Goal: Information Seeking & Learning: Find specific fact

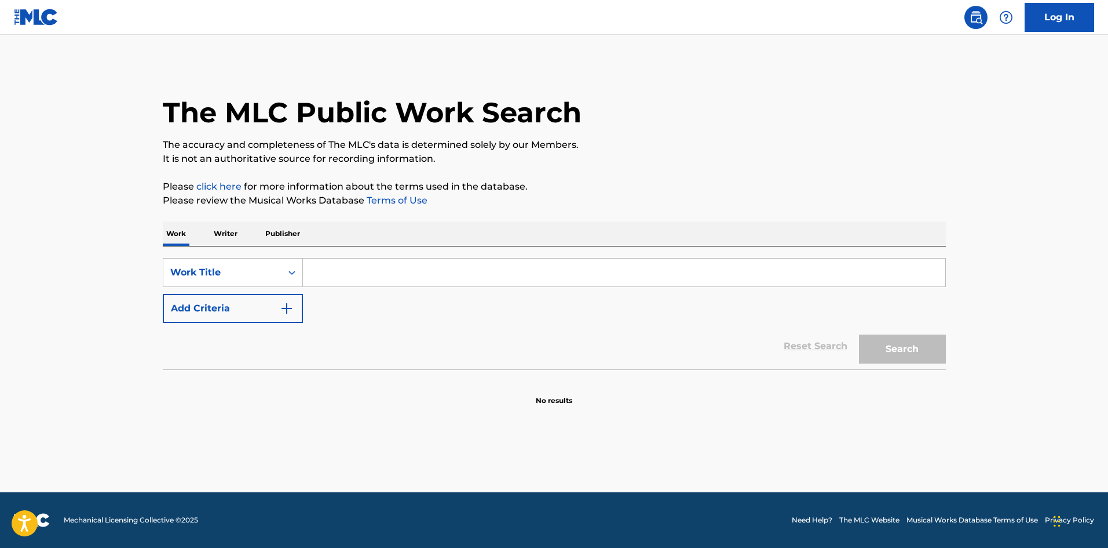
click at [336, 271] on input "Search Form" at bounding box center [624, 272] width 643 height 28
paste input "Wow"
type input "Wow"
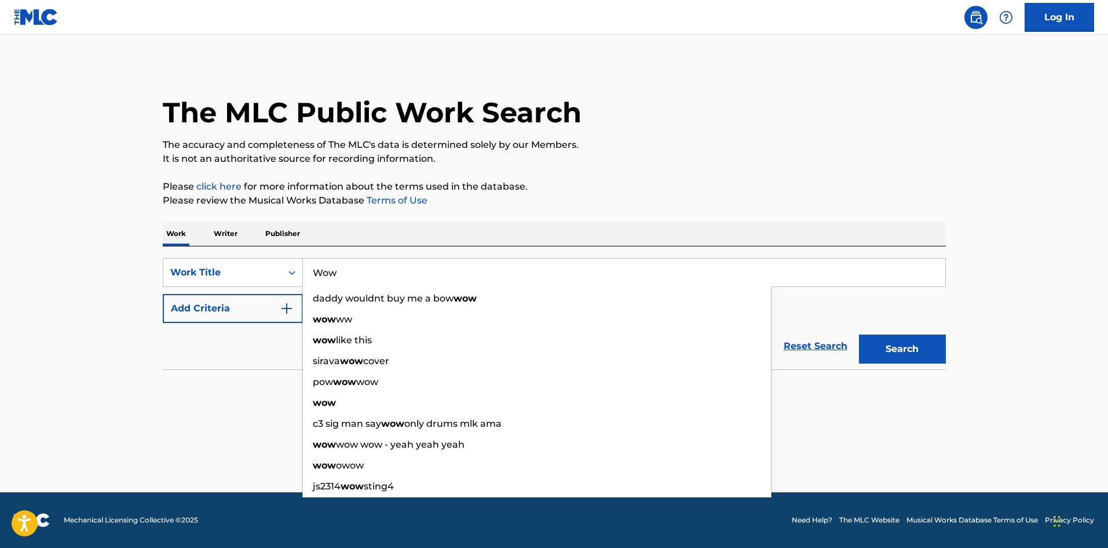
click at [448, 147] on p "The accuracy and completeness of The MLC's data is determined solely by our Mem…" at bounding box center [554, 145] width 783 height 14
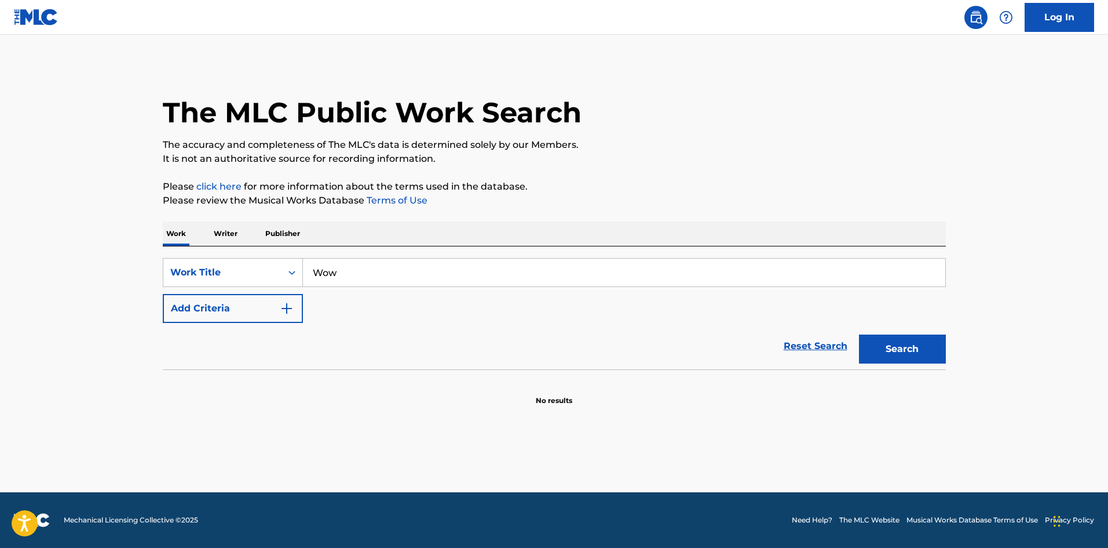
click at [248, 302] on button "Add Criteria" at bounding box center [233, 308] width 140 height 29
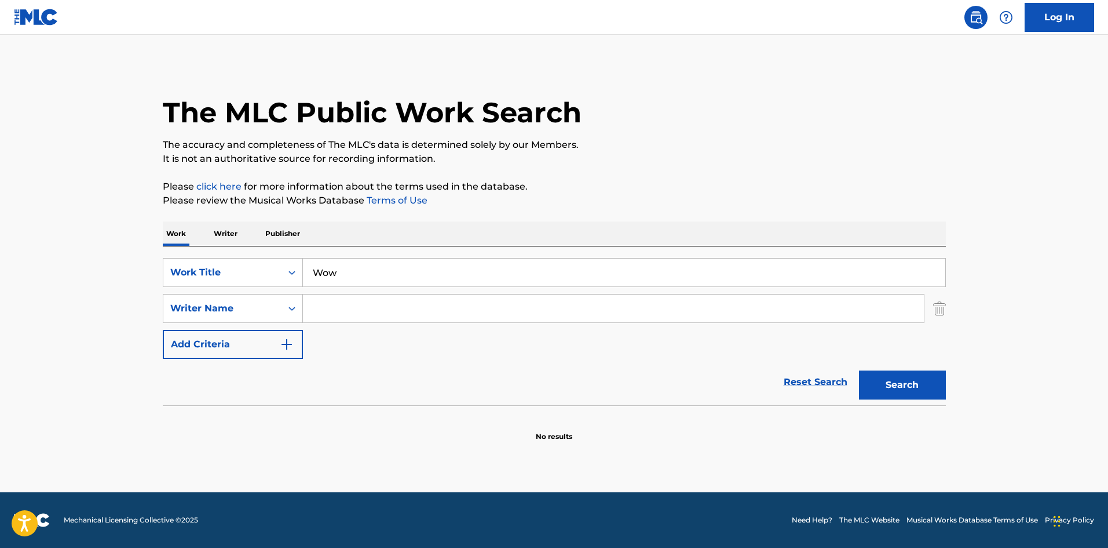
click at [377, 307] on input "Search Form" at bounding box center [613, 308] width 621 height 28
paste input "MARSDEN"
type input "MARSDEN"
click at [906, 386] on button "Search" at bounding box center [902, 384] width 87 height 29
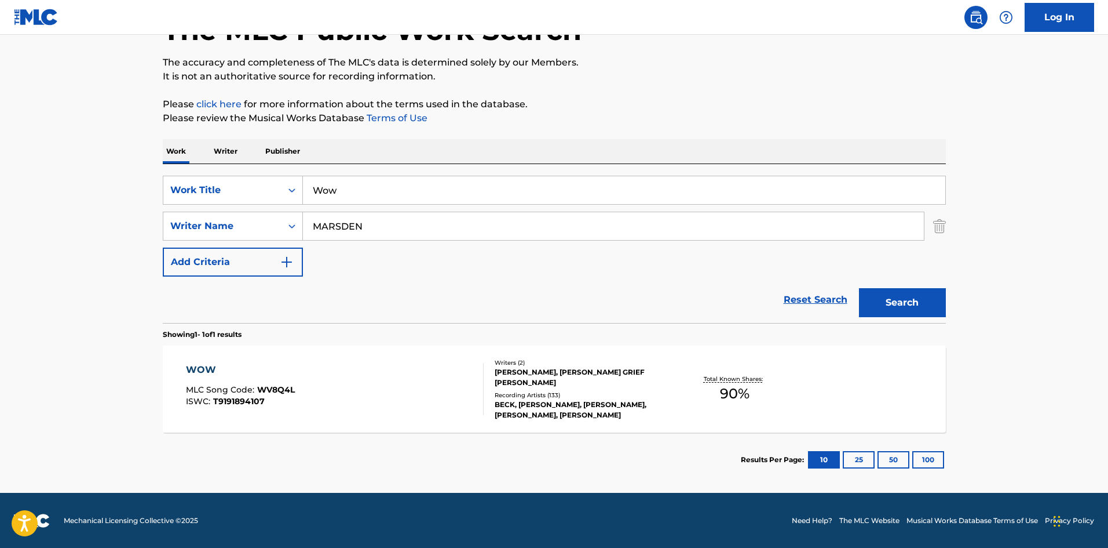
scroll to position [83, 0]
click at [203, 370] on div "WOW" at bounding box center [240, 369] width 109 height 14
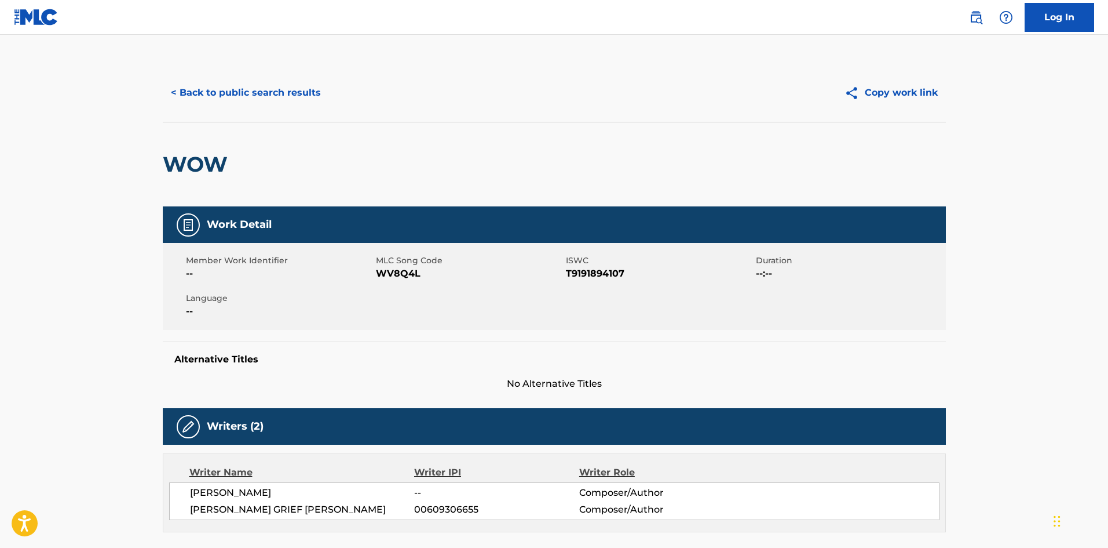
click at [317, 105] on button "< Back to public search results" at bounding box center [246, 92] width 166 height 29
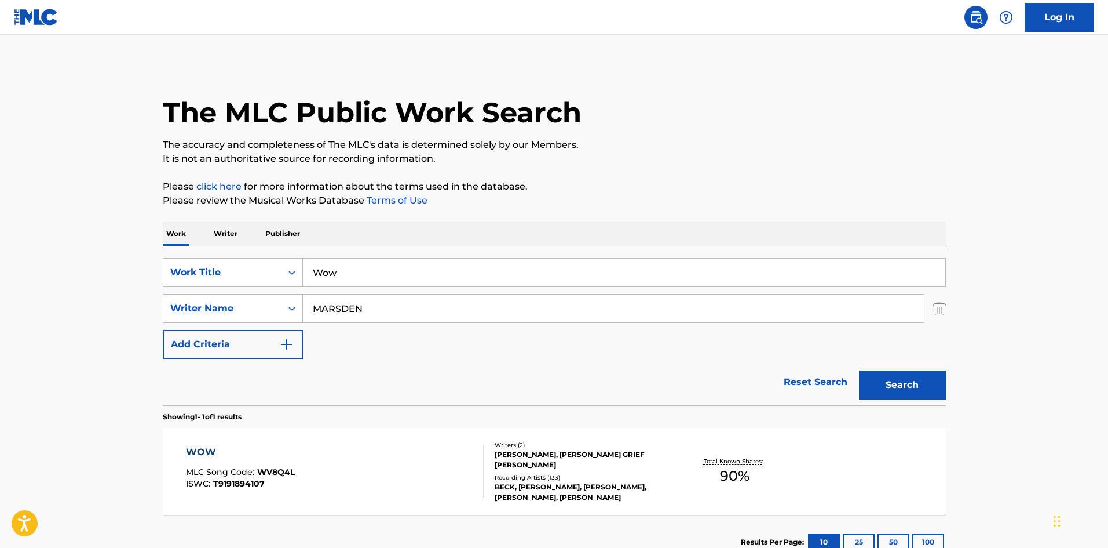
scroll to position [17, 0]
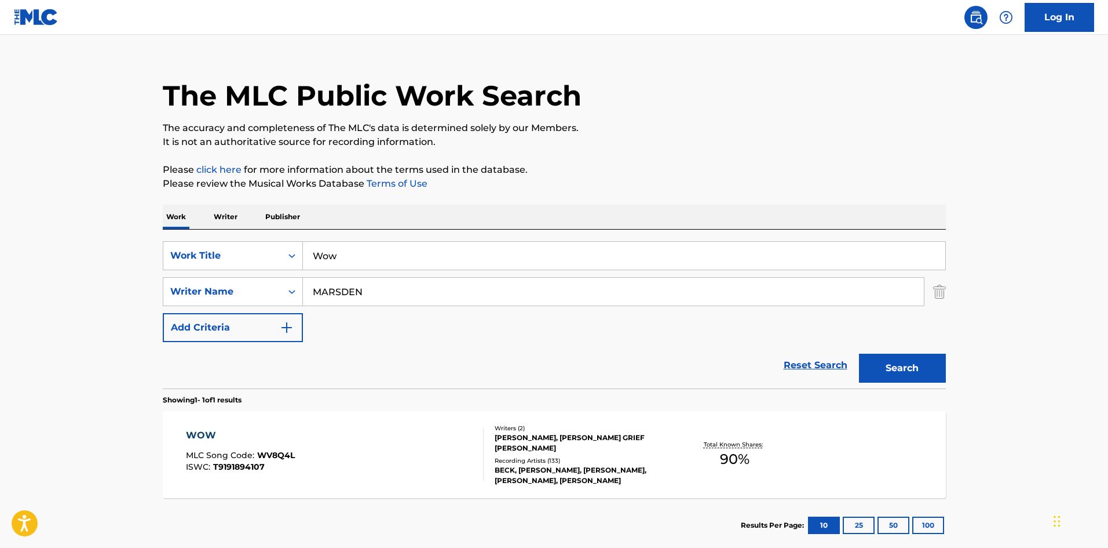
drag, startPoint x: 403, startPoint y: 247, endPoint x: 16, endPoint y: 239, distance: 387.1
click at [24, 241] on main "The MLC Public Work Search The accuracy and completeness of The MLC's data is d…" at bounding box center [554, 288] width 1108 height 540
paste input "Becky From The Block"
type input "Becky From The Block"
click at [407, 181] on link "Terms of Use" at bounding box center [395, 183] width 63 height 11
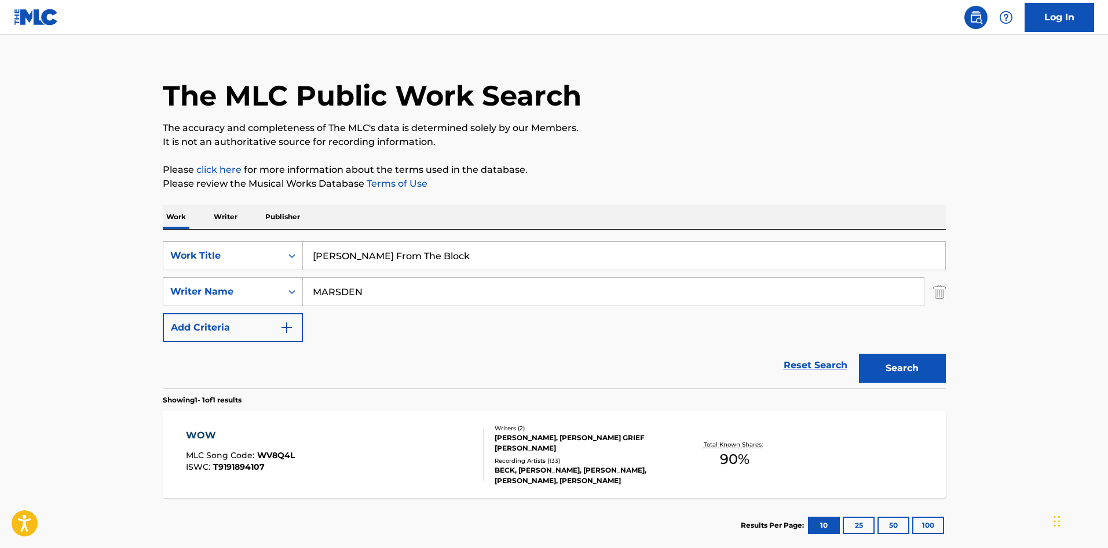
drag, startPoint x: 382, startPoint y: 301, endPoint x: 97, endPoint y: 300, distance: 285.1
click at [134, 302] on main "The MLC Public Work Search The accuracy and completeness of The MLC's data is d…" at bounding box center [554, 288] width 1108 height 540
paste input "STERLING"
click at [947, 356] on div "The MLC Public Work Search The accuracy and completeness of The MLC's data is d…" at bounding box center [554, 299] width 811 height 505
click at [906, 363] on button "Search" at bounding box center [902, 367] width 87 height 29
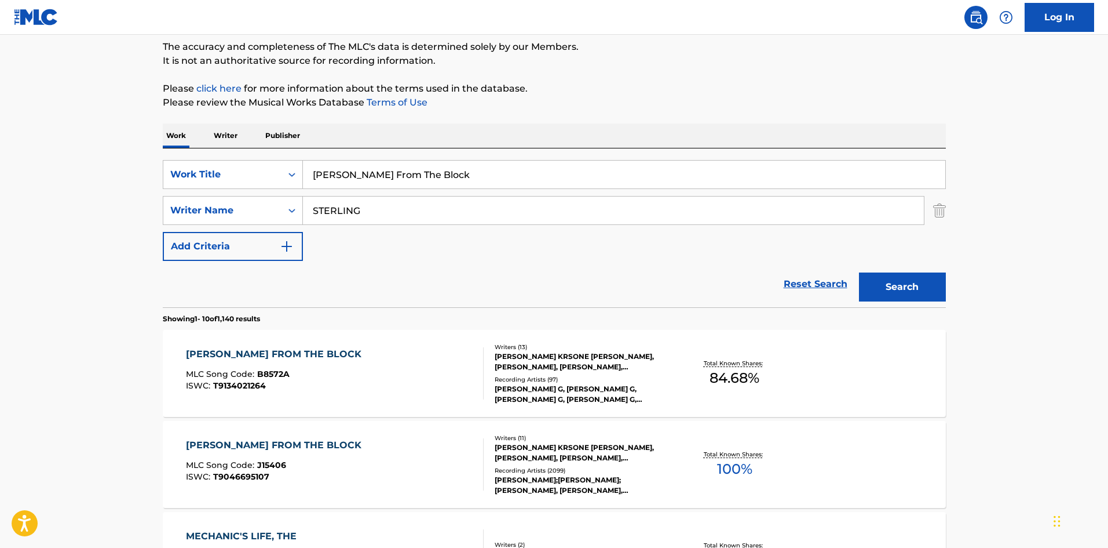
scroll to position [116, 0]
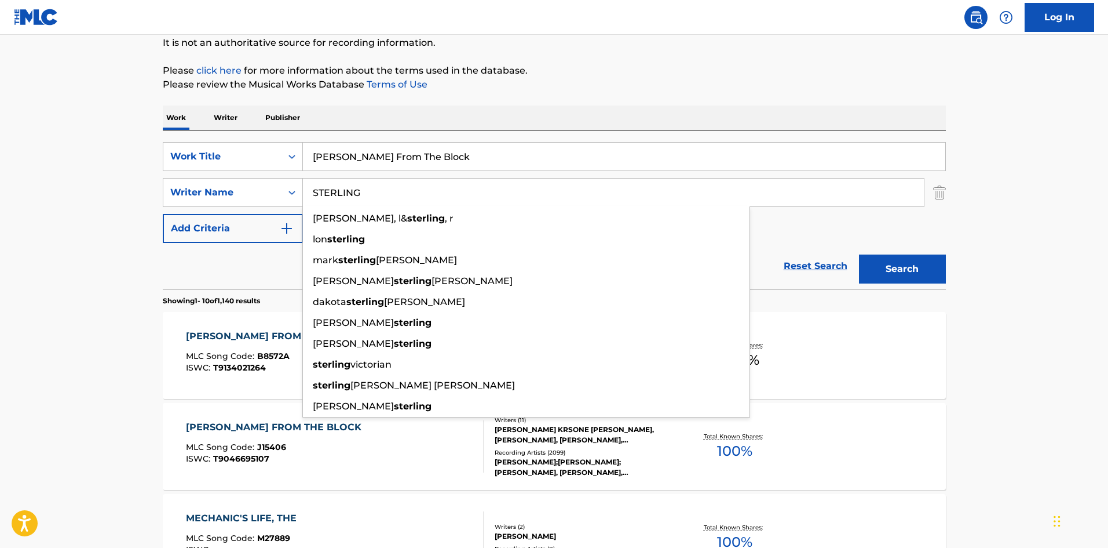
drag, startPoint x: 386, startPoint y: 192, endPoint x: 111, endPoint y: 141, distance: 279.2
paste input "[PERSON_NAME]"
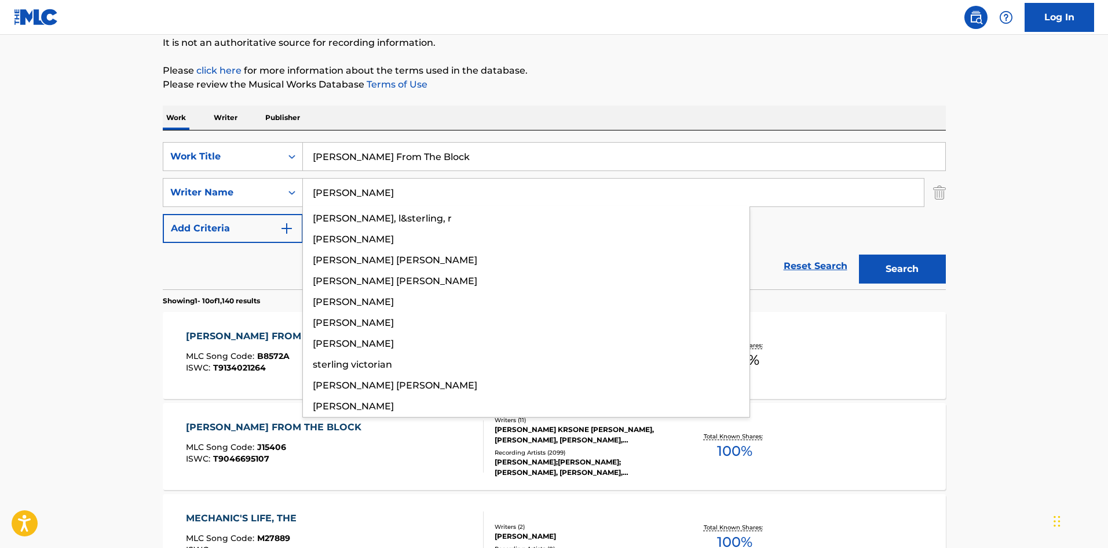
type input "[PERSON_NAME]"
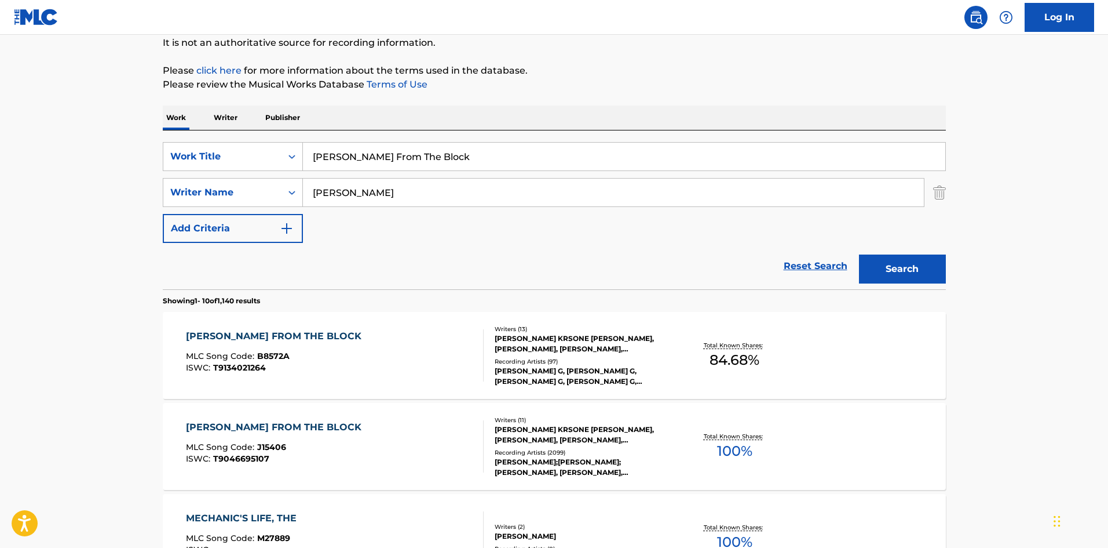
click at [905, 261] on button "Search" at bounding box center [902, 268] width 87 height 29
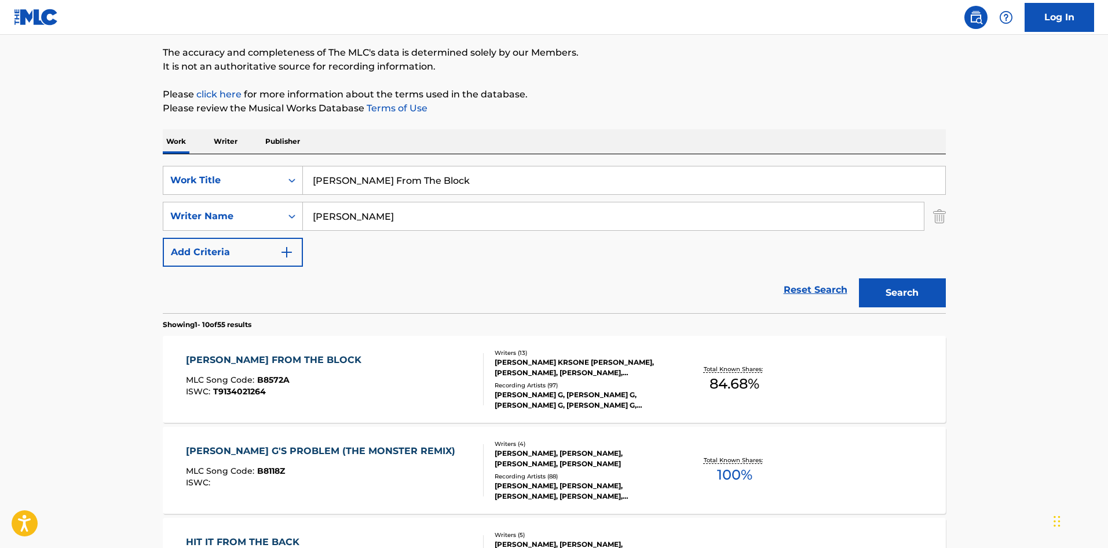
scroll to position [174, 0]
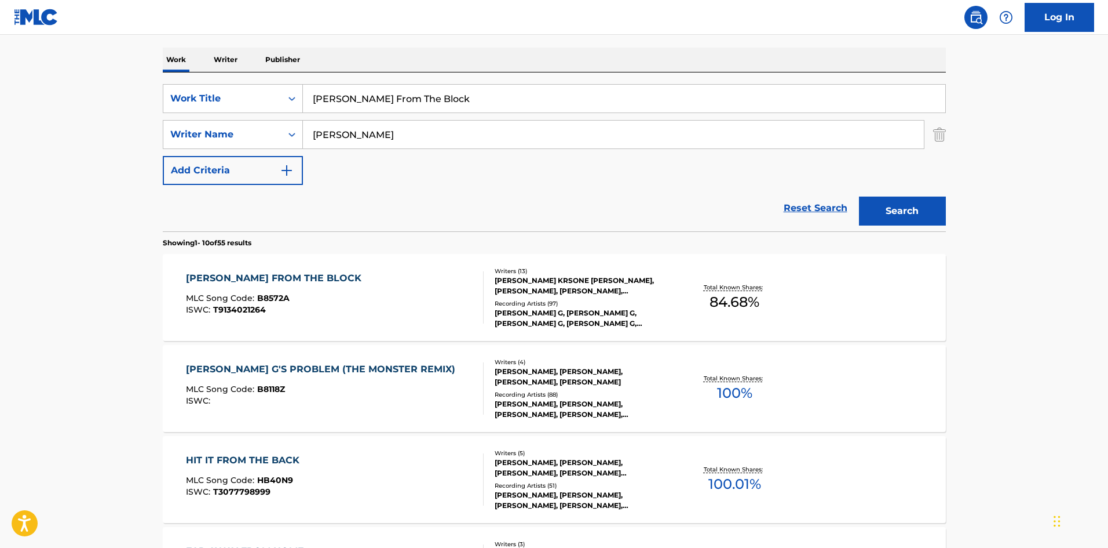
click at [283, 275] on div "BECKY FROM THE BLOCK" at bounding box center [276, 278] width 181 height 14
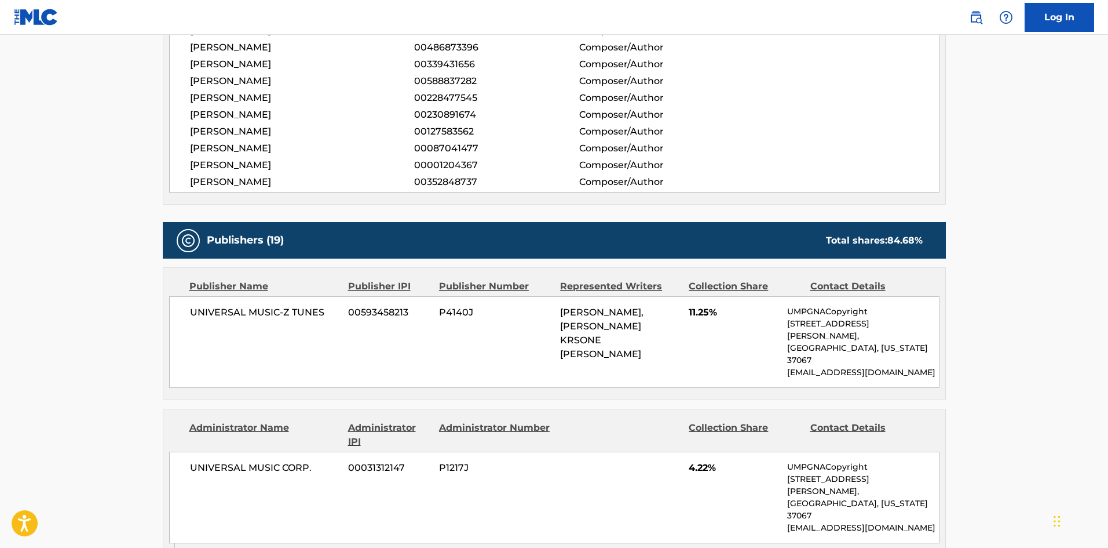
scroll to position [695, 0]
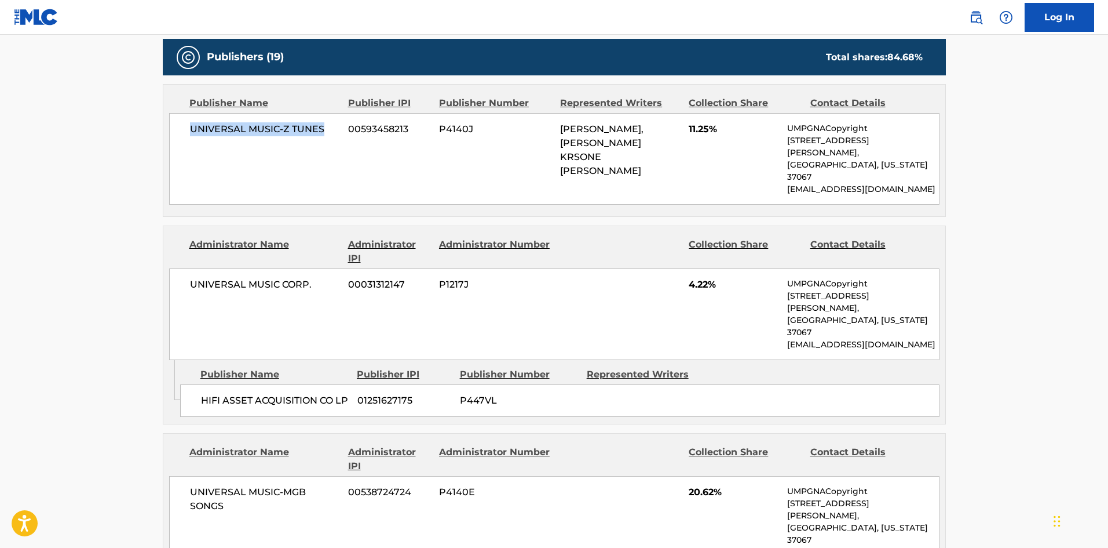
drag, startPoint x: 189, startPoint y: 134, endPoint x: 329, endPoint y: 131, distance: 139.1
click at [329, 131] on span "UNIVERSAL MUSIC-Z TUNES" at bounding box center [265, 129] width 150 height 14
copy span "UNIVERSAL MUSIC-Z TUNES"
drag, startPoint x: 688, startPoint y: 129, endPoint x: 709, endPoint y: 126, distance: 21.0
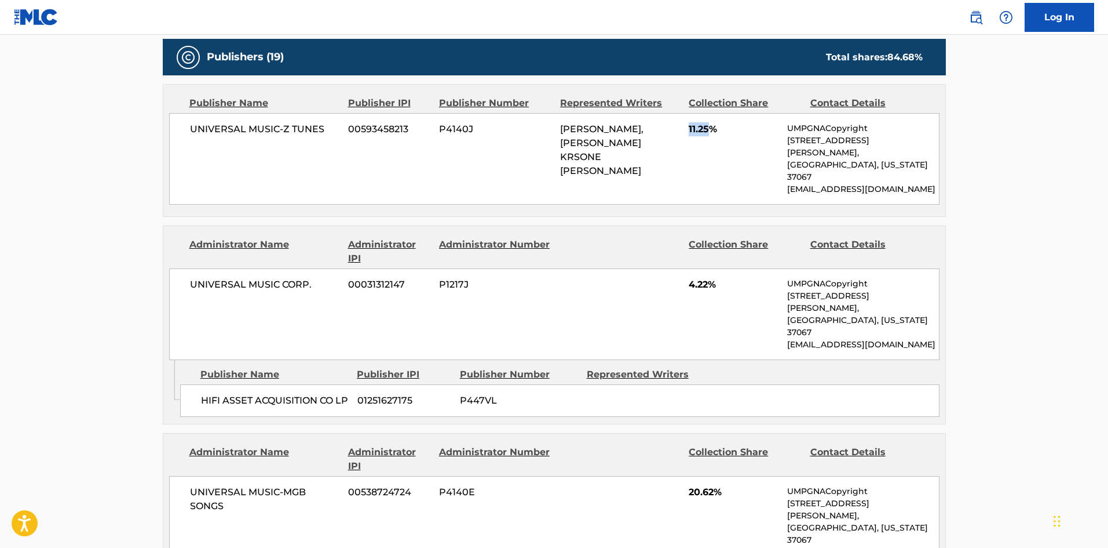
click at [709, 126] on div "UNIVERSAL MUSIC-Z TUNES 00593458213 P4140J SCOTT STERLING, LAWRENCE KRSONE PARK…" at bounding box center [554, 159] width 771 height 92
copy span "11.25"
drag, startPoint x: 202, startPoint y: 351, endPoint x: 240, endPoint y: 362, distance: 39.8
click at [240, 393] on span "HIFI ASSET ACQUISITION CO LP" at bounding box center [275, 400] width 148 height 14
copy span "HIFI ASSET ACQUISITION CO LP"
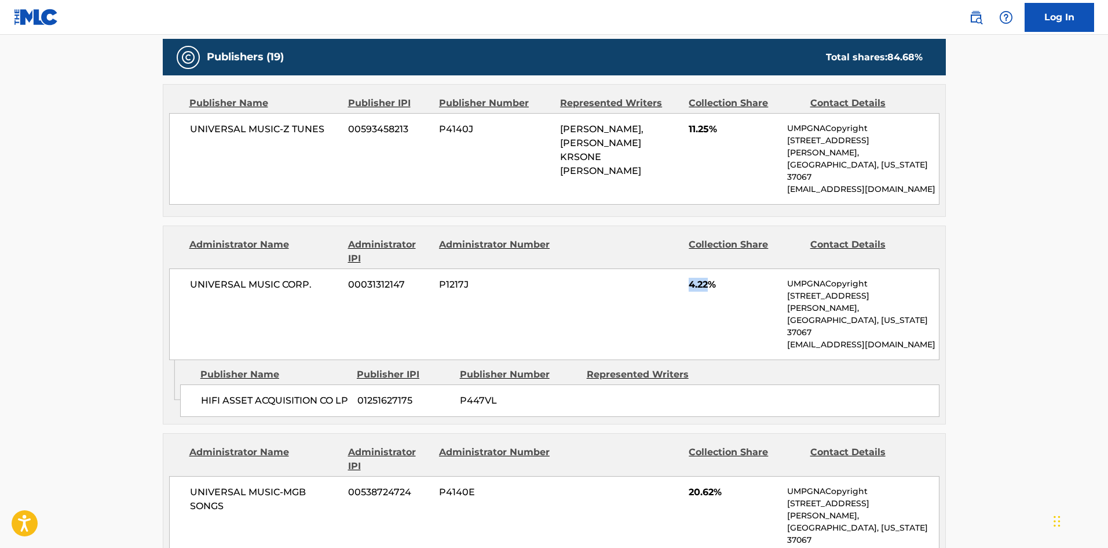
drag, startPoint x: 691, startPoint y: 260, endPoint x: 709, endPoint y: 258, distance: 18.1
click at [709, 278] on span "4.22%" at bounding box center [734, 285] width 90 height 14
copy span "4.22"
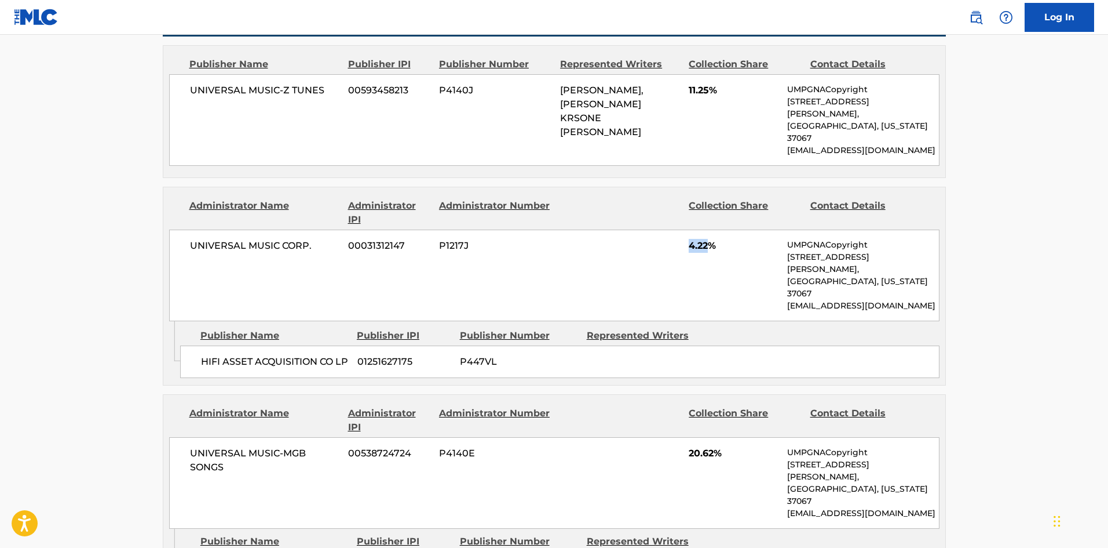
scroll to position [869, 0]
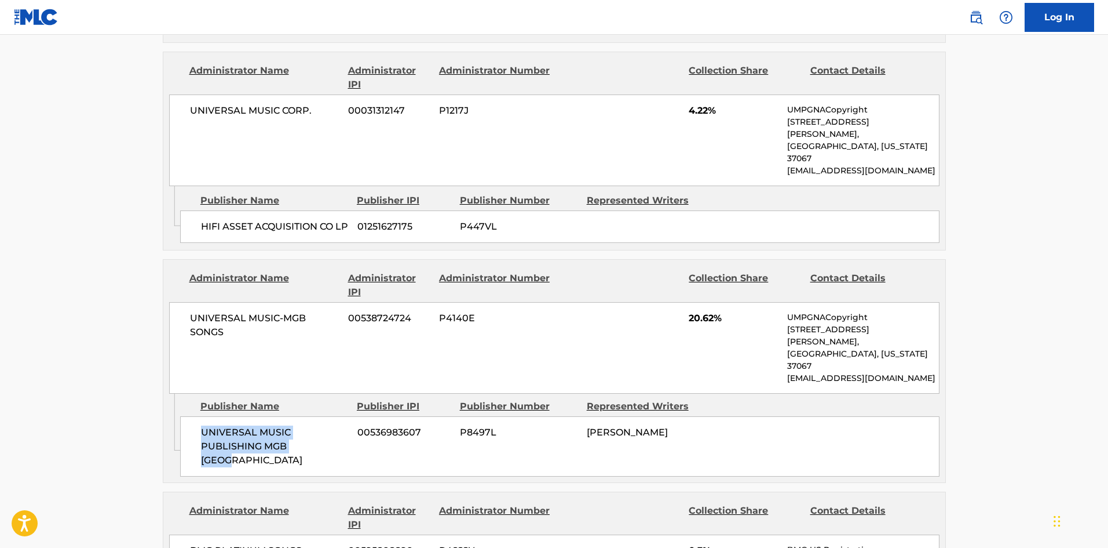
drag, startPoint x: 202, startPoint y: 371, endPoint x: 329, endPoint y: 389, distance: 128.2
click at [329, 425] on span "UNIVERSAL MUSIC PUBLISHING MGB SPAIN" at bounding box center [275, 446] width 148 height 42
copy span "UNIVERSAL MUSIC PUBLISHING MGB SPAIN"
drag, startPoint x: 687, startPoint y: 284, endPoint x: 714, endPoint y: 282, distance: 26.7
click at [714, 302] on div "UNIVERSAL MUSIC-MGB SONGS 00538724724 P4140E 20.62% UMPGNACopyright 1550 W. McE…" at bounding box center [554, 348] width 771 height 92
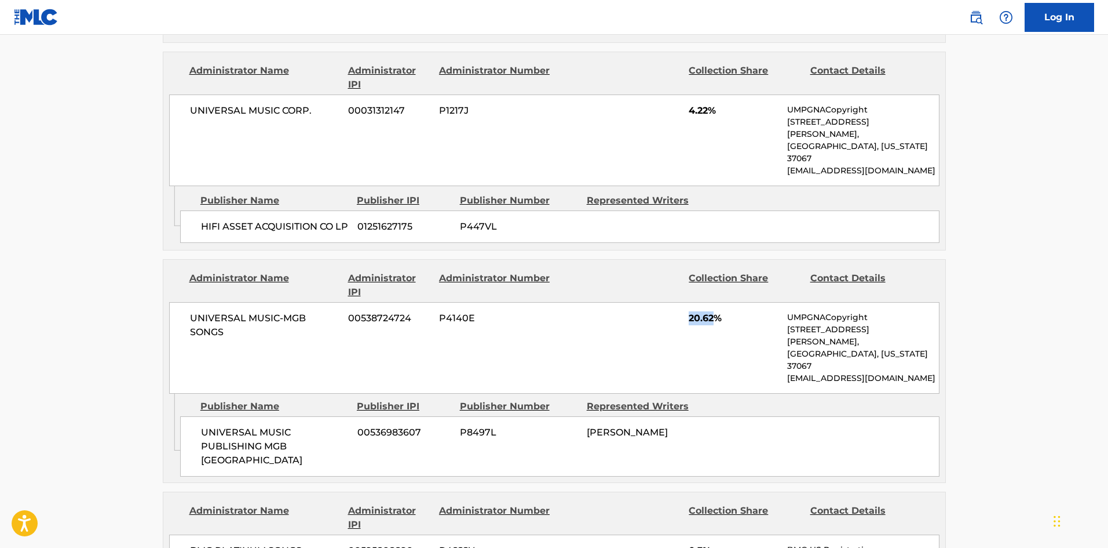
copy span "20.62"
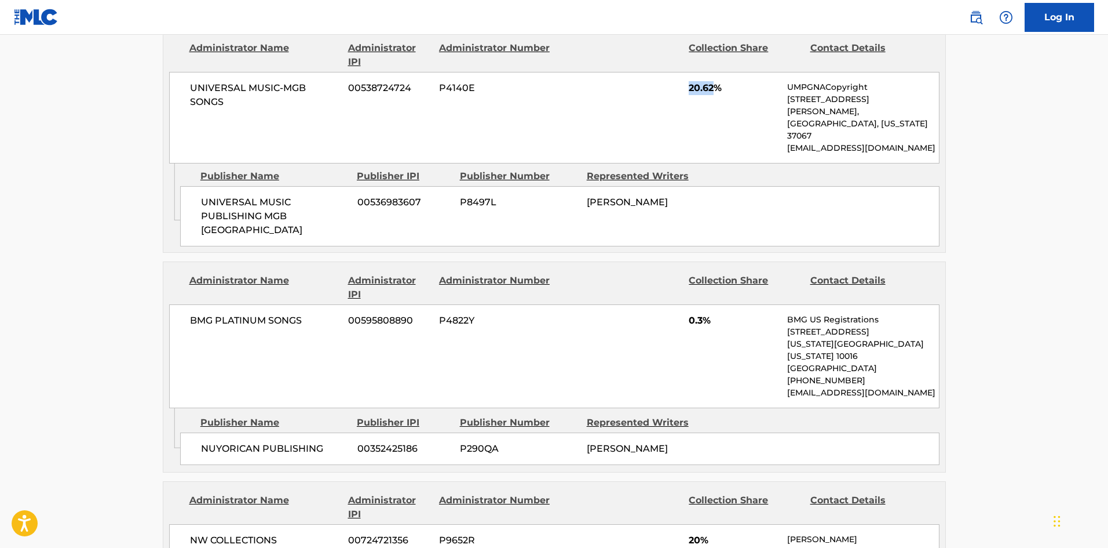
scroll to position [1101, 0]
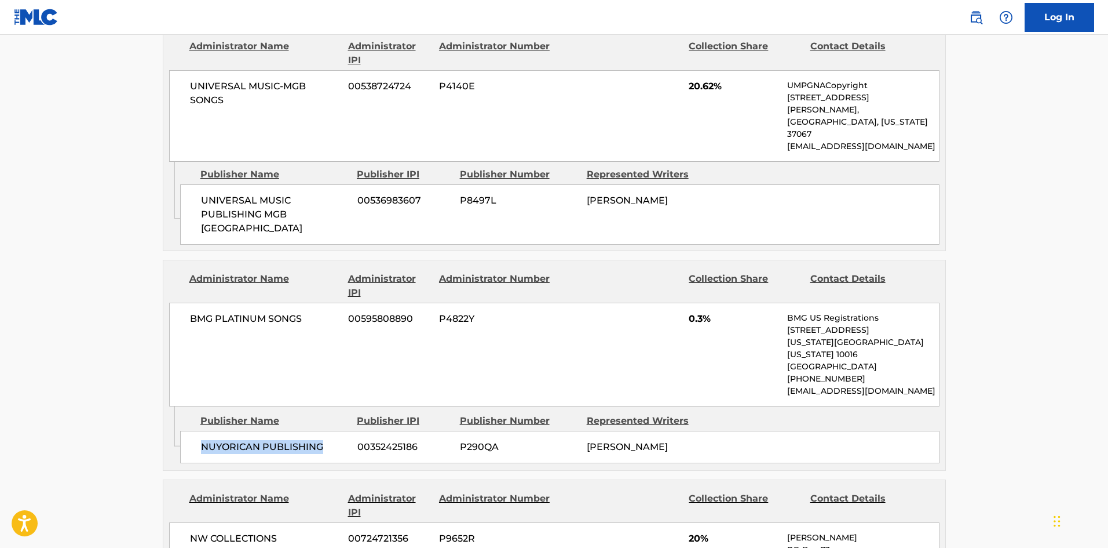
drag, startPoint x: 198, startPoint y: 355, endPoint x: 339, endPoint y: 369, distance: 142.0
click at [339, 431] on div "NUYORICAN PUBLISHING 00352425186 P290QA JENNIFER LOPEZ" at bounding box center [560, 447] width 760 height 32
copy span "NUYORICAN PUBLISHING"
drag, startPoint x: 688, startPoint y: 238, endPoint x: 703, endPoint y: 242, distance: 15.6
click at [703, 302] on div "BMG PLATINUM SONGS 00595808890 P4822Y 0.3% BMG US Registrations 1 Park Ave, New…" at bounding box center [554, 354] width 771 height 104
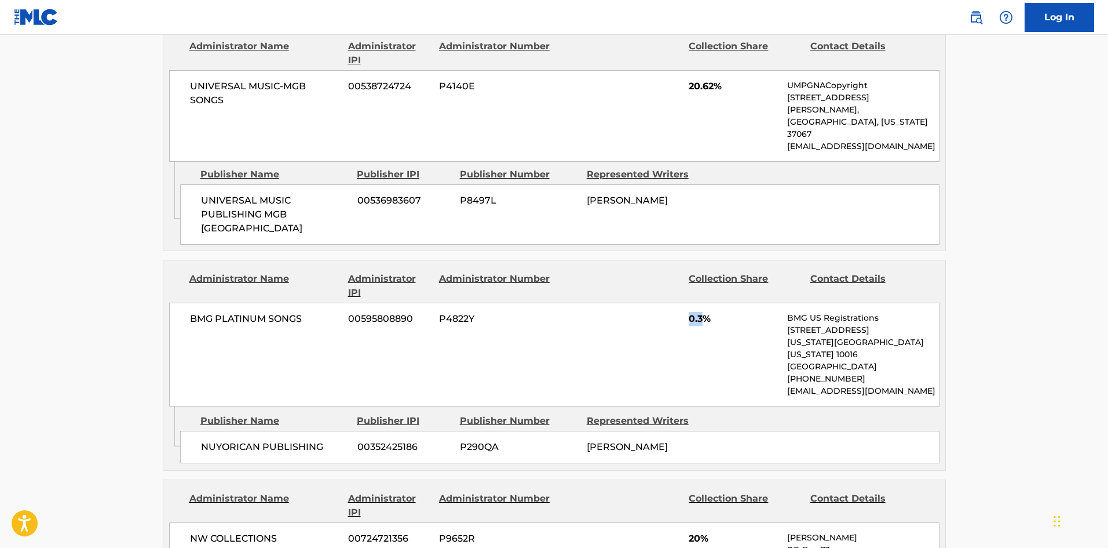
copy span "0.3"
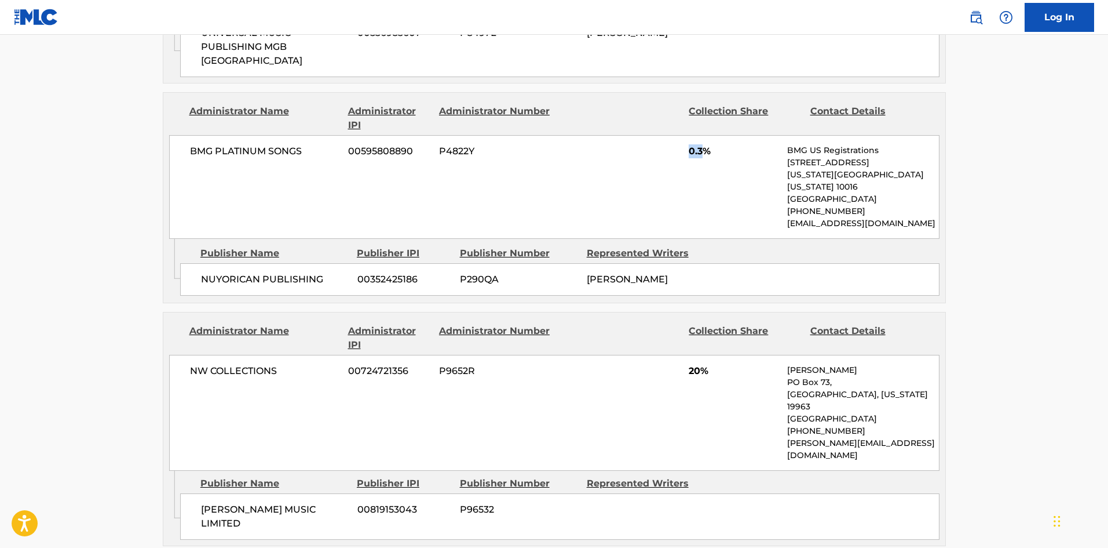
scroll to position [1275, 0]
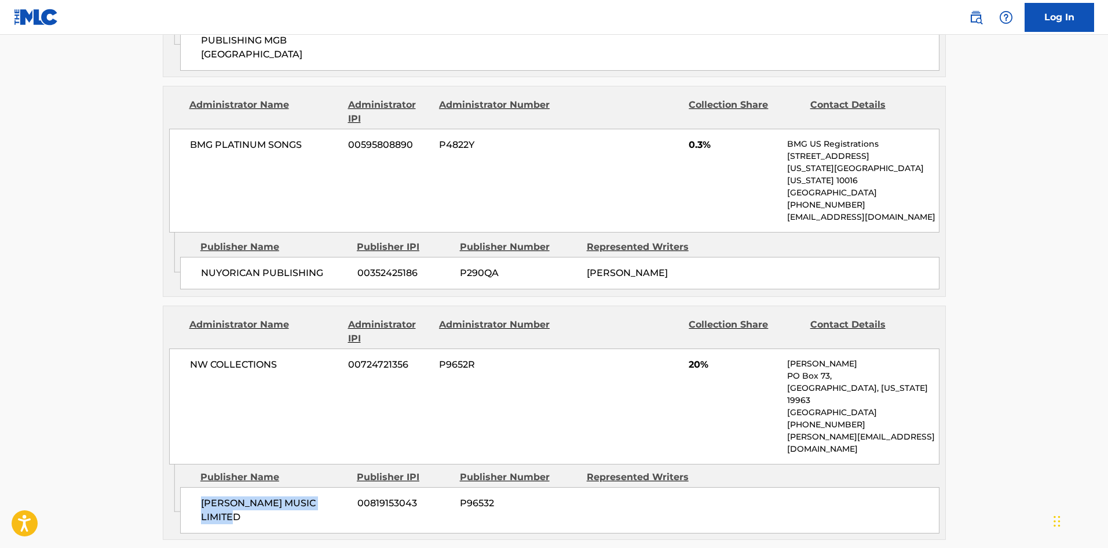
drag, startPoint x: 199, startPoint y: 395, endPoint x: 347, endPoint y: 395, distance: 147.2
click at [347, 487] on div "JACK RUSSELL MUSIC LIMITED 00819153043 P96532" at bounding box center [560, 510] width 760 height 46
copy span "JACK RUSSELL MUSIC LIMITED"
drag, startPoint x: 688, startPoint y: 277, endPoint x: 702, endPoint y: 278, distance: 13.3
click at [702, 348] on div "NW COLLECTIONS 00724721356 P9652R 20% Nicole Wilkins PO Box 73, Milford, Delawa…" at bounding box center [554, 406] width 771 height 116
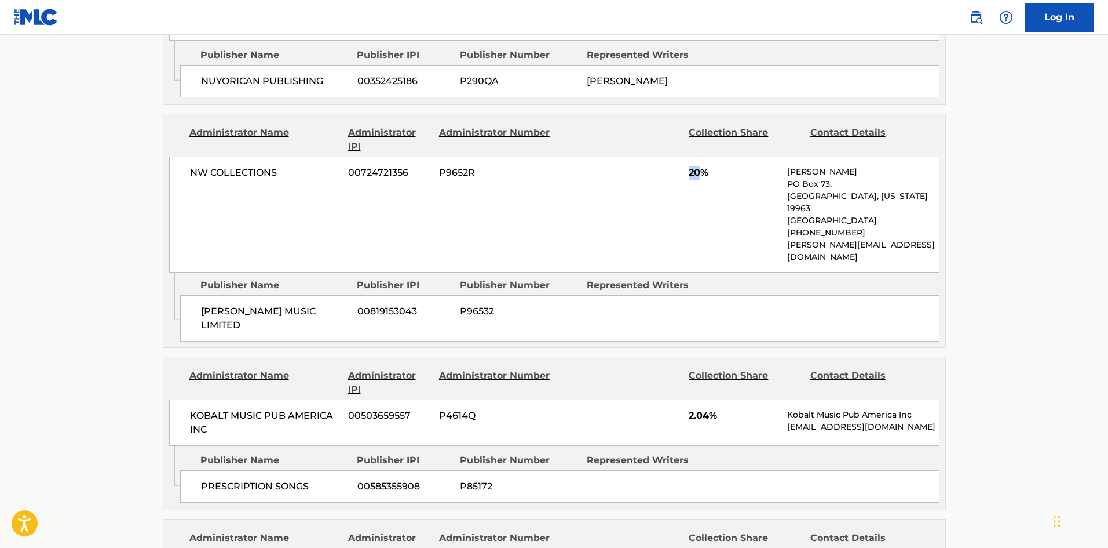
scroll to position [1507, 0]
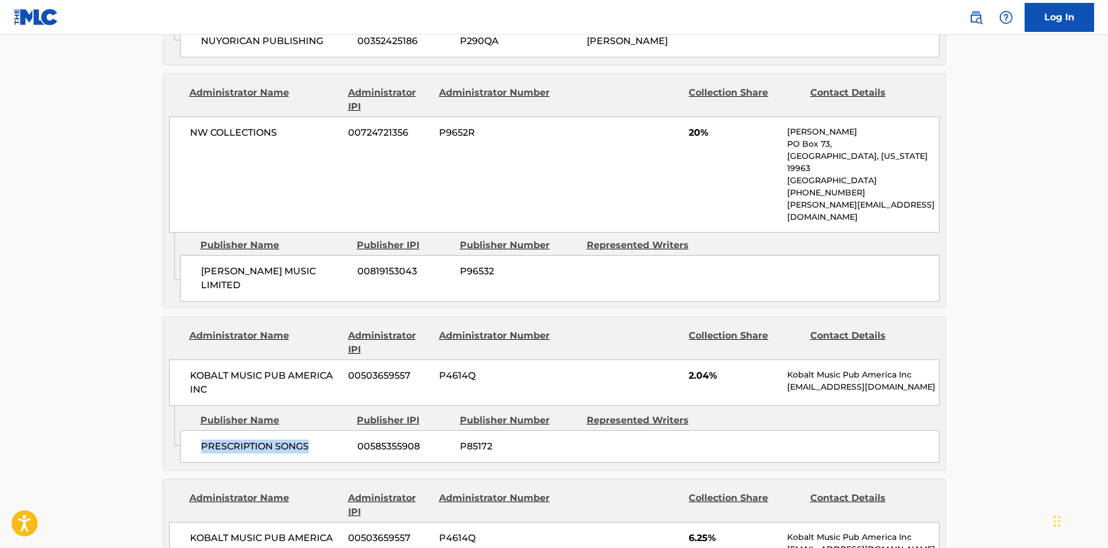
drag, startPoint x: 203, startPoint y: 320, endPoint x: 320, endPoint y: 316, distance: 117.1
click at [320, 439] on span "PRESCRIPTION SONGS" at bounding box center [275, 446] width 148 height 14
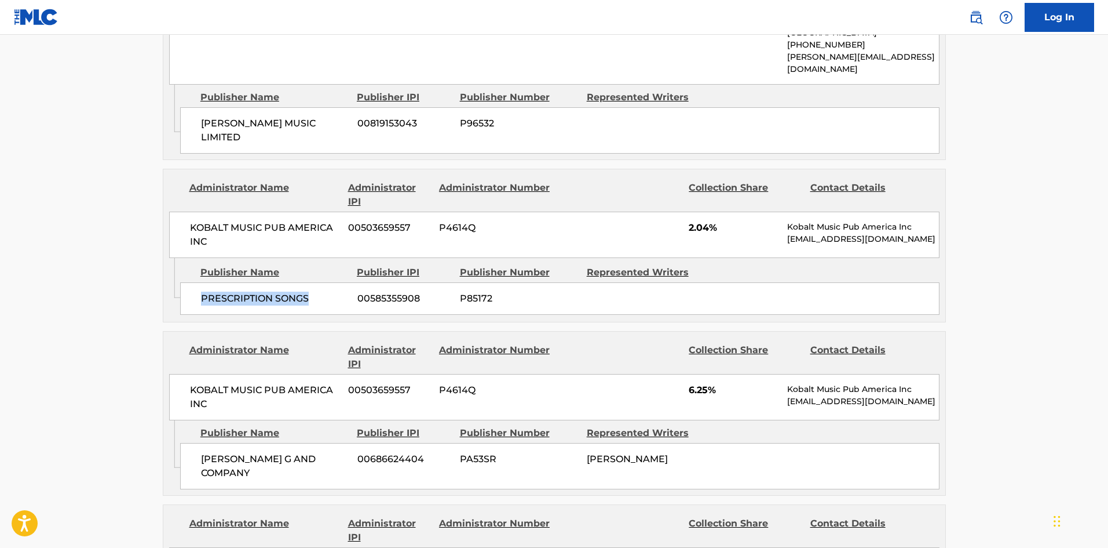
scroll to position [1680, 0]
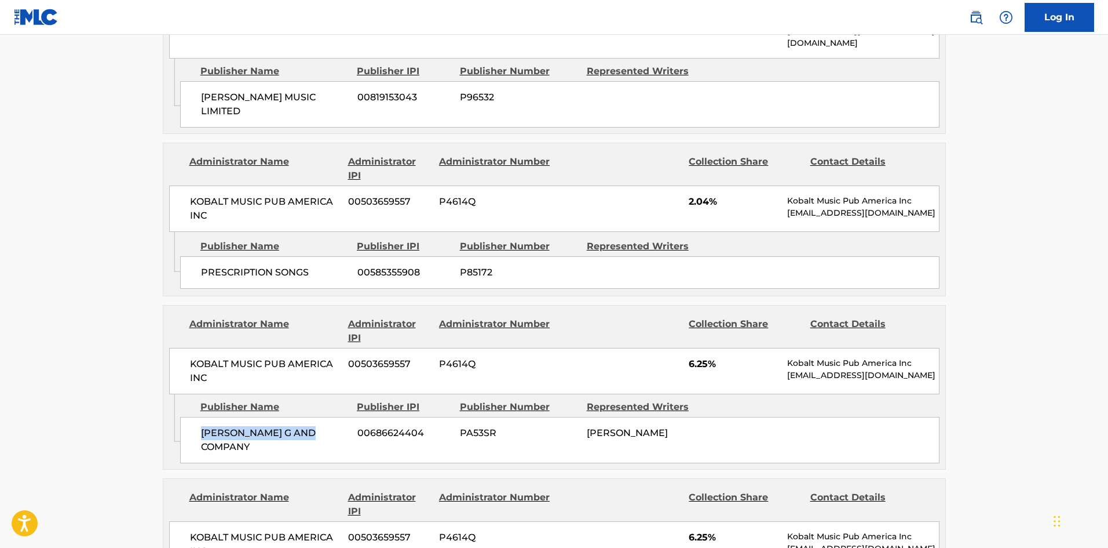
drag, startPoint x: 201, startPoint y: 313, endPoint x: 331, endPoint y: 318, distance: 130.4
click at [331, 417] on div "BECKY G AND COMPANY 00686624404 PA53SR REBBECA MARIE GOMEZ" at bounding box center [560, 440] width 760 height 46
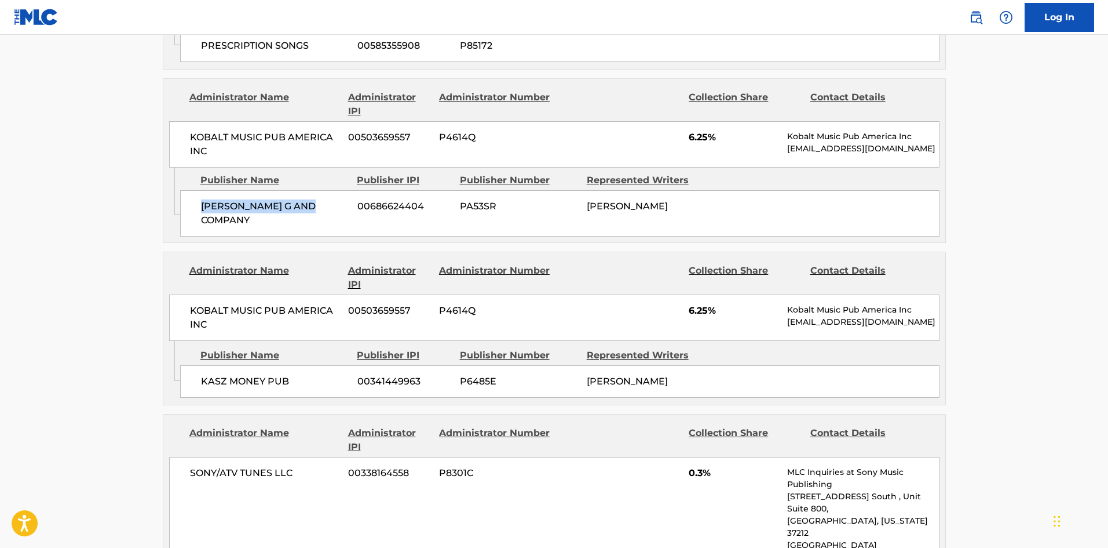
scroll to position [1912, 0]
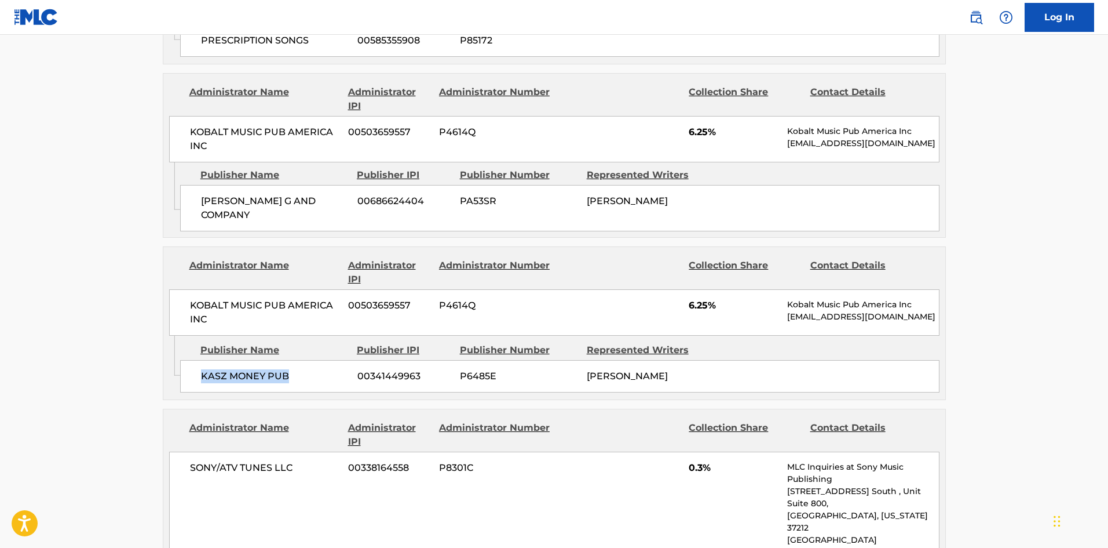
drag, startPoint x: 202, startPoint y: 253, endPoint x: 316, endPoint y: 261, distance: 114.4
click at [316, 360] on div "KASZ MONEY PUB 00341449963 P6485E LUKASZ GOTTWALD" at bounding box center [560, 376] width 760 height 32
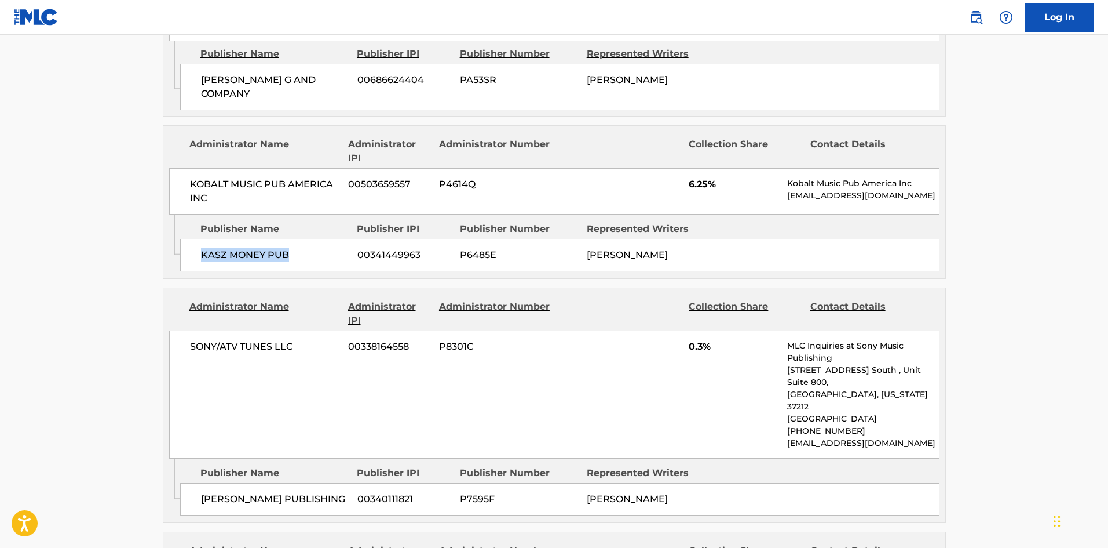
scroll to position [2028, 0]
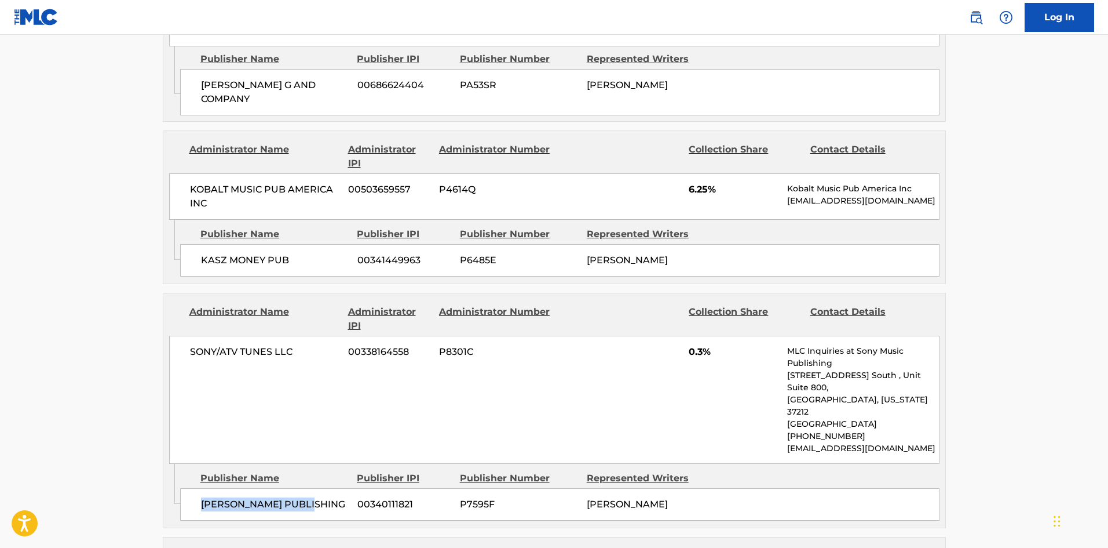
drag, startPoint x: 200, startPoint y: 350, endPoint x: 434, endPoint y: 181, distance: 288.0
click at [349, 488] on div "JAE WONS PUBLISHING 00340111821 P7595F JASON PHILLIPS" at bounding box center [560, 504] width 760 height 32
drag, startPoint x: 688, startPoint y: 230, endPoint x: 705, endPoint y: 232, distance: 17.5
click at [705, 335] on div "SONY/ATV TUNES LLC 00338164558 P8301C 0.3% MLC Inquiries at Sony Music Publishi…" at bounding box center [554, 399] width 771 height 128
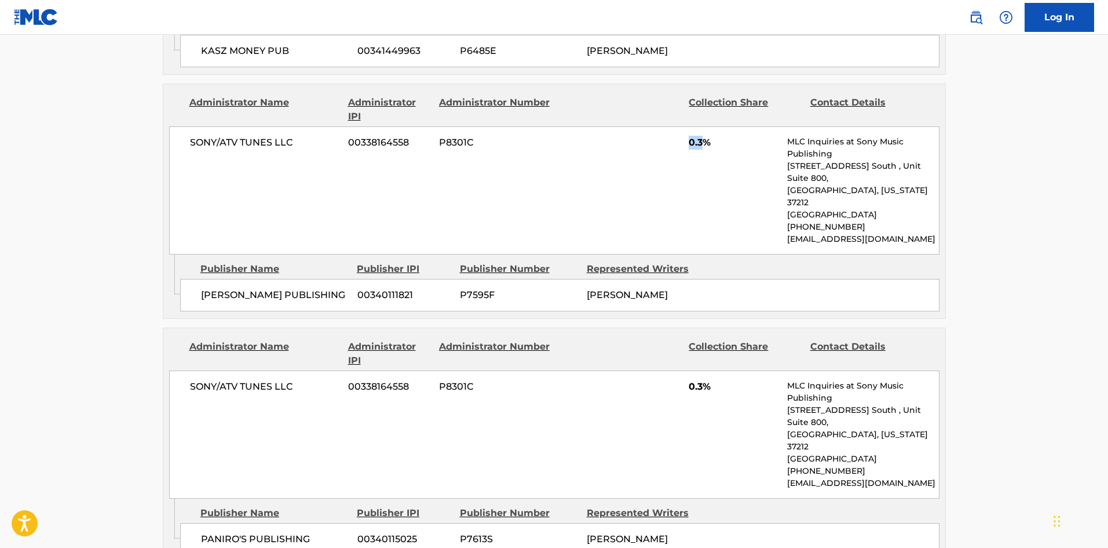
scroll to position [2260, 0]
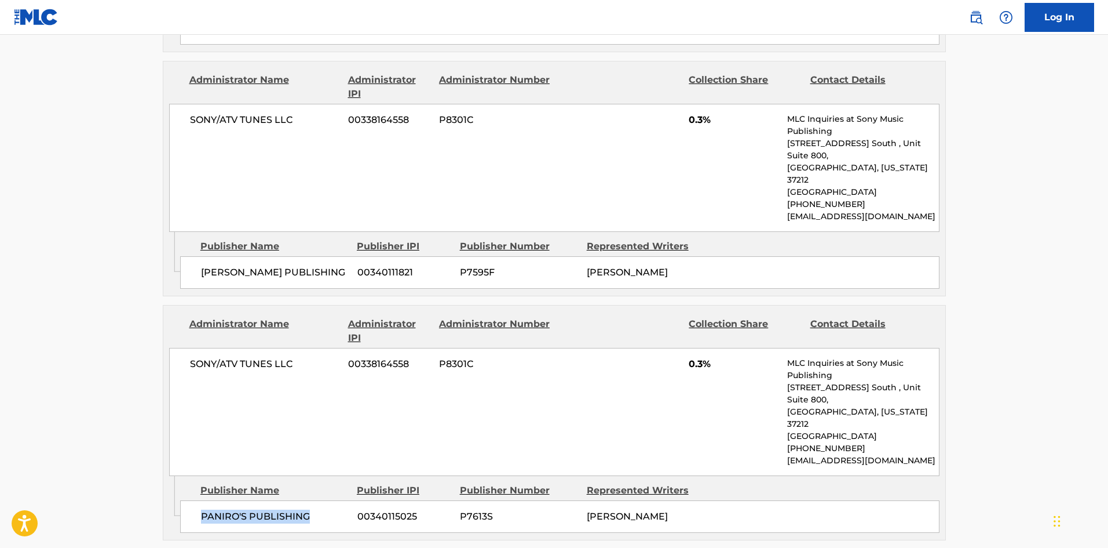
drag, startPoint x: 200, startPoint y: 346, endPoint x: 319, endPoint y: 347, distance: 118.8
click at [319, 509] on span "PANIRO'S PUBLISHING" at bounding box center [275, 516] width 148 height 14
drag, startPoint x: 687, startPoint y: 221, endPoint x: 702, endPoint y: 217, distance: 16.3
click at [702, 348] on div "SONY/ATV TUNES LLC 00338164558 P8301C 0.3% MLC Inquiries at Sony Music Publishi…" at bounding box center [554, 412] width 771 height 128
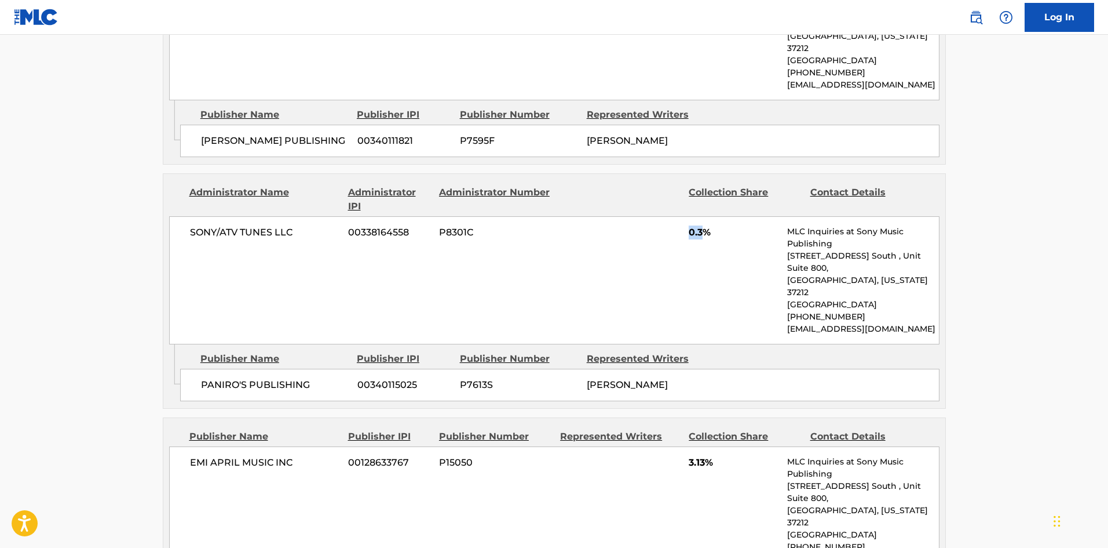
scroll to position [2434, 0]
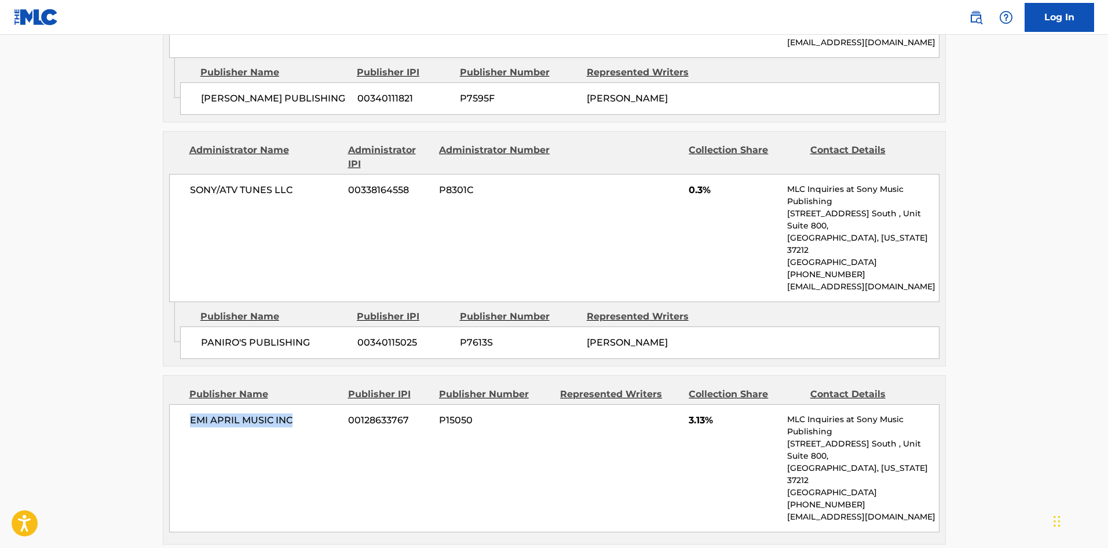
drag, startPoint x: 187, startPoint y: 251, endPoint x: 308, endPoint y: 246, distance: 121.2
click at [308, 404] on div "EMI APRIL MUSIC INC 00128633767 P15050 3.13% MLC Inquiries at Sony Music Publis…" at bounding box center [554, 468] width 771 height 128
drag, startPoint x: 687, startPoint y: 242, endPoint x: 709, endPoint y: 247, distance: 22.5
click at [709, 404] on div "EMI APRIL MUSIC INC 00128633767 P15050 3.13% MLC Inquiries at Sony Music Publis…" at bounding box center [554, 468] width 771 height 128
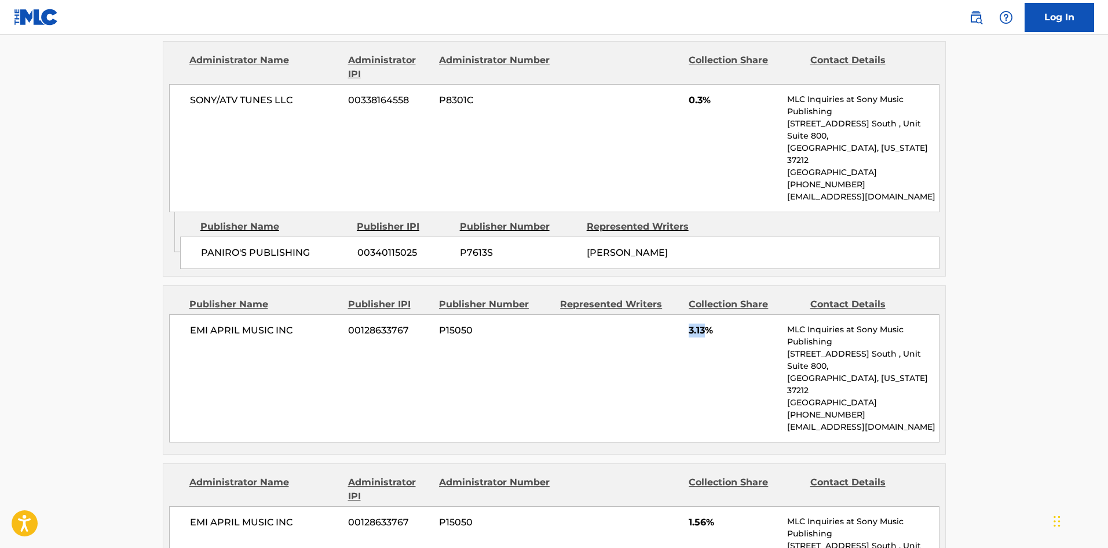
scroll to position [2723, 0]
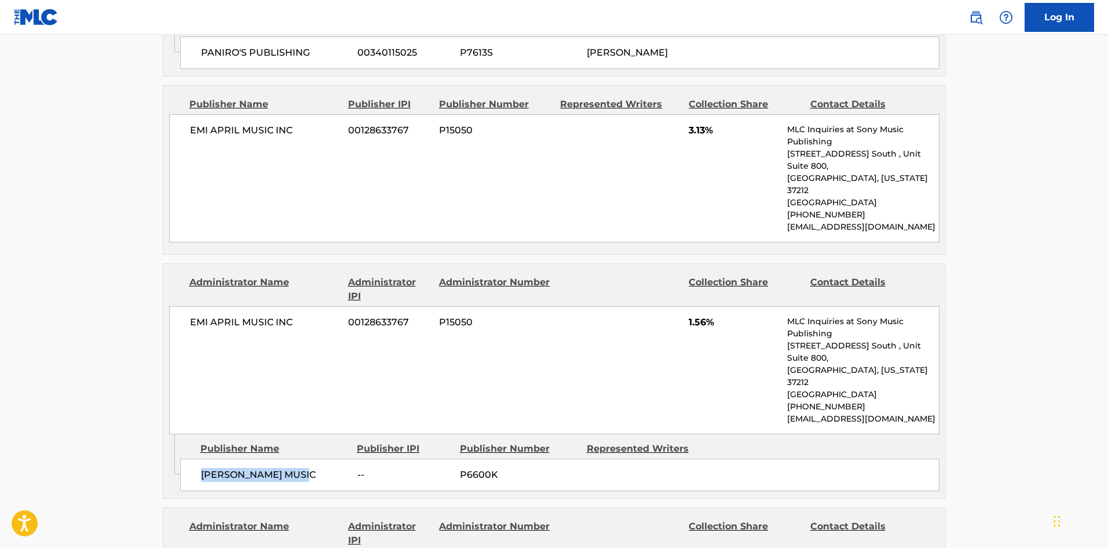
drag, startPoint x: 202, startPoint y: 252, endPoint x: 325, endPoint y: 246, distance: 123.6
click at [325, 468] on span "JORDAN OMLEY MUSIC" at bounding box center [275, 475] width 148 height 14
drag, startPoint x: 687, startPoint y: 125, endPoint x: 706, endPoint y: 123, distance: 19.8
click at [706, 306] on div "EMI APRIL MUSIC INC 00128633767 P15050 1.56% MLC Inquiries at Sony Music Publis…" at bounding box center [554, 370] width 771 height 128
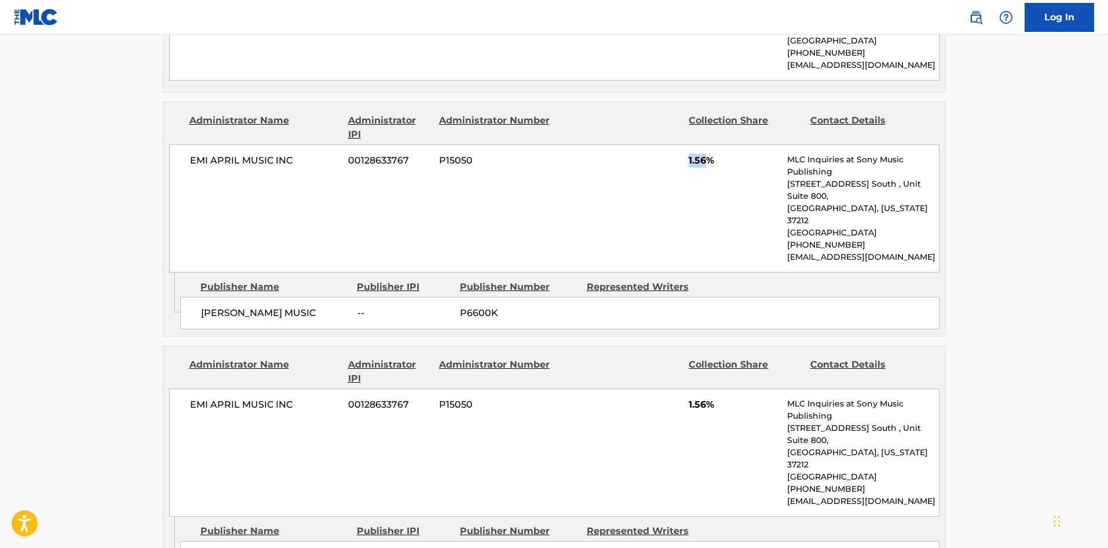
scroll to position [2897, 0]
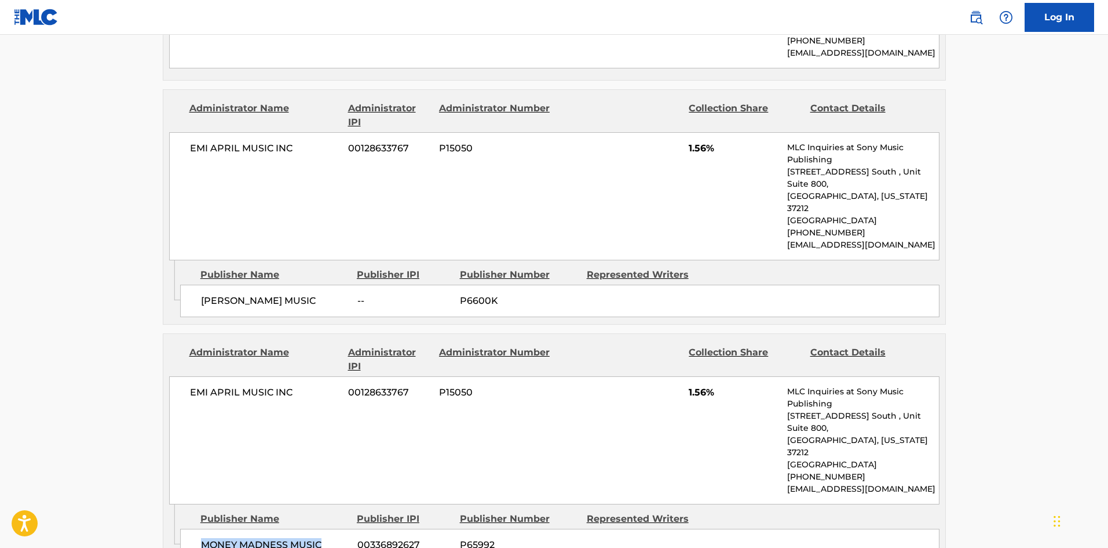
drag, startPoint x: 202, startPoint y: 300, endPoint x: 326, endPoint y: 300, distance: 123.4
click at [326, 538] on span "MONEY MADNESS MUSIC" at bounding box center [275, 545] width 148 height 14
drag, startPoint x: 683, startPoint y: 172, endPoint x: 706, endPoint y: 173, distance: 23.2
click at [706, 376] on div "EMI APRIL MUSIC INC 00128633767 P15050 1.56% MLC Inquiries at Sony Music Publis…" at bounding box center [554, 440] width 771 height 128
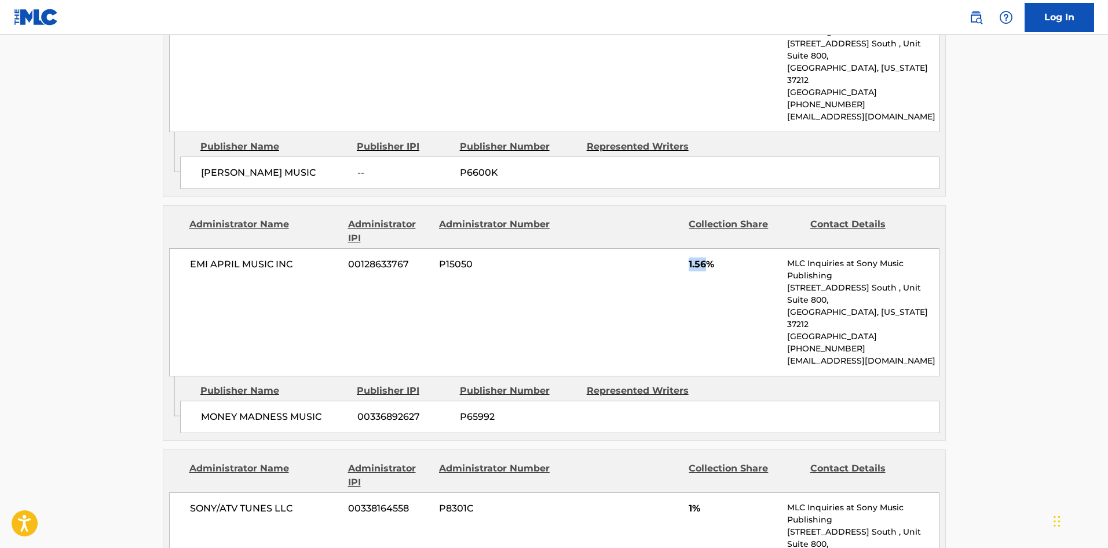
scroll to position [3071, 0]
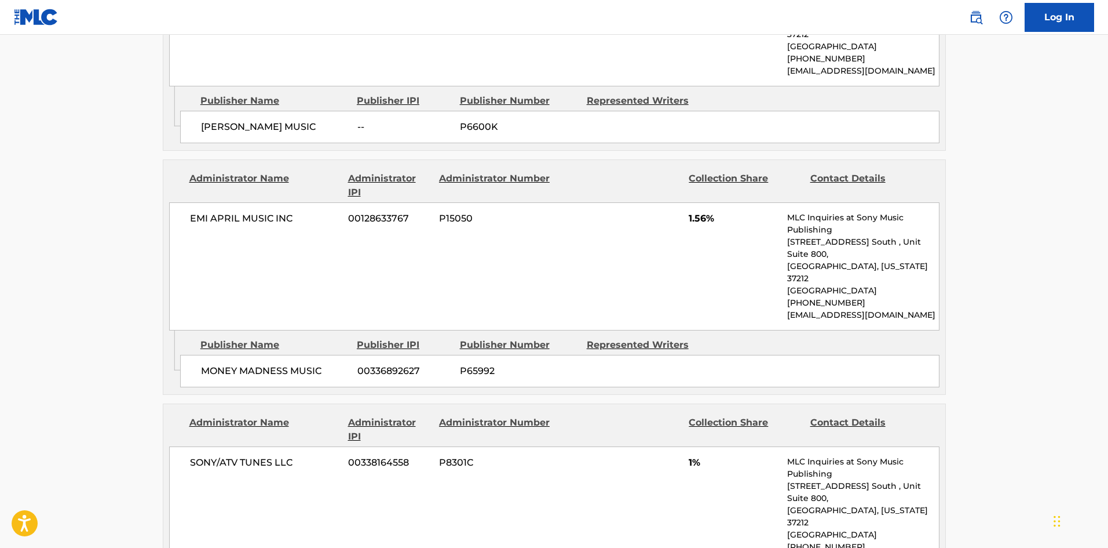
drag, startPoint x: 203, startPoint y: 347, endPoint x: 345, endPoint y: 355, distance: 142.2
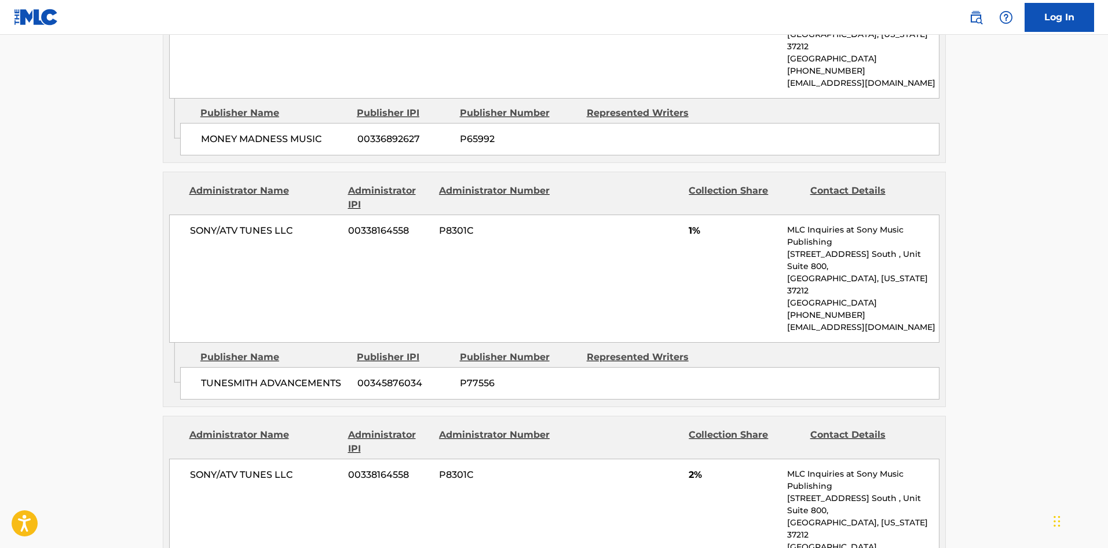
drag, startPoint x: 200, startPoint y: 331, endPoint x: 292, endPoint y: 349, distance: 94.0
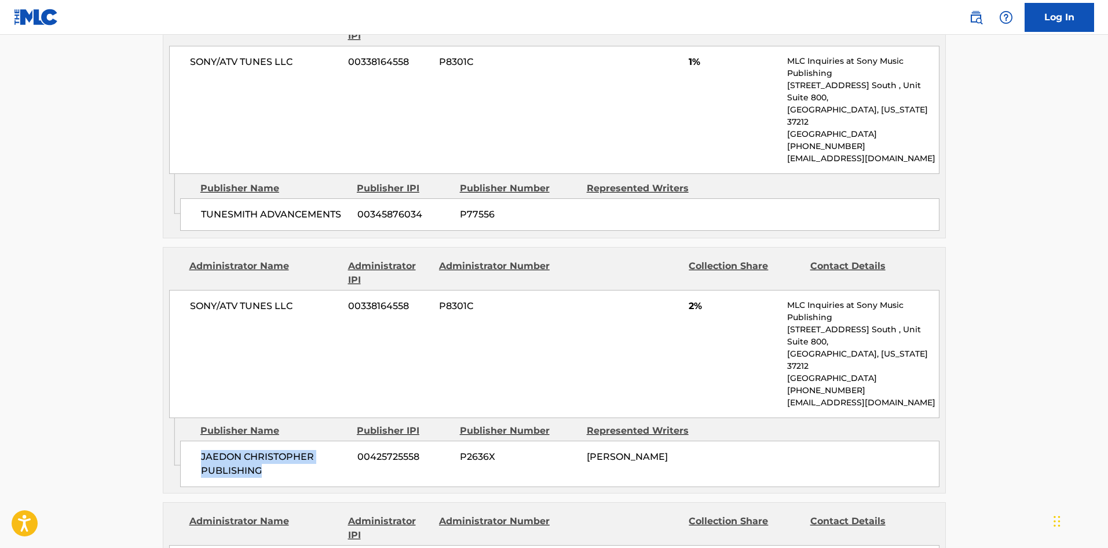
scroll to position [3650, 0]
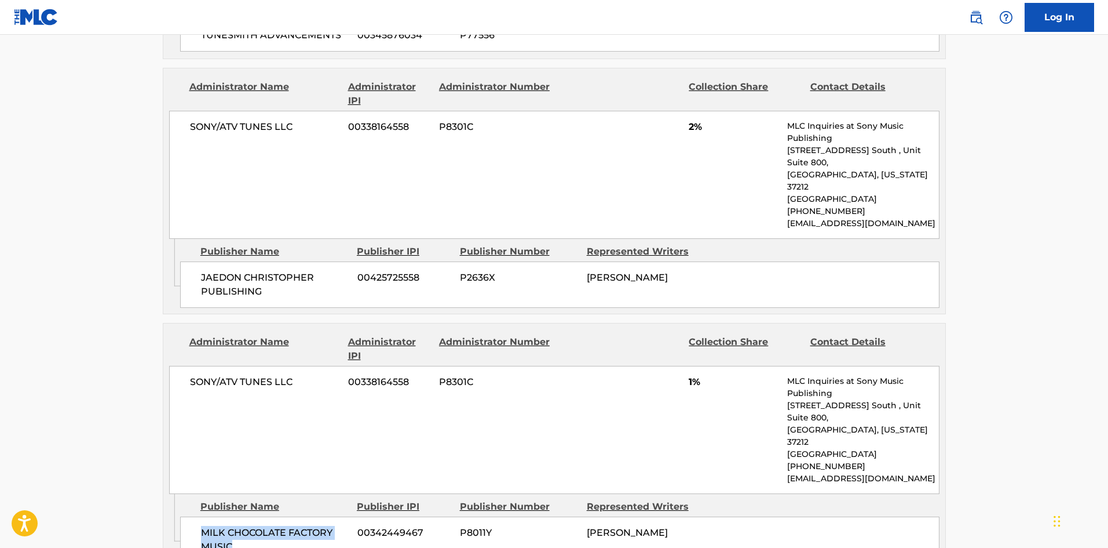
drag, startPoint x: 202, startPoint y: 208, endPoint x: 254, endPoint y: 236, distance: 59.1
click at [254, 516] on div "MILK CHOCOLATE FACTORY MUSIC 00342449467 P8011Y TROY OLIVER" at bounding box center [560, 539] width 760 height 46
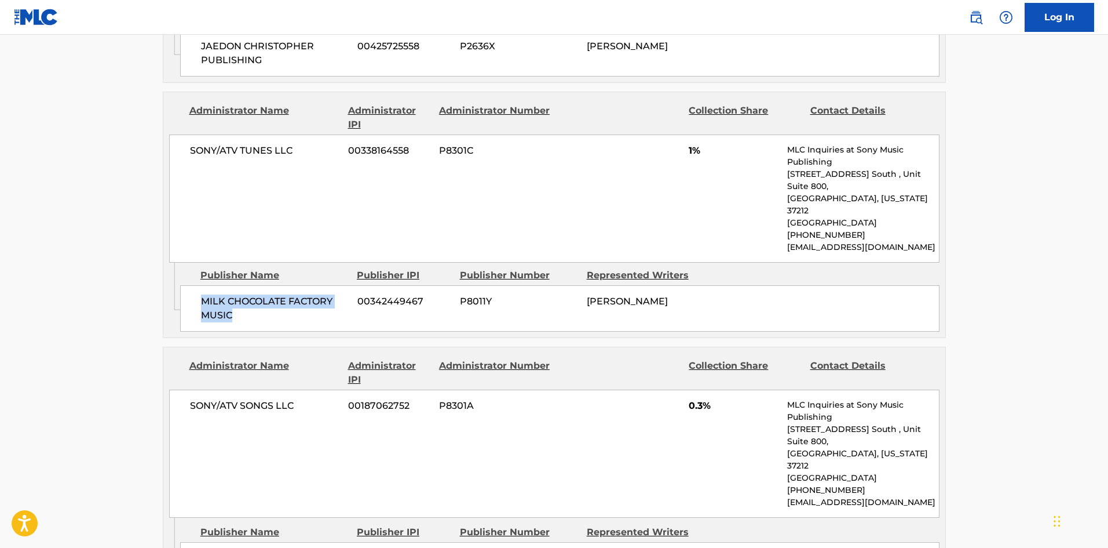
scroll to position [3882, 0]
drag, startPoint x: 201, startPoint y: 214, endPoint x: 344, endPoint y: 211, distance: 143.2
click at [344, 541] on div "NUYORICAN PUBLISHING 00352425186 P8011U JENNIFER LOPEZ" at bounding box center [560, 557] width 760 height 32
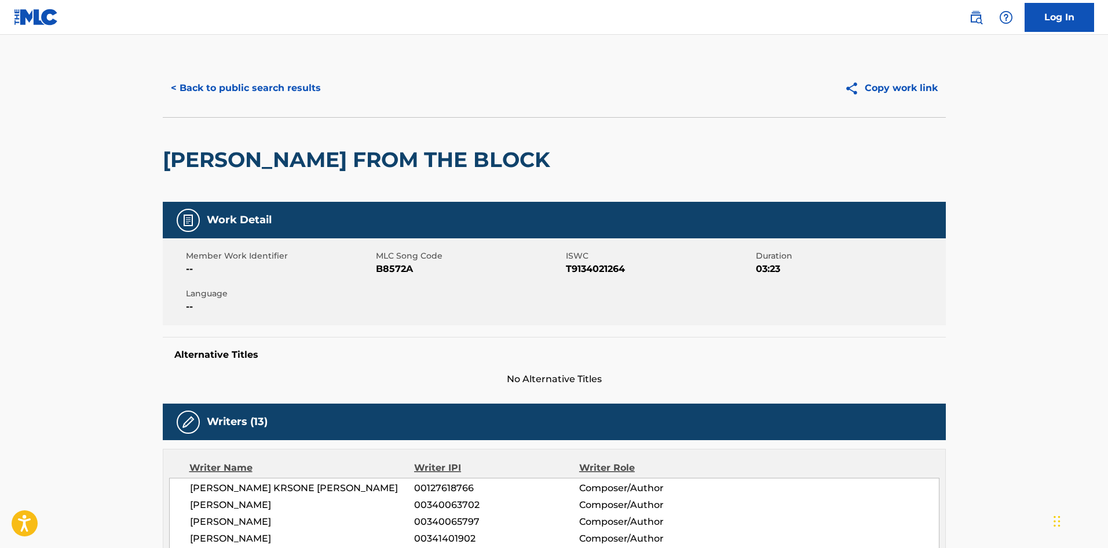
scroll to position [0, 0]
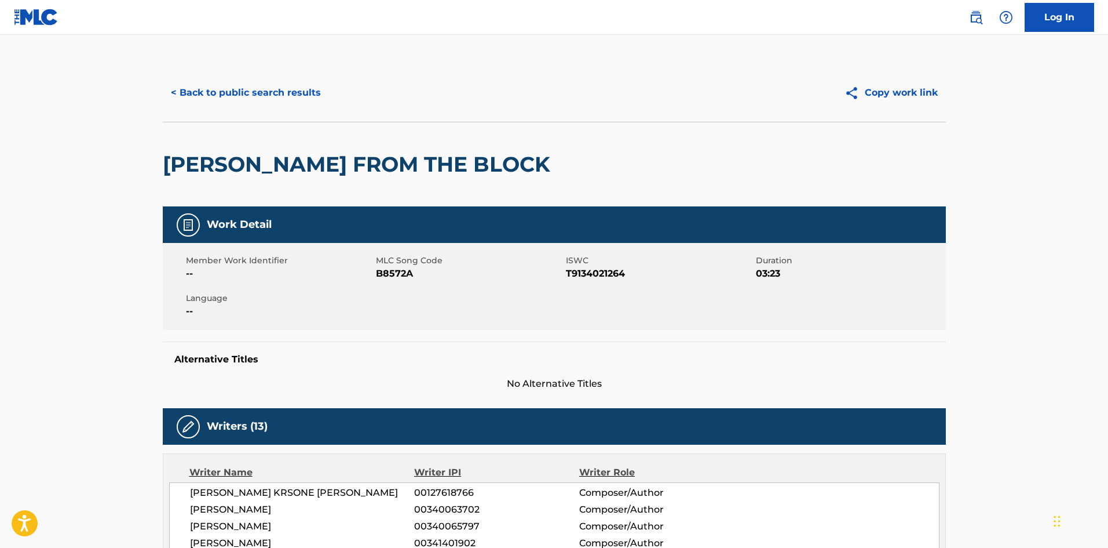
click at [239, 87] on button "< Back to public search results" at bounding box center [246, 92] width 166 height 29
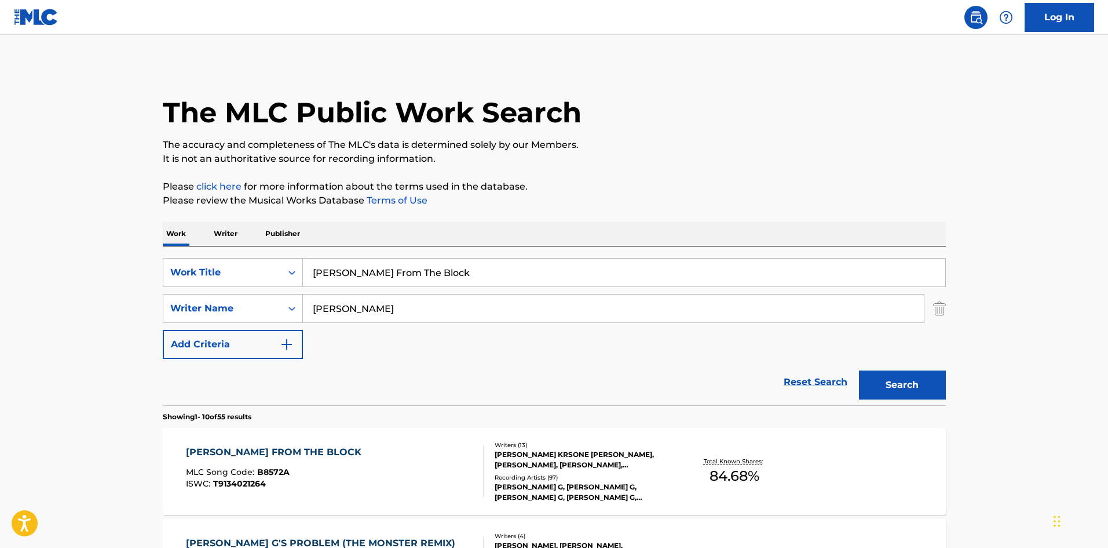
scroll to position [174, 0]
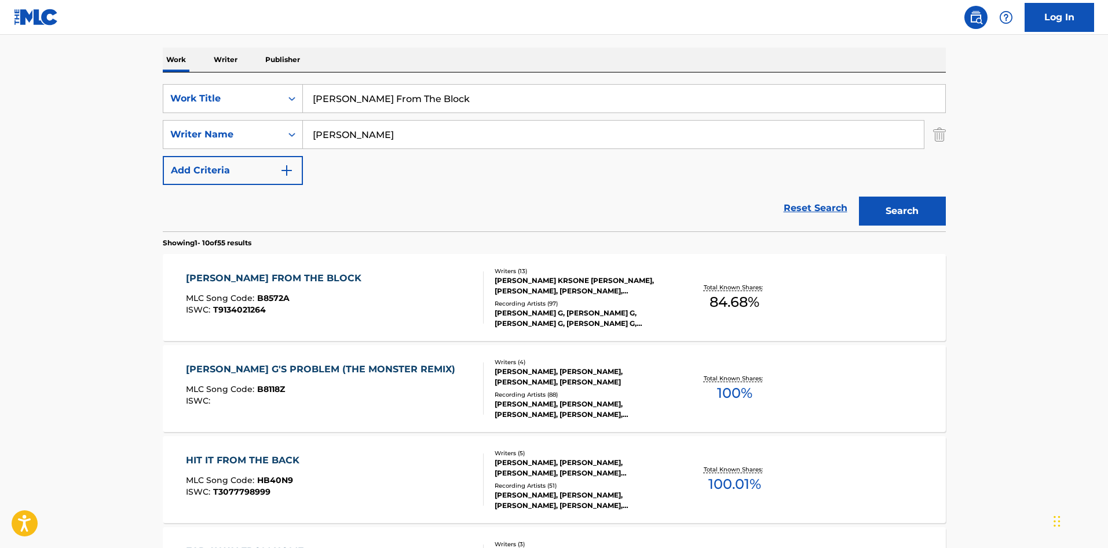
drag, startPoint x: 466, startPoint y: 95, endPoint x: 23, endPoint y: 82, distance: 443.5
click at [30, 85] on main "The MLC Public Work Search The accuracy and completeness of The MLC's data is d…" at bounding box center [554, 543] width 1108 height 1364
paste input "ORRACHA"
type input "BORRACHA"
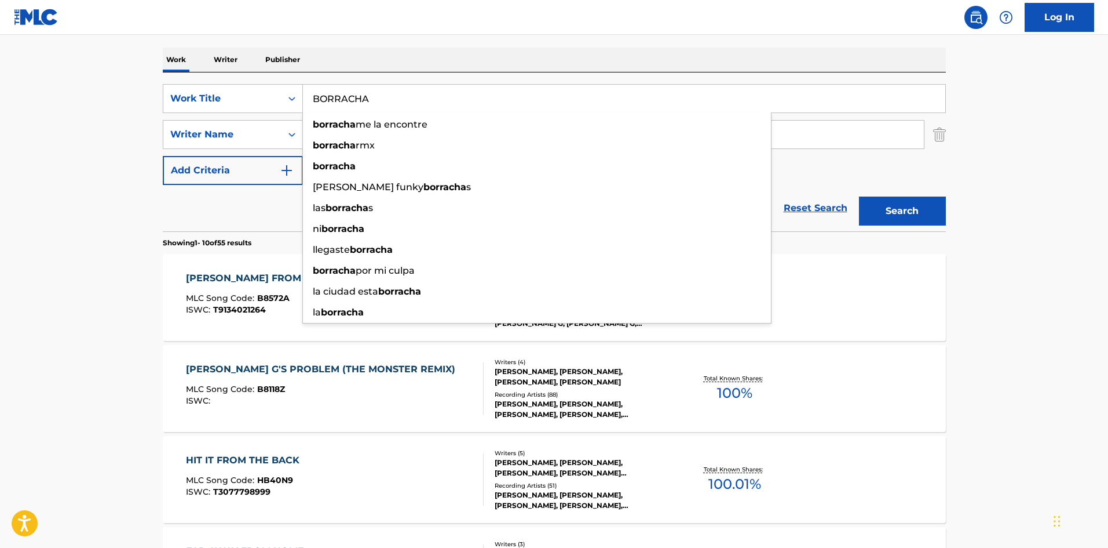
click at [502, 57] on div "Work Writer Publisher" at bounding box center [554, 60] width 783 height 24
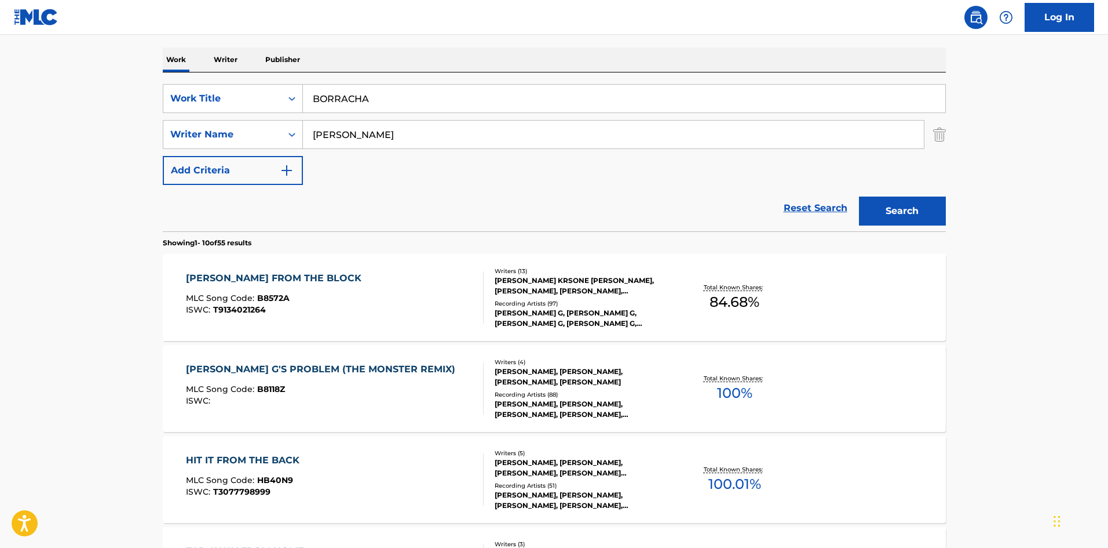
drag, startPoint x: 420, startPoint y: 142, endPoint x: 0, endPoint y: 116, distance: 420.9
click at [42, 126] on main "The MLC Public Work Search The accuracy and completeness of The MLC's data is d…" at bounding box center [554, 543] width 1108 height 1364
paste input "CHIN-QUEE"
type input "CHIN-QUEE"
click at [895, 210] on button "Search" at bounding box center [902, 210] width 87 height 29
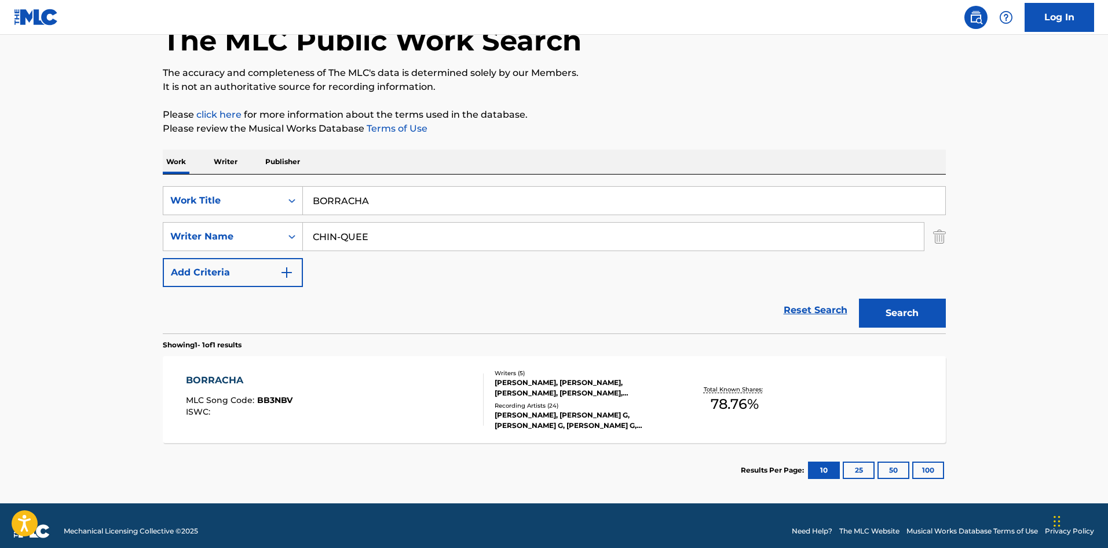
scroll to position [83, 0]
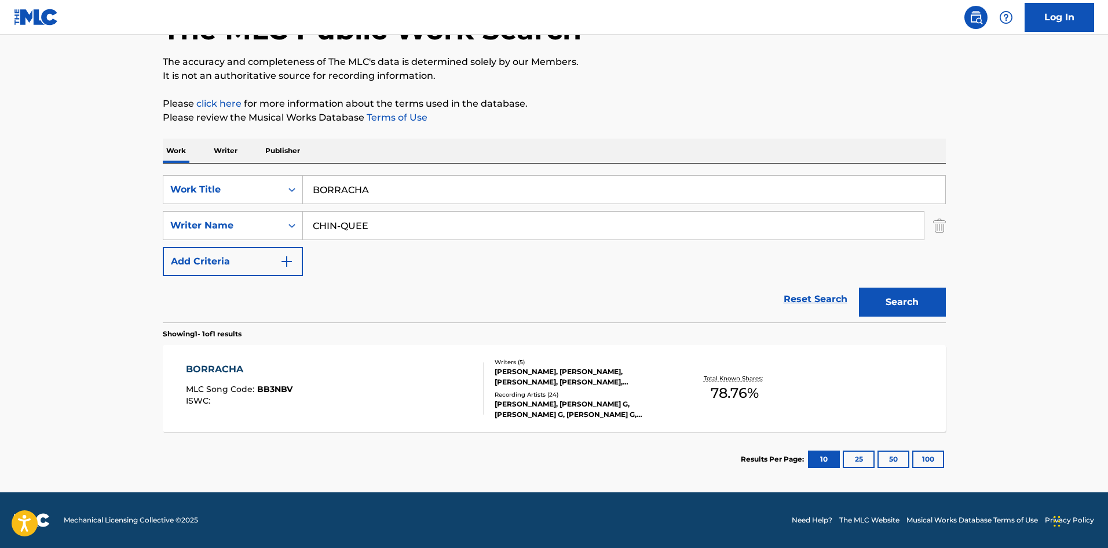
click at [210, 360] on div "BORRACHA MLC Song Code : BB3NBV ISWC : Writers ( 5 ) PIKANI PIKANI, ELENA ROSE,…" at bounding box center [554, 388] width 783 height 87
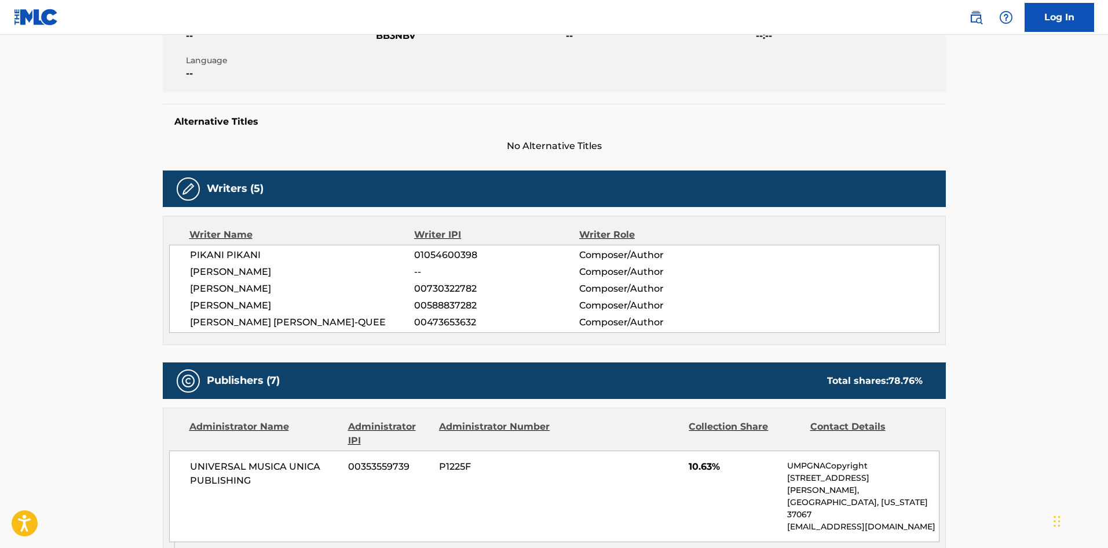
scroll to position [348, 0]
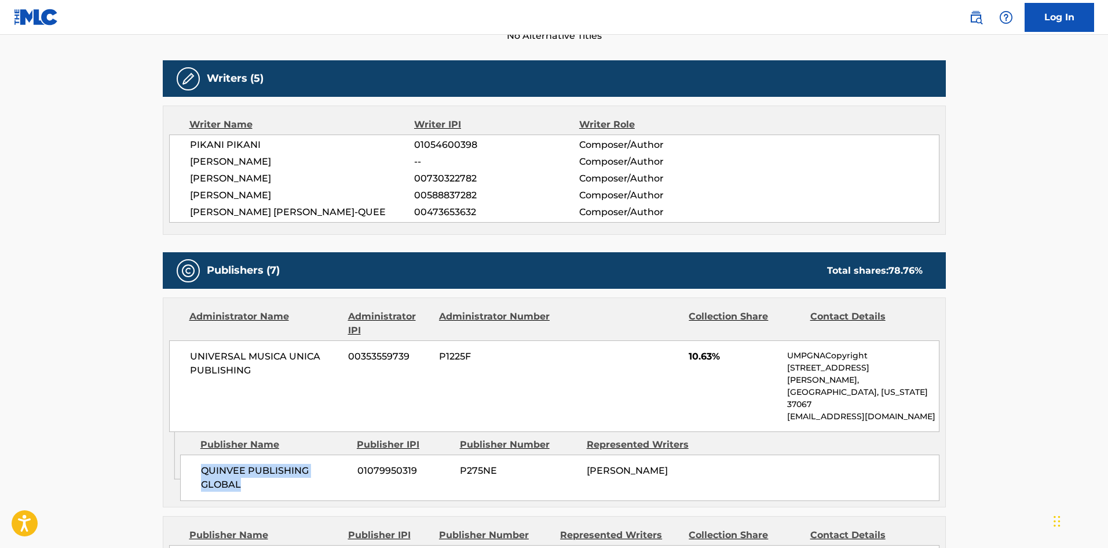
drag, startPoint x: 202, startPoint y: 444, endPoint x: 267, endPoint y: 458, distance: 66.4
click at [267, 464] on span "QUINVEE PUBLISHING GLOBAL" at bounding box center [275, 478] width 148 height 28
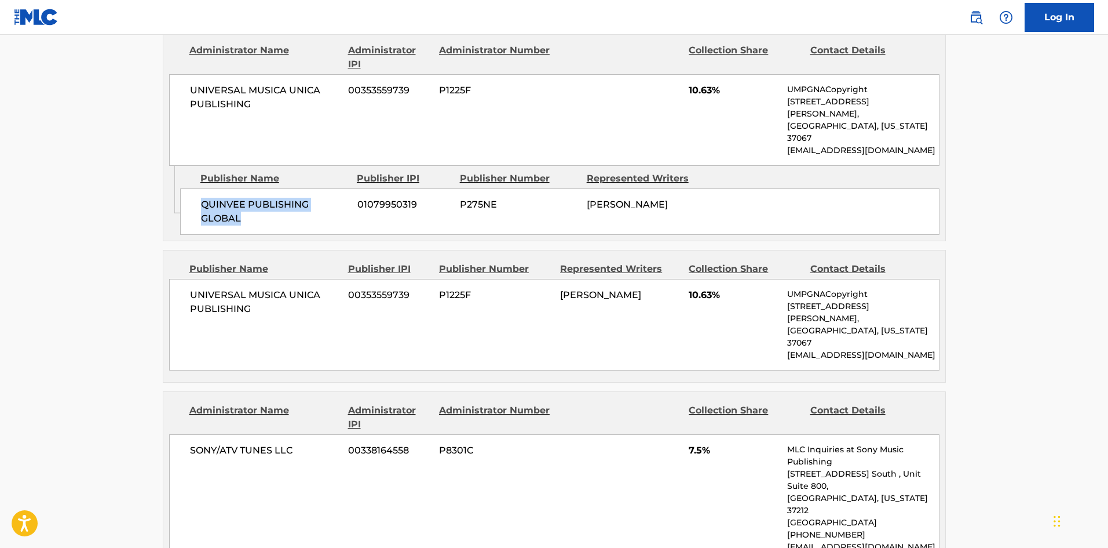
scroll to position [637, 0]
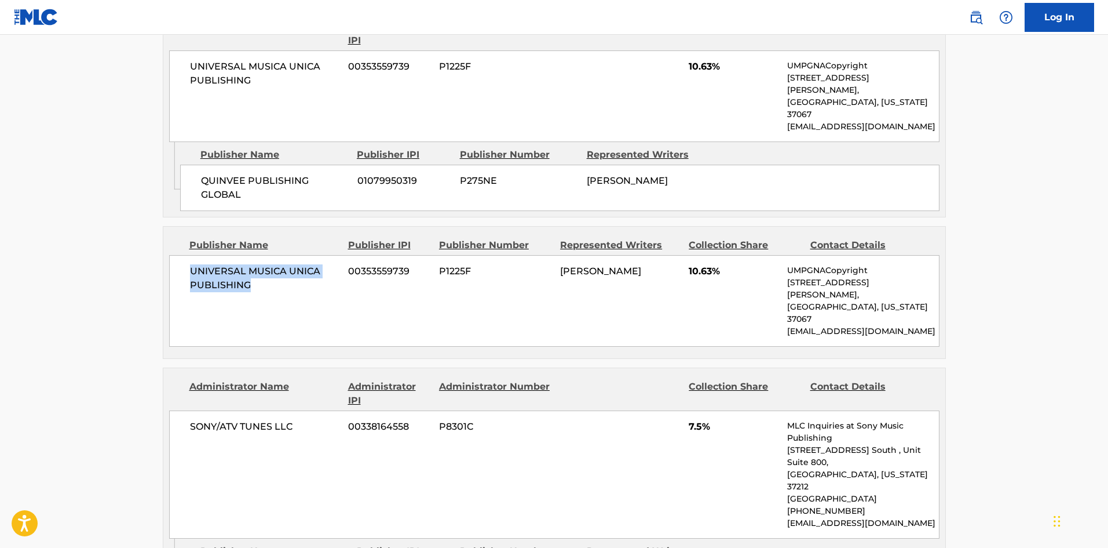
drag, startPoint x: 187, startPoint y: 241, endPoint x: 287, endPoint y: 268, distance: 104.3
click at [287, 268] on div "UNIVERSAL MUSICA UNICA PUBLISHING 00353559739 P1225F [PERSON_NAME] 10.63% UMPGN…" at bounding box center [554, 301] width 771 height 92
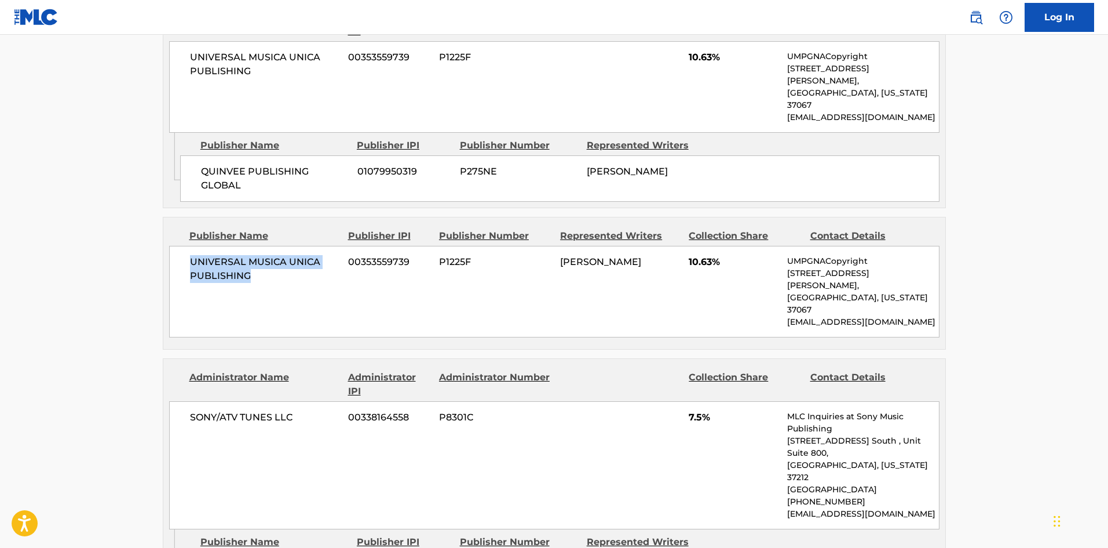
scroll to position [985, 0]
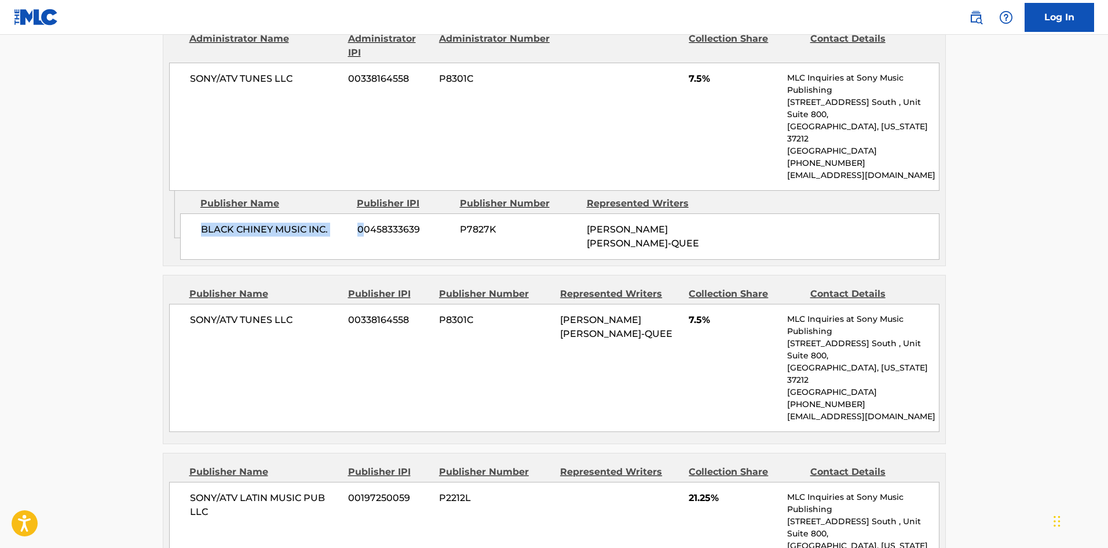
drag, startPoint x: 199, startPoint y: 159, endPoint x: 366, endPoint y: 159, distance: 166.9
click at [366, 213] on div "BLACK CHINEY MUSIC INC. 00458333639 P7827K [PERSON_NAME] [PERSON_NAME]-QUEE" at bounding box center [560, 236] width 760 height 46
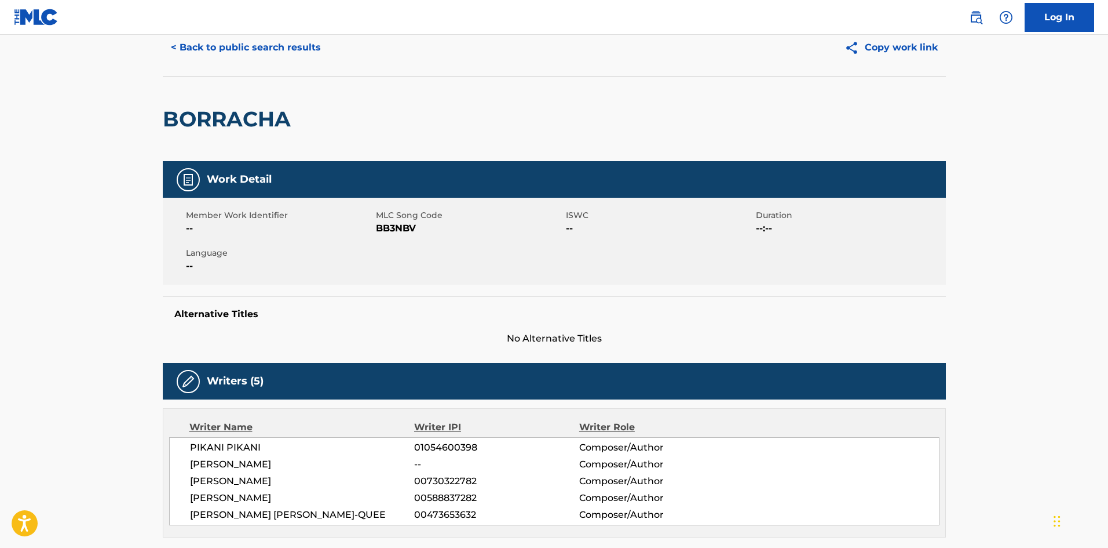
scroll to position [0, 0]
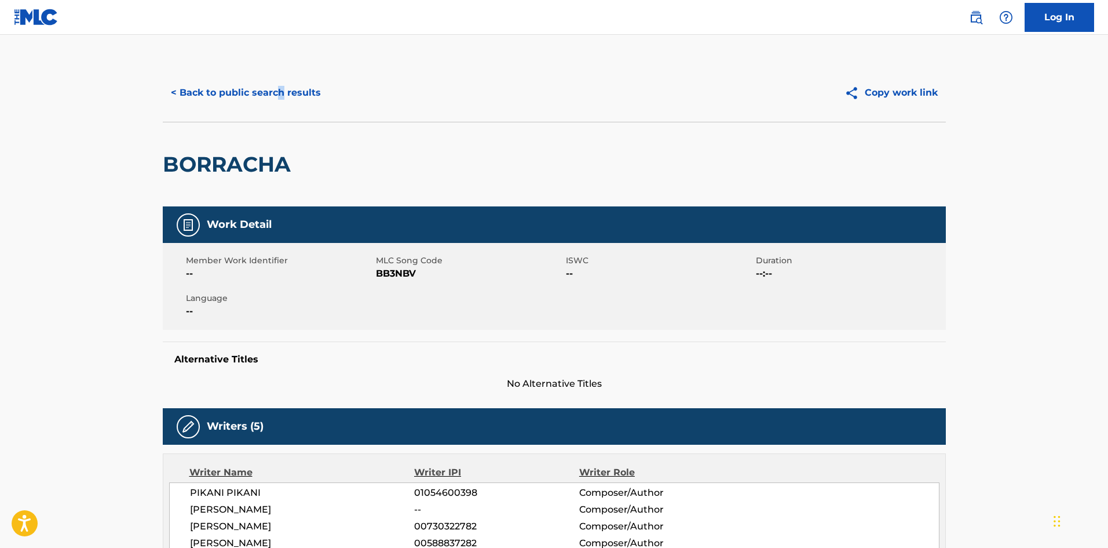
drag, startPoint x: 282, startPoint y: 65, endPoint x: 272, endPoint y: 76, distance: 14.4
click at [279, 72] on div "< Back to public search results Copy work link" at bounding box center [554, 93] width 783 height 58
click at [272, 82] on button "< Back to public search results" at bounding box center [246, 92] width 166 height 29
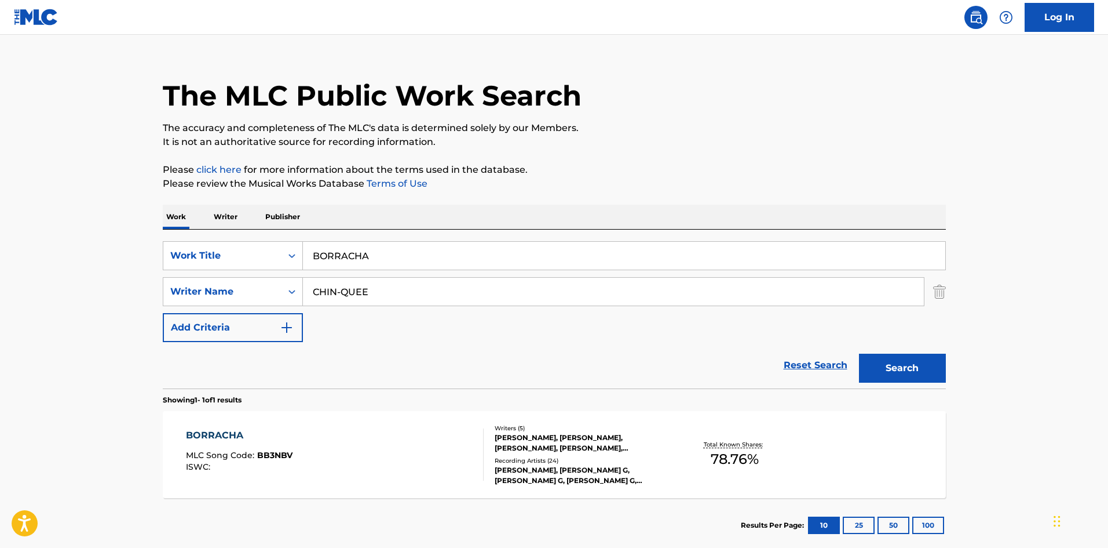
drag, startPoint x: 394, startPoint y: 261, endPoint x: 152, endPoint y: 229, distance: 244.3
click at [176, 236] on div "SearchWithCriteria5f1db55b-2a48-4bf2-9d4d-3e56b4524f42 Work Title BORRACHA Sear…" at bounding box center [554, 308] width 783 height 159
paste input "uilt For This"
type input "Built For This"
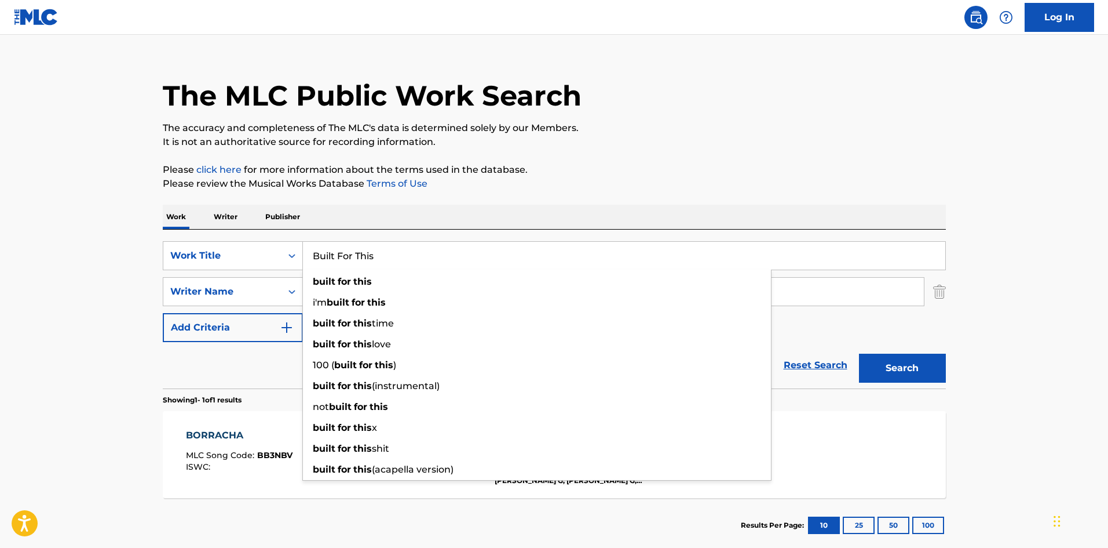
click at [445, 143] on p "It is not an authoritative source for recording information." at bounding box center [554, 142] width 783 height 14
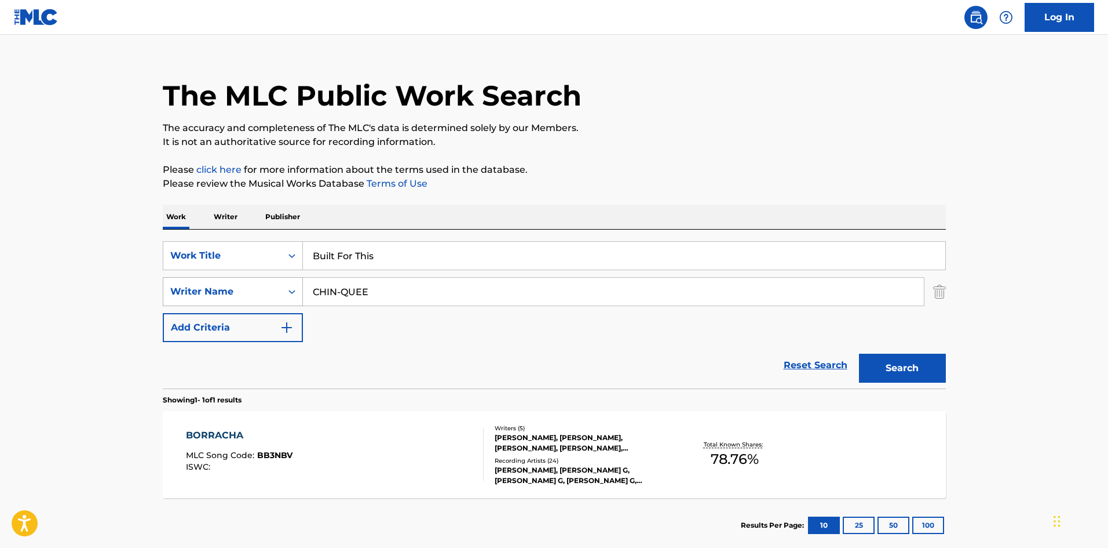
drag, startPoint x: 395, startPoint y: 290, endPoint x: 223, endPoint y: 285, distance: 172.2
click at [84, 302] on main "The MLC Public Work Search The accuracy and completeness of The MLC's data is d…" at bounding box center [554, 288] width 1108 height 540
paste input "[PERSON_NAME]"
type input "[PERSON_NAME]"
click at [904, 369] on button "Search" at bounding box center [902, 367] width 87 height 29
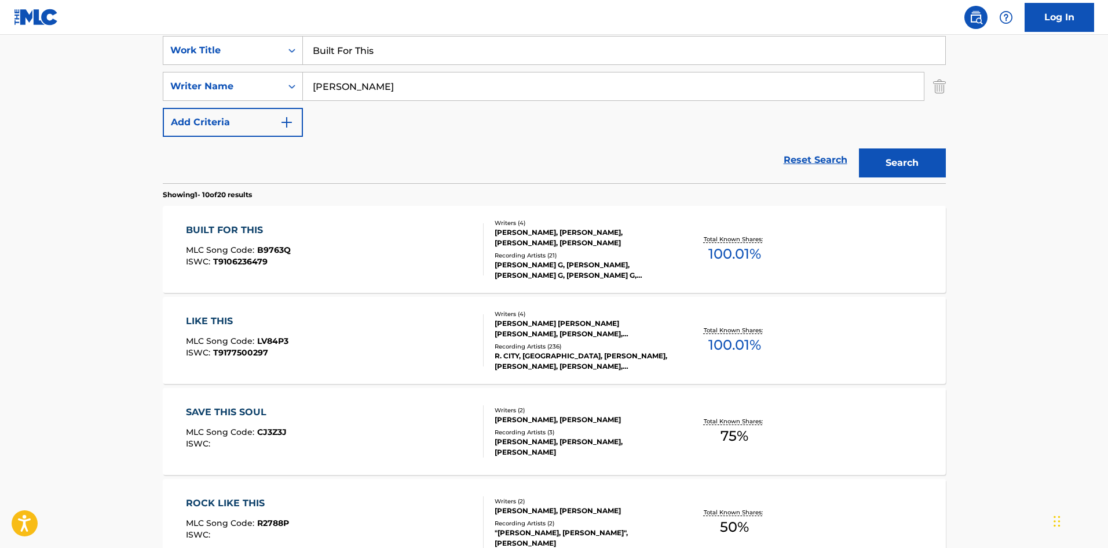
scroll to position [232, 0]
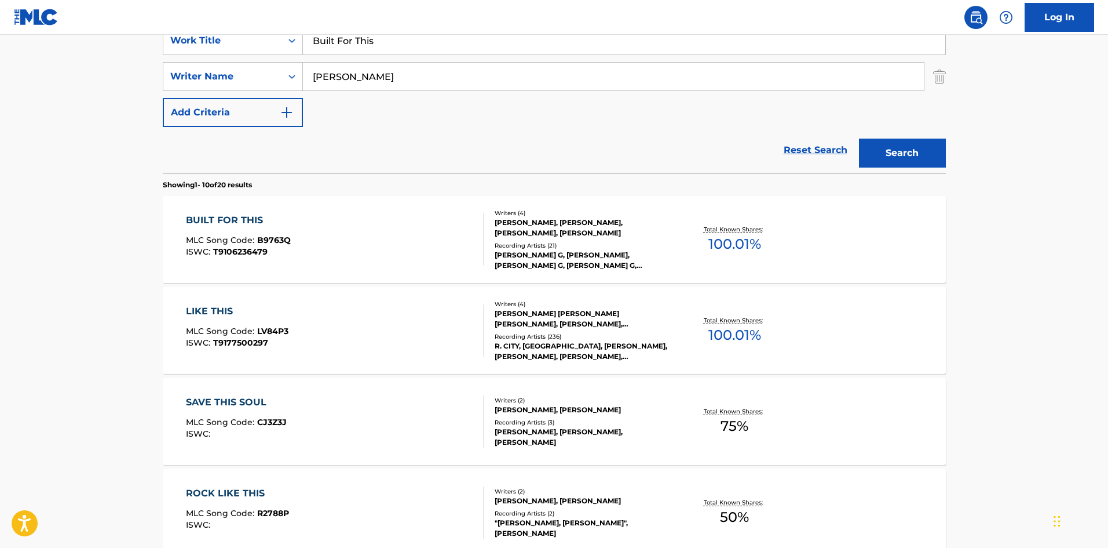
click at [256, 221] on div "BUILT FOR THIS" at bounding box center [238, 220] width 105 height 14
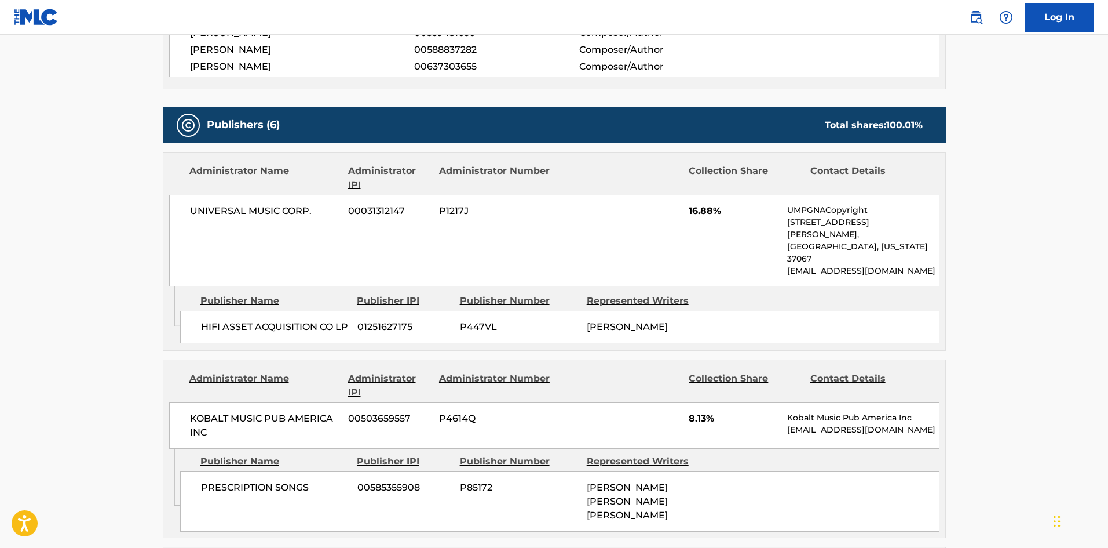
scroll to position [521, 0]
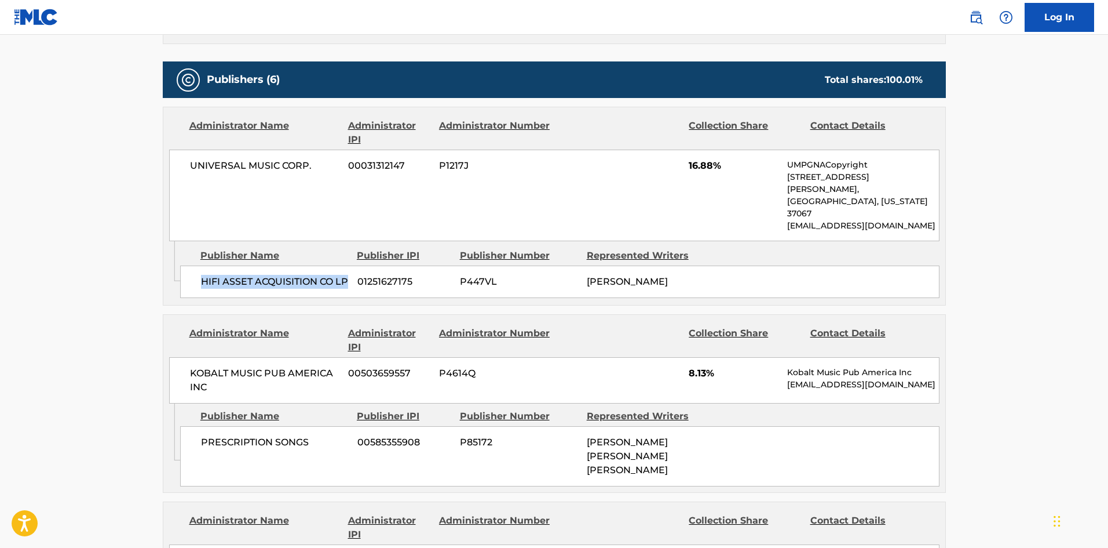
drag, startPoint x: 199, startPoint y: 251, endPoint x: 242, endPoint y: 265, distance: 45.3
click at [242, 265] on div "HIFI ASSET ACQUISITION CO LP 01251627175 P447VL [PERSON_NAME]" at bounding box center [560, 281] width 760 height 32
drag, startPoint x: 688, startPoint y: 163, endPoint x: 713, endPoint y: 161, distance: 25.6
click at [713, 161] on div "UNIVERSAL MUSIC CORP. 00031312147 P1217J 16.88% UMPGNACopyright 1550 W. McEwen …" at bounding box center [554, 195] width 771 height 92
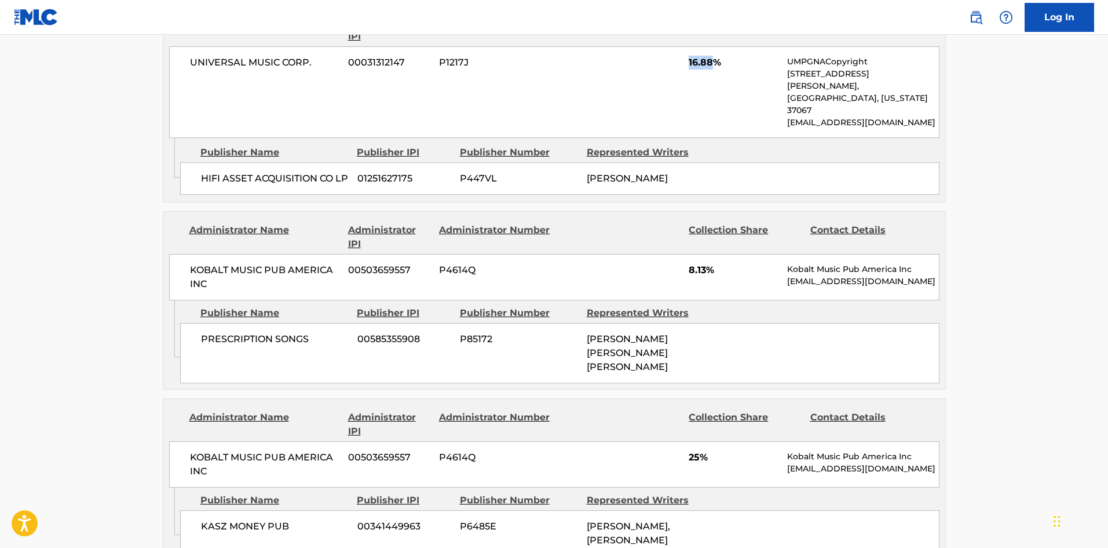
scroll to position [637, 0]
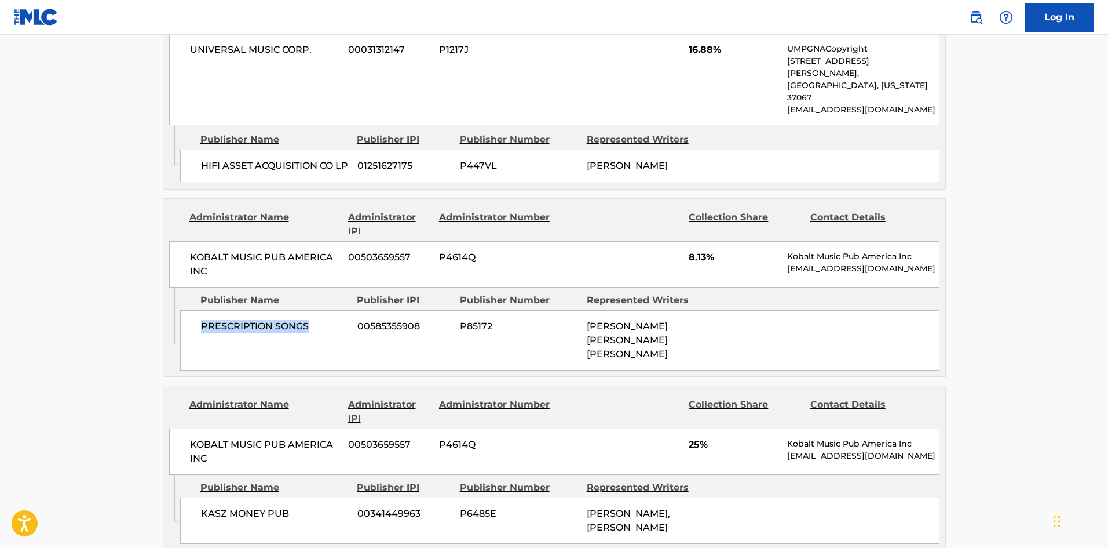
drag, startPoint x: 200, startPoint y: 315, endPoint x: 319, endPoint y: 312, distance: 118.8
click at [319, 312] on div "PRESCRIPTION SONGS 00585355908 P85172 HENRY RUSSELL WALTER, HENRY RUSSELL WALTER" at bounding box center [560, 340] width 760 height 60
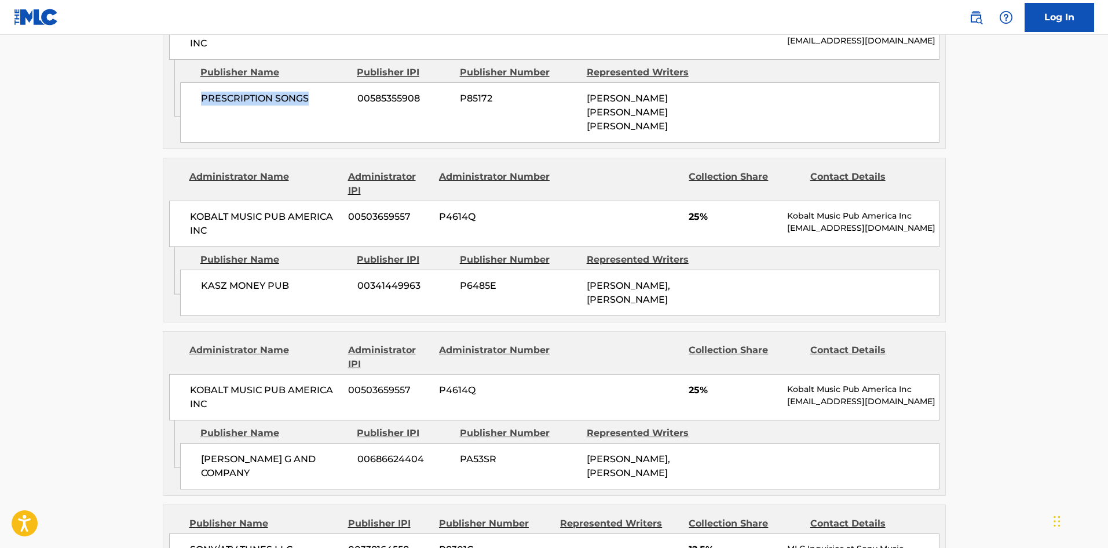
scroll to position [869, 0]
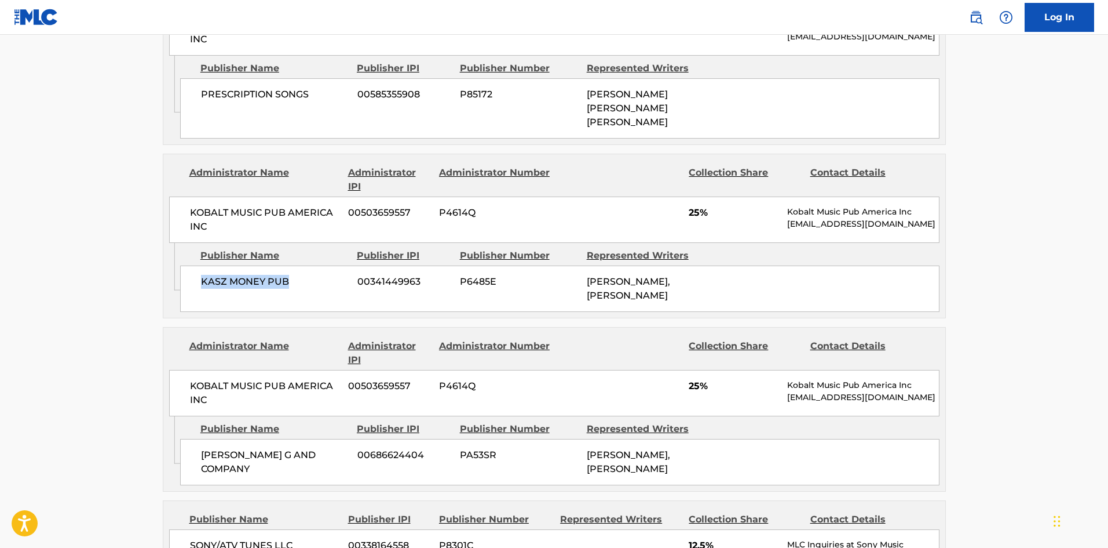
drag, startPoint x: 201, startPoint y: 265, endPoint x: 329, endPoint y: 243, distance: 129.4
click at [334, 265] on div "KASZ MONEY PUB 00341449963 P6485E [PERSON_NAME], [PERSON_NAME]" at bounding box center [560, 288] width 760 height 46
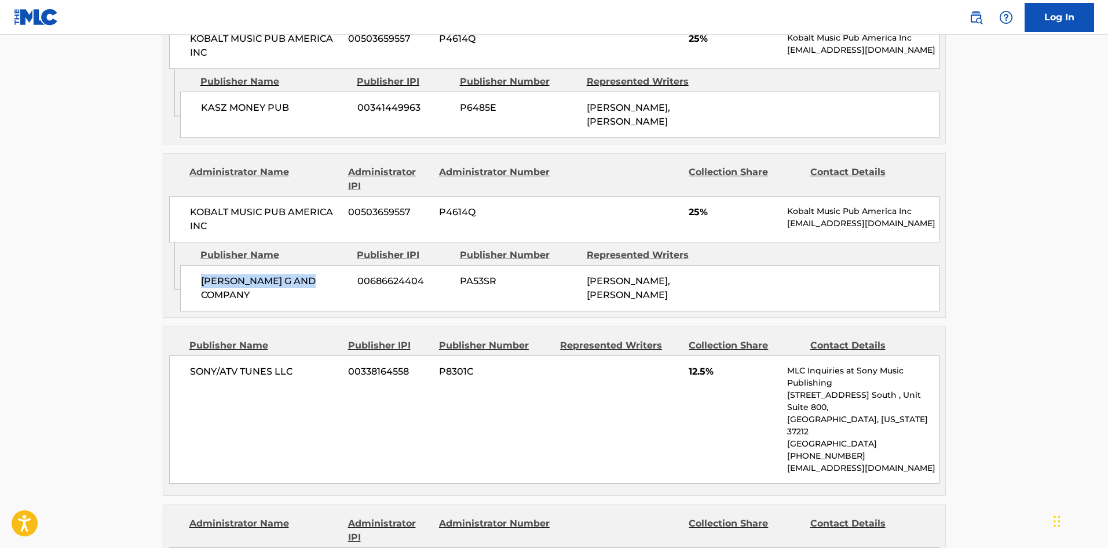
drag, startPoint x: 199, startPoint y: 270, endPoint x: 328, endPoint y: 262, distance: 128.9
click at [328, 265] on div "BECKY G AND COMPANY 00686624404 PA53SR REBBECA MARIE GOMEZ, REBBECA MARIE GOMEZ" at bounding box center [560, 288] width 760 height 46
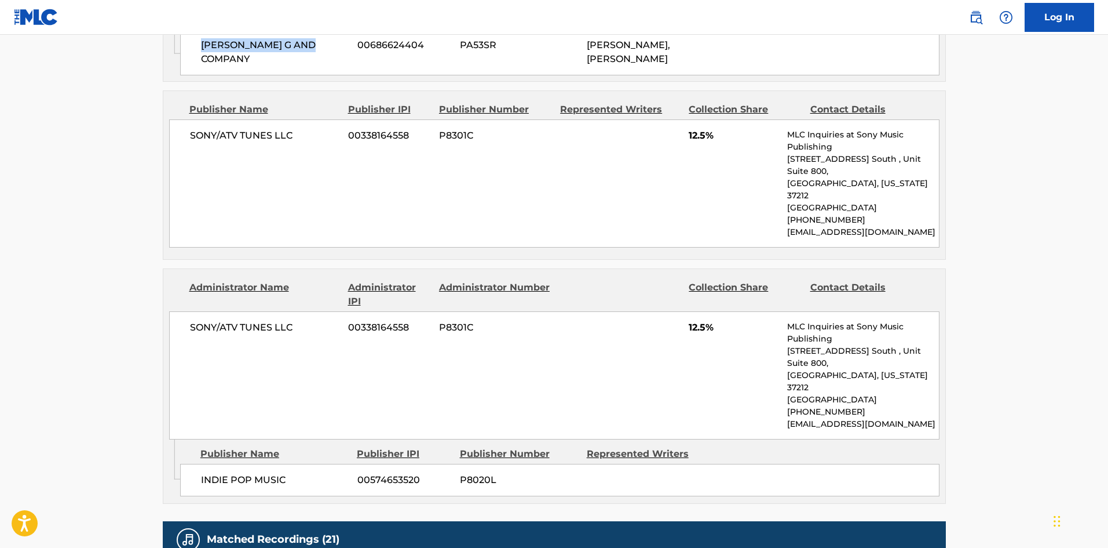
scroll to position [1217, 0]
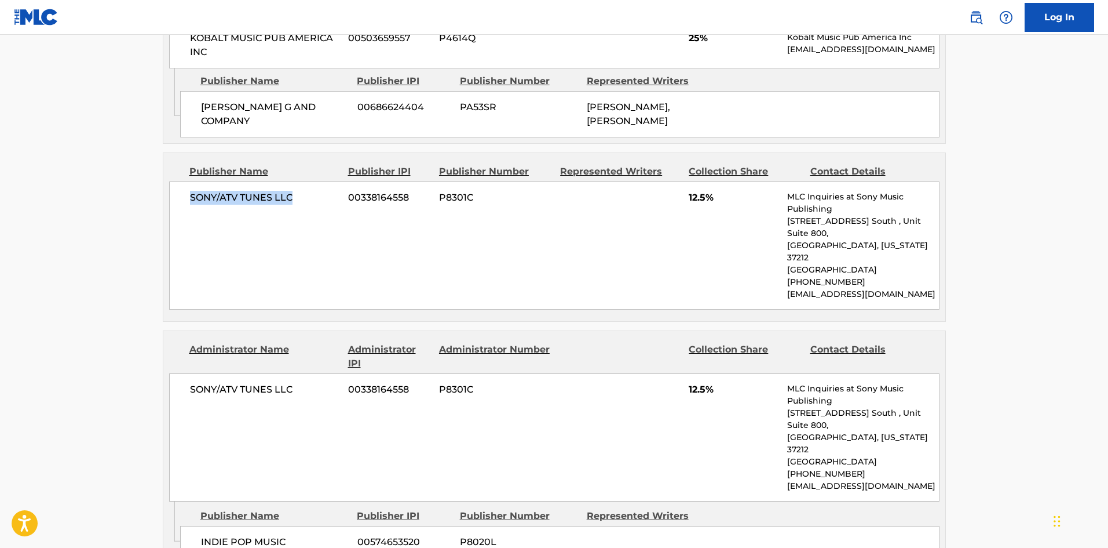
drag, startPoint x: 189, startPoint y: 203, endPoint x: 325, endPoint y: 197, distance: 135.7
click at [325, 197] on span "SONY/ATV TUNES LLC" at bounding box center [265, 198] width 150 height 14
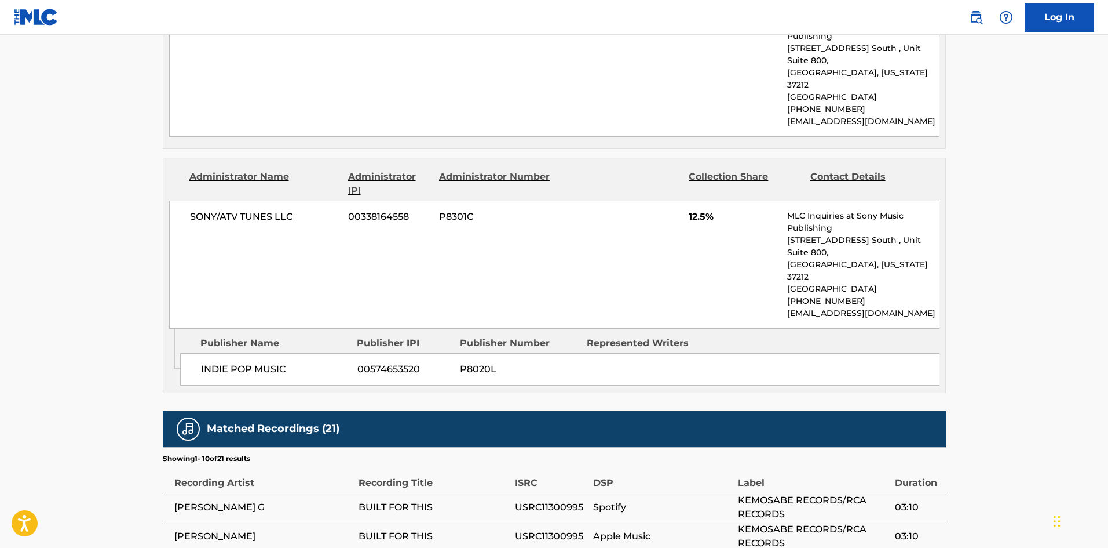
scroll to position [1391, 0]
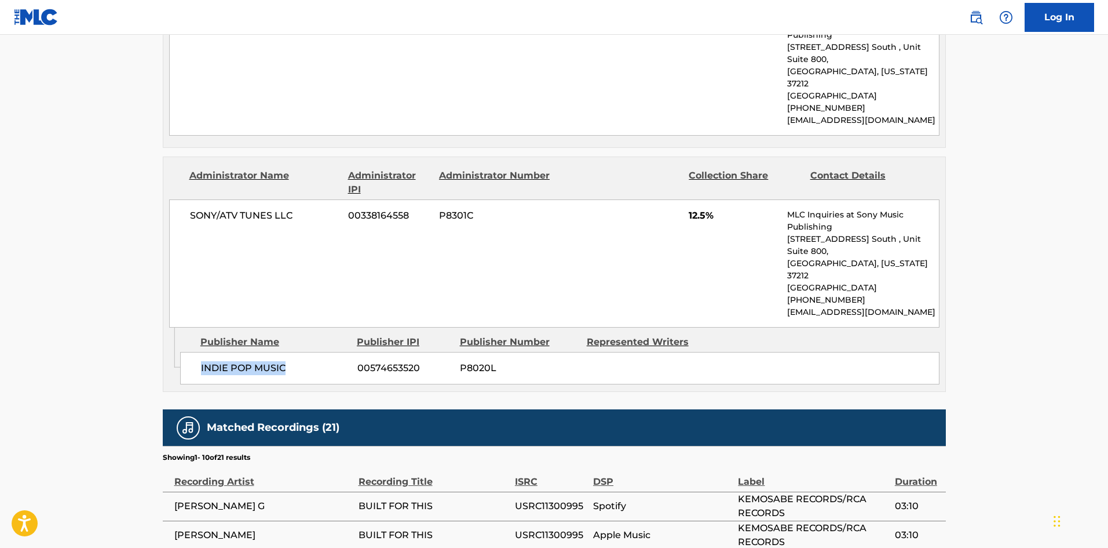
drag, startPoint x: 194, startPoint y: 316, endPoint x: 305, endPoint y: 317, distance: 110.7
click at [305, 352] on div "INDIE POP MUSIC 00574653520 P8020L" at bounding box center [560, 368] width 760 height 32
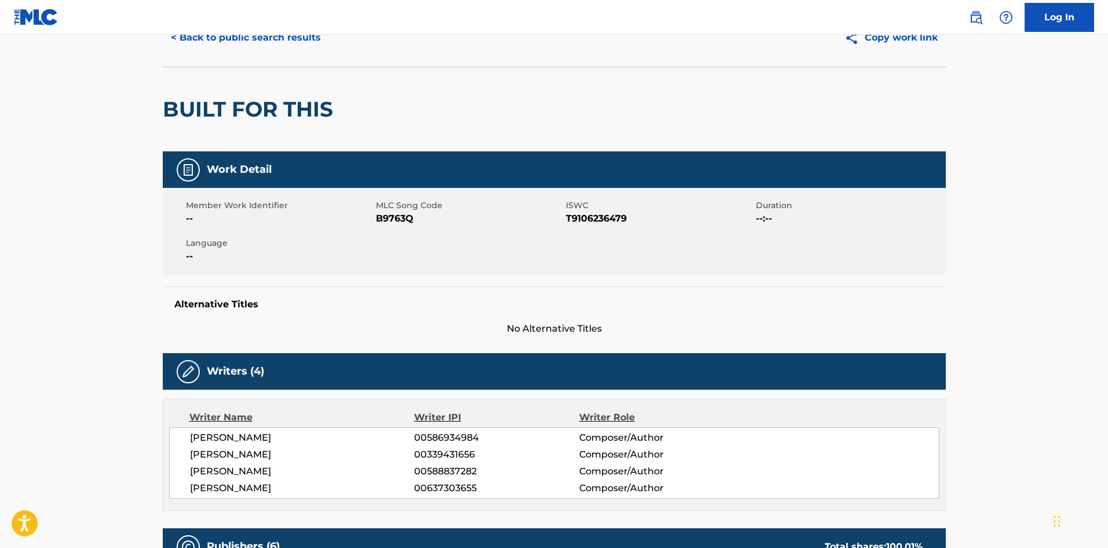
scroll to position [0, 0]
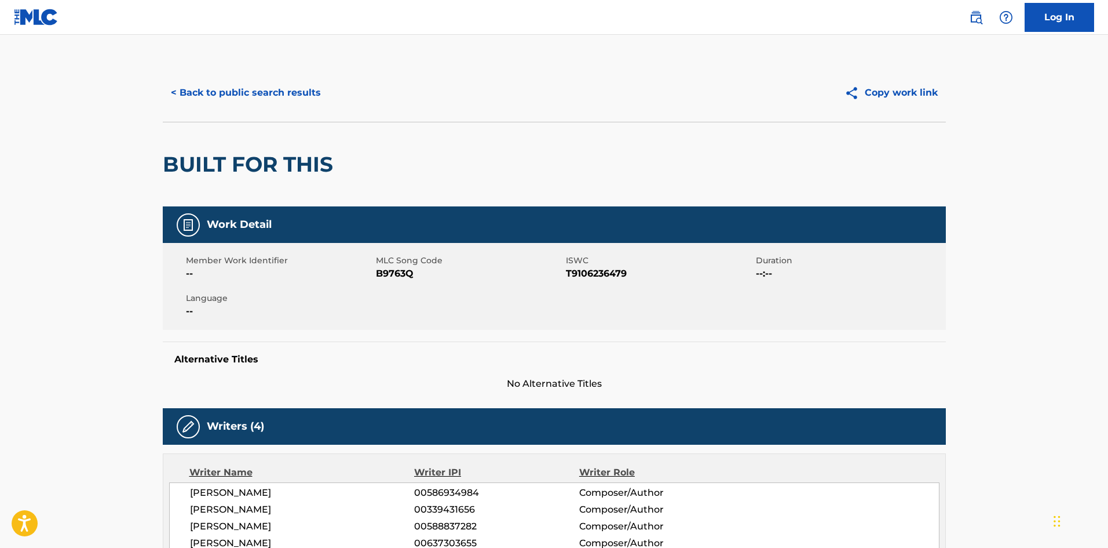
click at [277, 82] on button "< Back to public search results" at bounding box center [246, 92] width 166 height 29
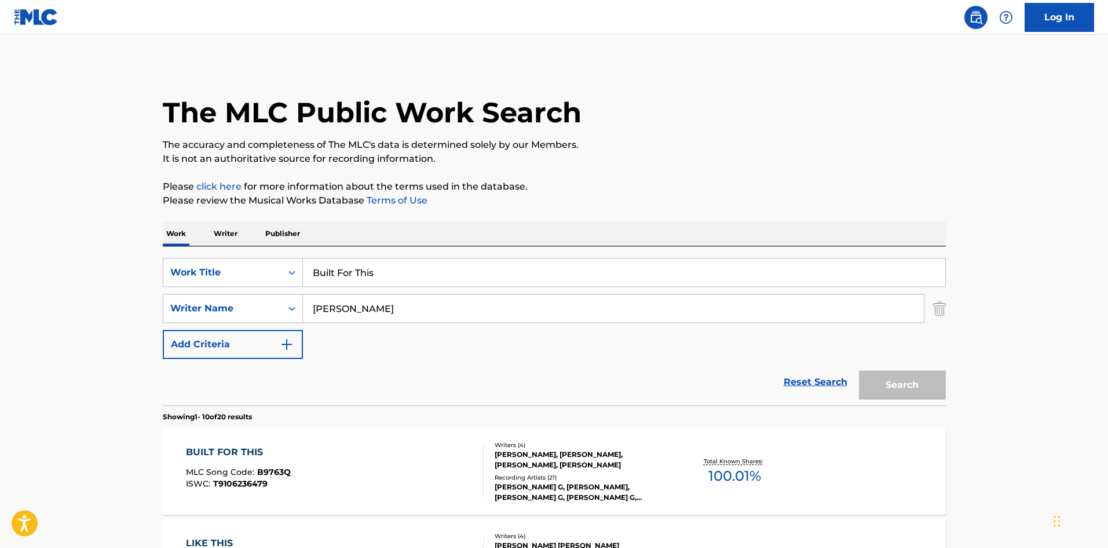
scroll to position [232, 0]
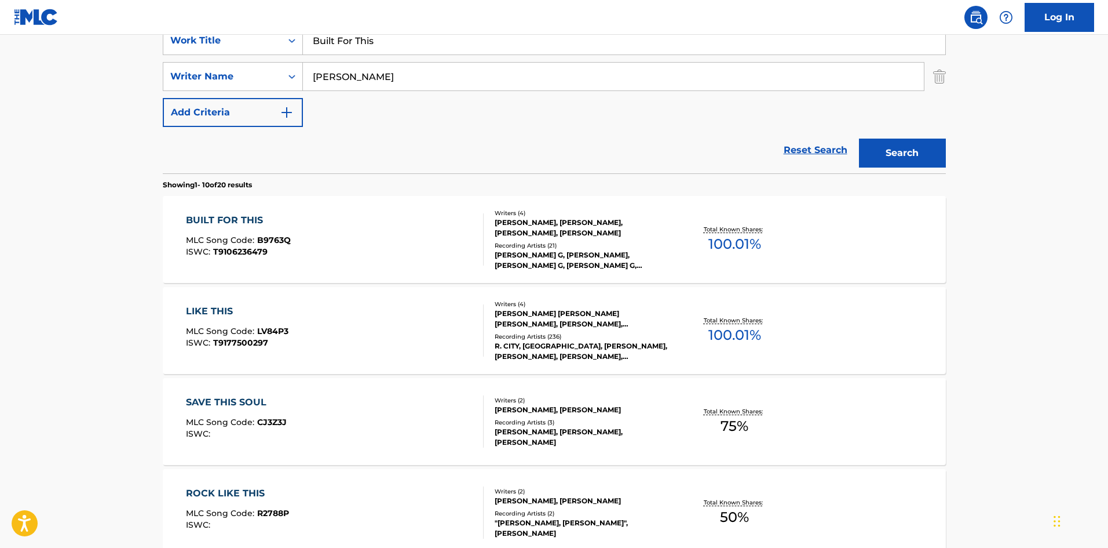
drag, startPoint x: 412, startPoint y: 37, endPoint x: 154, endPoint y: 47, distance: 258.1
click at [154, 47] on div "The MLC Public Work Search The accuracy and completeness of The MLC's data is d…" at bounding box center [554, 496] width 811 height 1329
paste input "Can't Get Enough"
type input "Can't Get Enough"
click at [250, 154] on div "Reset Search Search" at bounding box center [554, 150] width 783 height 46
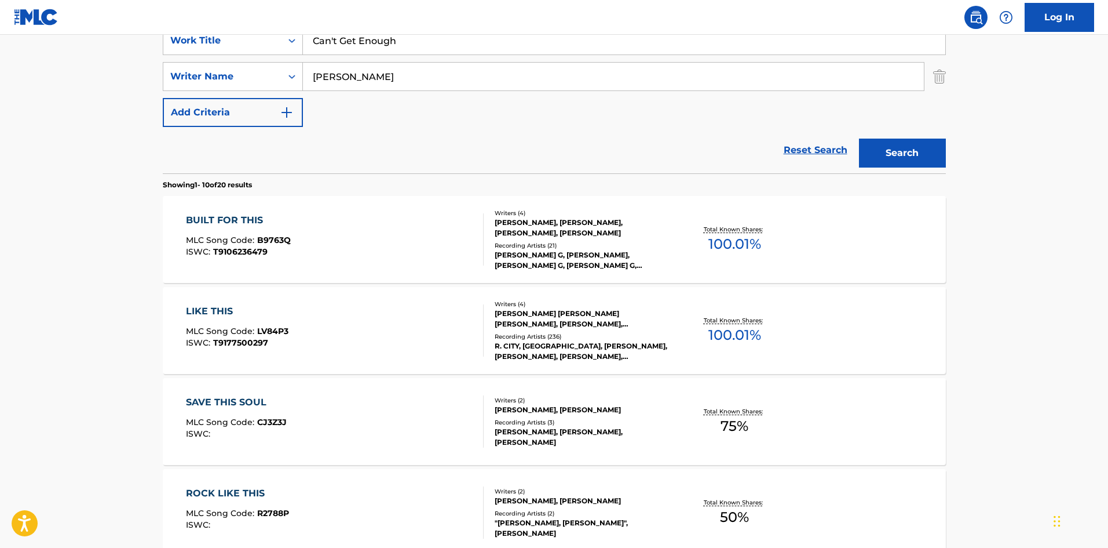
drag, startPoint x: 447, startPoint y: 78, endPoint x: 0, endPoint y: 63, distance: 447.6
click at [0, 70] on main "The MLC Public Work Search The accuracy and completeness of The MLC's data is d…" at bounding box center [554, 485] width 1108 height 1364
paste input "TODOROV"
click at [860, 149] on button "Search" at bounding box center [902, 152] width 87 height 29
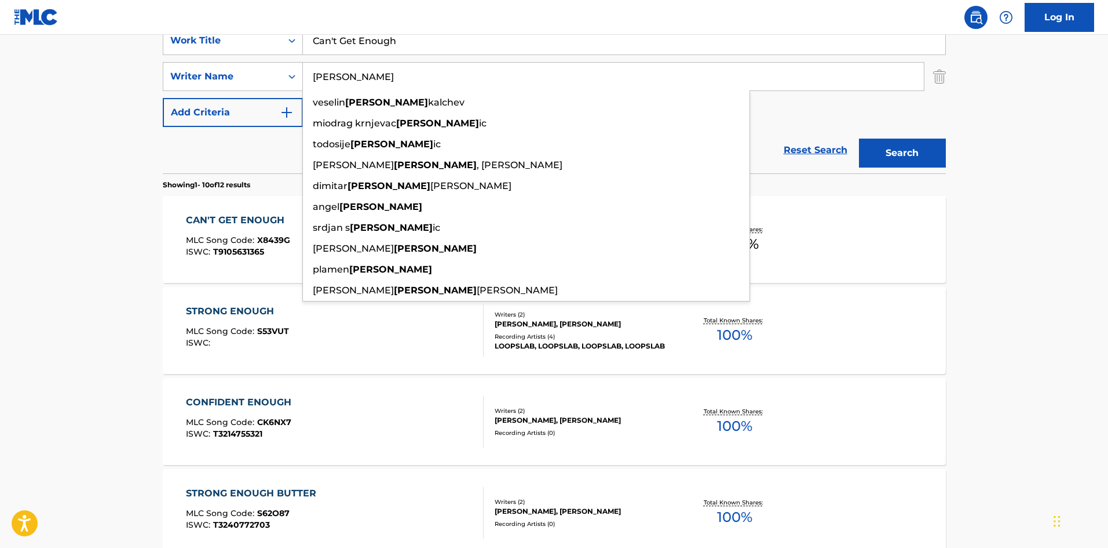
drag, startPoint x: 421, startPoint y: 69, endPoint x: 0, endPoint y: 49, distance: 421.7
click at [0, 50] on main "The MLC Public Work Search The accuracy and completeness of The MLC's data is d…" at bounding box center [554, 485] width 1108 height 1364
paste input "[PERSON_NAME]"
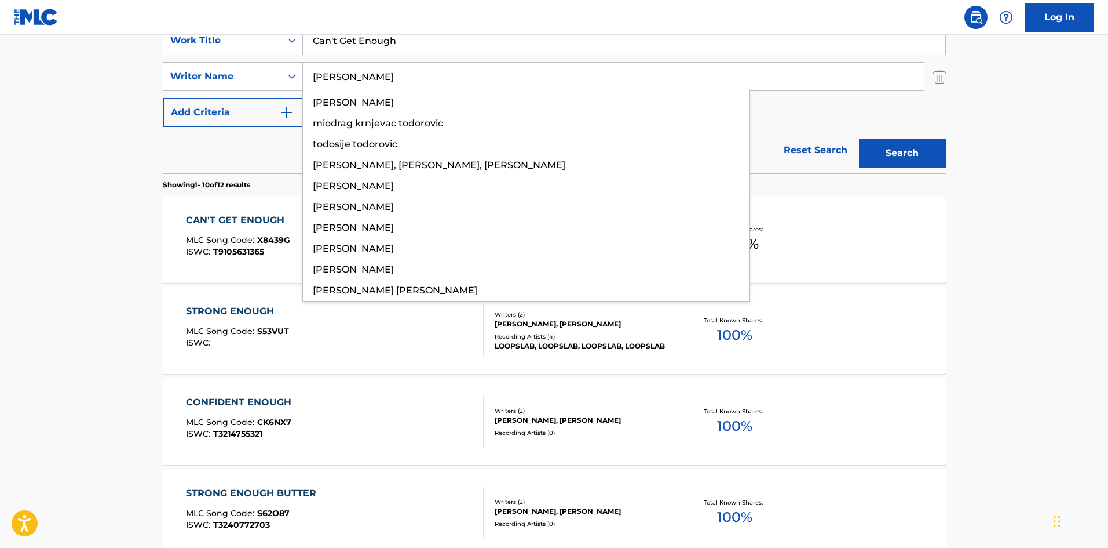
type input "[PERSON_NAME]"
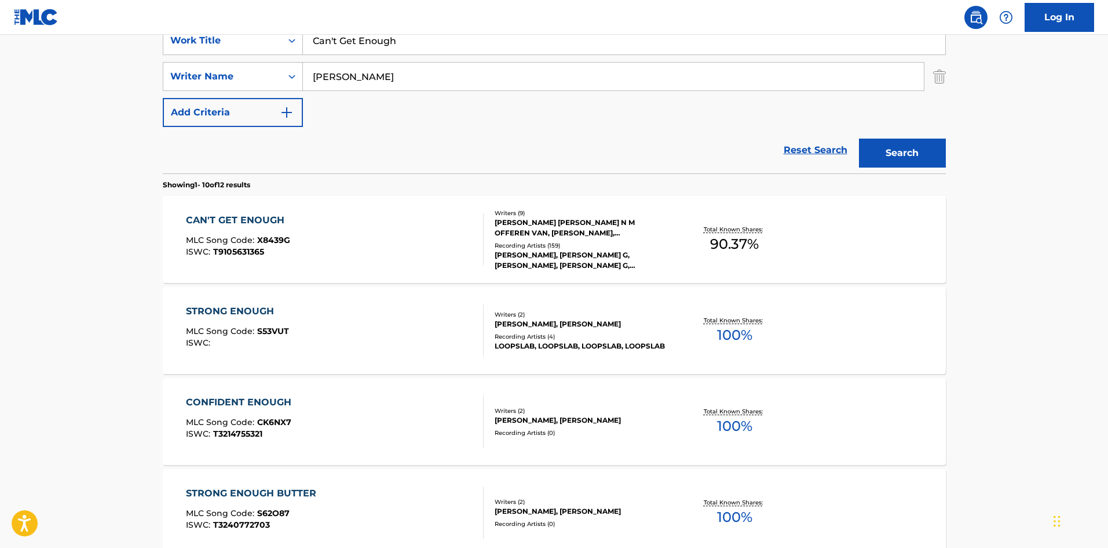
click at [926, 140] on button "Search" at bounding box center [902, 152] width 87 height 29
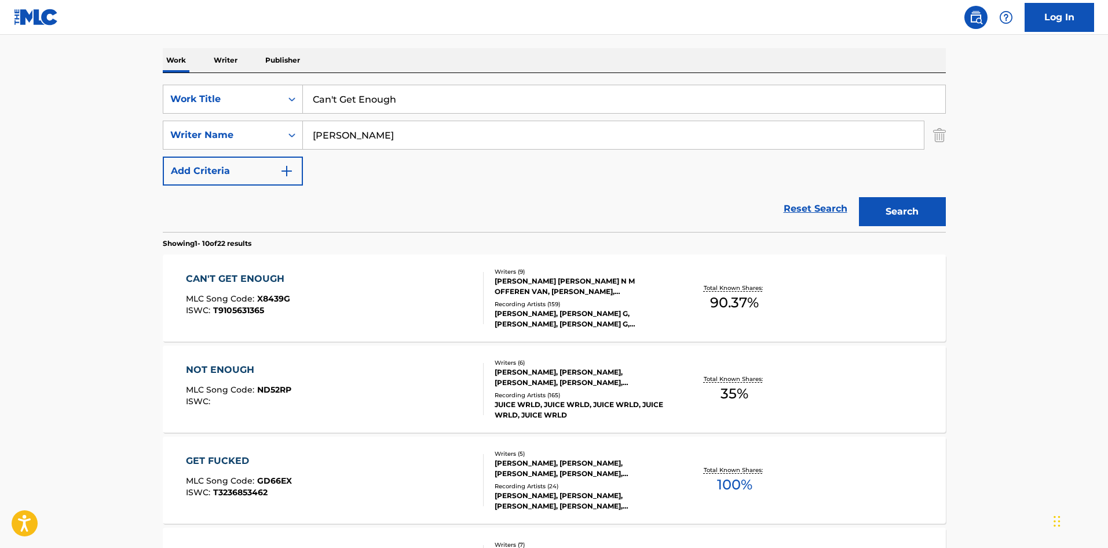
scroll to position [174, 0]
click at [246, 276] on div "CAN'T GET ENOUGH" at bounding box center [238, 278] width 104 height 14
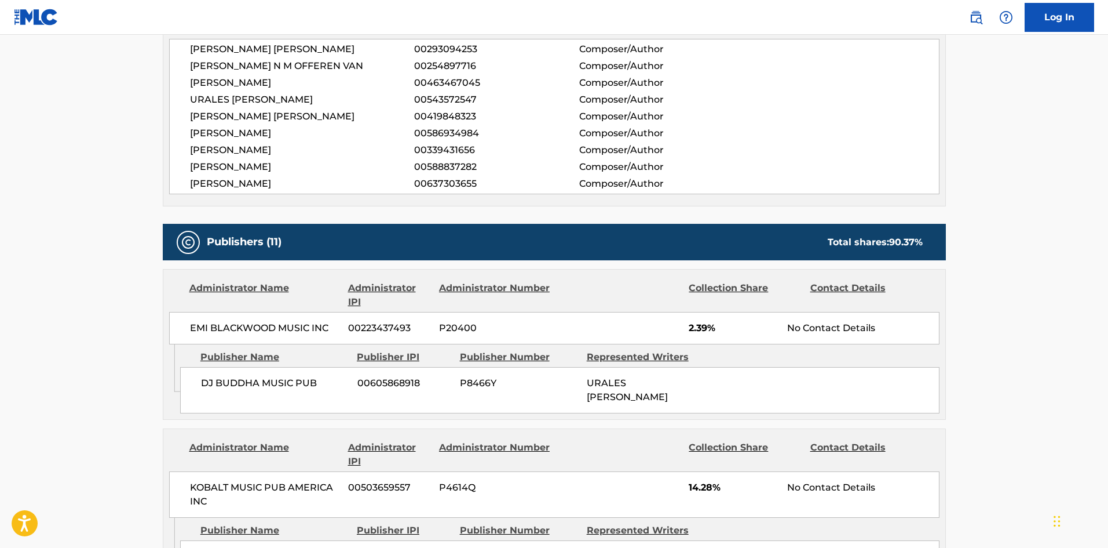
scroll to position [464, 0]
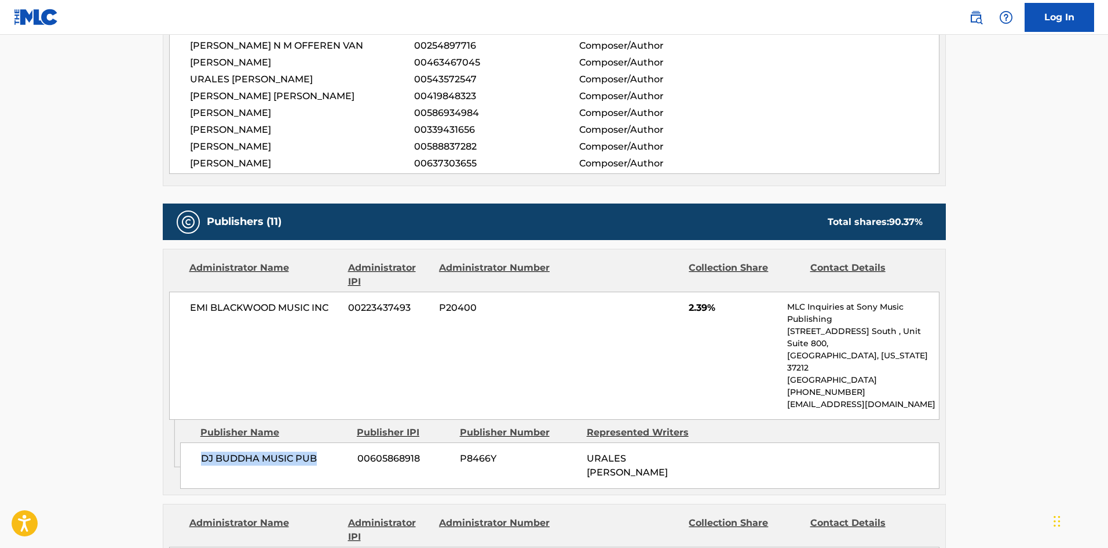
drag, startPoint x: 201, startPoint y: 433, endPoint x: 326, endPoint y: 444, distance: 125.1
click at [326, 444] on div "DJ BUDDHA MUSIC PUB 00605868918 P8466Y URALES VARGAS" at bounding box center [560, 465] width 760 height 46
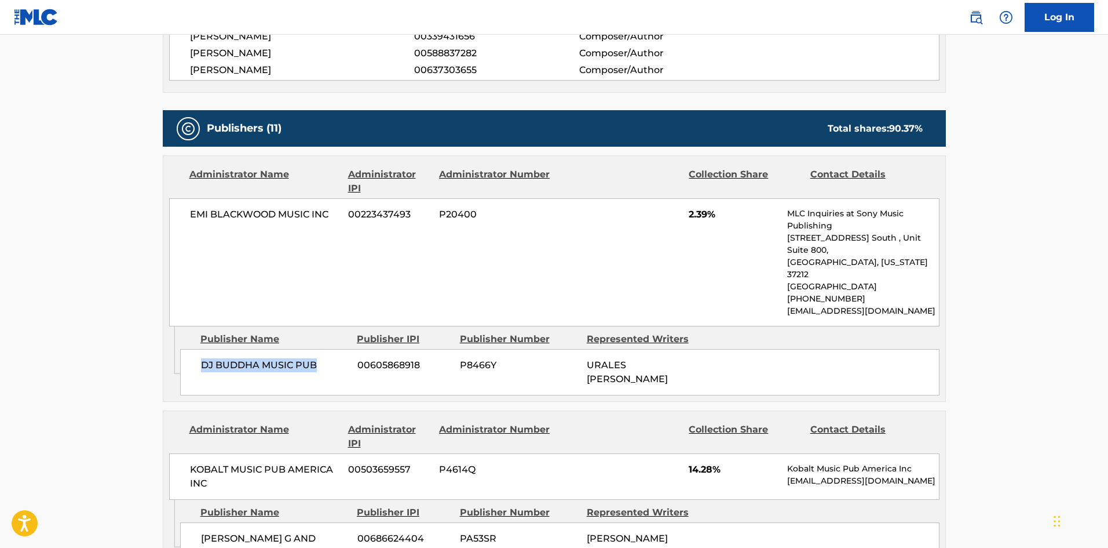
scroll to position [695, 0]
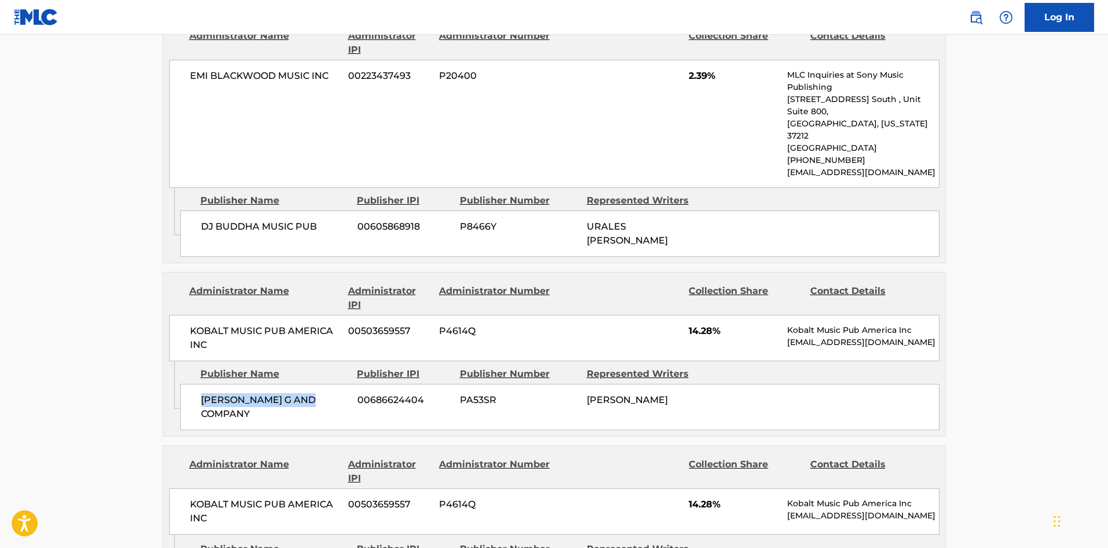
drag, startPoint x: 200, startPoint y: 366, endPoint x: 333, endPoint y: 358, distance: 132.9
click at [333, 384] on div "BECKY G AND COMPANY 00686624404 PA53SR REBBECA MARIE GOMEZ" at bounding box center [560, 407] width 760 height 46
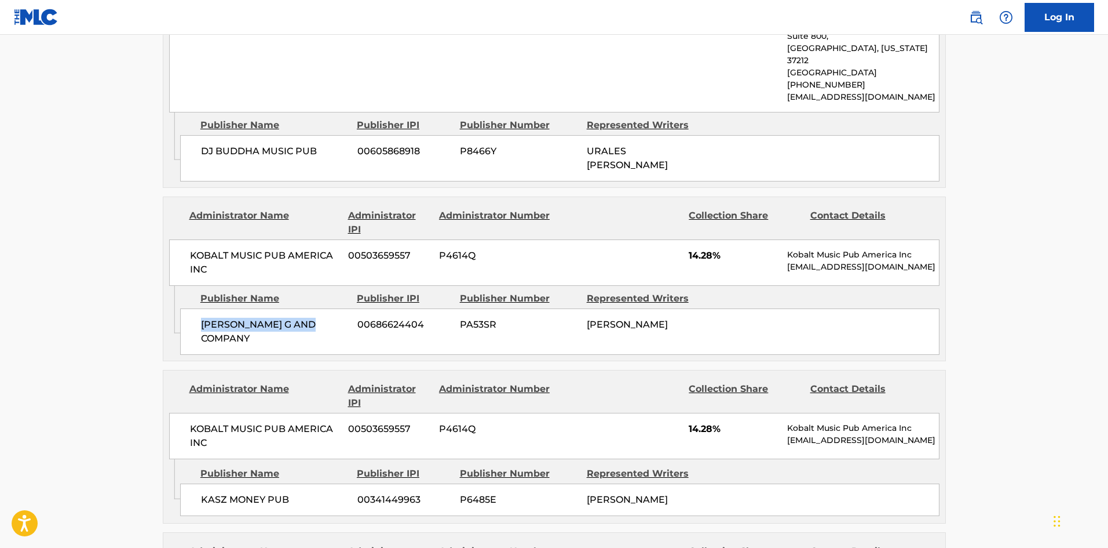
scroll to position [869, 0]
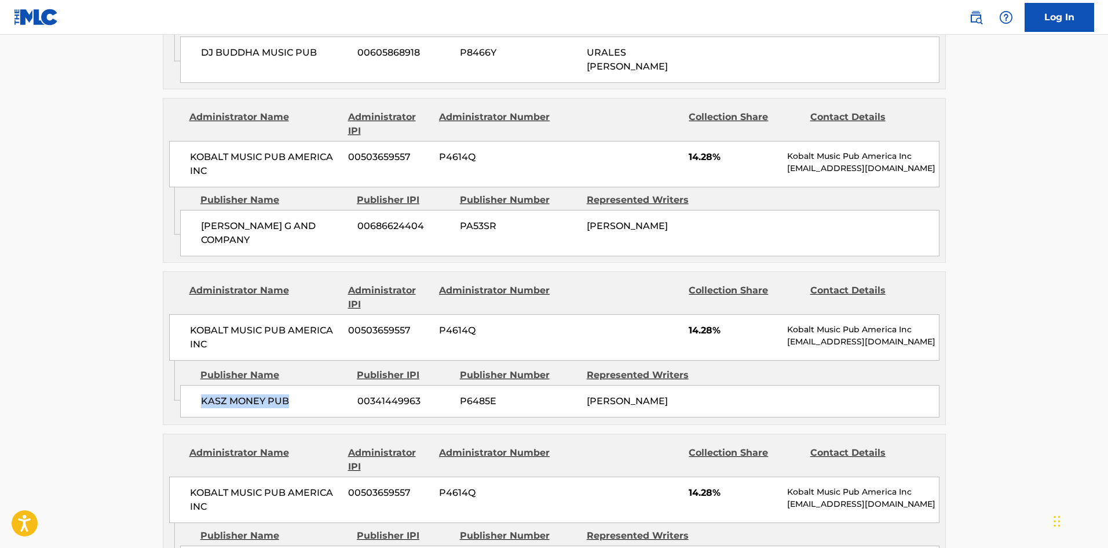
drag, startPoint x: 200, startPoint y: 366, endPoint x: 312, endPoint y: 362, distance: 112.5
click at [312, 385] on div "KASZ MONEY PUB 00341449963 P6485E LUKASZ GOTTWALD" at bounding box center [560, 401] width 760 height 32
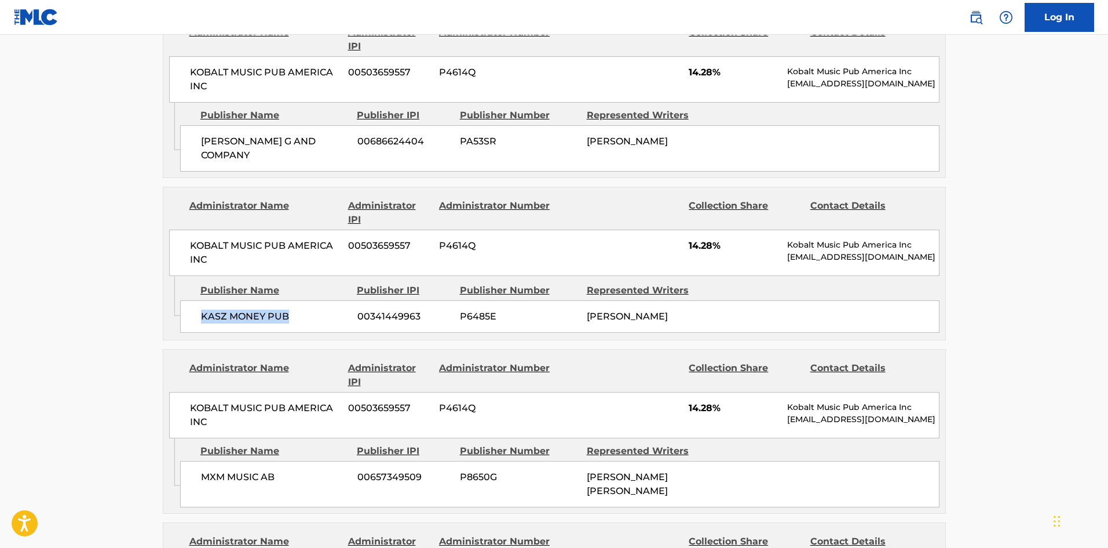
scroll to position [1101, 0]
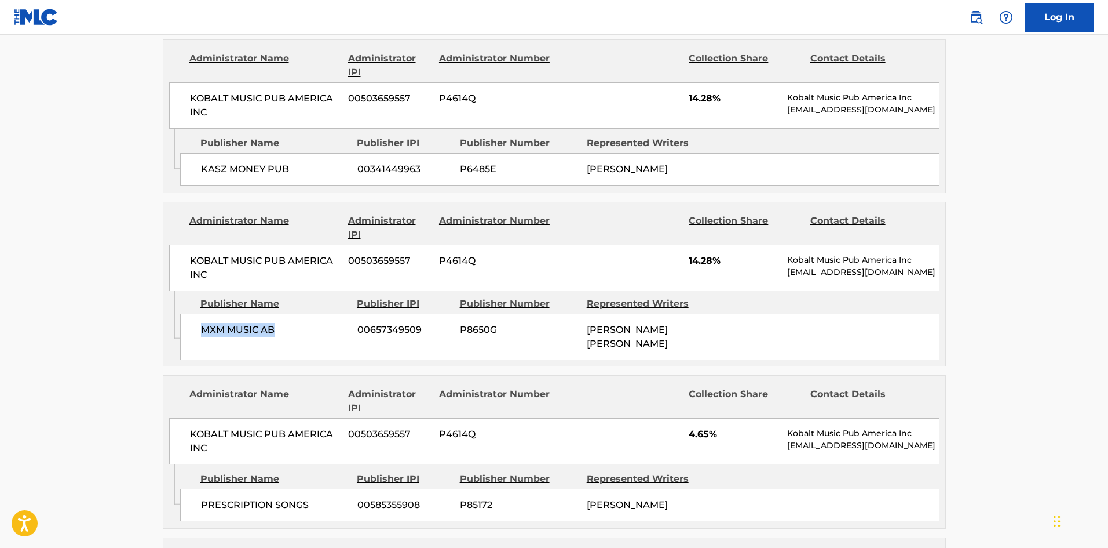
drag, startPoint x: 204, startPoint y: 289, endPoint x: 293, endPoint y: 278, distance: 89.8
click at [293, 313] on div "MXM MUSIC AB 00657349509 P8650G MARTIN MAX SANDBERG" at bounding box center [560, 336] width 760 height 46
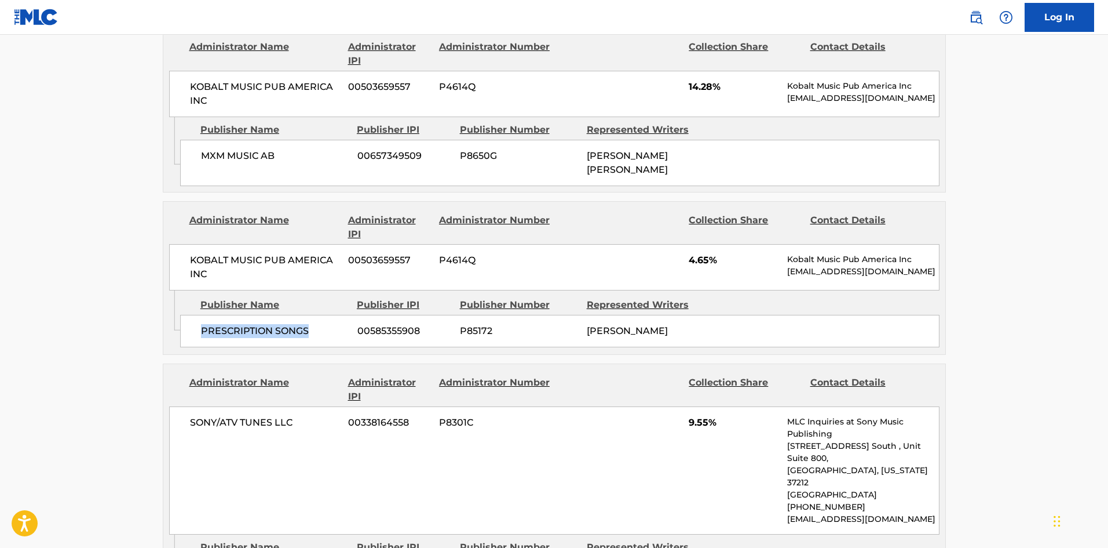
drag, startPoint x: 200, startPoint y: 289, endPoint x: 324, endPoint y: 261, distance: 127.1
click at [324, 315] on div "PRESCRIPTION SONGS 00585355908 P85172 HENRY RUSSELL WALTER" at bounding box center [560, 331] width 760 height 32
drag, startPoint x: 687, startPoint y: 227, endPoint x: 712, endPoint y: 227, distance: 24.9
click at [712, 244] on div "KOBALT MUSIC PUB AMERICA INC 00503659557 P4614Q 4.65% Kobalt Music Pub America …" at bounding box center [554, 267] width 771 height 46
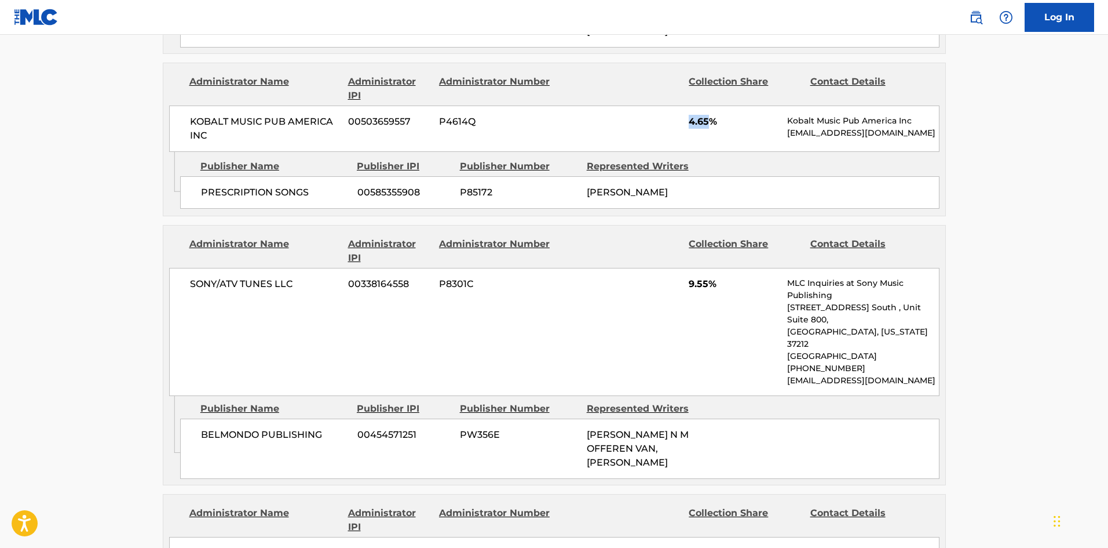
scroll to position [1449, 0]
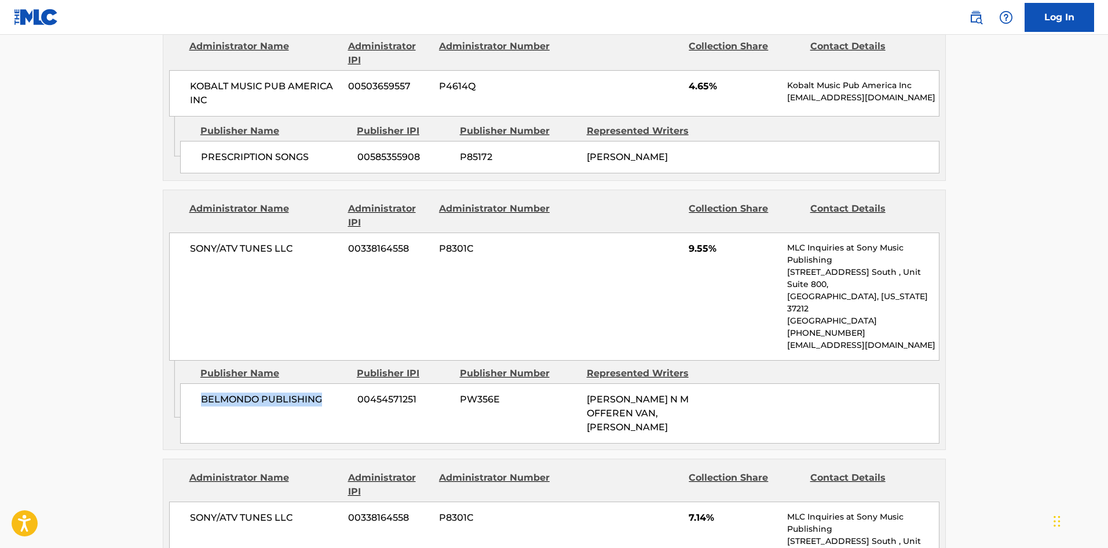
drag, startPoint x: 199, startPoint y: 355, endPoint x: 326, endPoint y: 349, distance: 127.0
click at [326, 383] on div "BELMONDO PUBLISHING 00454571251 PW356E GREGOR N M OFFEREN VAN, TZVETIN T TODOROV" at bounding box center [560, 413] width 760 height 60
drag, startPoint x: 688, startPoint y: 229, endPoint x: 709, endPoint y: 226, distance: 21.6
click at [709, 232] on div "SONY/ATV TUNES LLC 00338164558 P8301C 9.55% MLC Inquiries at Sony Music Publish…" at bounding box center [554, 296] width 771 height 128
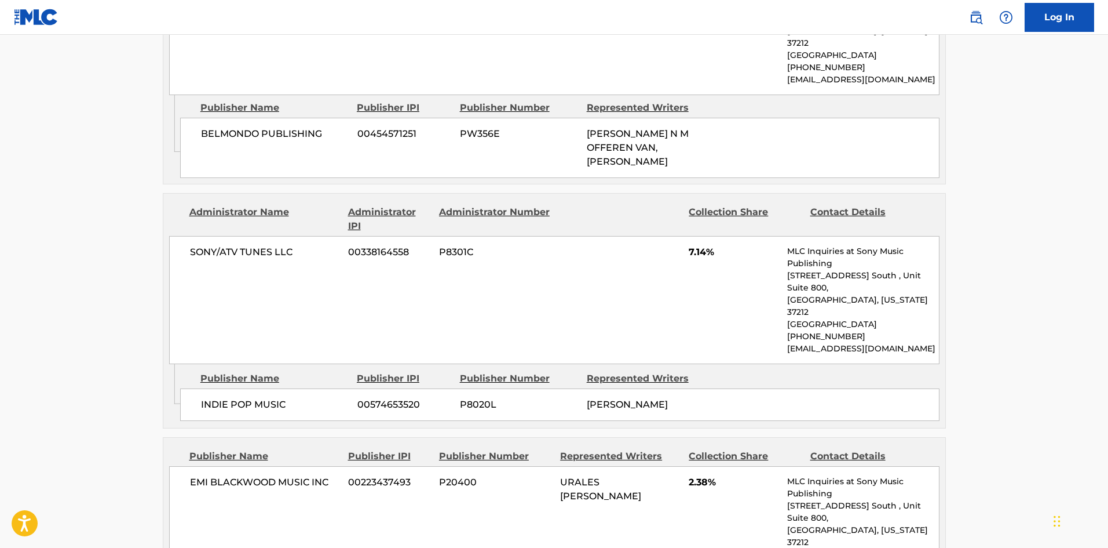
scroll to position [1738, 0]
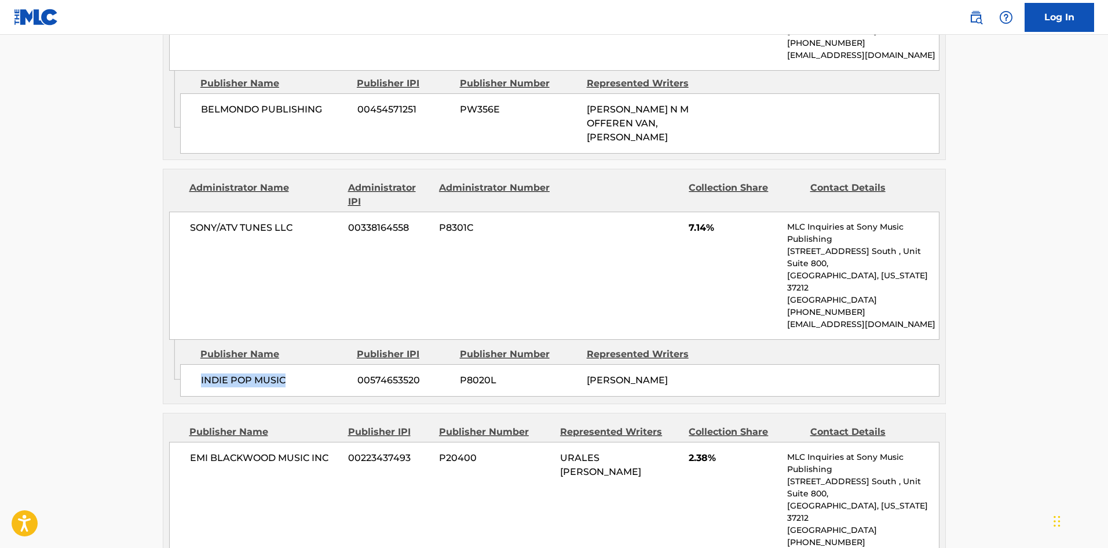
drag, startPoint x: 200, startPoint y: 305, endPoint x: 326, endPoint y: 304, distance: 125.8
click at [326, 373] on span "INDIE POP MUSIC" at bounding box center [275, 380] width 148 height 14
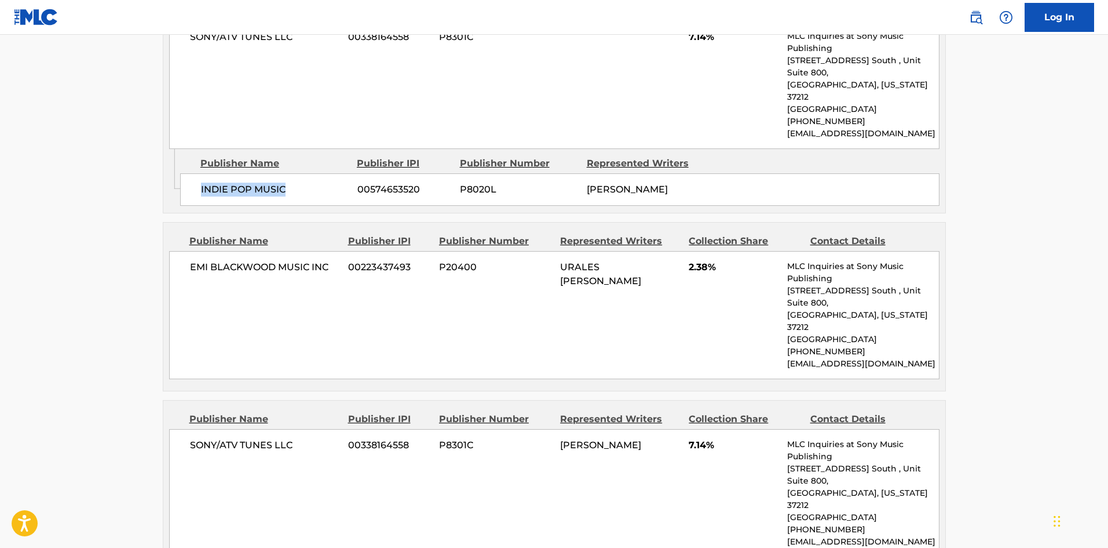
scroll to position [1970, 0]
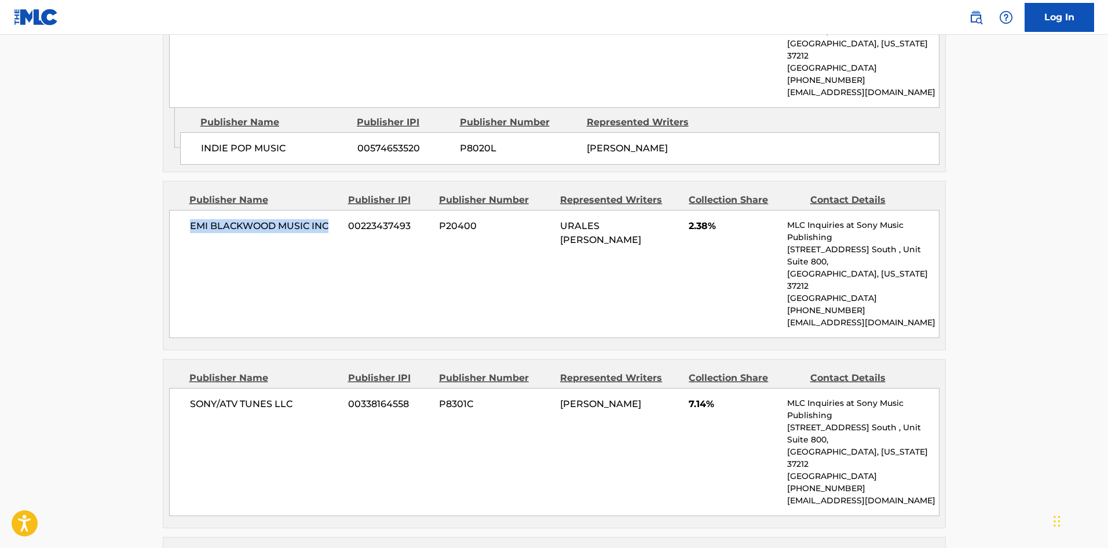
drag, startPoint x: 191, startPoint y: 158, endPoint x: 337, endPoint y: 155, distance: 146.1
click at [337, 210] on div "EMI BLACKWOOD MUSIC INC 00223437493 P20400 URALES VARGAS 2.38% MLC Inquiries at…" at bounding box center [554, 274] width 771 height 128
drag, startPoint x: 195, startPoint y: 317, endPoint x: 319, endPoint y: 317, distance: 124.0
click at [319, 388] on div "SONY/ATV TUNES LLC 00338164558 P8301C NILES HOLLOWELL-DHAR 7.14% MLC Inquiries …" at bounding box center [554, 452] width 771 height 128
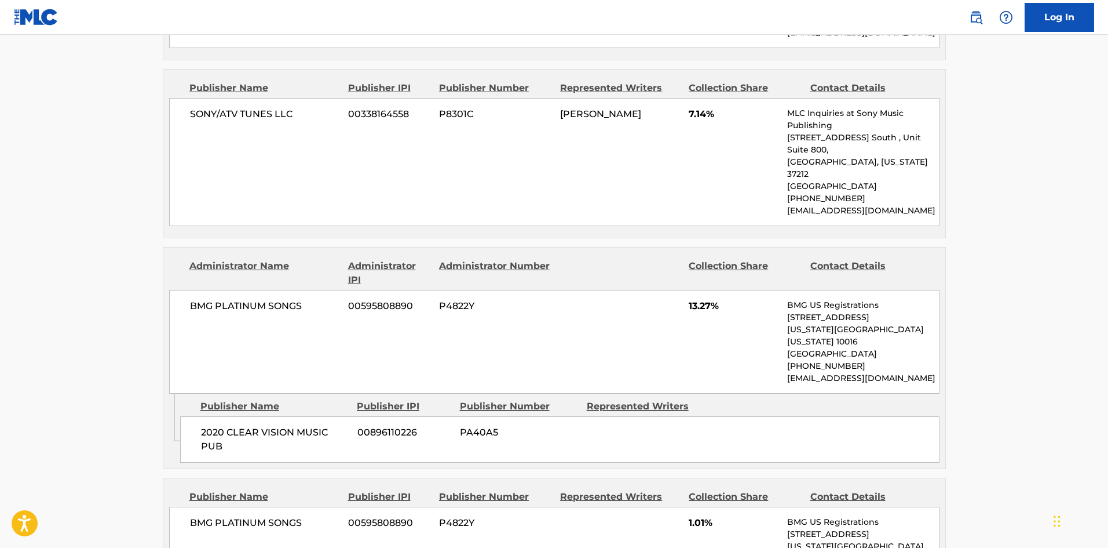
click at [198, 416] on div "2020 CLEAR VISION MUSIC PUB 00896110226 PA40A5" at bounding box center [560, 439] width 760 height 46
drag, startPoint x: 199, startPoint y: 306, endPoint x: 255, endPoint y: 324, distance: 59.2
click at [255, 416] on div "2020 CLEAR VISION MUSIC PUB 00896110226 PA40A5" at bounding box center [560, 439] width 760 height 46
drag, startPoint x: 185, startPoint y: 404, endPoint x: 320, endPoint y: 392, distance: 135.0
click at [320, 506] on div "BMG PLATINUM SONGS 00595808890 P4822Y 1.01% BMG US Registrations 1 Park Ave, Ne…" at bounding box center [554, 558] width 771 height 104
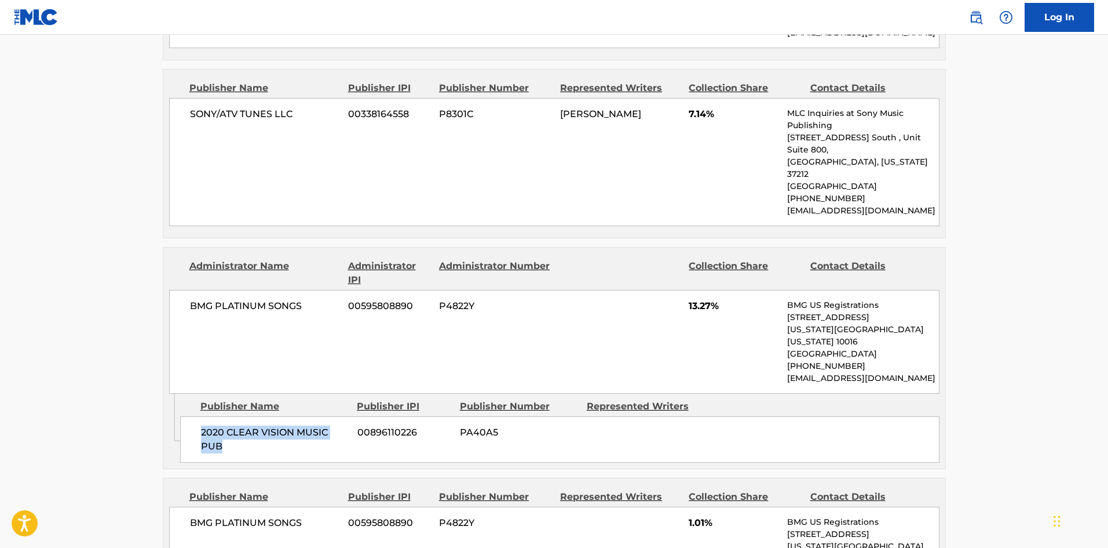
drag, startPoint x: 196, startPoint y: 304, endPoint x: 235, endPoint y: 324, distance: 43.8
click at [235, 416] on div "2020 CLEAR VISION MUSIC PUB 00896110226 PA40A5" at bounding box center [560, 439] width 760 height 46
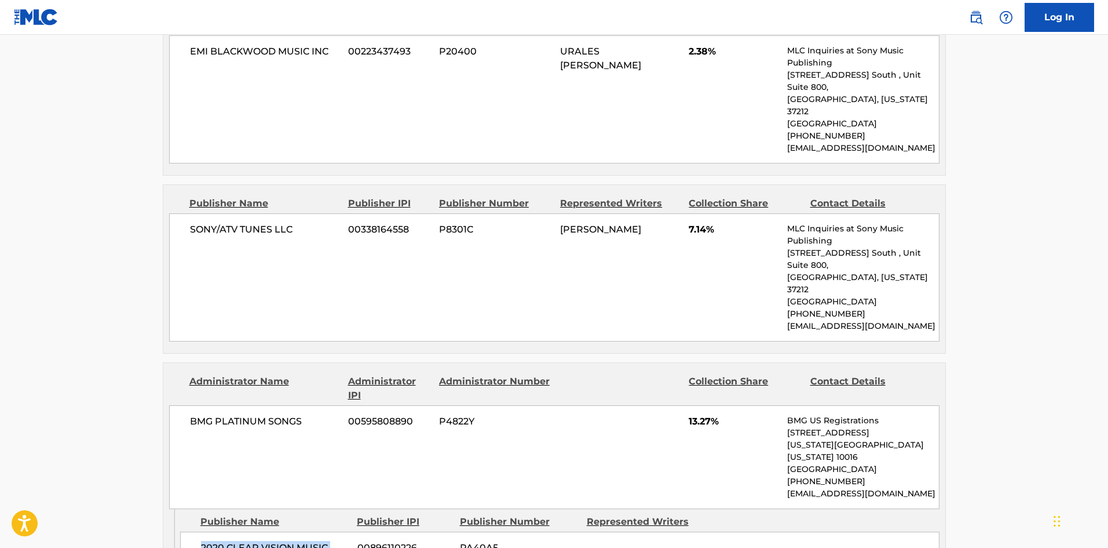
scroll to position [2144, 0]
drag, startPoint x: 189, startPoint y: 130, endPoint x: 265, endPoint y: 188, distance: 96.0
click at [267, 214] on div "SONY/ATV TUNES LLC 00338164558 P8301C NILES HOLLOWELL-DHAR 7.14% MLC Inquiries …" at bounding box center [554, 278] width 771 height 128
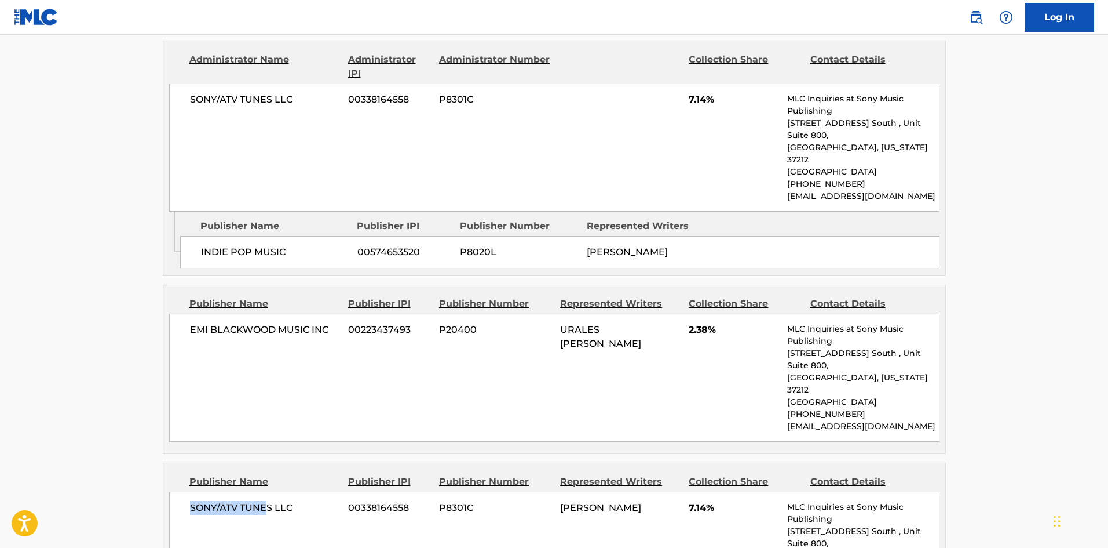
scroll to position [1854, 0]
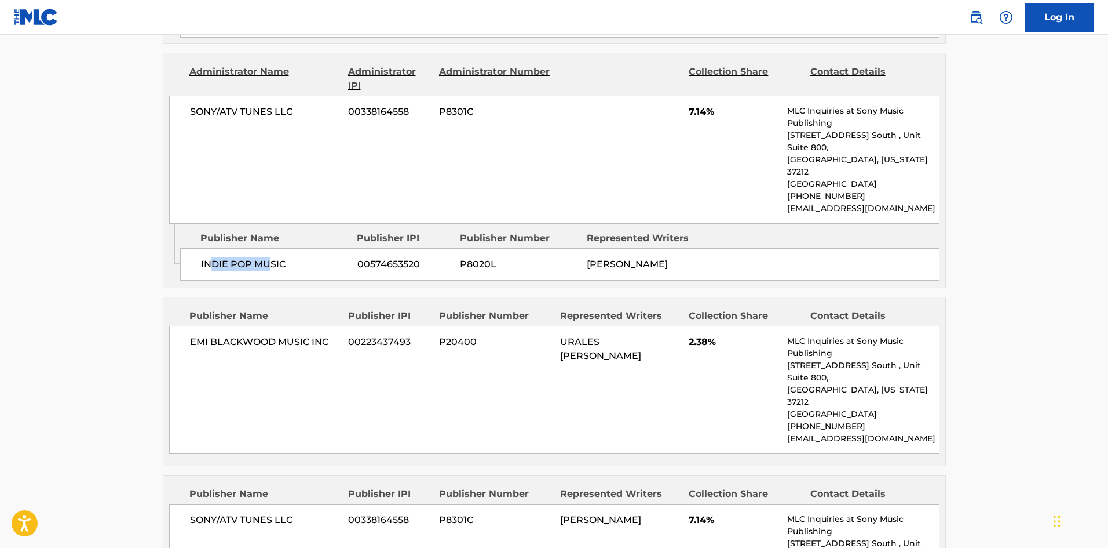
drag, startPoint x: 266, startPoint y: 203, endPoint x: 281, endPoint y: 206, distance: 15.2
click at [281, 248] on div "INDIE POP MUSIC 00574653520 P8020L NILES HOLLOWELL-DHAR" at bounding box center [560, 264] width 760 height 32
drag, startPoint x: 221, startPoint y: 304, endPoint x: 316, endPoint y: 304, distance: 94.4
click at [316, 326] on div "EMI BLACKWOOD MUSIC INC 00223437493 P20400 URALES VARGAS 2.38% MLC Inquiries at…" at bounding box center [554, 390] width 771 height 128
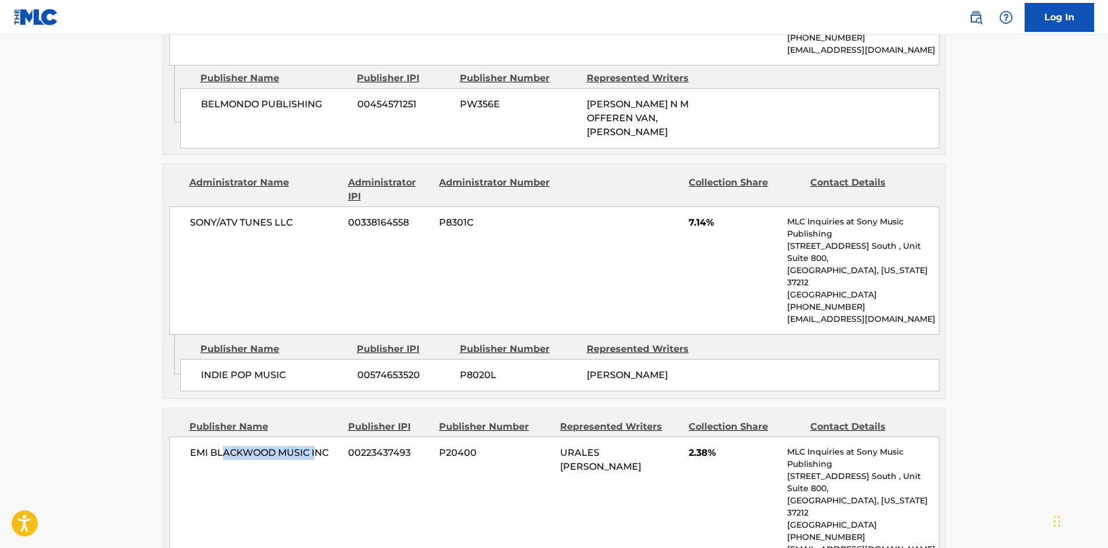
scroll to position [1622, 0]
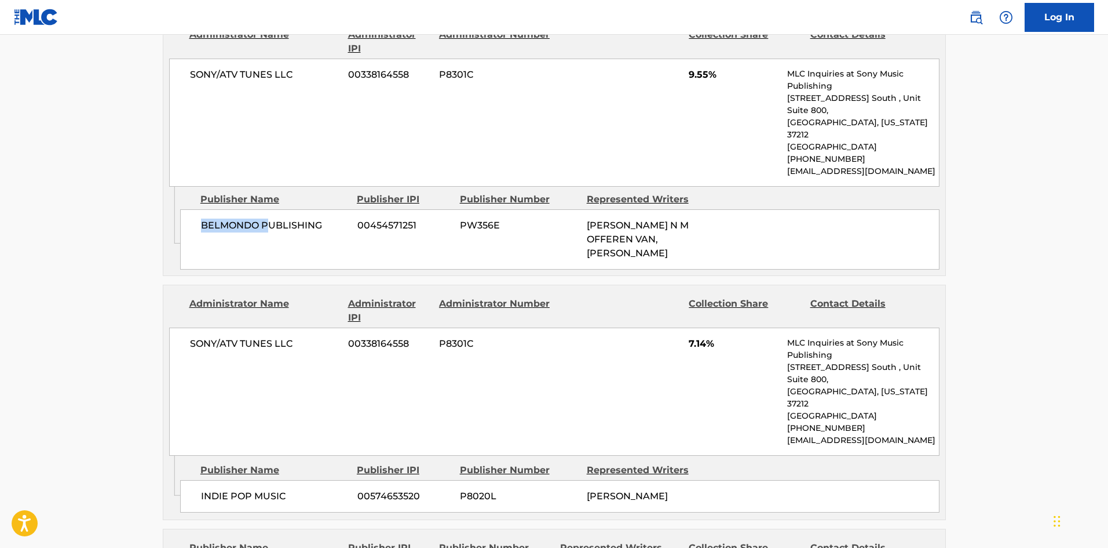
drag, startPoint x: 200, startPoint y: 174, endPoint x: 290, endPoint y: 185, distance: 91.1
click at [290, 209] on div "BELMONDO PUBLISHING 00454571251 PW356E GREGOR N M OFFEREN VAN, TZVETIN T TODOROV" at bounding box center [560, 239] width 760 height 60
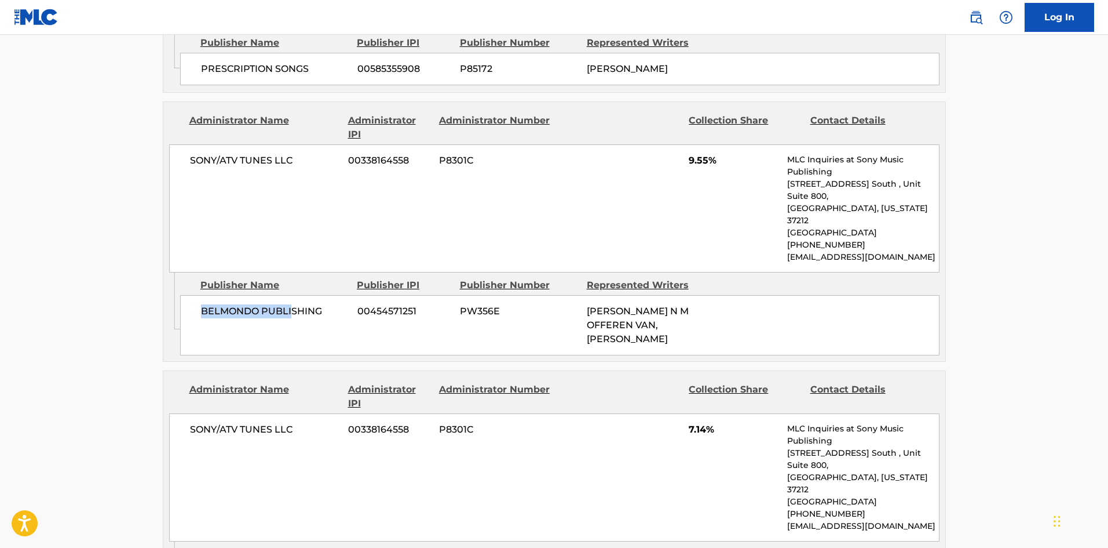
scroll to position [1391, 0]
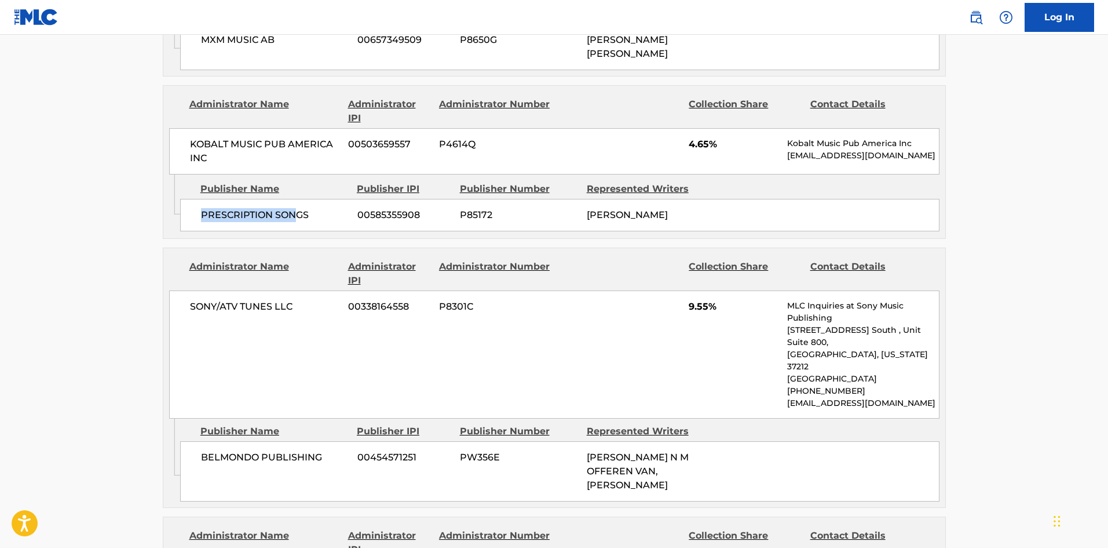
drag, startPoint x: 205, startPoint y: 192, endPoint x: 296, endPoint y: 192, distance: 90.4
click at [296, 199] on div "PRESCRIPTION SONGS 00585355908 P85172 HENRY RUSSELL WALTER" at bounding box center [560, 215] width 760 height 32
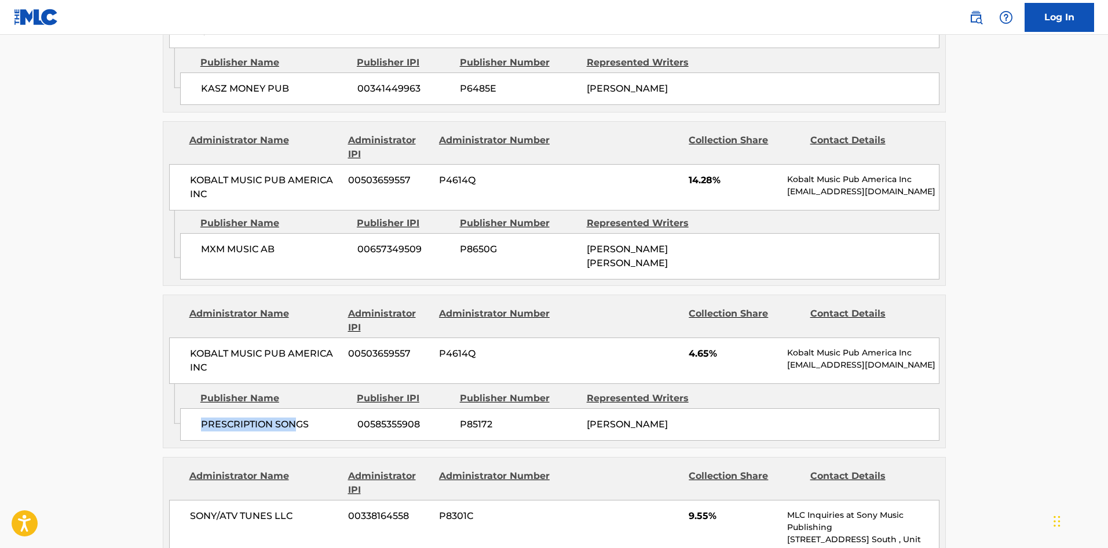
scroll to position [1159, 0]
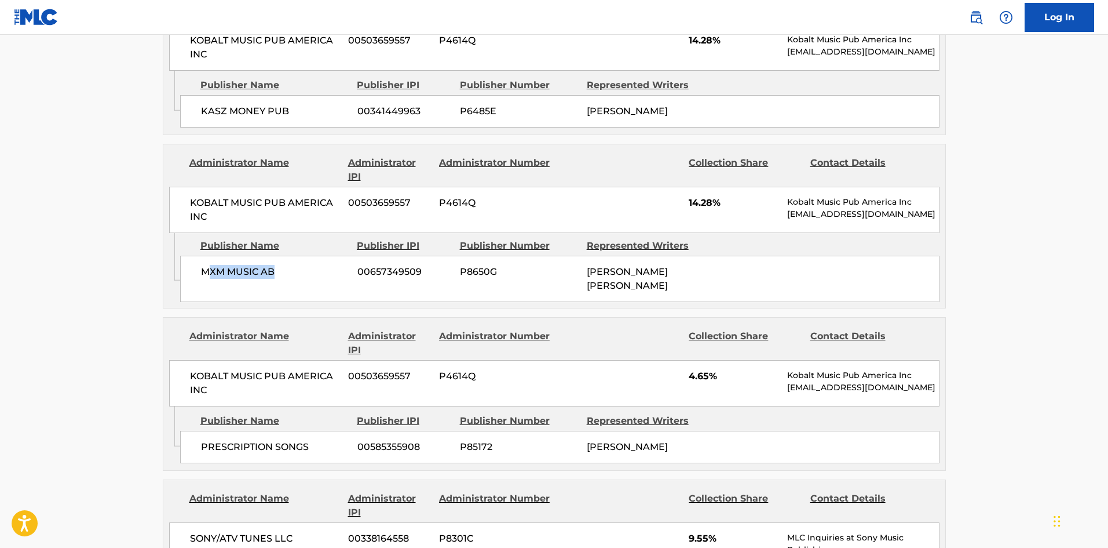
drag, startPoint x: 209, startPoint y: 243, endPoint x: 272, endPoint y: 244, distance: 63.2
click at [272, 256] on div "MXM MUSIC AB 00657349509 P8650G MARTIN MAX SANDBERG" at bounding box center [560, 279] width 760 height 46
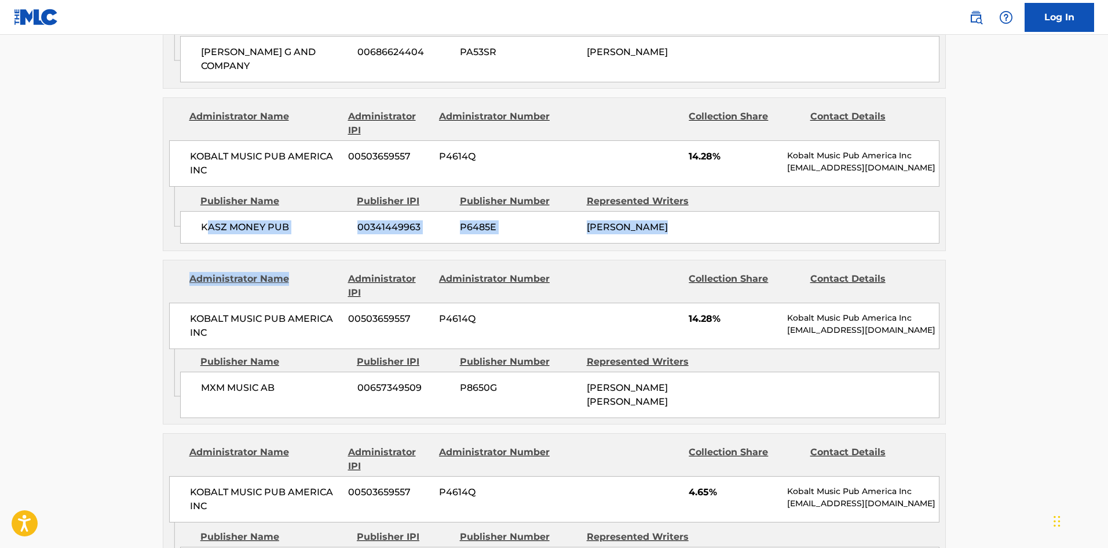
drag, startPoint x: 223, startPoint y: 211, endPoint x: 311, endPoint y: 225, distance: 89.7
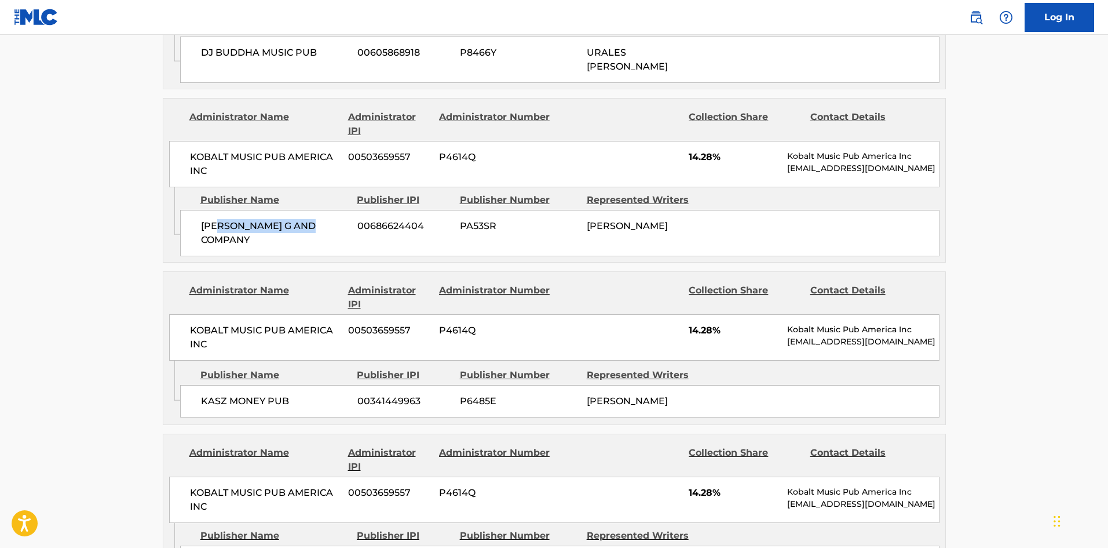
drag, startPoint x: 224, startPoint y: 173, endPoint x: 319, endPoint y: 189, distance: 96.3
click at [319, 189] on div "Publisher Name Publisher IPI Publisher Number Represented Writers BECKY G AND C…" at bounding box center [562, 221] width 765 height 69
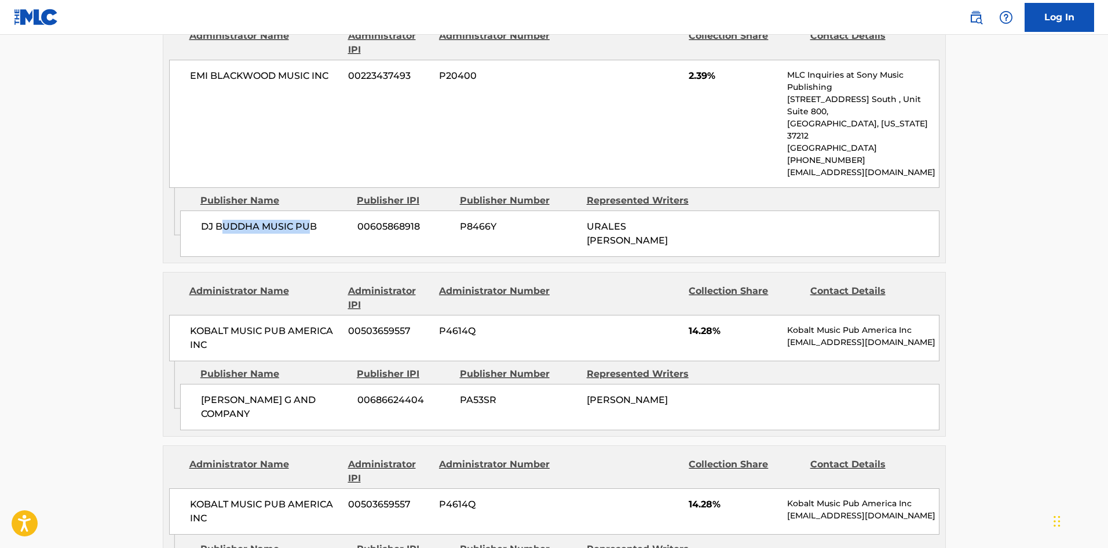
drag, startPoint x: 222, startPoint y: 189, endPoint x: 308, endPoint y: 205, distance: 87.1
click at [308, 210] on div "DJ BUDDHA MUSIC PUB 00605868918 P8466Y URALES VARGAS" at bounding box center [560, 233] width 760 height 46
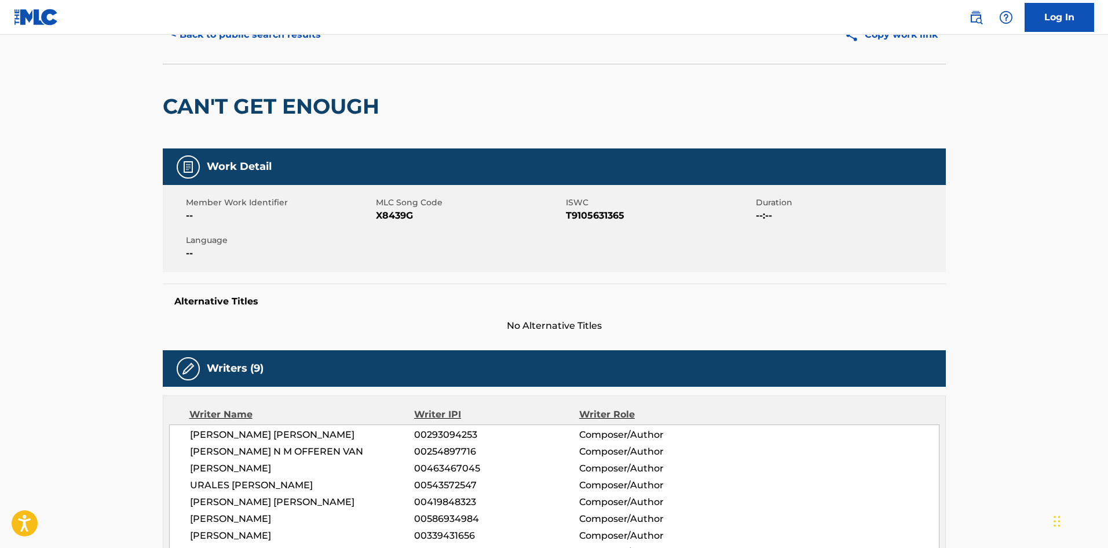
scroll to position [0, 0]
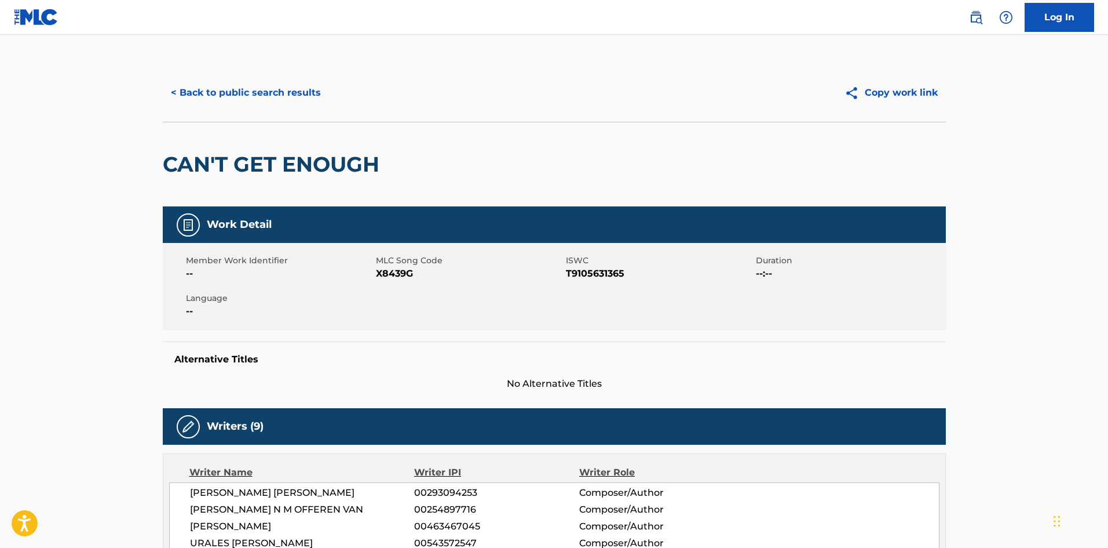
click at [252, 97] on button "< Back to public search results" at bounding box center [246, 92] width 166 height 29
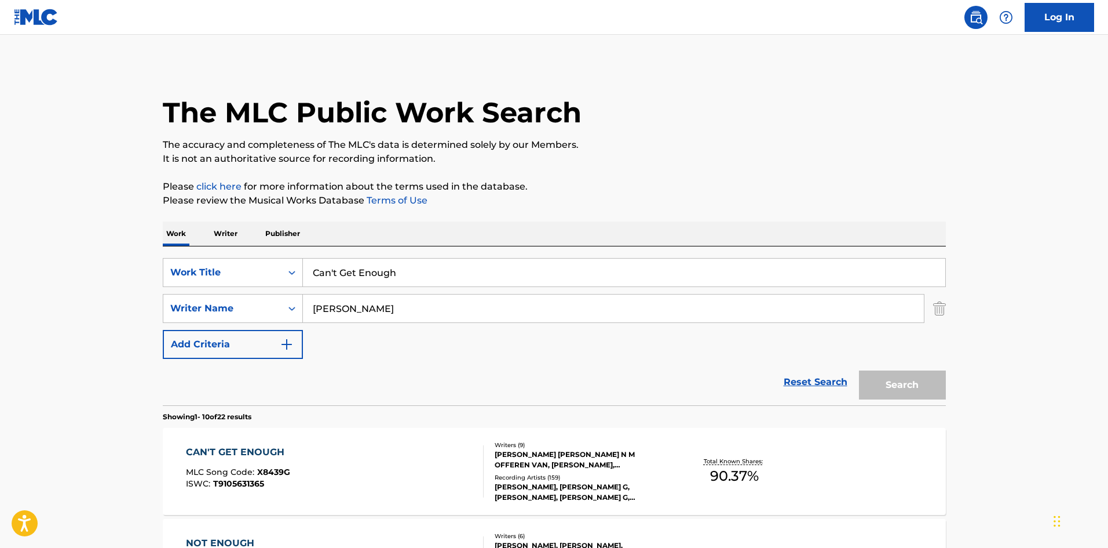
scroll to position [174, 0]
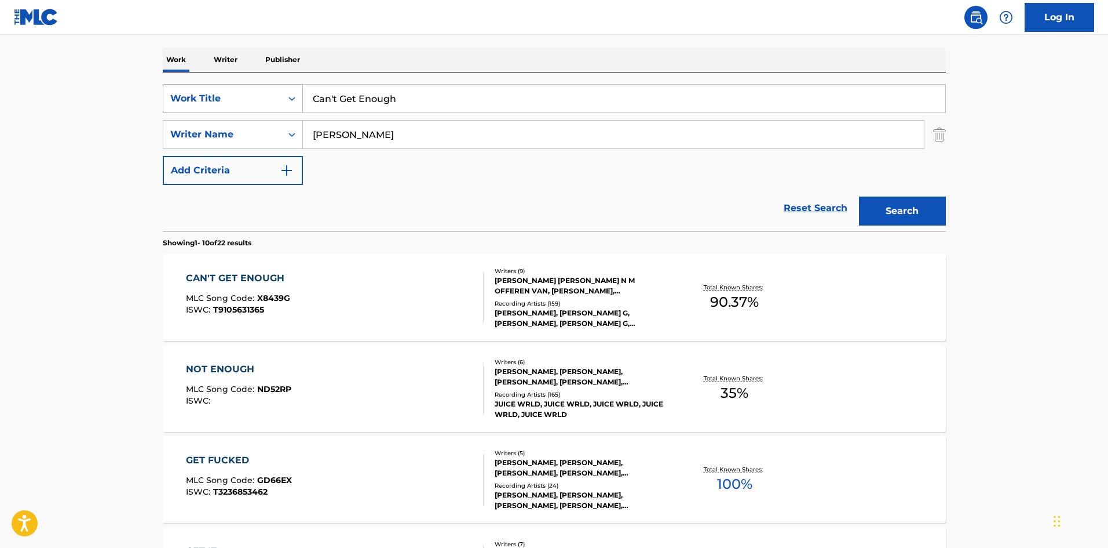
drag, startPoint x: 428, startPoint y: 104, endPoint x: 196, endPoint y: 87, distance: 231.8
click at [174, 97] on div "SearchWithCriteria5f1db55b-2a48-4bf2-9d4d-3e56b4524f42 Work Title Can't Get Eno…" at bounding box center [554, 98] width 783 height 29
paste input "DOLORES"
type input "DOLORES"
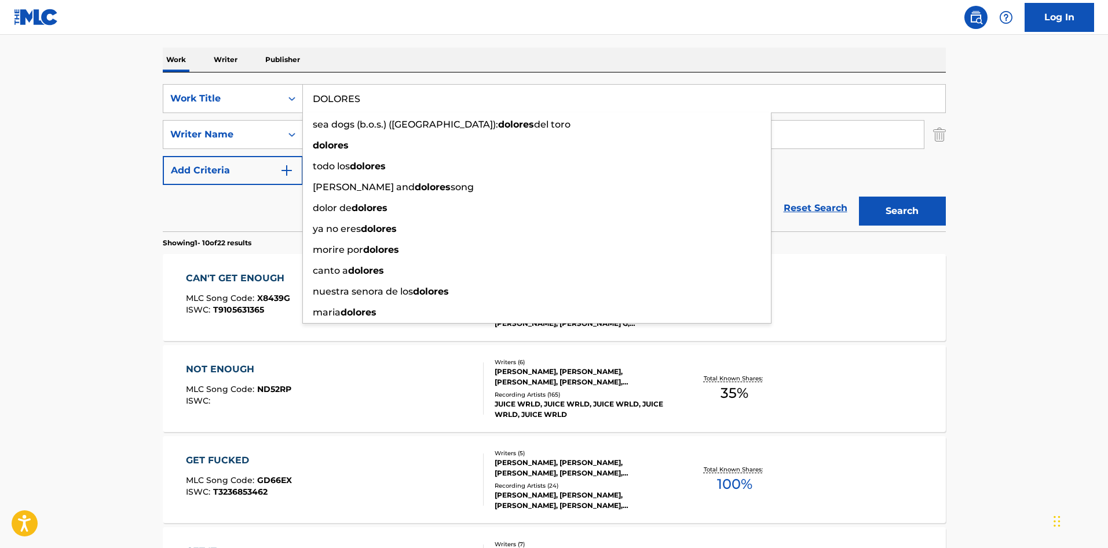
drag, startPoint x: 436, startPoint y: 87, endPoint x: 443, endPoint y: 75, distance: 14.8
click at [437, 86] on input "DOLORES" at bounding box center [624, 99] width 643 height 28
click at [443, 75] on div "SearchWithCriteria5f1db55b-2a48-4bf2-9d4d-3e56b4524f42 Work Title DOLORES sea d…" at bounding box center [554, 151] width 783 height 159
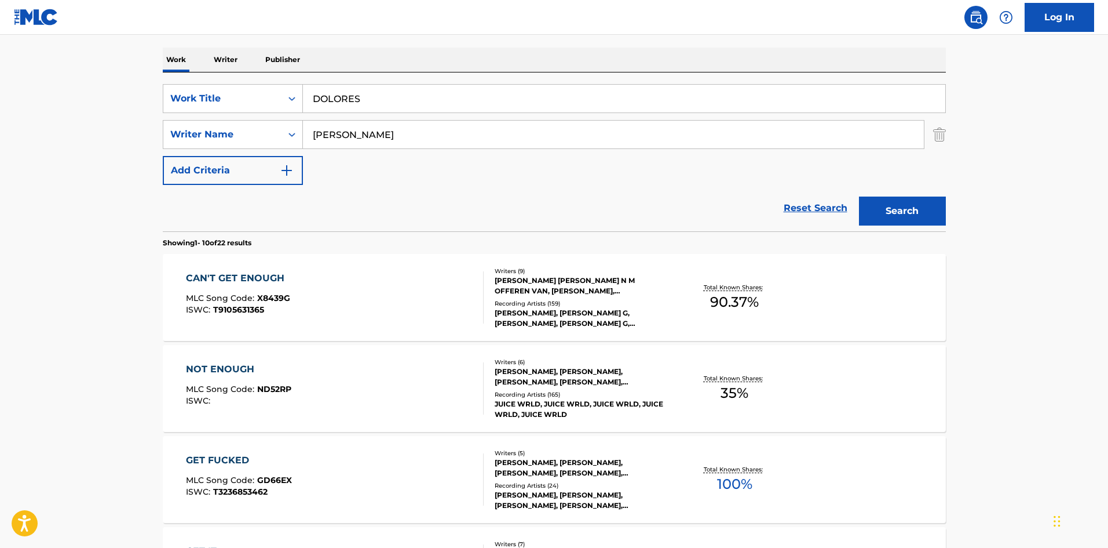
drag, startPoint x: 396, startPoint y: 126, endPoint x: 0, endPoint y: 132, distance: 395.8
click at [0, 132] on main "The MLC Public Work Search The accuracy and completeness of The MLC's data is d…" at bounding box center [554, 543] width 1108 height 1364
paste input "REBBECA"
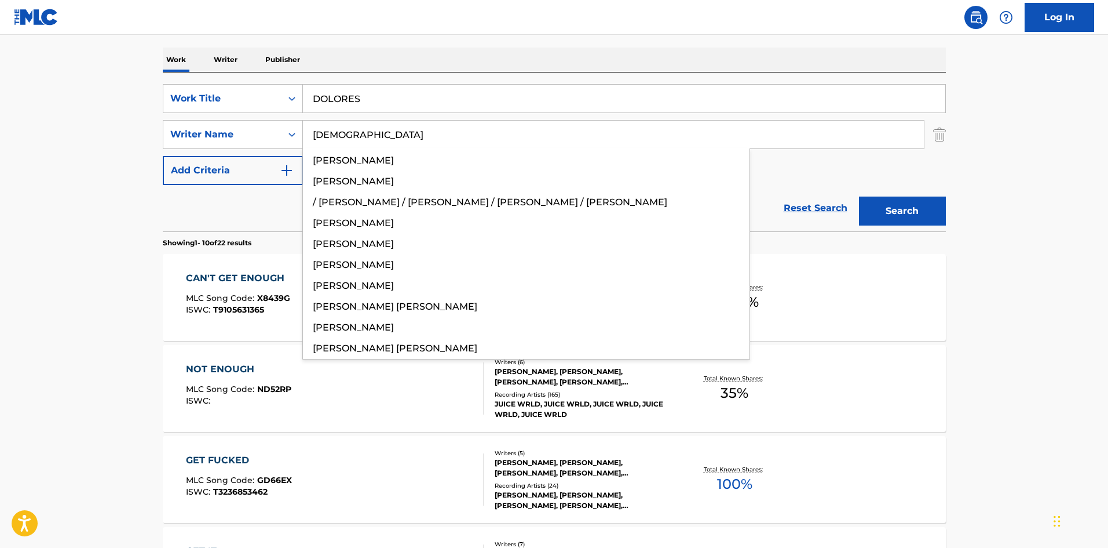
type input "REBBECA"
click at [896, 199] on button "Search" at bounding box center [902, 210] width 87 height 29
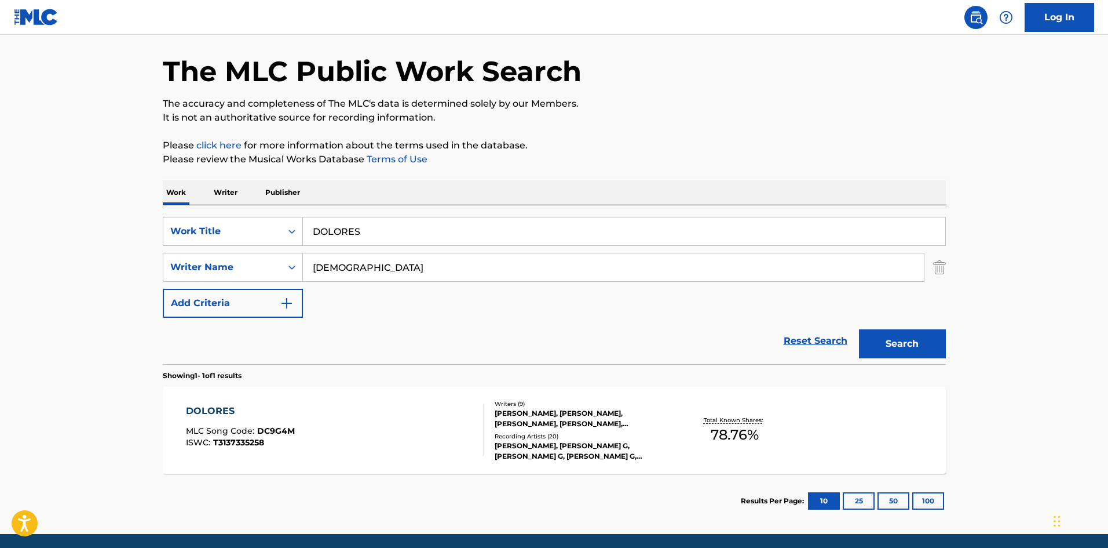
scroll to position [83, 0]
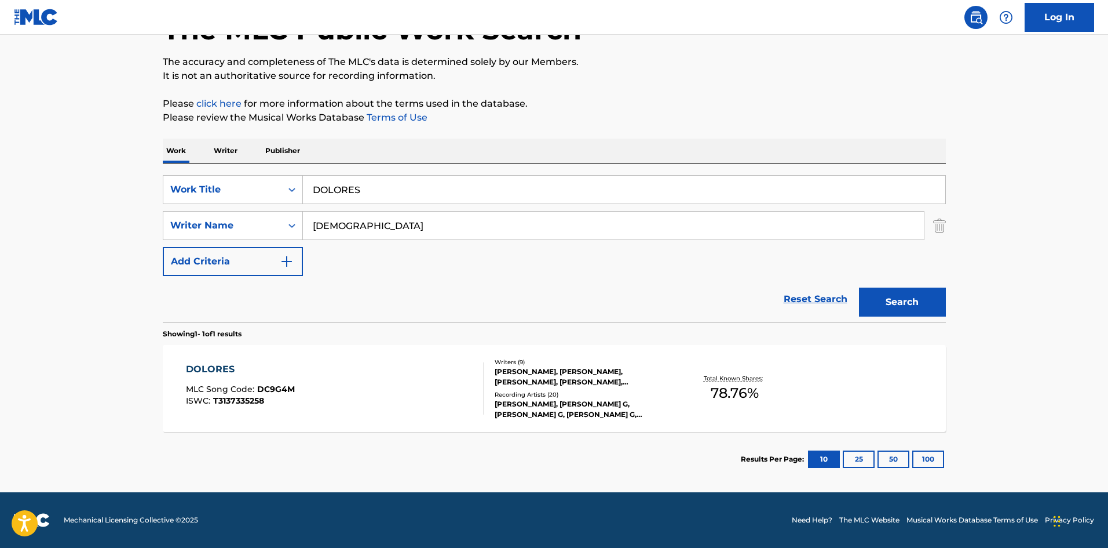
click at [205, 367] on div "DOLORES" at bounding box center [240, 369] width 109 height 14
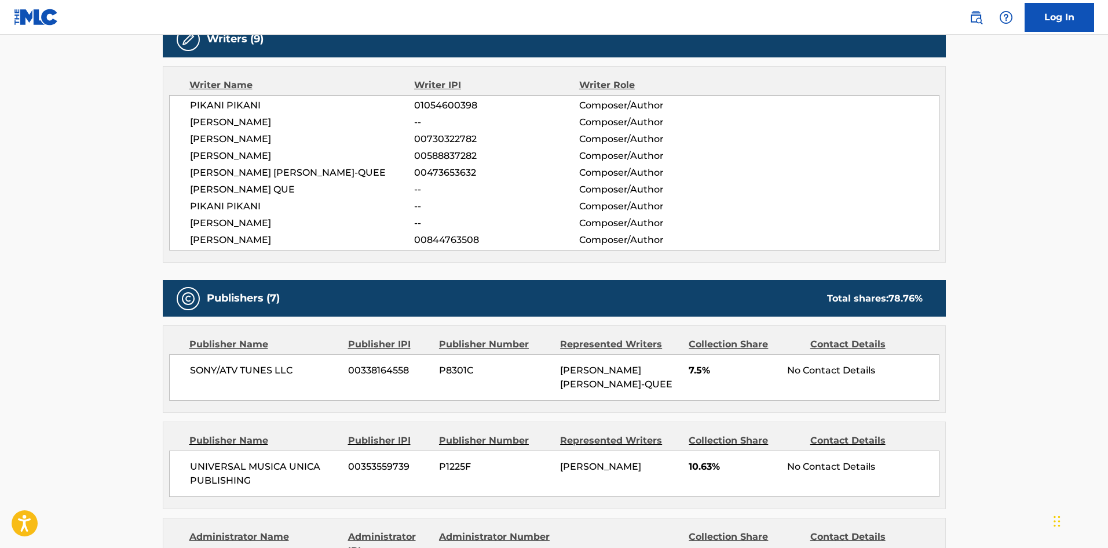
scroll to position [406, 0]
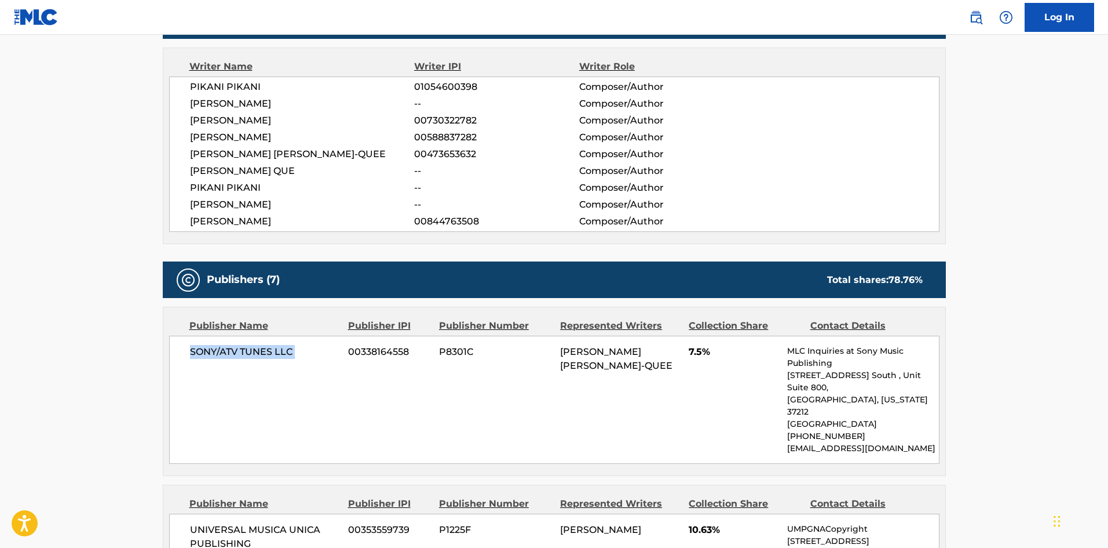
drag, startPoint x: 189, startPoint y: 353, endPoint x: 348, endPoint y: 353, distance: 159.3
click at [348, 353] on div "SONY/ATV TUNES LLC 00338164558 P8301C [PERSON_NAME] [PERSON_NAME]-QUEE 7.5% MLC…" at bounding box center [554, 399] width 771 height 128
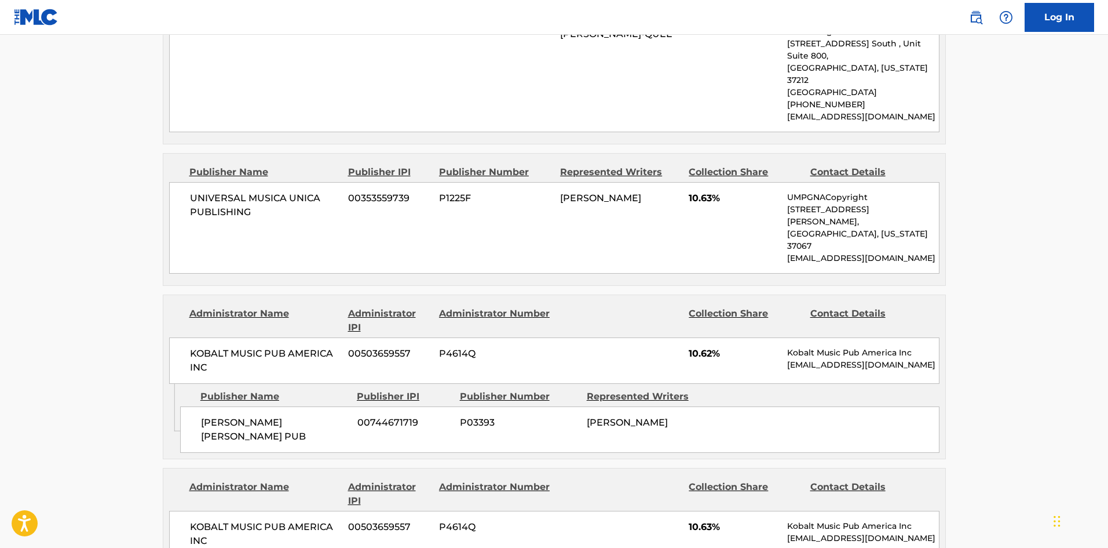
scroll to position [753, 0]
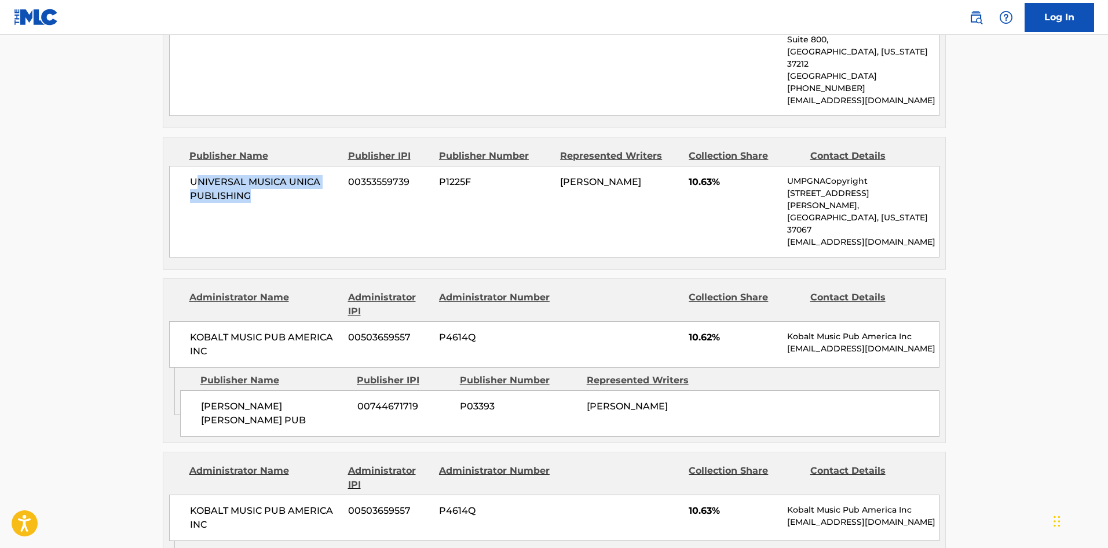
drag, startPoint x: 195, startPoint y: 156, endPoint x: 294, endPoint y: 176, distance: 100.9
click at [294, 176] on span "UNIVERSAL MUSICA UNICA PUBLISHING" at bounding box center [265, 189] width 150 height 28
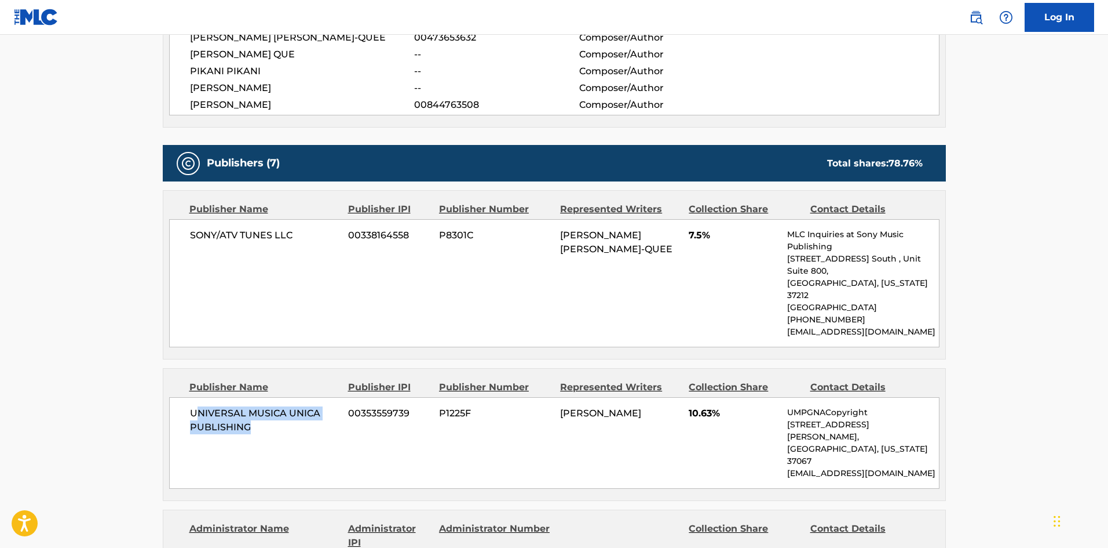
scroll to position [521, 0]
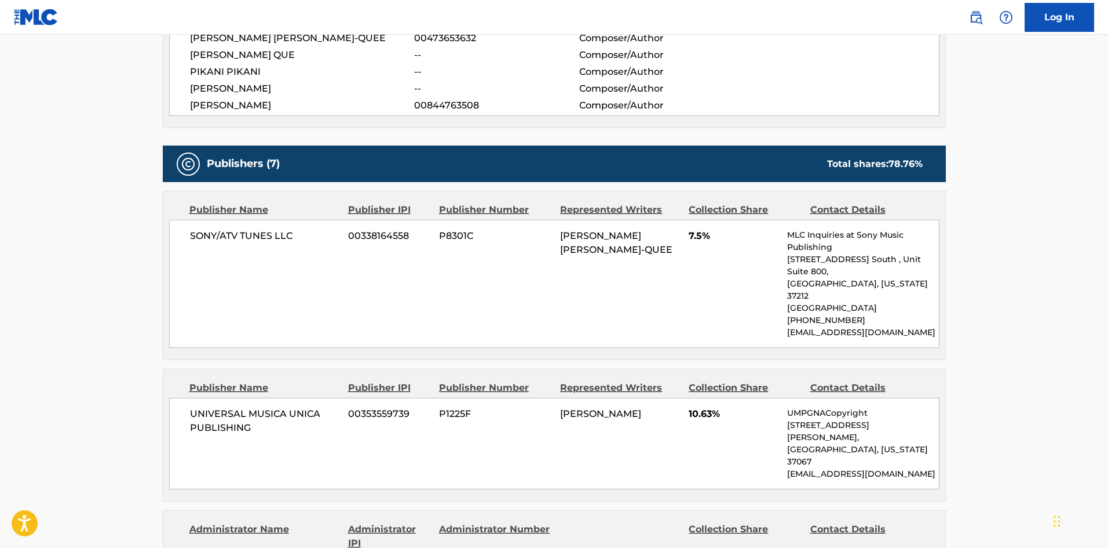
click at [244, 309] on div "SONY/ATV TUNES LLC 00338164558 P8301C [PERSON_NAME] [PERSON_NAME]-QUEE 7.5% MLC…" at bounding box center [554, 284] width 771 height 128
drag, startPoint x: 187, startPoint y: 388, endPoint x: 307, endPoint y: 411, distance: 122.2
click at [307, 411] on div "UNIVERSAL MUSICA UNICA PUBLISHING 00353559739 P1225F [PERSON_NAME] 10.63% UMPGN…" at bounding box center [554, 443] width 771 height 92
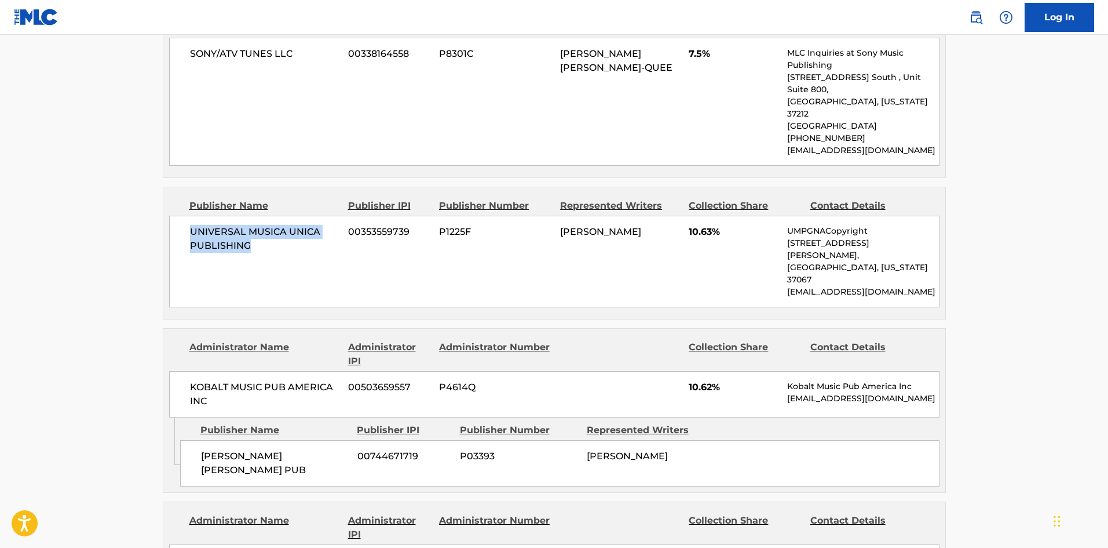
scroll to position [753, 0]
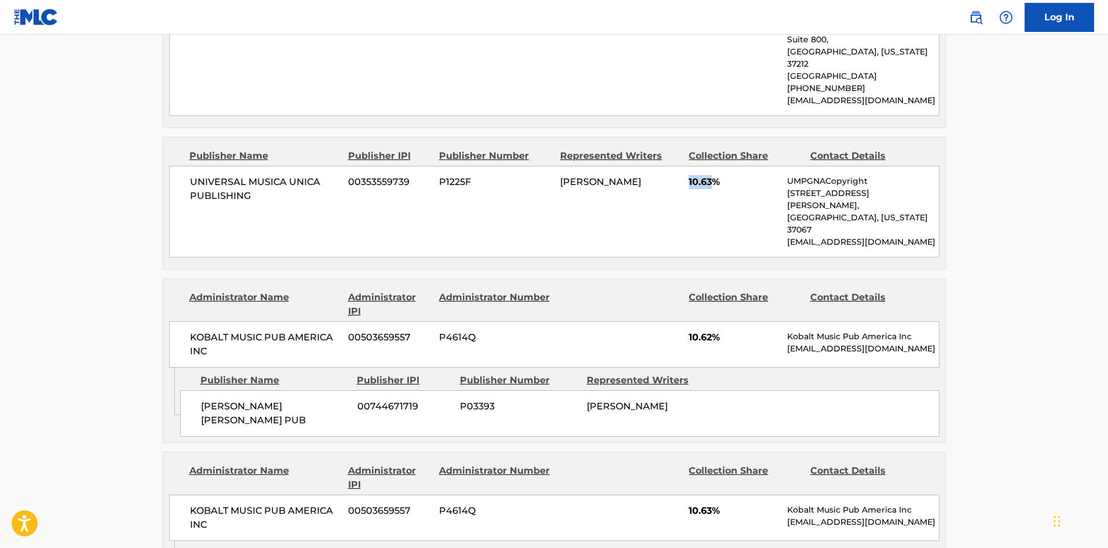
drag, startPoint x: 686, startPoint y: 158, endPoint x: 712, endPoint y: 151, distance: 27.1
click at [712, 166] on div "UNIVERSAL MUSICA UNICA PUBLISHING 00353559739 P1225F [PERSON_NAME] 10.63% UMPGN…" at bounding box center [554, 212] width 771 height 92
drag, startPoint x: 200, startPoint y: 359, endPoint x: 327, endPoint y: 357, distance: 126.9
click at [327, 399] on span "[PERSON_NAME] [PERSON_NAME] PUB" at bounding box center [275, 413] width 148 height 28
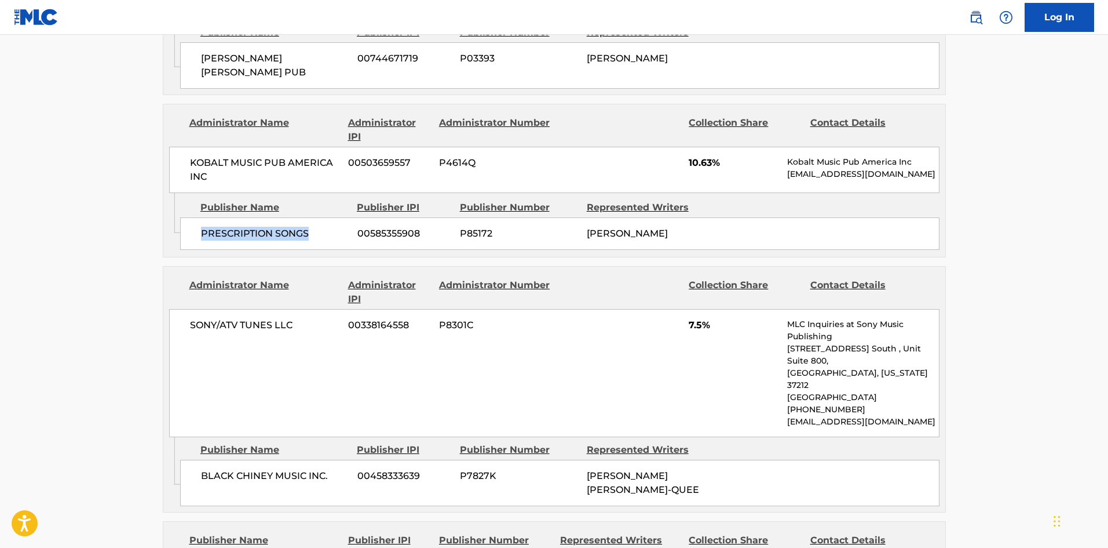
drag, startPoint x: 197, startPoint y: 181, endPoint x: 351, endPoint y: 192, distance: 154.0
click at [351, 217] on div "PRESCRIPTION SONGS 00585355908 P85172 [PERSON_NAME]" at bounding box center [560, 233] width 760 height 32
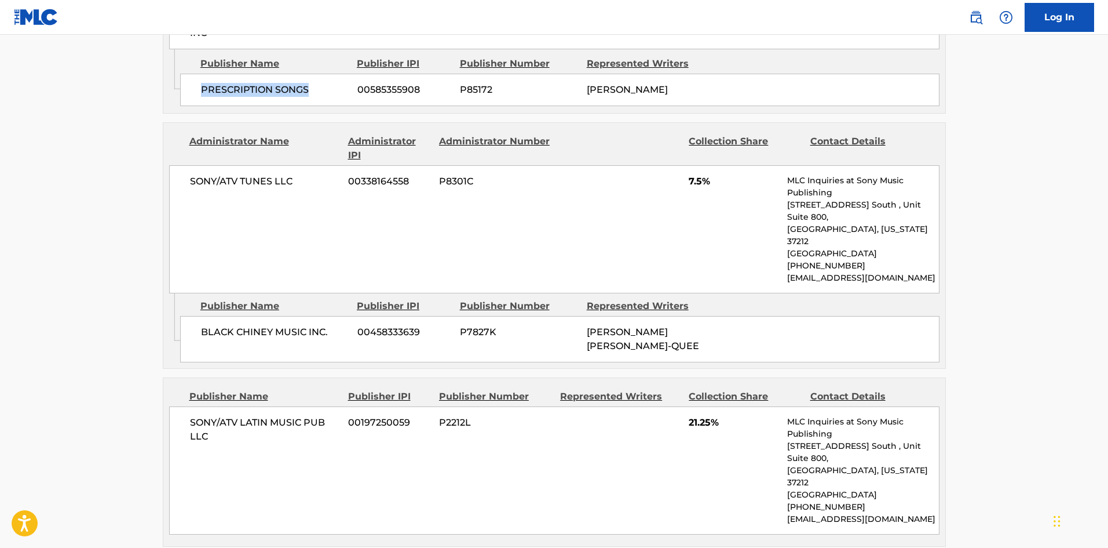
scroll to position [1275, 0]
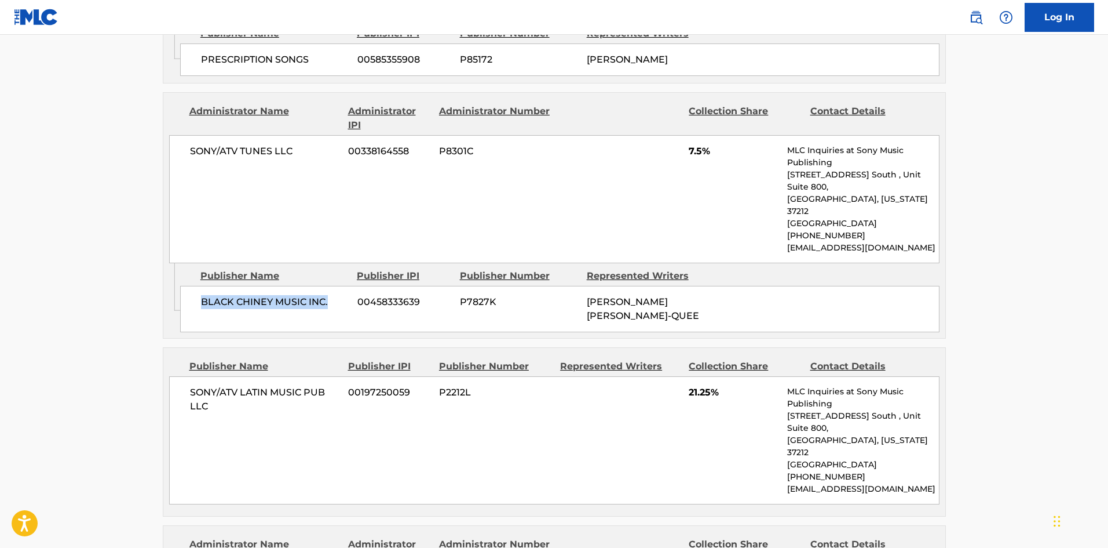
drag, startPoint x: 196, startPoint y: 236, endPoint x: 333, endPoint y: 230, distance: 136.9
click at [333, 286] on div "BLACK CHINEY MUSIC INC. 00458333639 P7827K [PERSON_NAME] [PERSON_NAME]-QUEE" at bounding box center [560, 309] width 760 height 46
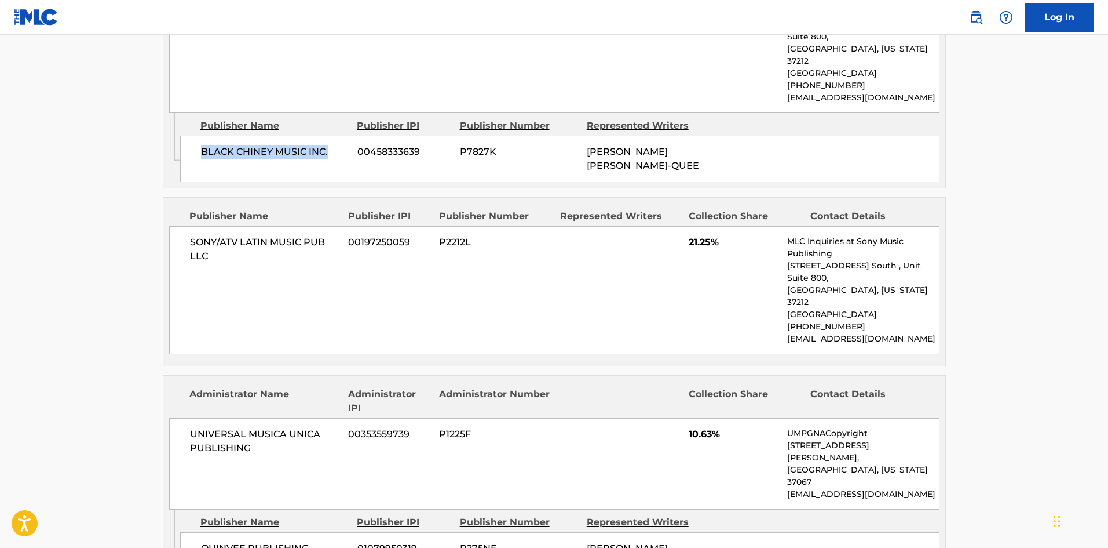
scroll to position [1449, 0]
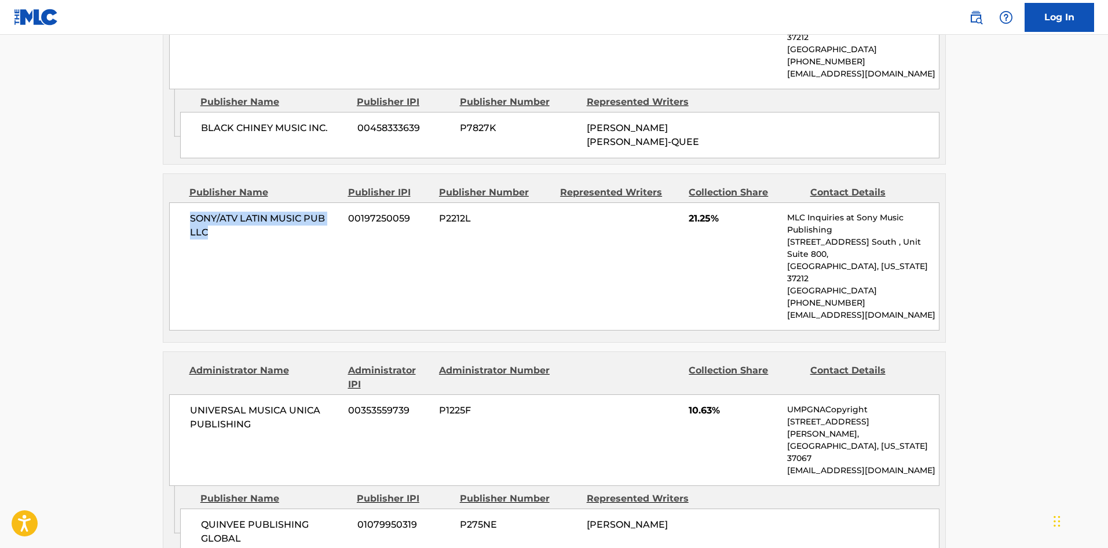
drag, startPoint x: 187, startPoint y: 151, endPoint x: 368, endPoint y: 79, distance: 195.1
click at [247, 202] on div "SONY/ATV LATIN MUSIC PUB LLC 00197250059 P2212L 21.25% MLC Inquiries at Sony Mu…" at bounding box center [554, 266] width 771 height 128
drag, startPoint x: 203, startPoint y: 413, endPoint x: 268, endPoint y: 422, distance: 65.5
click at [267, 517] on span "QUINVEE PUBLISHING GLOBAL" at bounding box center [275, 531] width 148 height 28
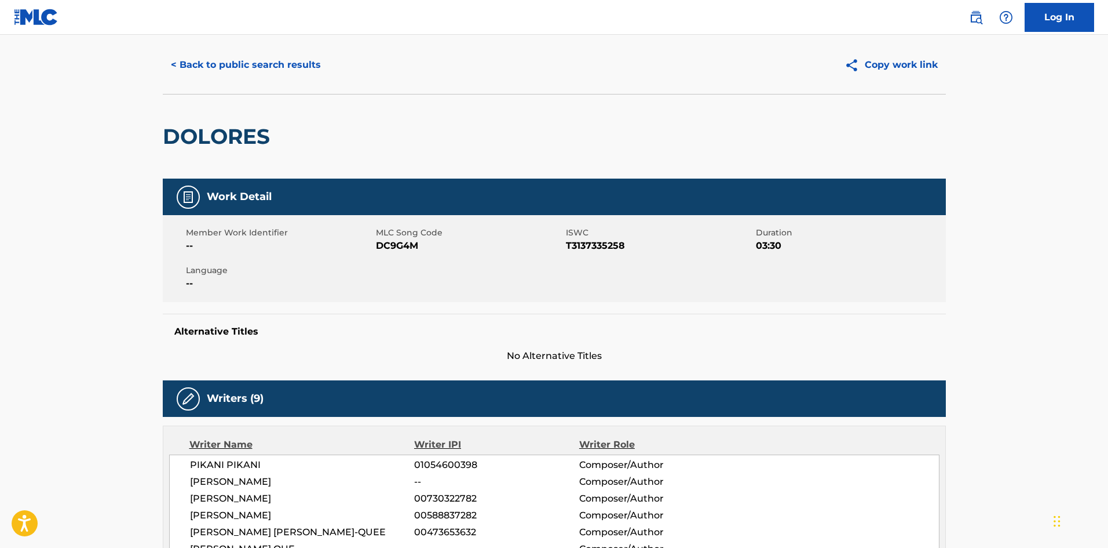
scroll to position [0, 0]
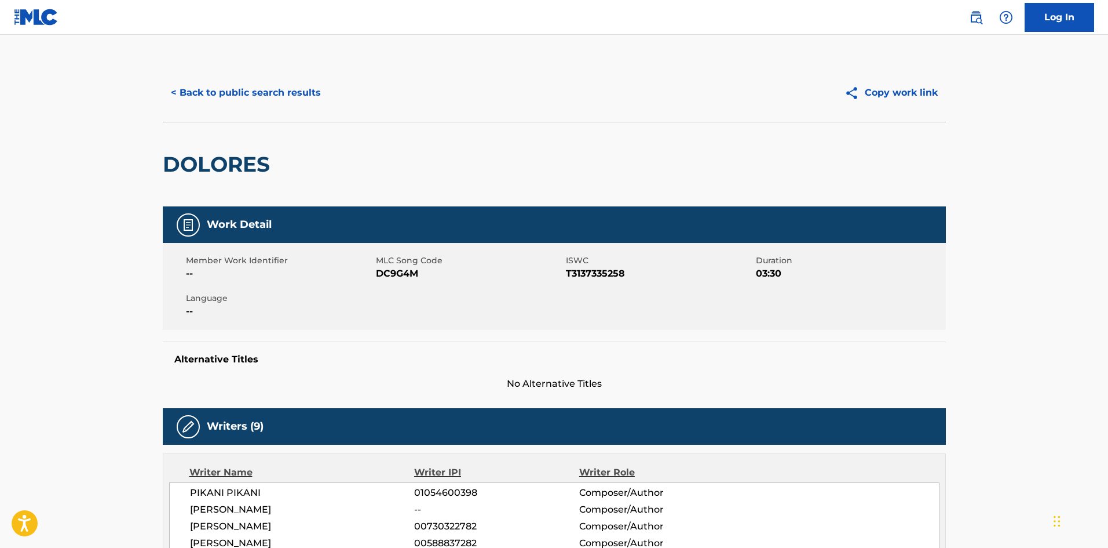
click at [297, 92] on button "< Back to public search results" at bounding box center [246, 92] width 166 height 29
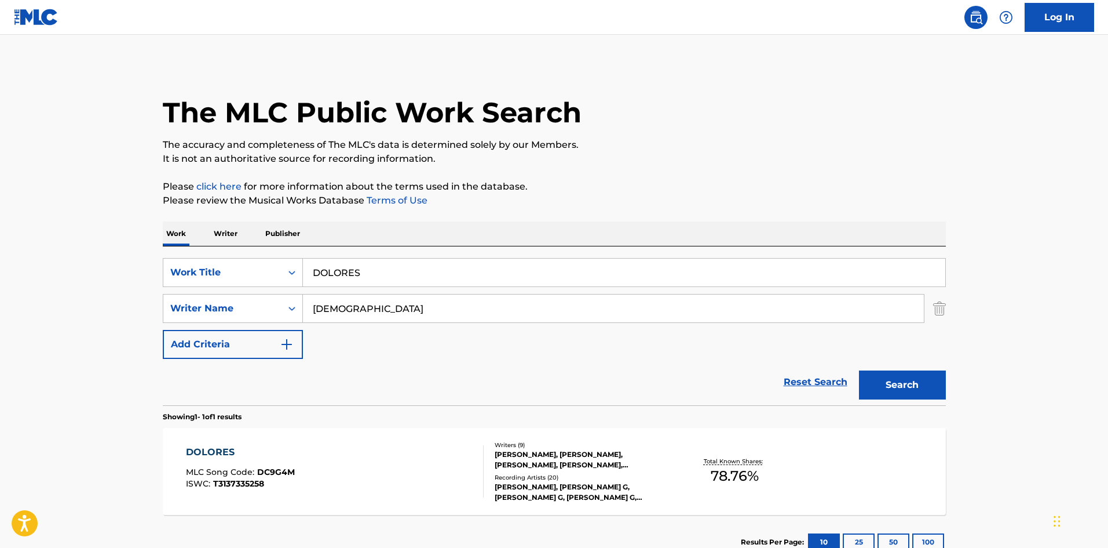
scroll to position [17, 0]
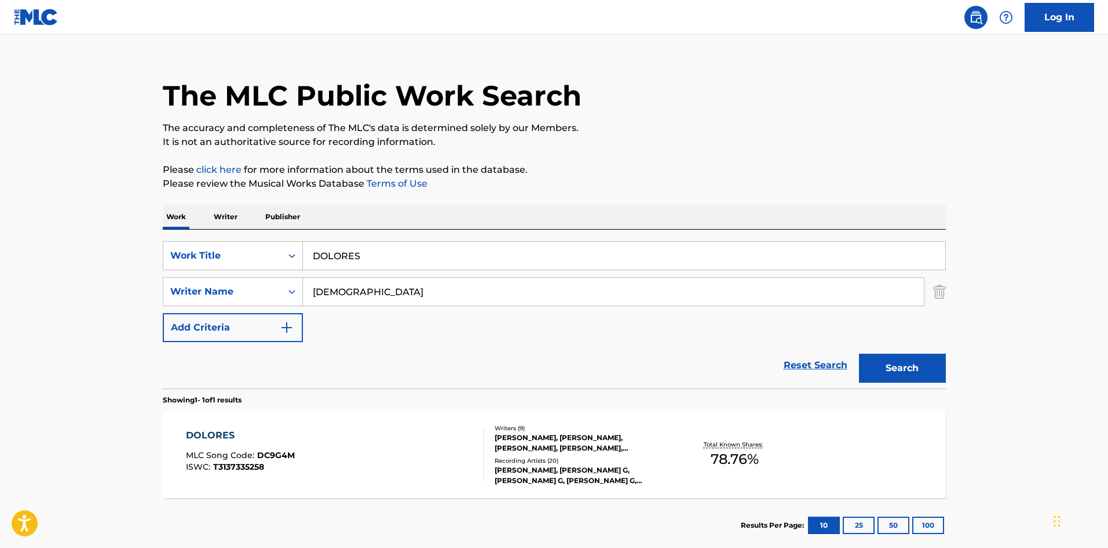
drag, startPoint x: 411, startPoint y: 258, endPoint x: 173, endPoint y: 233, distance: 238.9
click at [180, 235] on div "SearchWithCriteria5f1db55b-2a48-4bf2-9d4d-3e56b4524f42 Work Title DOLORES Searc…" at bounding box center [554, 308] width 783 height 159
paste input "FLASHBACK"
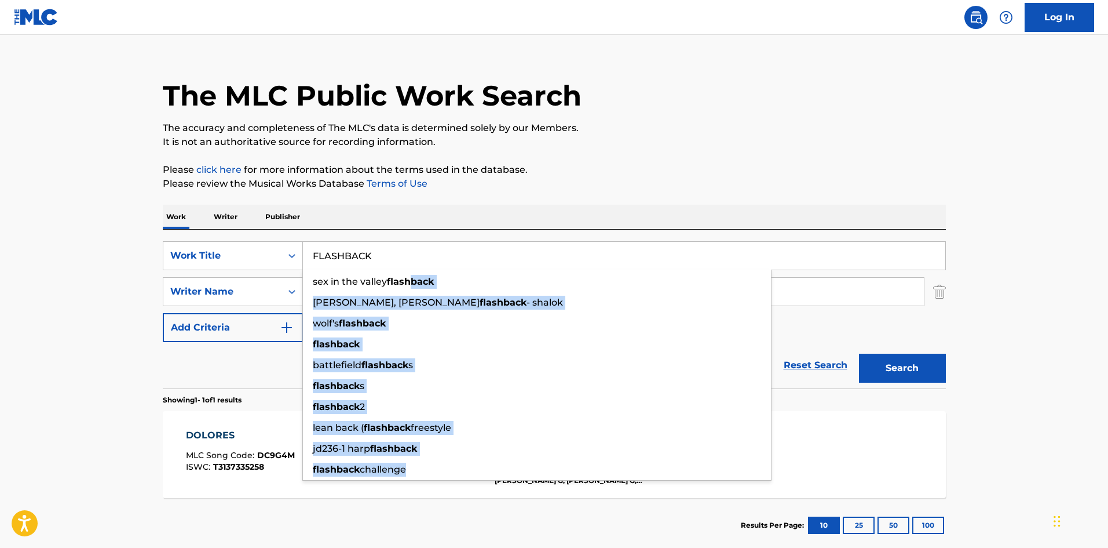
click at [0, 294] on main "The MLC Public Work Search The accuracy and completeness of The MLC's data is d…" at bounding box center [554, 288] width 1108 height 540
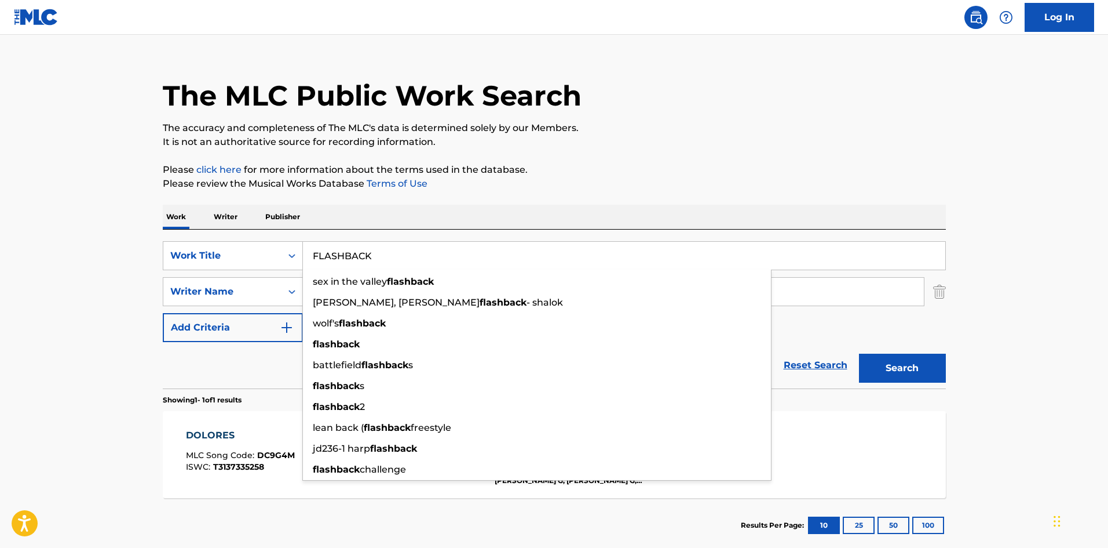
click at [472, 196] on div "The MLC Public Work Search The accuracy and completeness of The MLC's data is d…" at bounding box center [554, 299] width 811 height 505
click at [583, 198] on div "The MLC Public Work Search The accuracy and completeness of The MLC's data is d…" at bounding box center [554, 299] width 811 height 505
click at [888, 258] on input "FLASHBACK" at bounding box center [624, 256] width 643 height 28
click at [1041, 275] on main "The MLC Public Work Search The accuracy and completeness of The MLC's data is d…" at bounding box center [554, 288] width 1108 height 540
click at [1015, 323] on main "The MLC Public Work Search The accuracy and completeness of The MLC's data is d…" at bounding box center [554, 288] width 1108 height 540
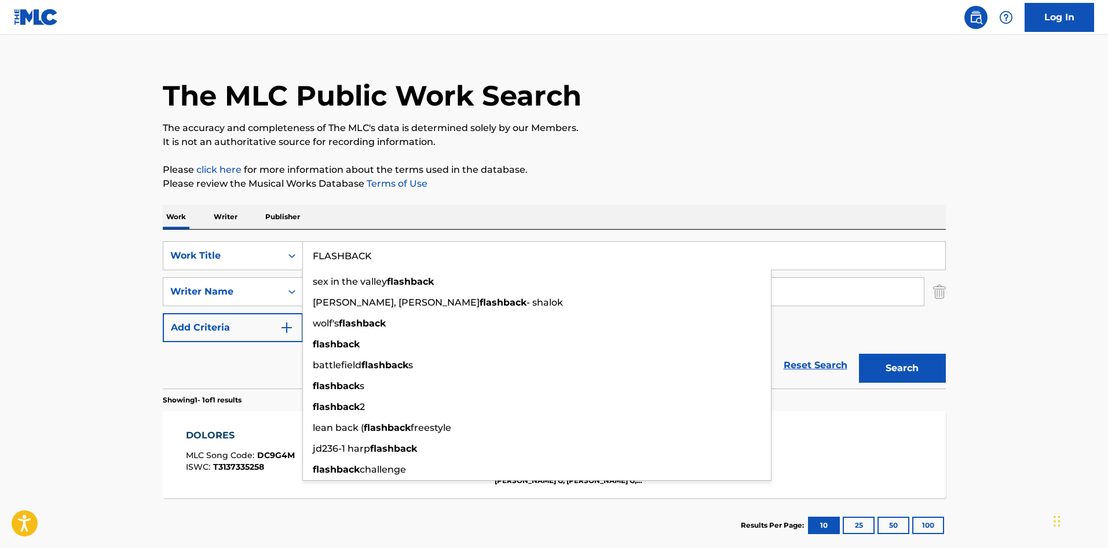
click at [802, 290] on input "REBBECA" at bounding box center [613, 292] width 621 height 28
click at [465, 240] on div "SearchWithCriteria5f1db55b-2a48-4bf2-9d4d-3e56b4524f42 Work Title FLASHBACK sex…" at bounding box center [554, 308] width 783 height 159
click at [871, 299] on input "REBBECA" at bounding box center [613, 292] width 621 height 28
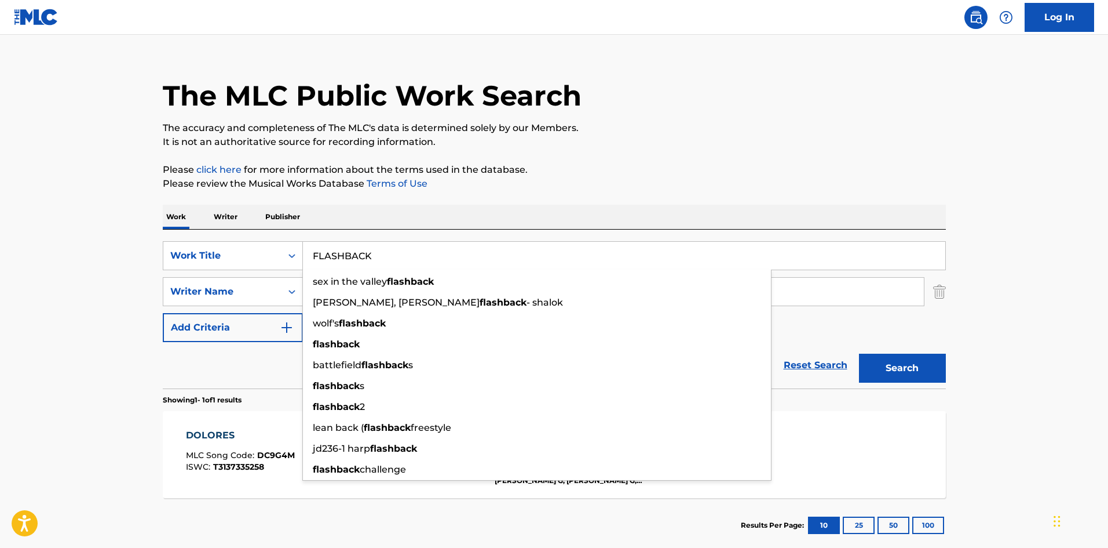
click at [699, 259] on input "FLASHBACK" at bounding box center [624, 256] width 643 height 28
paste input "MCGREGOR"
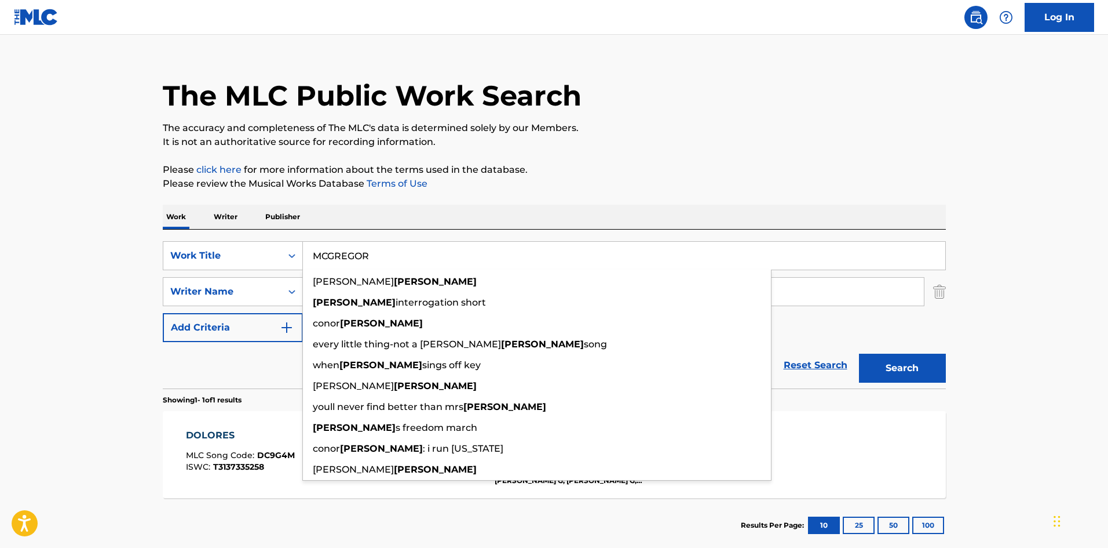
click at [498, 181] on p "Please review the Musical Works Database Terms of Use" at bounding box center [554, 184] width 783 height 14
click at [985, 337] on main "The MLC Public Work Search The accuracy and completeness of The MLC's data is d…" at bounding box center [554, 288] width 1108 height 540
drag, startPoint x: 621, startPoint y: 250, endPoint x: 63, endPoint y: 226, distance: 558.0
click at [70, 227] on main "The MLC Public Work Search The accuracy and completeness of The MLC's data is d…" at bounding box center [554, 288] width 1108 height 540
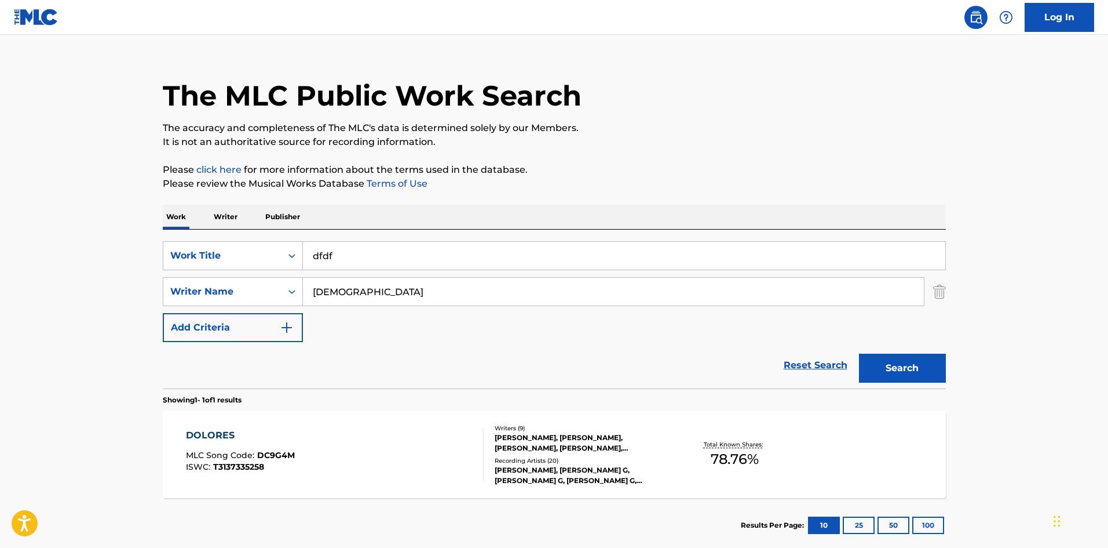
type input "dfdfd"
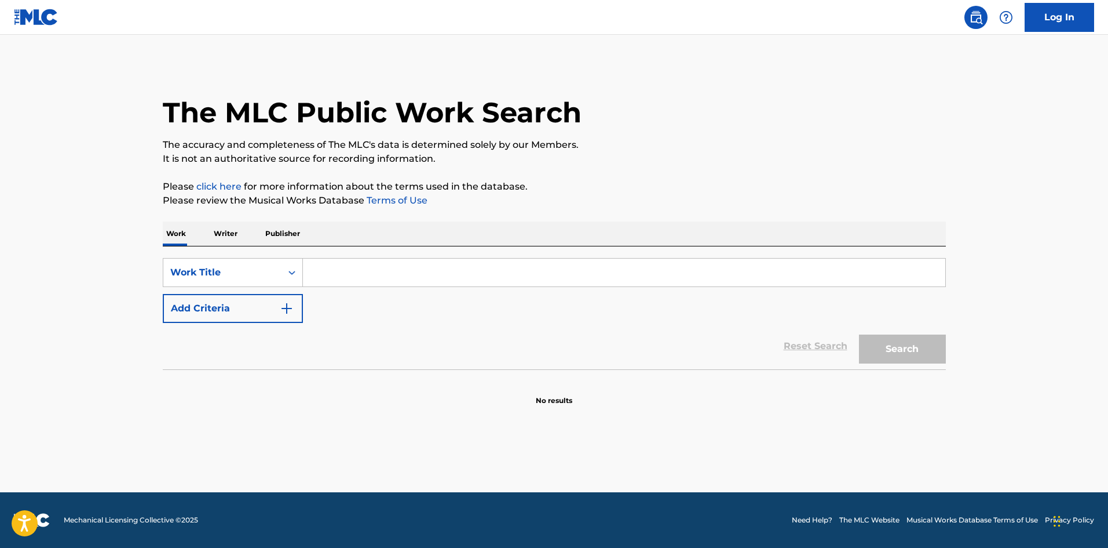
click at [357, 269] on input "Search Form" at bounding box center [624, 272] width 643 height 28
paste input "Flashback"
type input "Flashback"
click at [464, 147] on p "The accuracy and completeness of The MLC's data is determined solely by our Mem…" at bounding box center [554, 145] width 783 height 14
click at [218, 316] on button "Add Criteria" at bounding box center [233, 308] width 140 height 29
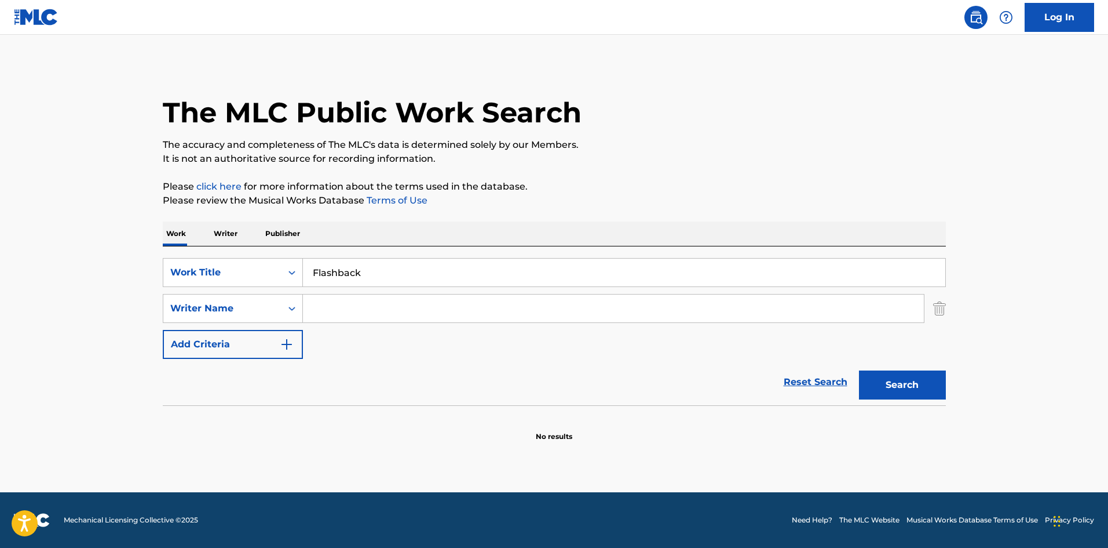
click at [371, 305] on input "Search Form" at bounding box center [613, 308] width 621 height 28
paste input "[PERSON_NAME] G"
drag, startPoint x: 983, startPoint y: 399, endPoint x: 972, endPoint y: 396, distance: 11.9
click at [978, 397] on main "The MLC Public Work Search The accuracy and completeness of The MLC's data is d…" at bounding box center [554, 263] width 1108 height 457
click at [905, 391] on button "Search" at bounding box center [902, 384] width 87 height 29
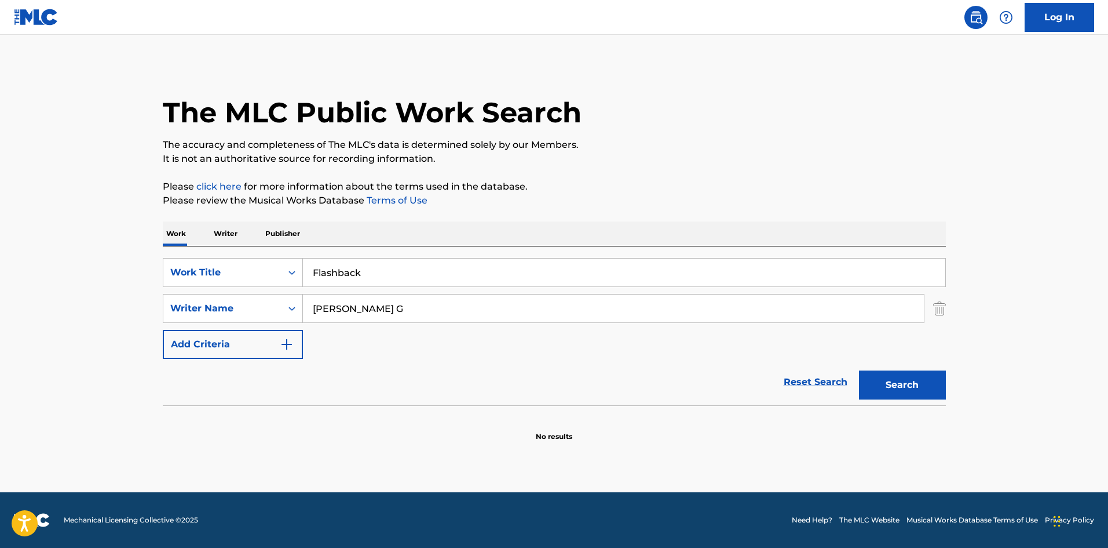
click at [495, 128] on h1 "The MLC Public Work Search" at bounding box center [372, 112] width 419 height 35
click at [385, 323] on div "SearchWithCriteria478760e1-5a09-4e94-83e4-9eb0619c530b Work Title Flashback Sea…" at bounding box center [554, 308] width 783 height 101
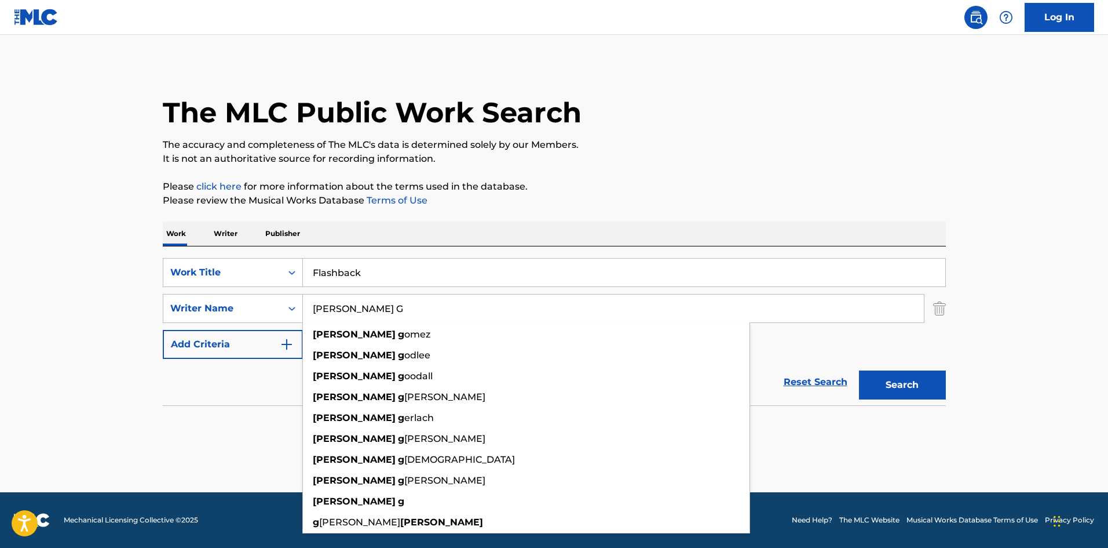
drag, startPoint x: 393, startPoint y: 310, endPoint x: 64, endPoint y: 278, distance: 331.3
click at [0, 291] on main "The MLC Public Work Search The accuracy and completeness of The MLC's data is d…" at bounding box center [554, 263] width 1108 height 457
paste input "MCGREGOR"
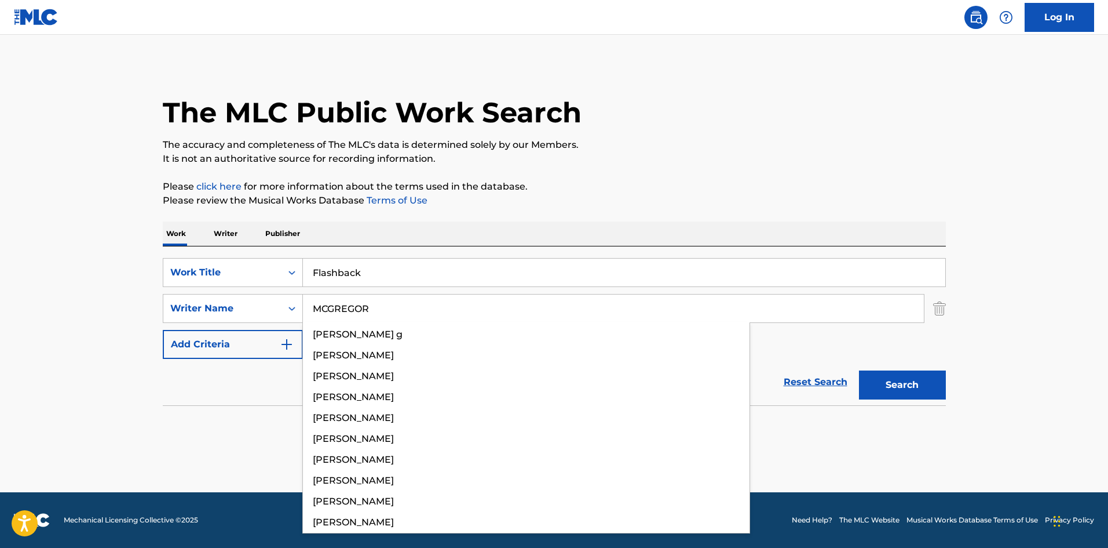
type input "MCGREGOR"
click at [895, 386] on button "Search" at bounding box center [902, 384] width 87 height 29
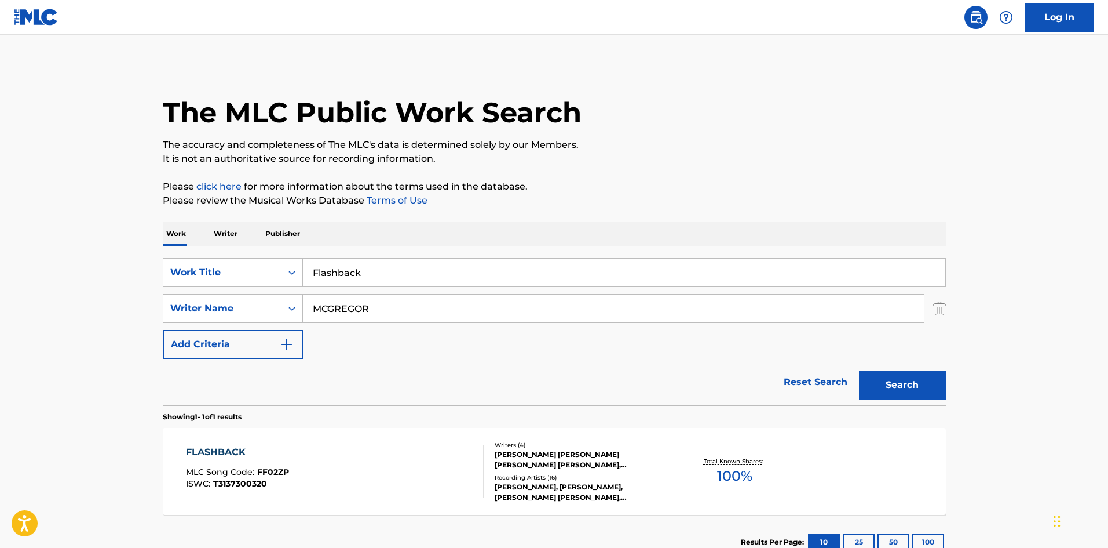
scroll to position [83, 0]
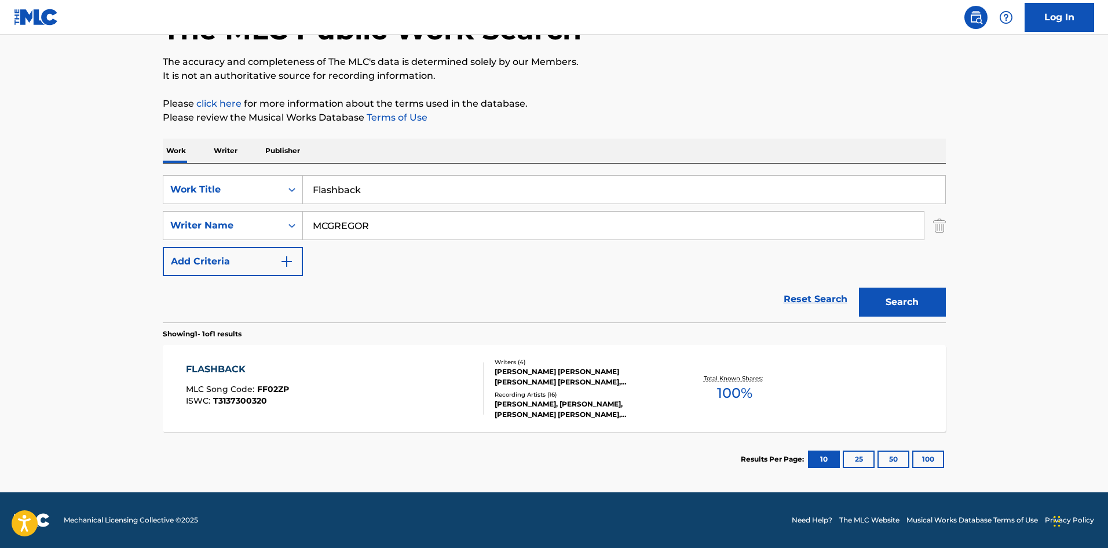
click at [220, 367] on div "FLASHBACK" at bounding box center [237, 369] width 103 height 14
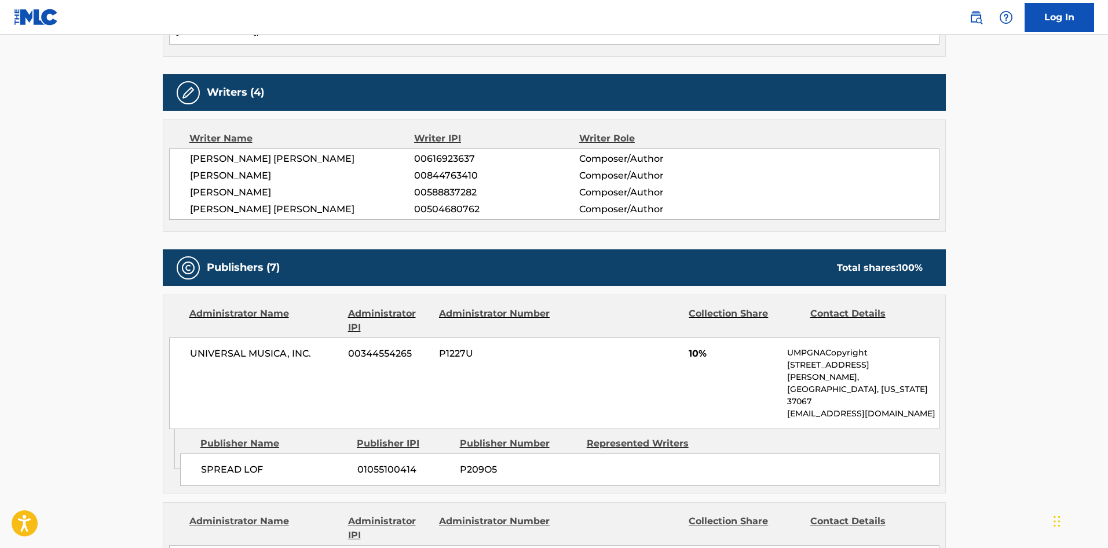
scroll to position [406, 0]
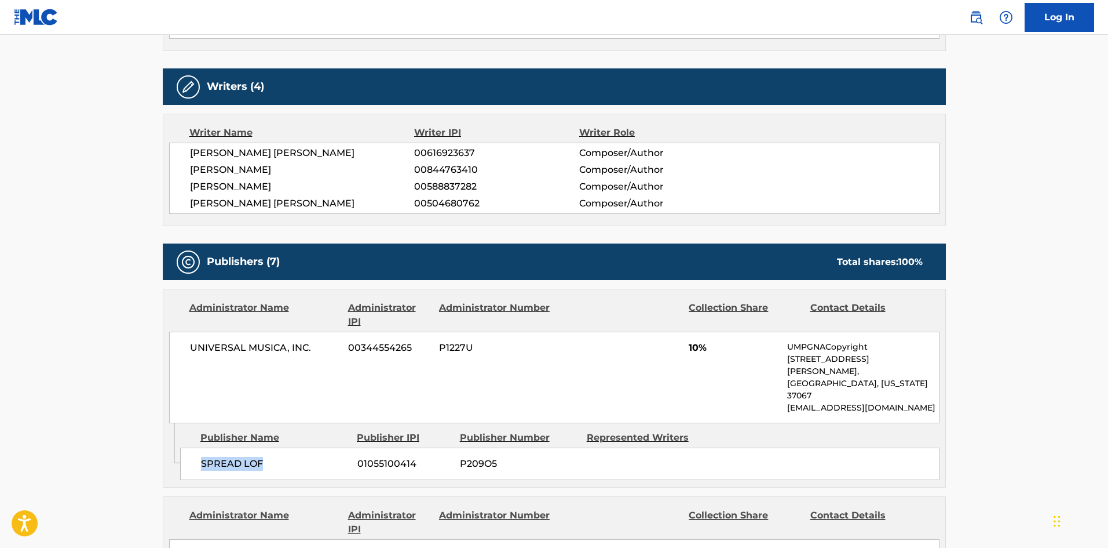
drag, startPoint x: 201, startPoint y: 443, endPoint x: 290, endPoint y: 443, distance: 89.2
click at [290, 457] on span "SPREAD LOF" at bounding box center [275, 464] width 148 height 14
copy span "SPREAD LOF"
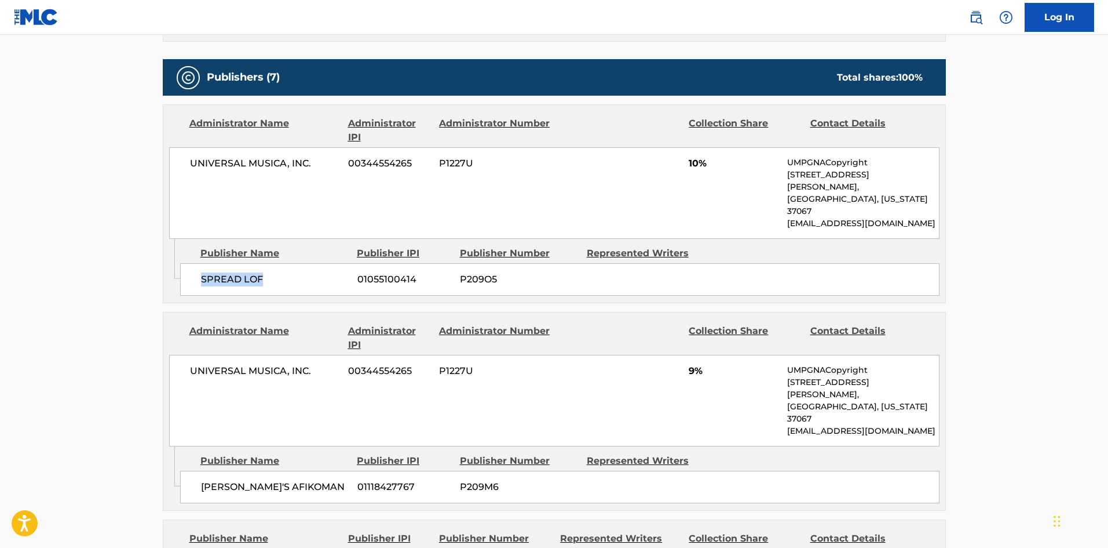
scroll to position [637, 0]
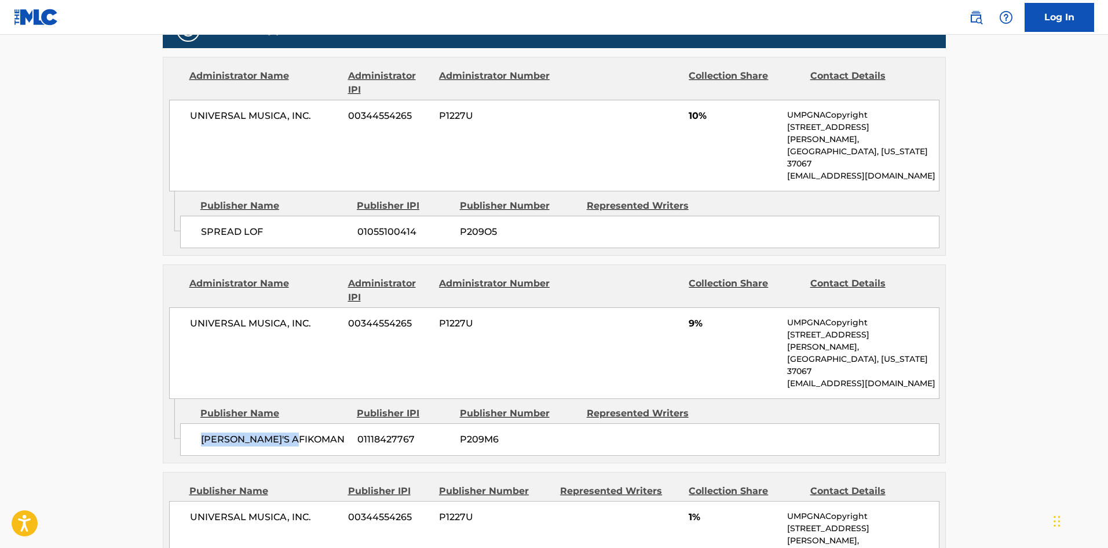
drag, startPoint x: 202, startPoint y: 394, endPoint x: 319, endPoint y: 394, distance: 117.0
click at [319, 432] on span "[PERSON_NAME]'S AFIKOMAN" at bounding box center [275, 439] width 148 height 14
copy span "[PERSON_NAME]'S AFIKOMAN"
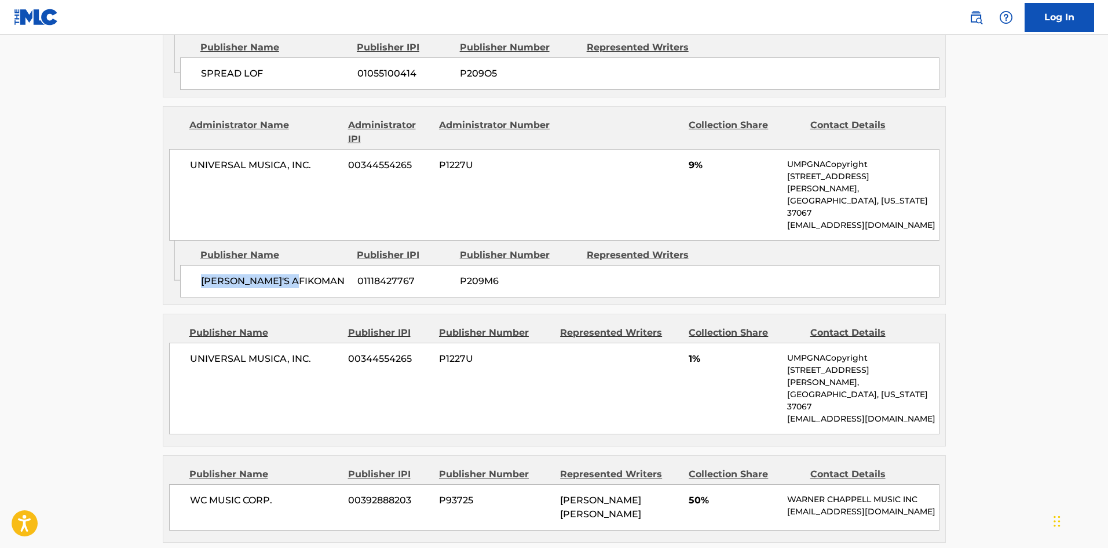
scroll to position [869, 0]
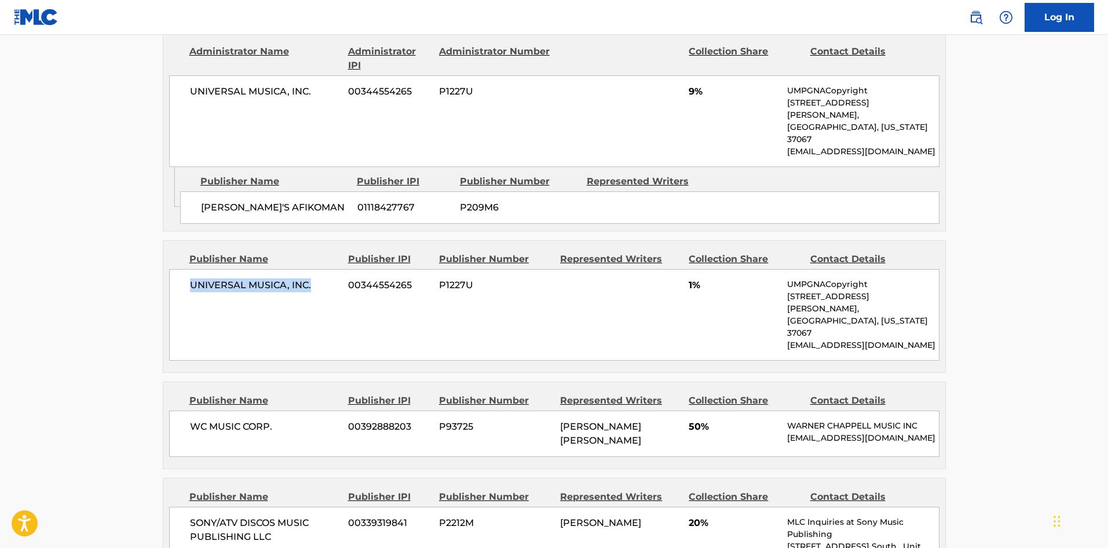
drag, startPoint x: 190, startPoint y: 236, endPoint x: 316, endPoint y: 238, distance: 125.8
click at [316, 278] on span "UNIVERSAL MUSICA, INC." at bounding box center [265, 285] width 150 height 14
copy span "UNIVERSAL MUSICA, INC."
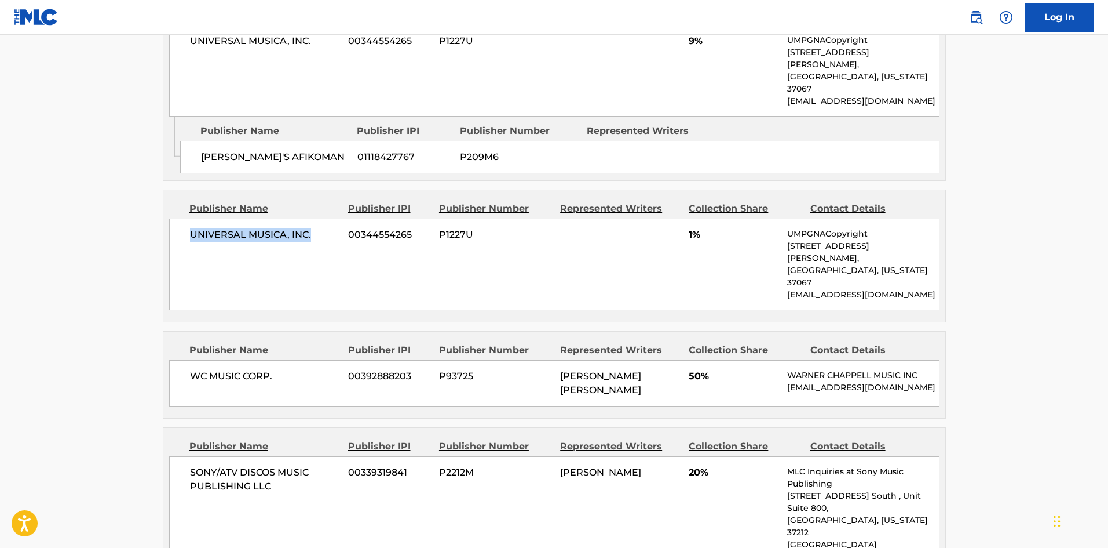
scroll to position [1101, 0]
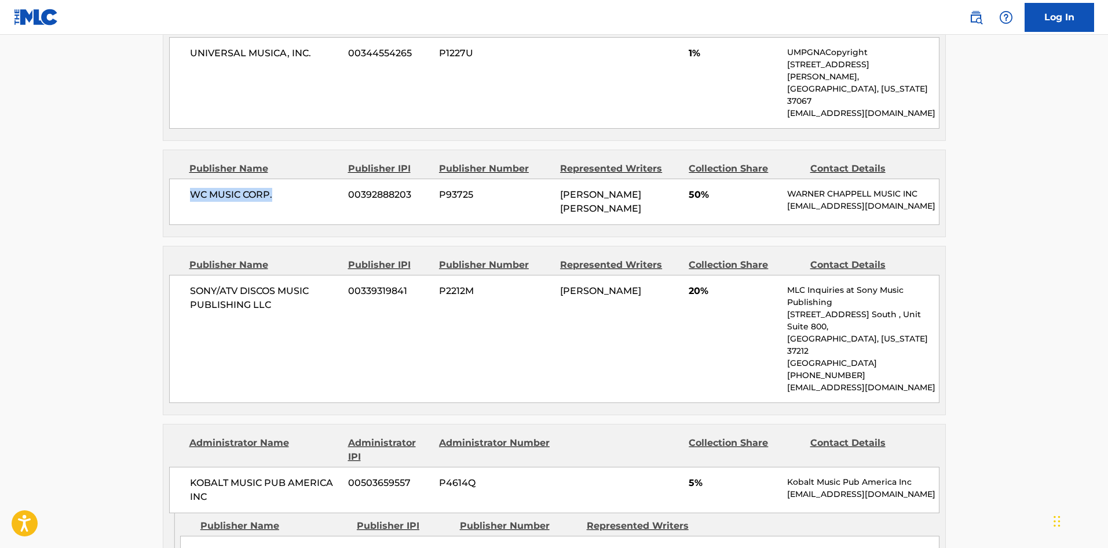
drag, startPoint x: 188, startPoint y: 111, endPoint x: 330, endPoint y: 17, distance: 169.7
click at [305, 178] on div "WC MUSIC CORP. 00392888203 P93725 [PERSON_NAME] [PERSON_NAME] 50% [PERSON_NAME]…" at bounding box center [554, 201] width 771 height 46
copy span "WC MUSIC CORP."
drag, startPoint x: 688, startPoint y: 117, endPoint x: 703, endPoint y: 121, distance: 15.5
click at [703, 178] on div "WC MUSIC CORP. 00392888203 P93725 [PERSON_NAME] [PERSON_NAME] 50% [PERSON_NAME]…" at bounding box center [554, 201] width 771 height 46
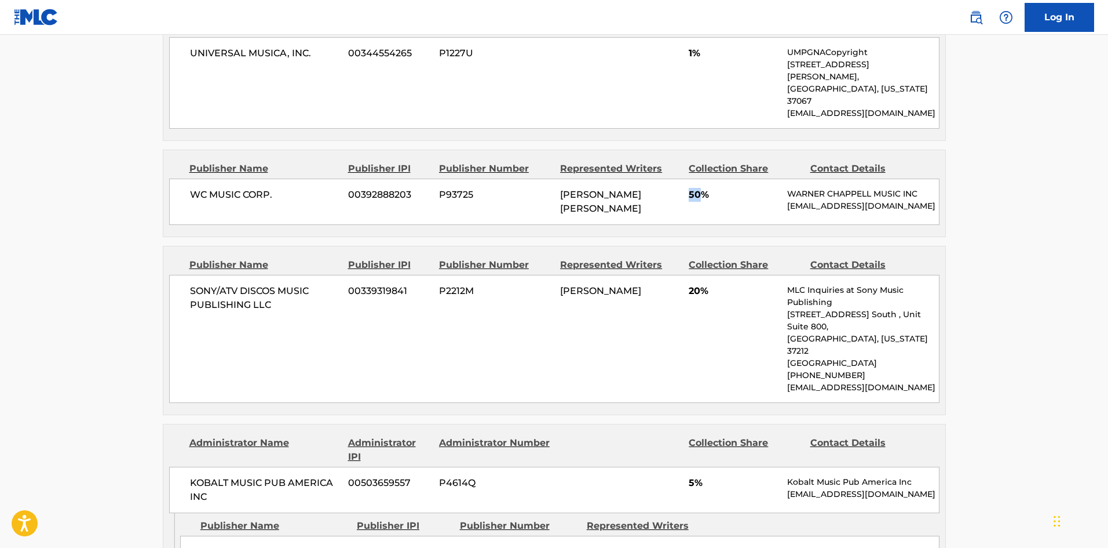
copy span "50"
drag, startPoint x: 192, startPoint y: 223, endPoint x: 295, endPoint y: 245, distance: 105.3
click at [295, 284] on span "SONY/ATV DISCOS MUSIC PUBLISHING LLC" at bounding box center [265, 298] width 150 height 28
copy span "SONY/ATV DISCOS MUSIC PUBLISHING LLC"
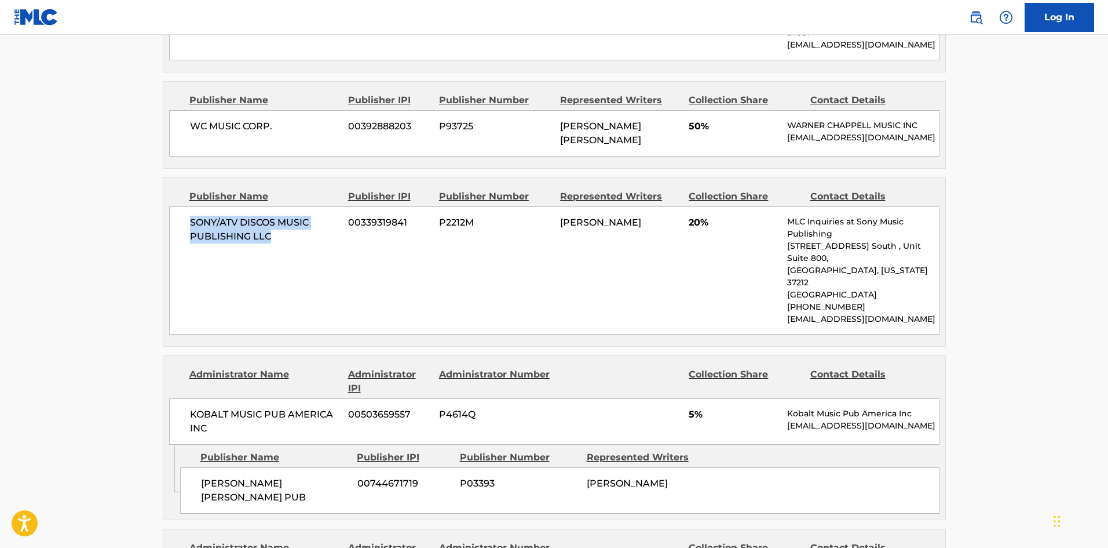
scroll to position [1275, 0]
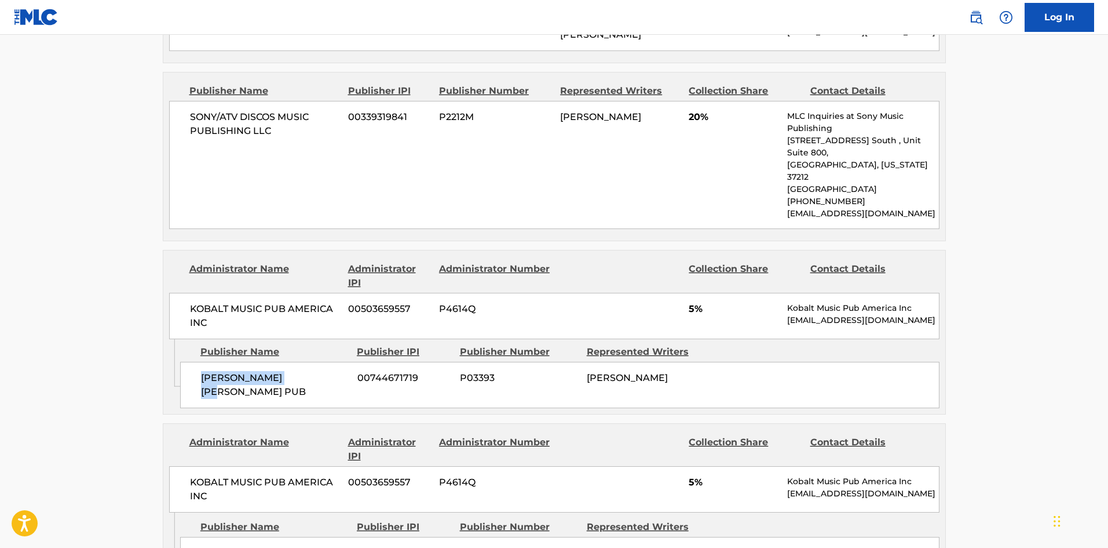
drag, startPoint x: 196, startPoint y: 284, endPoint x: 337, endPoint y: 292, distance: 140.5
click at [337, 362] on div "[PERSON_NAME] [PERSON_NAME] PUB 00744671719 P03393 [PERSON_NAME]" at bounding box center [560, 385] width 760 height 46
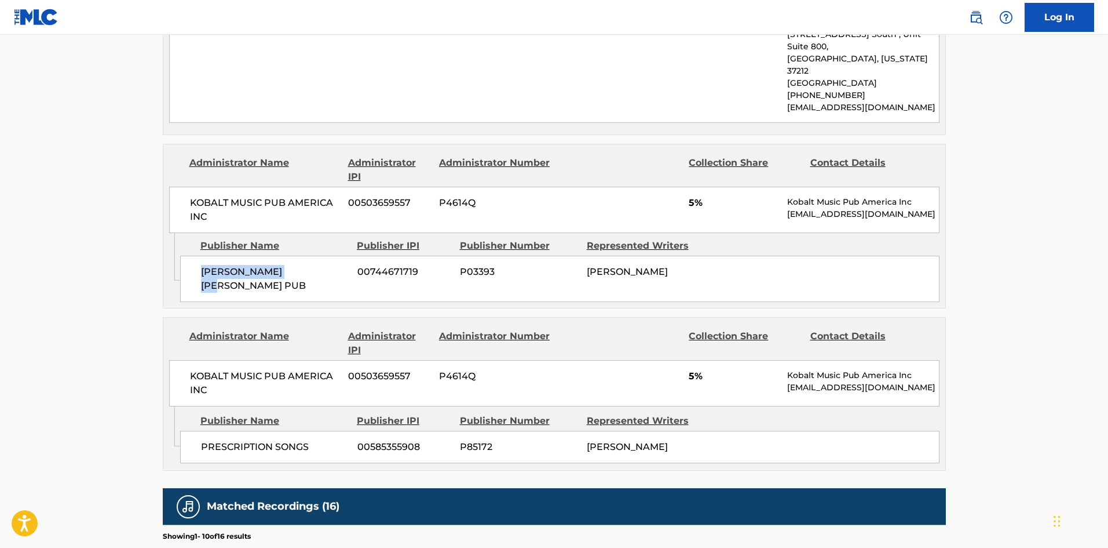
scroll to position [1507, 0]
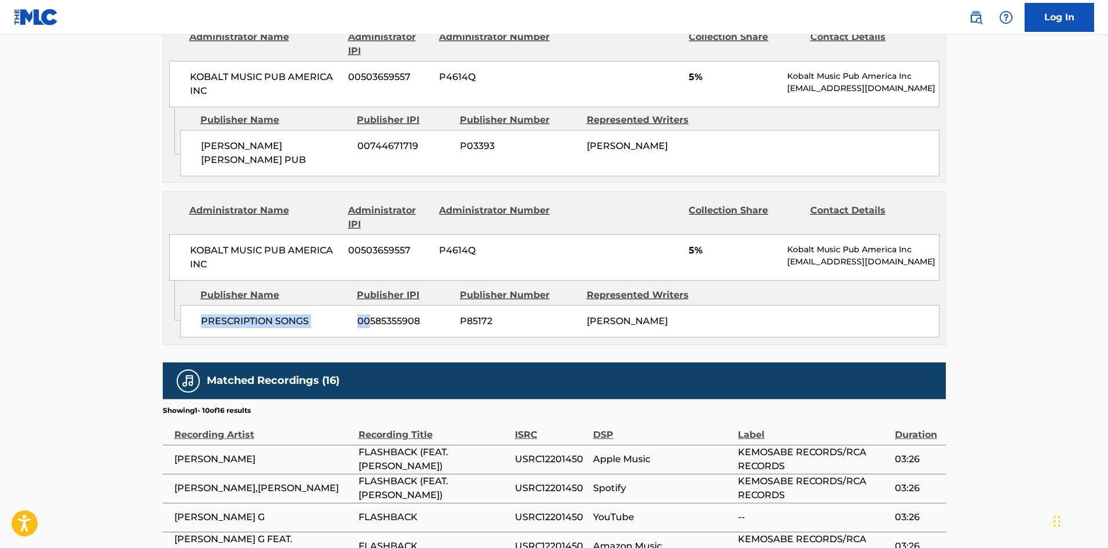
drag, startPoint x: 192, startPoint y: 232, endPoint x: 313, endPoint y: 147, distance: 148.1
click at [371, 305] on div "PRESCRIPTION SONGS 00585355908 P85172 [PERSON_NAME]" at bounding box center [560, 321] width 760 height 32
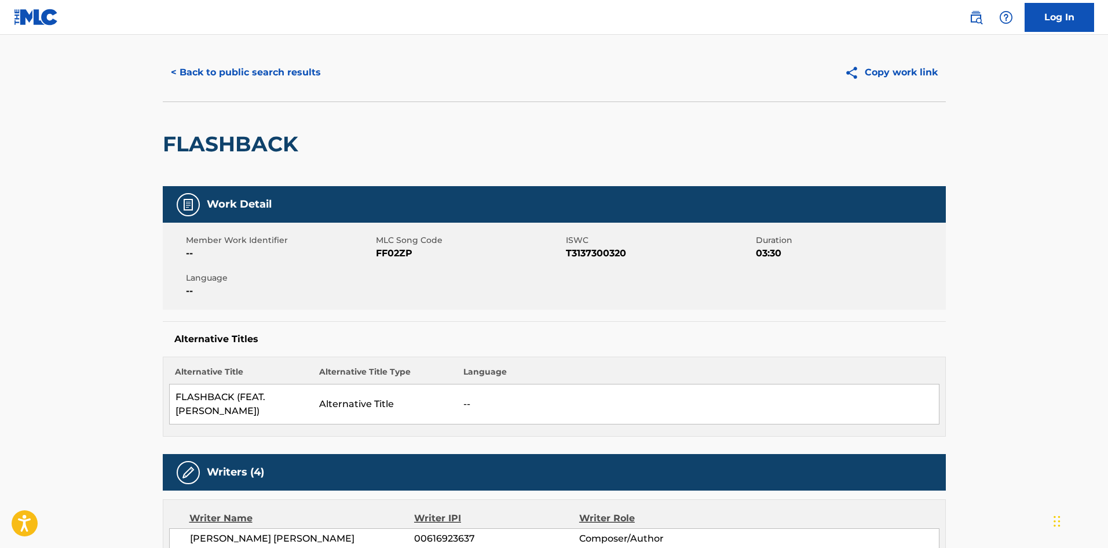
scroll to position [0, 0]
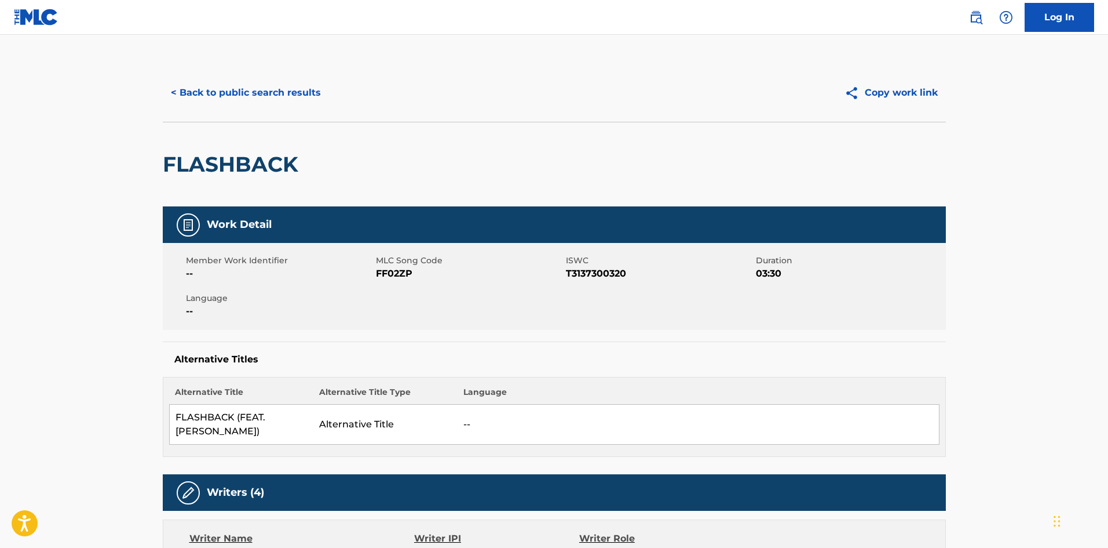
click at [239, 92] on button "< Back to public search results" at bounding box center [246, 92] width 166 height 29
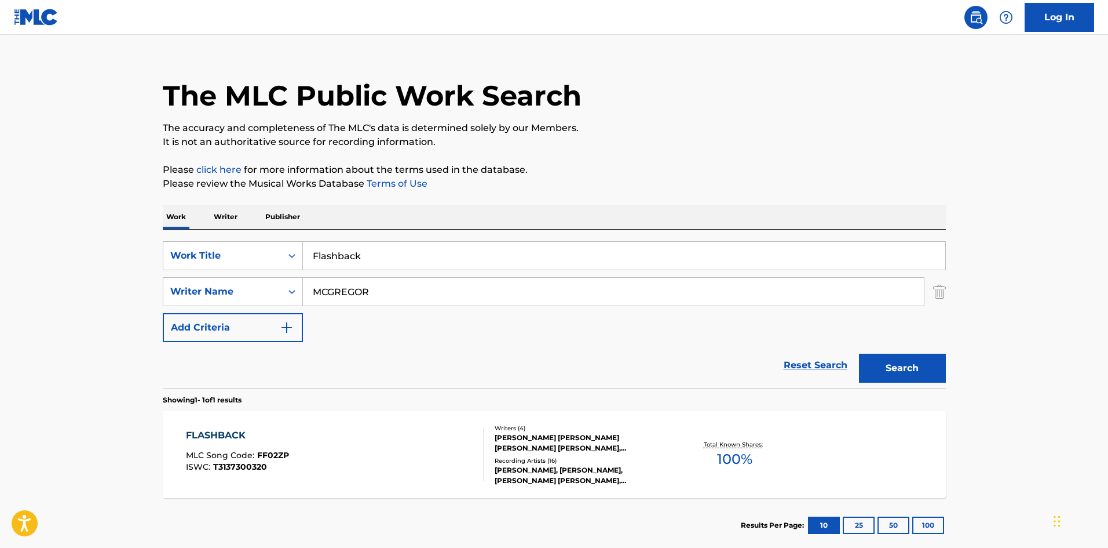
drag, startPoint x: 395, startPoint y: 249, endPoint x: 180, endPoint y: 227, distance: 216.1
click at [203, 235] on div "SearchWithCriteria478760e1-5a09-4e94-83e4-9eb0619c530b Work Title Flashback Sea…" at bounding box center [554, 308] width 783 height 159
paste input "GUAPA"
type input "GUAPA"
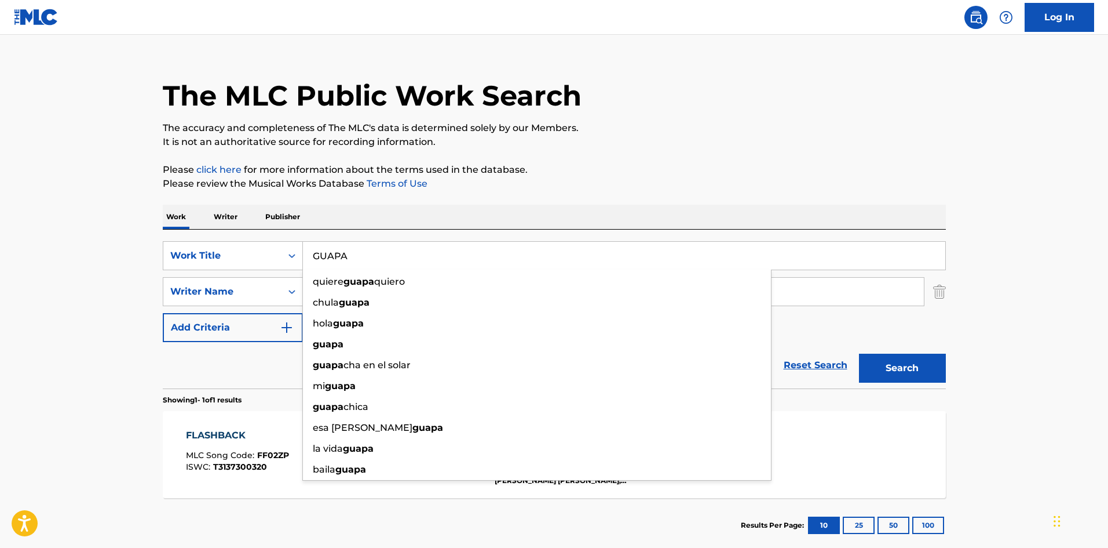
click at [478, 110] on h1 "The MLC Public Work Search" at bounding box center [372, 95] width 419 height 35
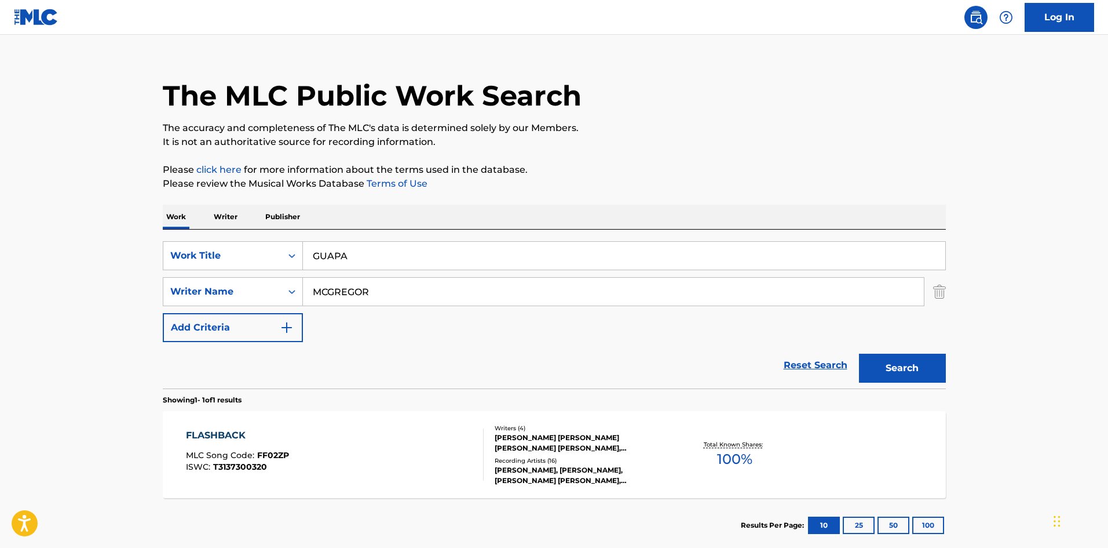
drag, startPoint x: 411, startPoint y: 294, endPoint x: 10, endPoint y: 238, distance: 404.8
click at [0, 247] on main "The MLC Public Work Search The accuracy and completeness of The MLC's data is d…" at bounding box center [554, 288] width 1108 height 540
paste input "CHIN-QUEE"
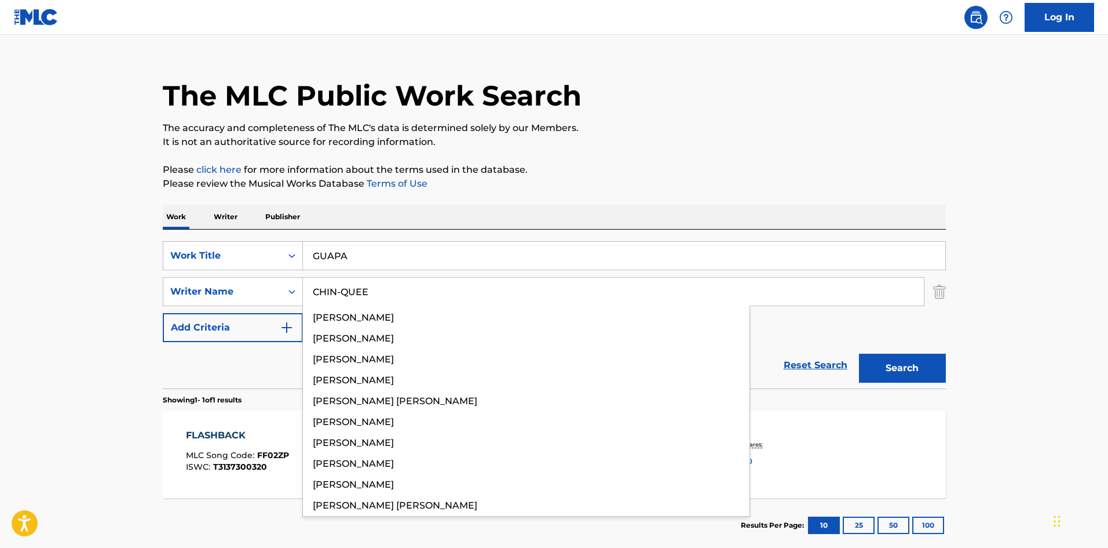
type input "CHIN-QUEE"
click at [885, 371] on button "Search" at bounding box center [902, 367] width 87 height 29
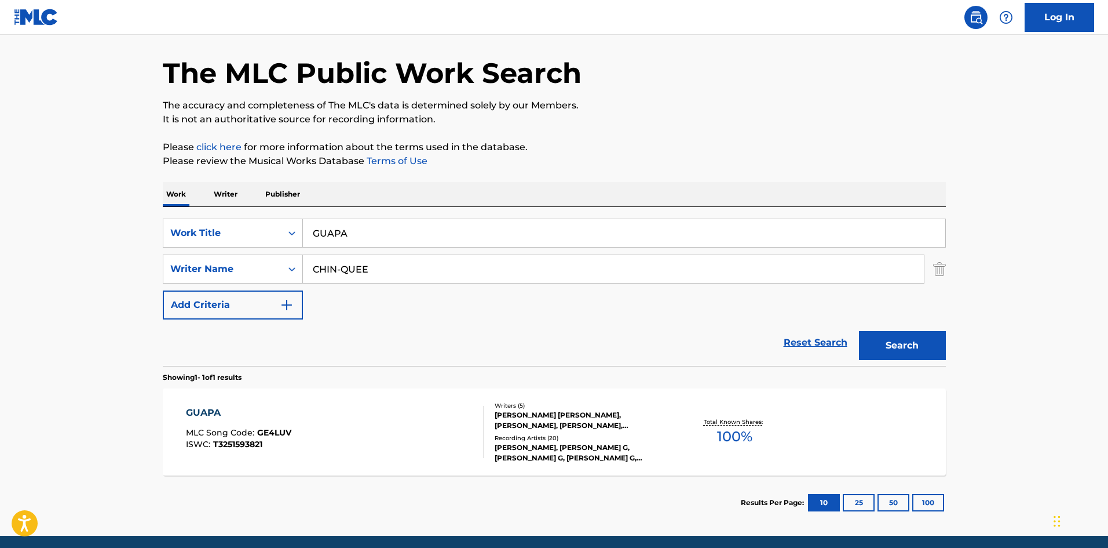
scroll to position [83, 0]
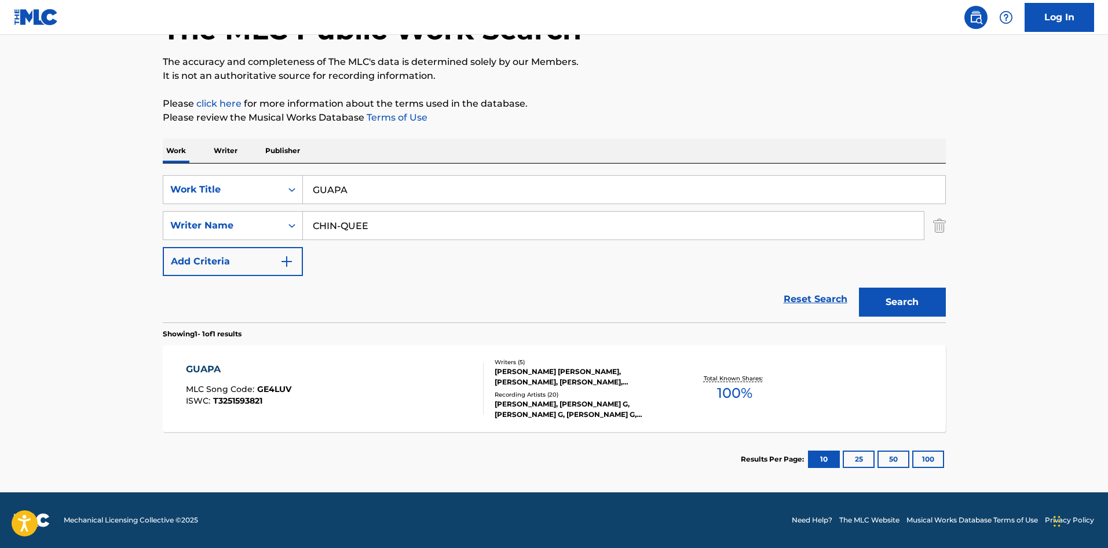
click at [208, 369] on div "GUAPA" at bounding box center [238, 369] width 105 height 14
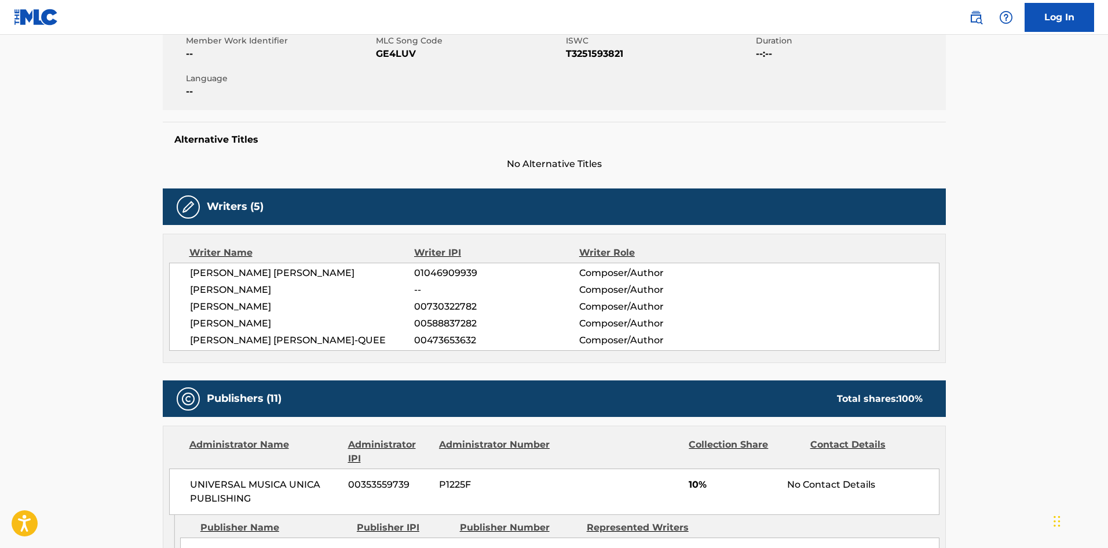
scroll to position [406, 0]
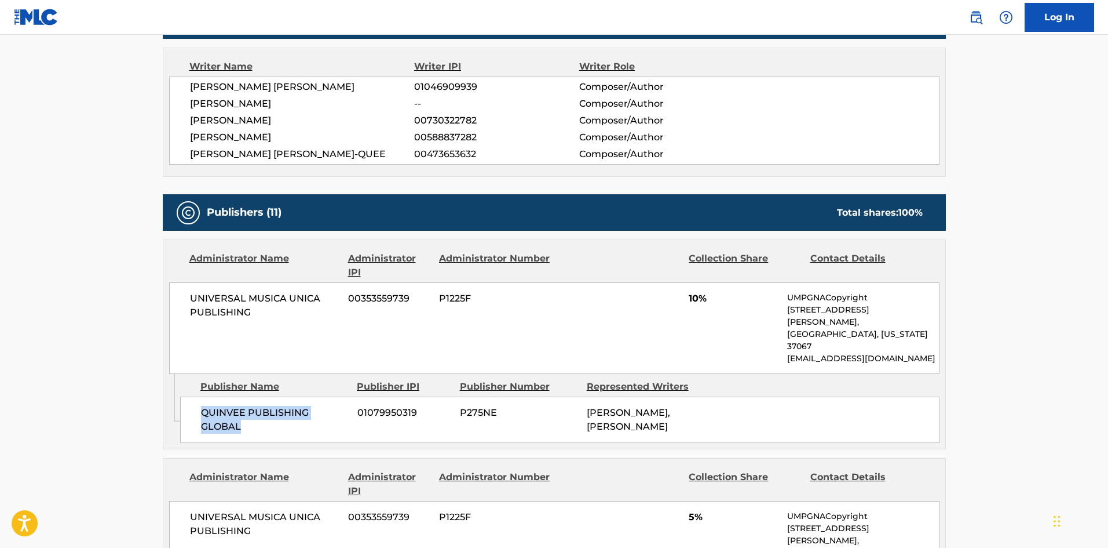
drag, startPoint x: 204, startPoint y: 386, endPoint x: 275, endPoint y: 393, distance: 71.0
click at [272, 406] on span "QUINVEE PUBLISHING GLOBAL" at bounding box center [275, 420] width 148 height 28
copy span "QUINVEE PUBLISHING GLOBAL"
drag, startPoint x: 685, startPoint y: 296, endPoint x: 699, endPoint y: 304, distance: 15.8
click at [699, 304] on div "UNIVERSAL MUSICA UNICA PUBLISHING 00353559739 P1225F 10% UMPGNACopyright [STREE…" at bounding box center [554, 328] width 771 height 92
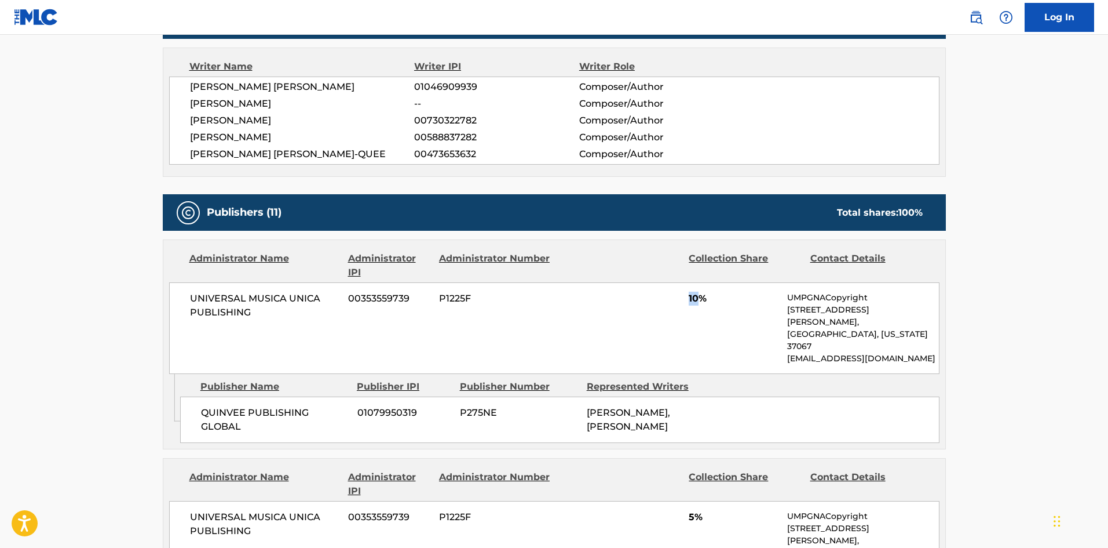
copy span "10"
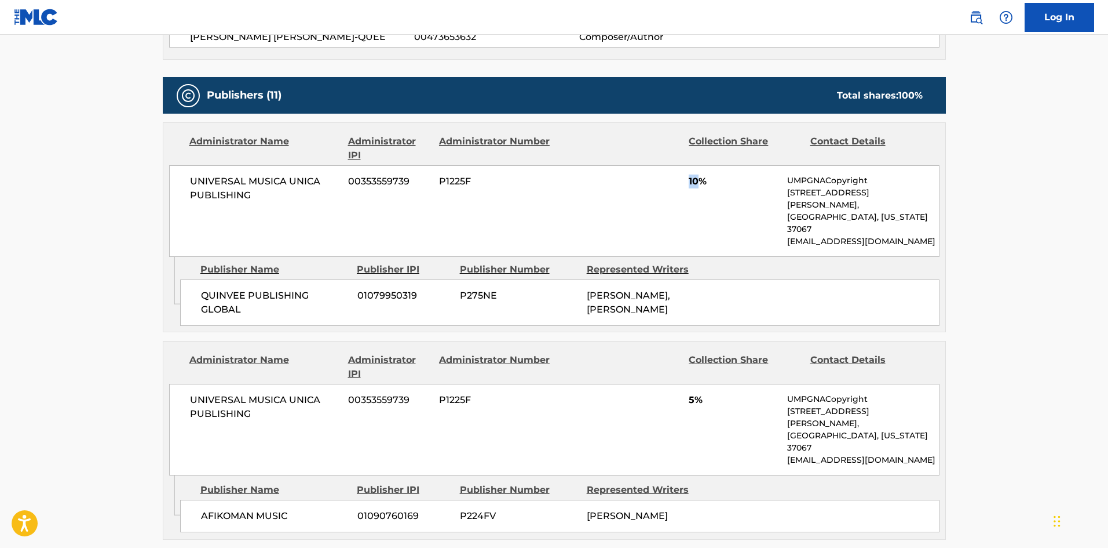
scroll to position [579, 0]
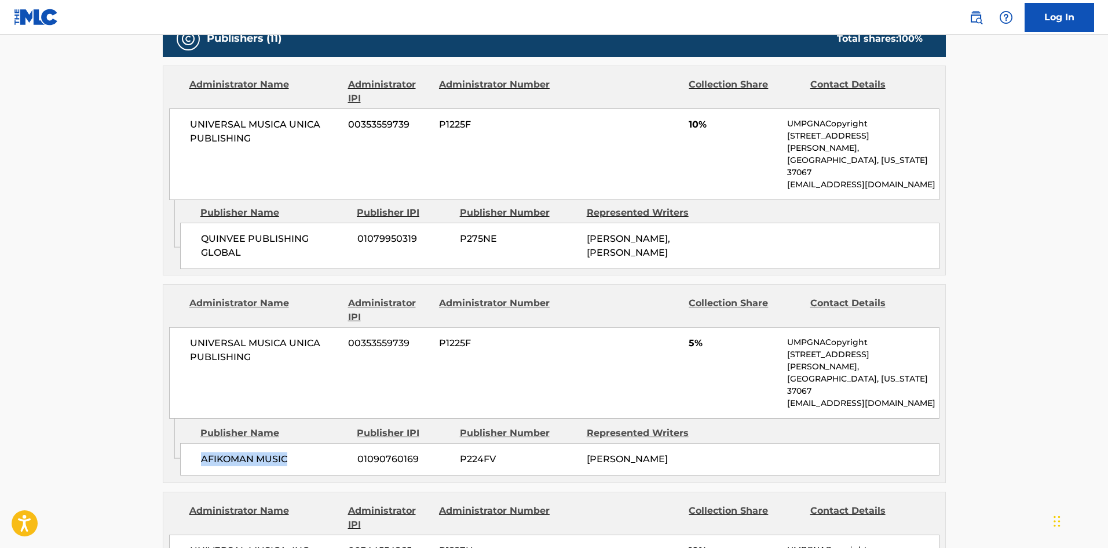
drag, startPoint x: 200, startPoint y: 409, endPoint x: 313, endPoint y: 407, distance: 113.6
click at [313, 443] on div "AFIKOMAN MUSIC 01090760169 P224FV [PERSON_NAME]" at bounding box center [560, 459] width 760 height 32
copy span "AFIKOMAN MUSIC"
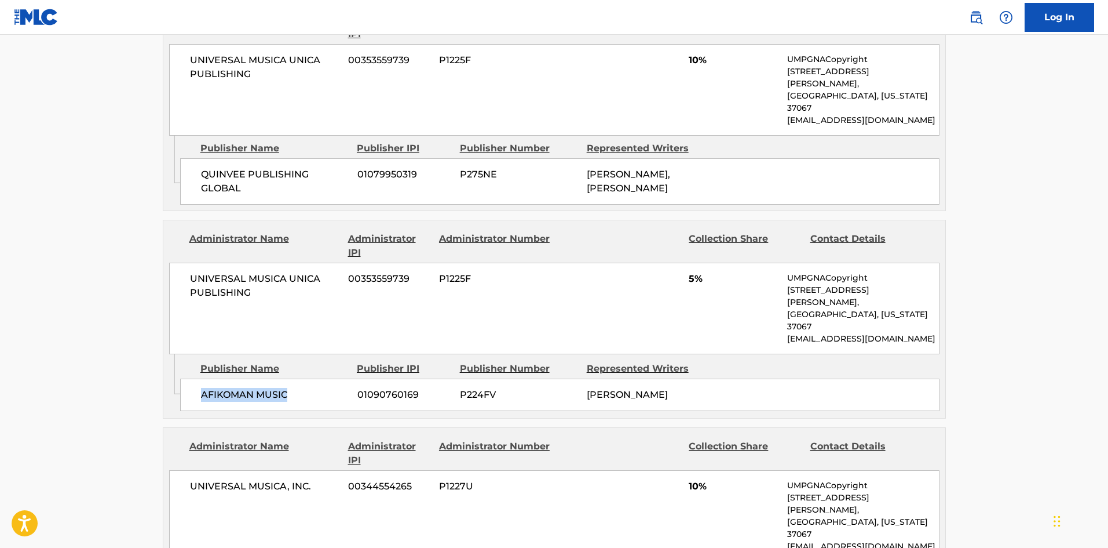
scroll to position [753, 0]
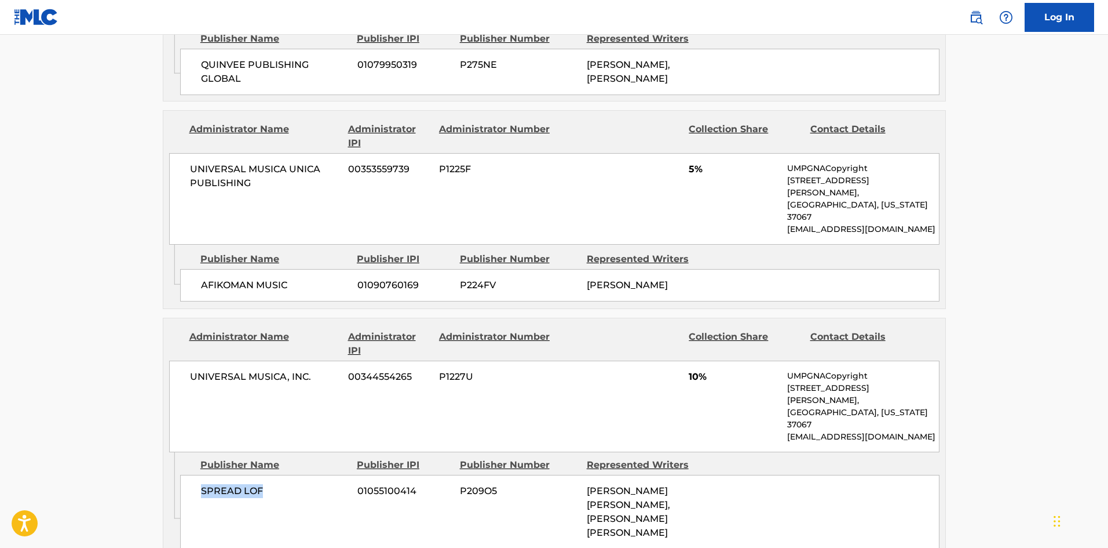
drag, startPoint x: 201, startPoint y: 416, endPoint x: 304, endPoint y: 401, distance: 103.7
click at [298, 484] on span "SPREAD LOF" at bounding box center [275, 491] width 148 height 14
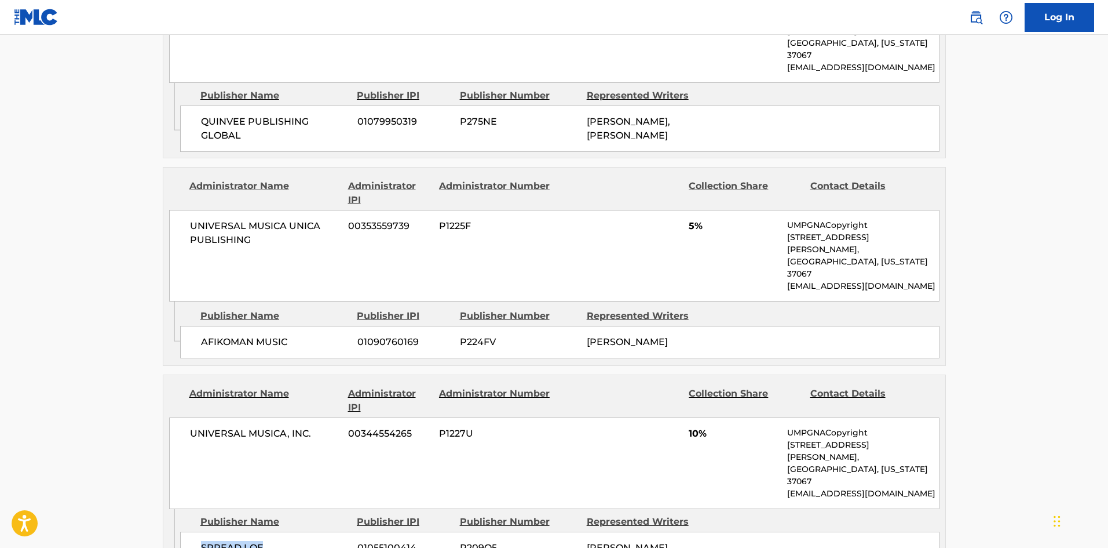
scroll to position [927, 0]
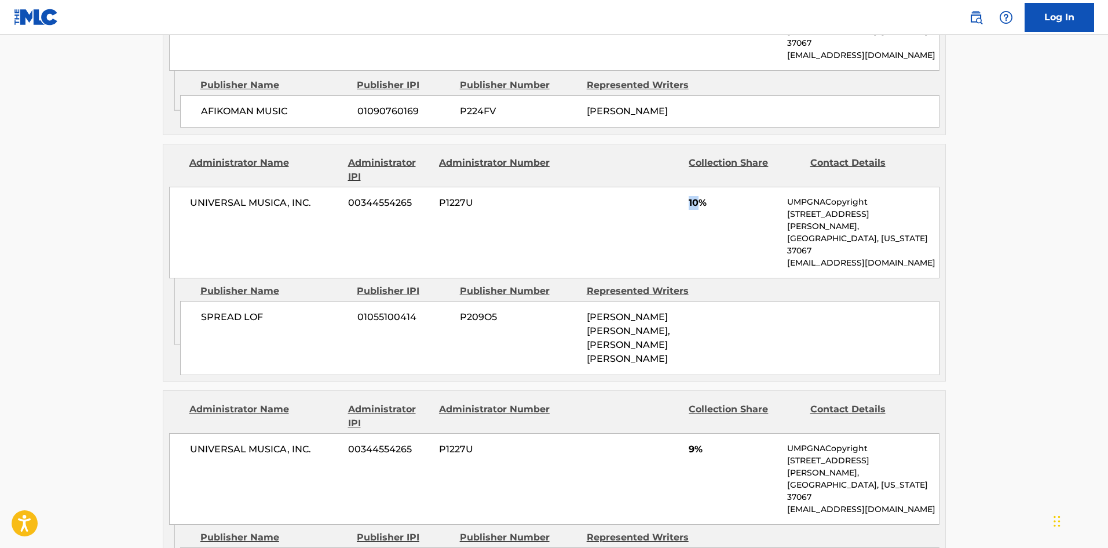
drag, startPoint x: 687, startPoint y: 149, endPoint x: 699, endPoint y: 151, distance: 12.9
click at [699, 187] on div "UNIVERSAL MUSICA, INC. 00344554265 P1227U 10% UMPGNACopyright [STREET_ADDRESS][…" at bounding box center [554, 233] width 771 height 92
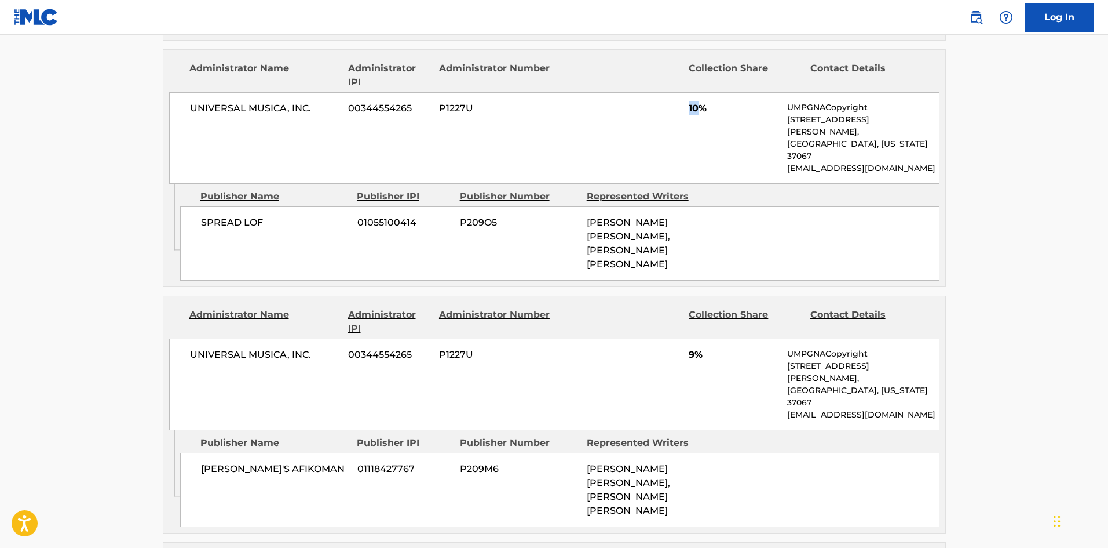
scroll to position [1043, 0]
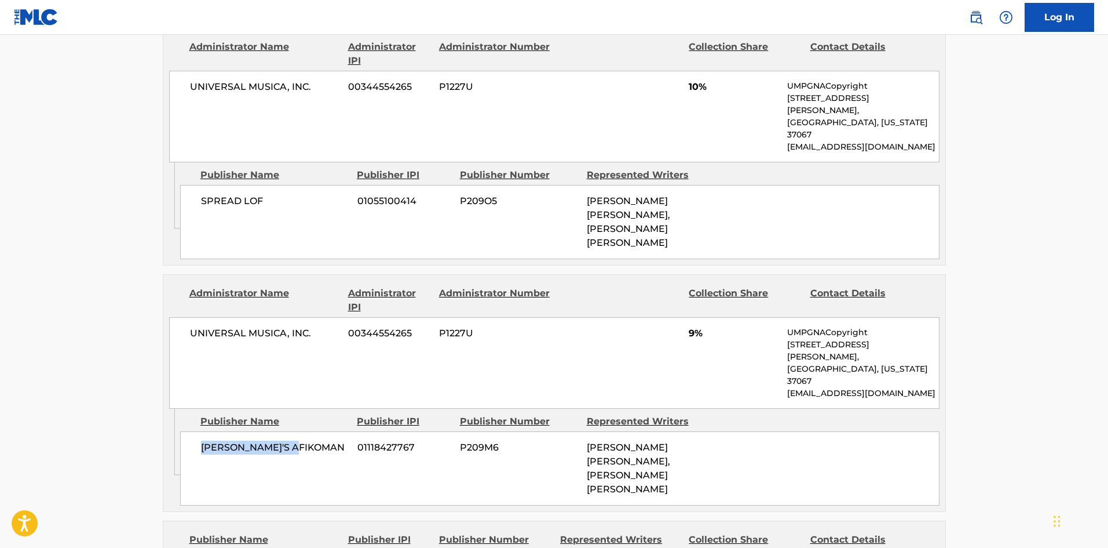
drag, startPoint x: 202, startPoint y: 334, endPoint x: 332, endPoint y: 333, distance: 129.8
click at [332, 440] on span "[PERSON_NAME]'S AFIKOMAN" at bounding box center [275, 447] width 148 height 14
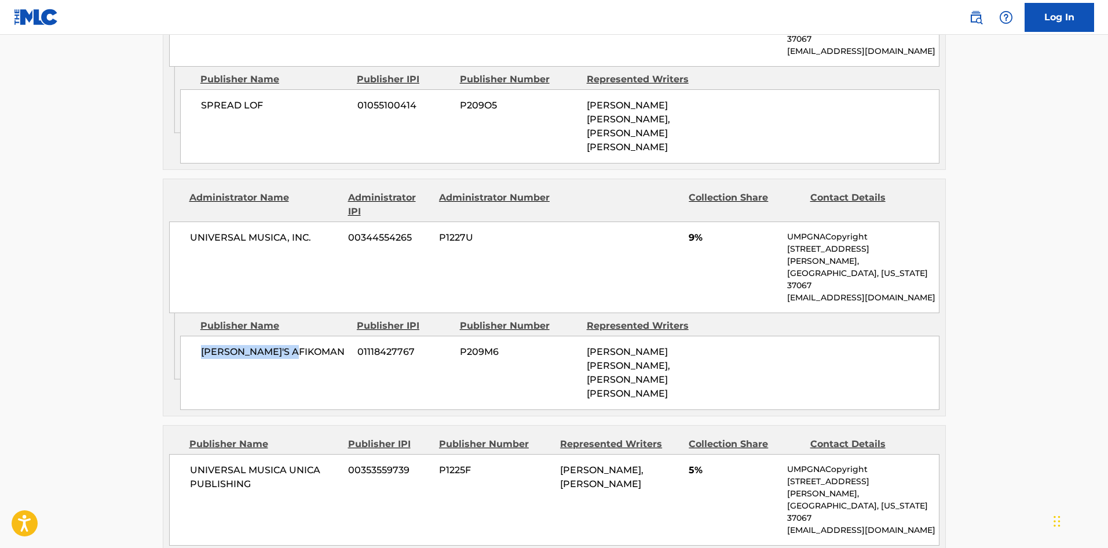
scroll to position [1275, 0]
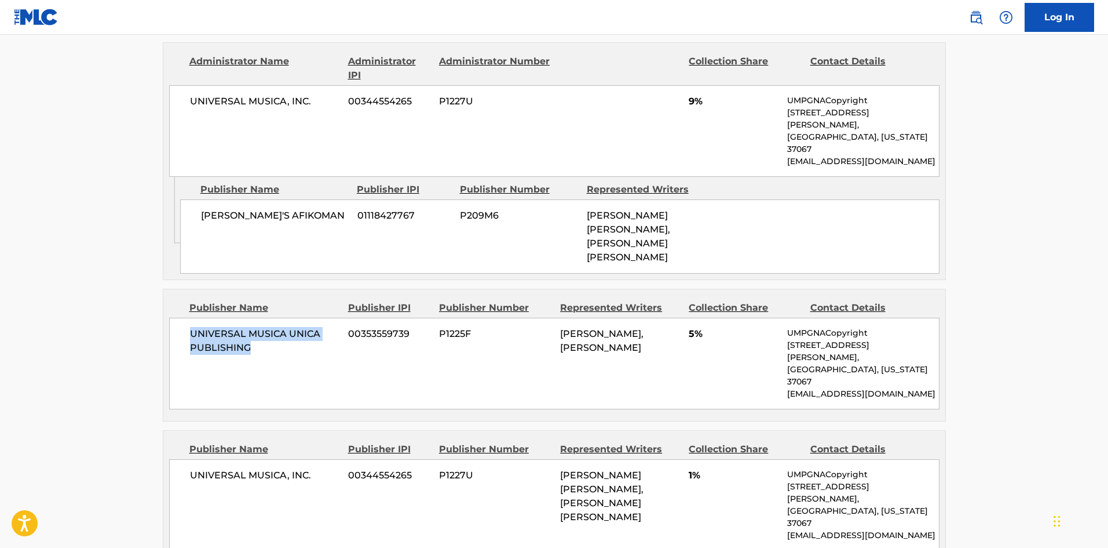
drag, startPoint x: 191, startPoint y: 209, endPoint x: 275, endPoint y: 227, distance: 86.5
click at [275, 327] on span "UNIVERSAL MUSICA UNICA PUBLISHING" at bounding box center [265, 341] width 150 height 28
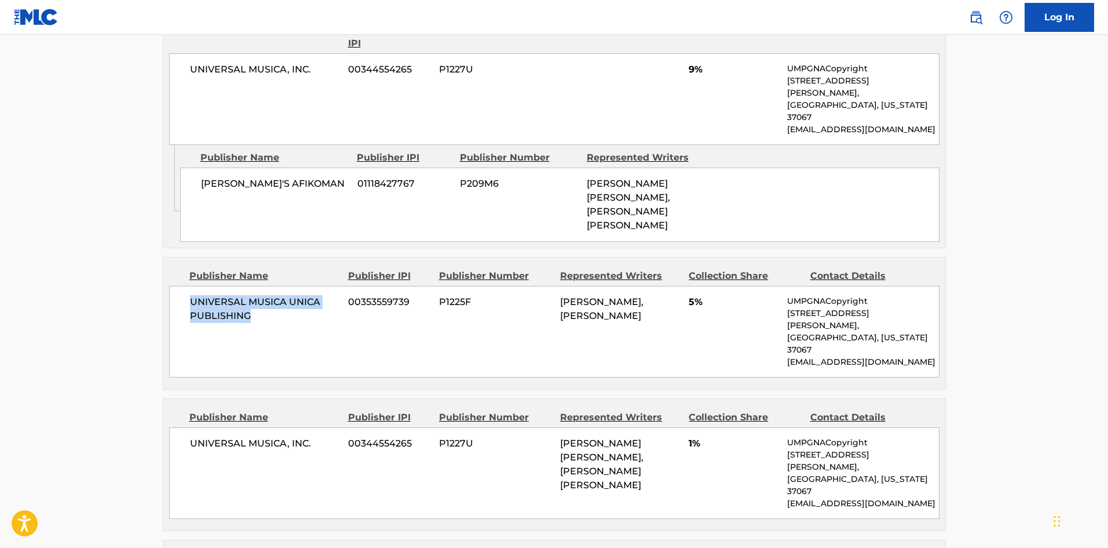
scroll to position [1449, 0]
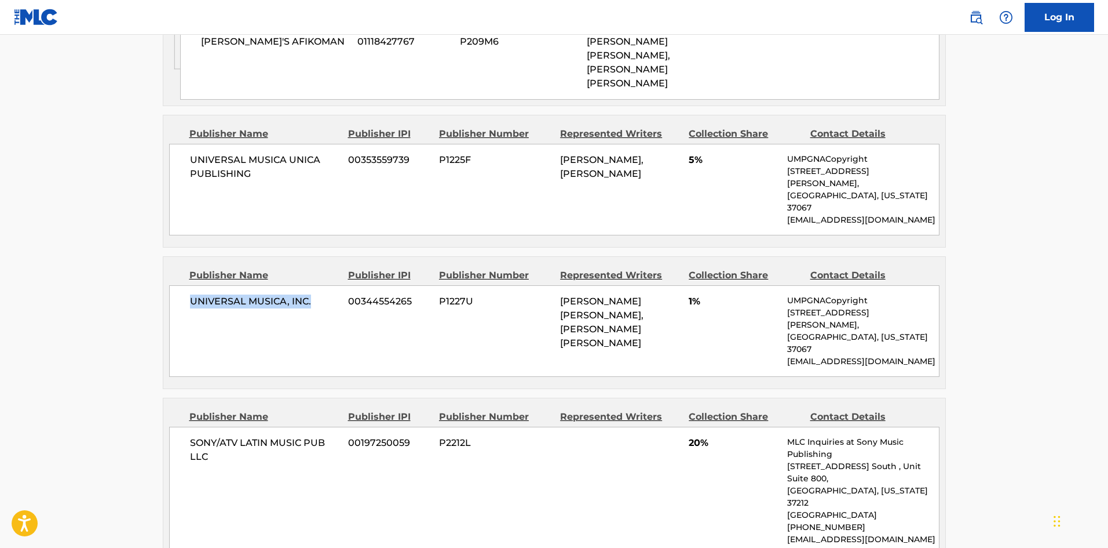
drag, startPoint x: 190, startPoint y: 155, endPoint x: 318, endPoint y: 153, distance: 128.1
click at [318, 294] on span "UNIVERSAL MUSICA, INC." at bounding box center [265, 301] width 150 height 14
drag, startPoint x: 189, startPoint y: 270, endPoint x: 256, endPoint y: 282, distance: 67.2
click at [256, 436] on span "SONY/ATV LATIN MUSIC PUB LLC" at bounding box center [265, 450] width 150 height 28
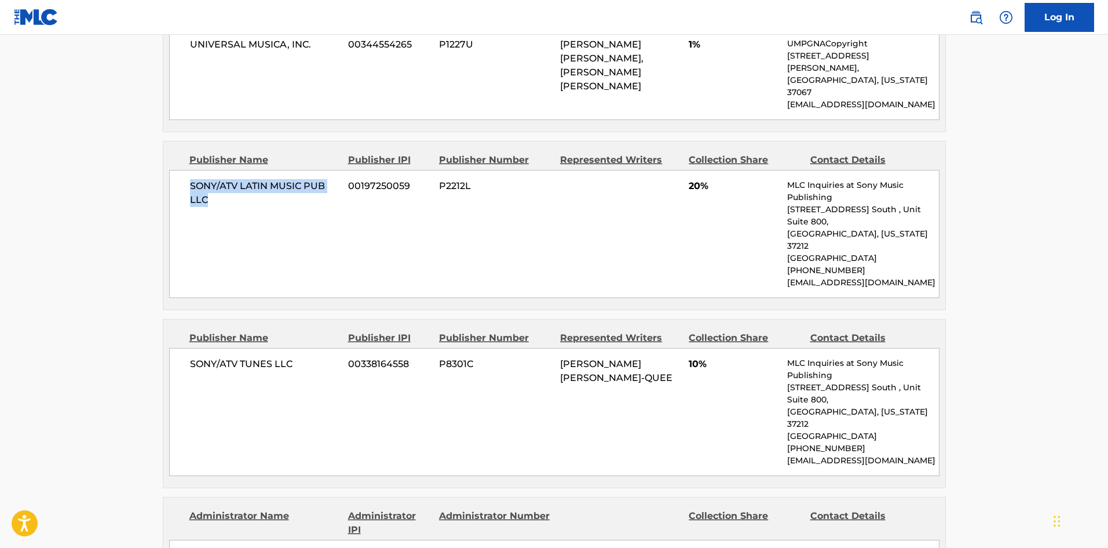
scroll to position [1738, 0]
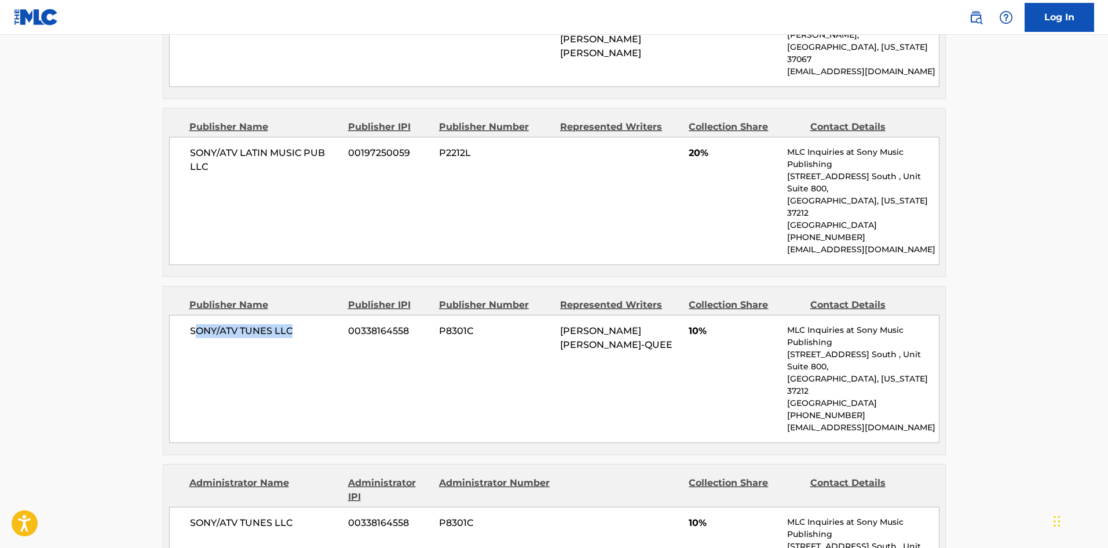
drag, startPoint x: 195, startPoint y: 136, endPoint x: 349, endPoint y: 61, distance: 171.0
click at [300, 324] on span "SONY/ATV TUNES LLC" at bounding box center [265, 331] width 150 height 14
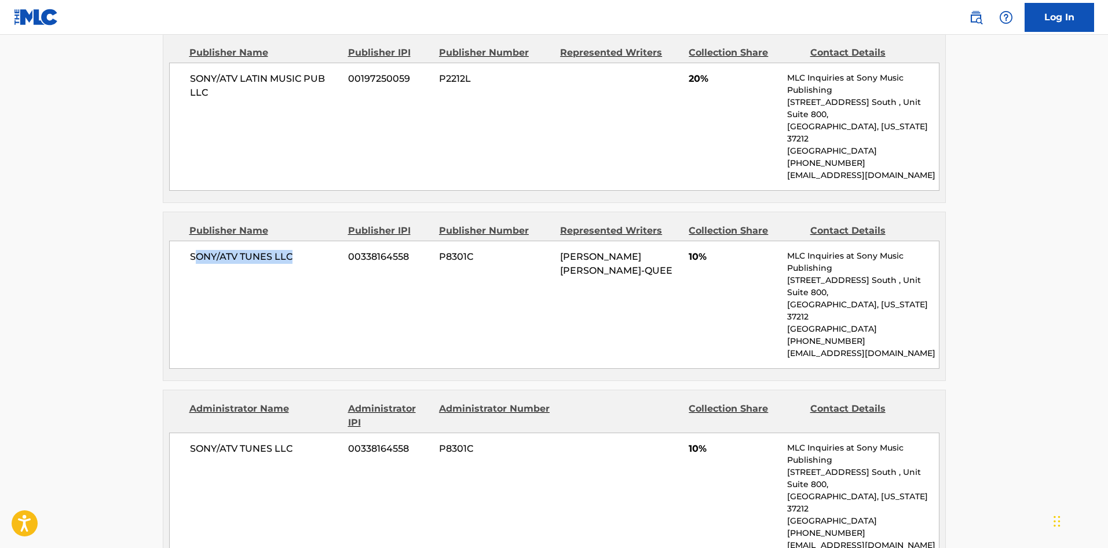
scroll to position [1854, 0]
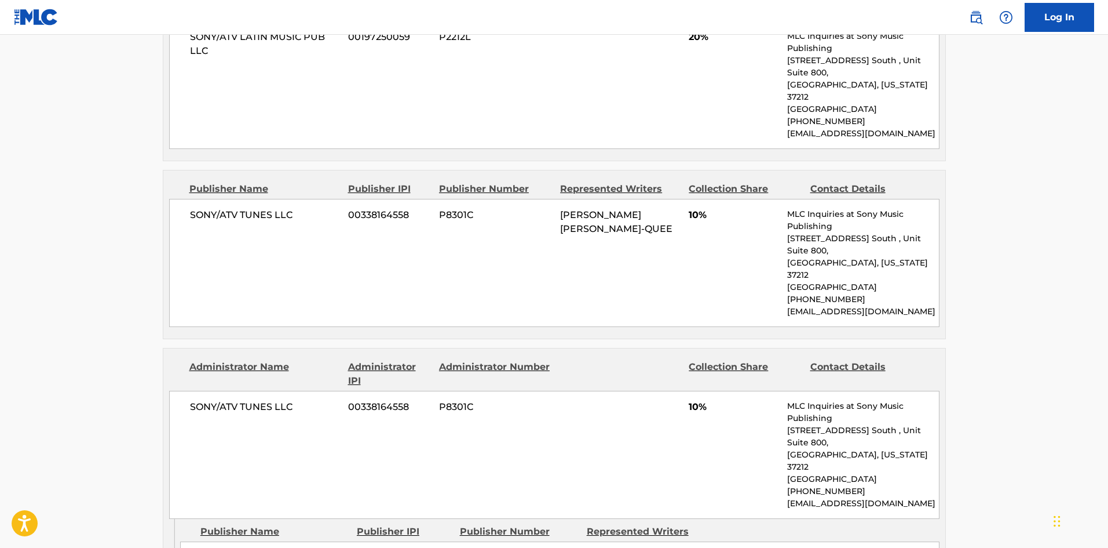
drag, startPoint x: 206, startPoint y: 319, endPoint x: 379, endPoint y: 314, distance: 172.7
click at [201, 547] on span "BLACK CHINEY MUSIC INC." at bounding box center [275, 557] width 148 height 14
drag, startPoint x: 203, startPoint y: 308, endPoint x: 340, endPoint y: 301, distance: 137.5
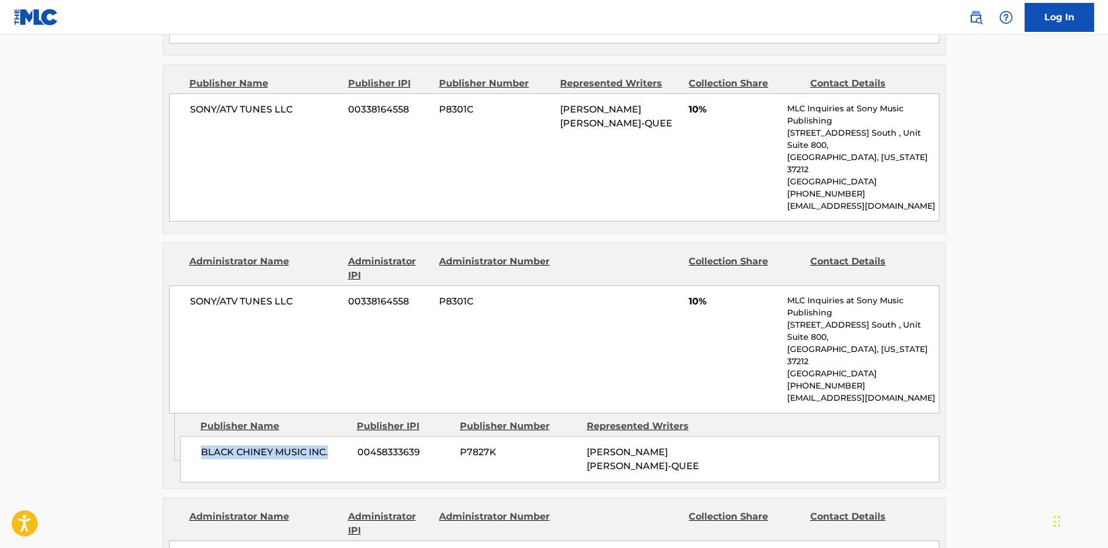
scroll to position [2144, 0]
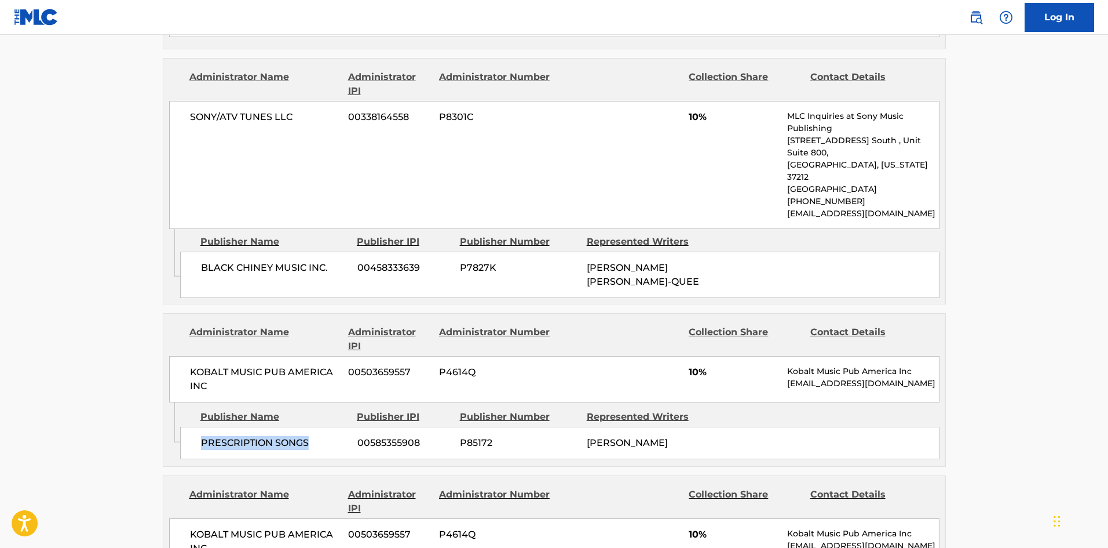
drag, startPoint x: 205, startPoint y: 199, endPoint x: 370, endPoint y: 27, distance: 238.5
click at [336, 426] on div "PRESCRIPTION SONGS 00585355908 P85172 [PERSON_NAME]" at bounding box center [560, 442] width 760 height 32
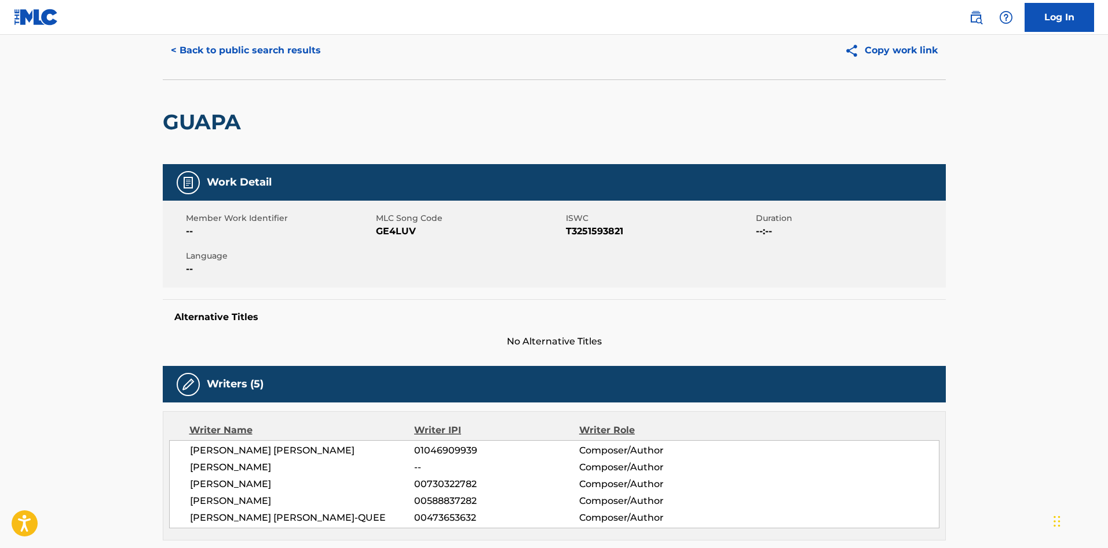
scroll to position [0, 0]
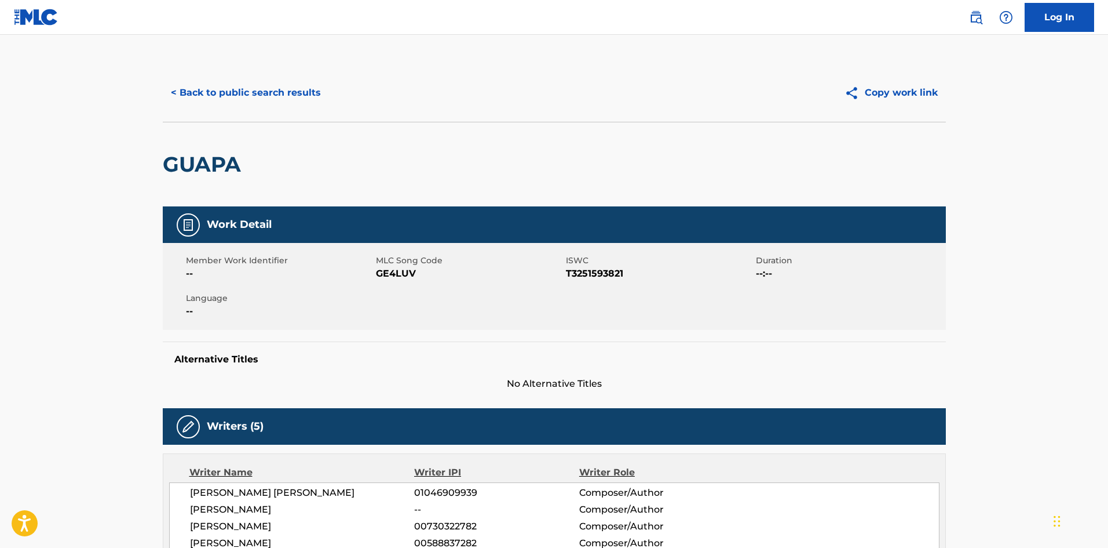
click at [291, 96] on button "< Back to public search results" at bounding box center [246, 92] width 166 height 29
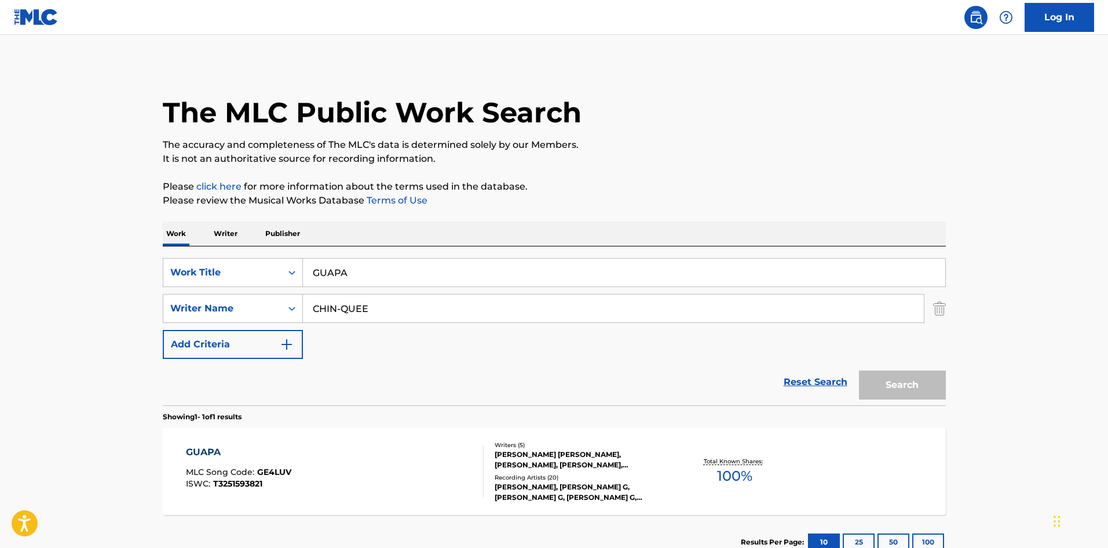
scroll to position [17, 0]
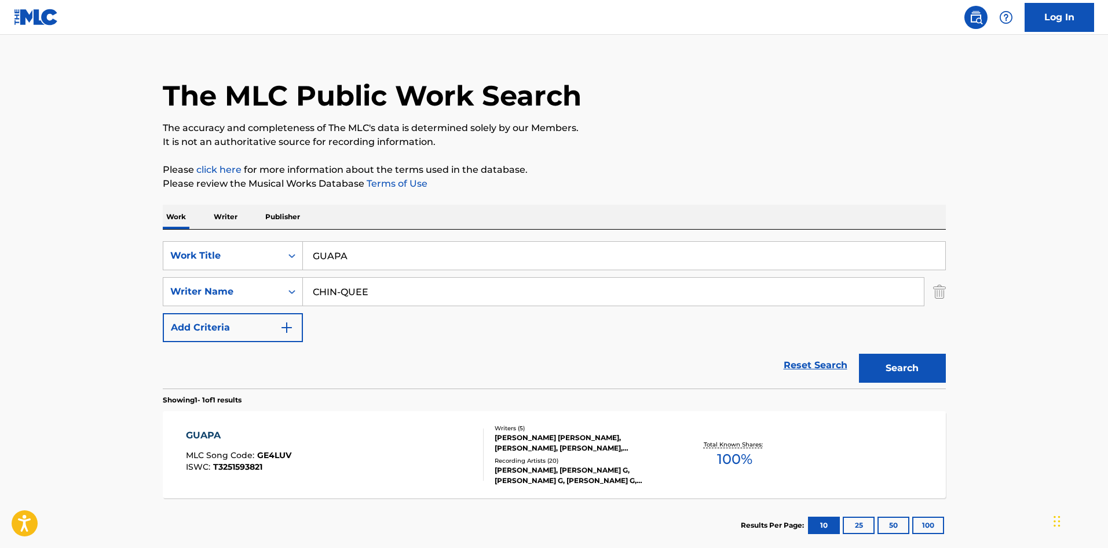
drag, startPoint x: 422, startPoint y: 250, endPoint x: 138, endPoint y: 245, distance: 284.6
click at [154, 247] on div "The MLC Public Work Search The accuracy and completeness of The MLC's data is d…" at bounding box center [554, 299] width 811 height 505
paste input "LO QUE YO DIG"
type input "LO QUE YO DIGA"
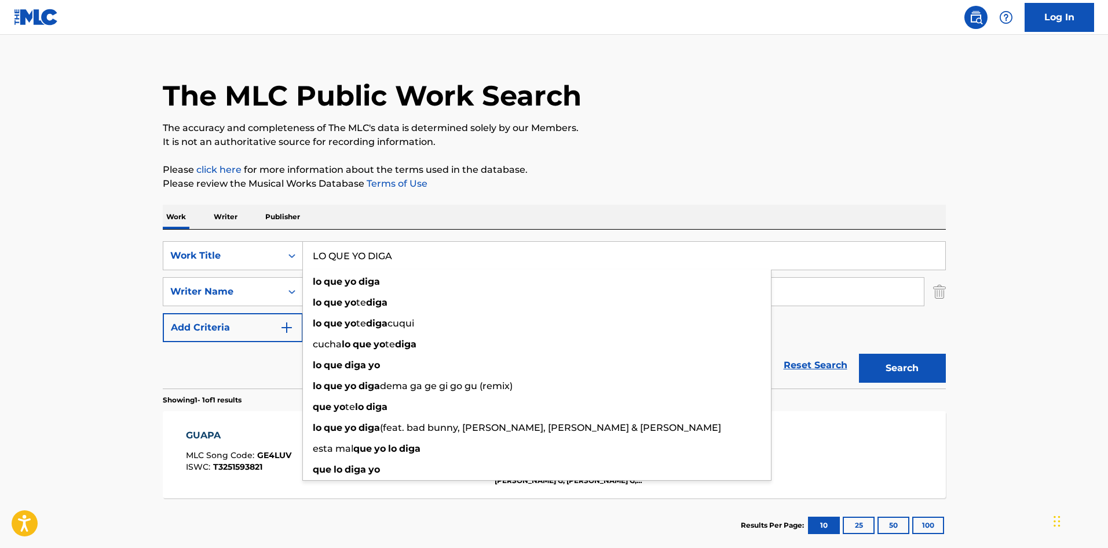
click at [466, 139] on p "It is not an authoritative source for recording information." at bounding box center [554, 142] width 783 height 14
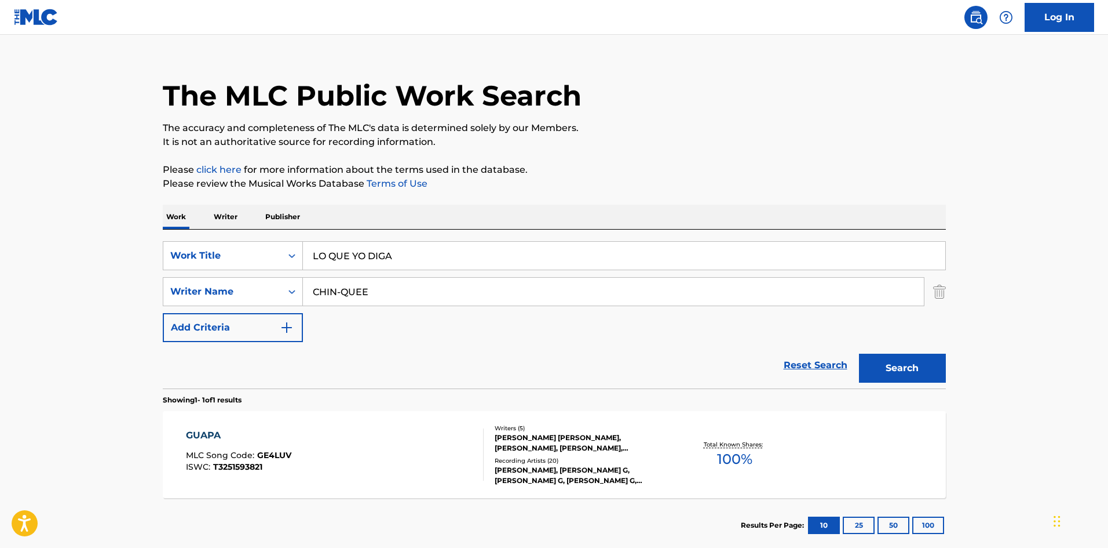
drag, startPoint x: 406, startPoint y: 290, endPoint x: 39, endPoint y: 290, distance: 366.8
click at [51, 290] on main "The MLC Public Work Search The accuracy and completeness of The MLC's data is d…" at bounding box center [554, 288] width 1108 height 540
paste input "OPELLO"
click at [885, 355] on button "Search" at bounding box center [902, 367] width 87 height 29
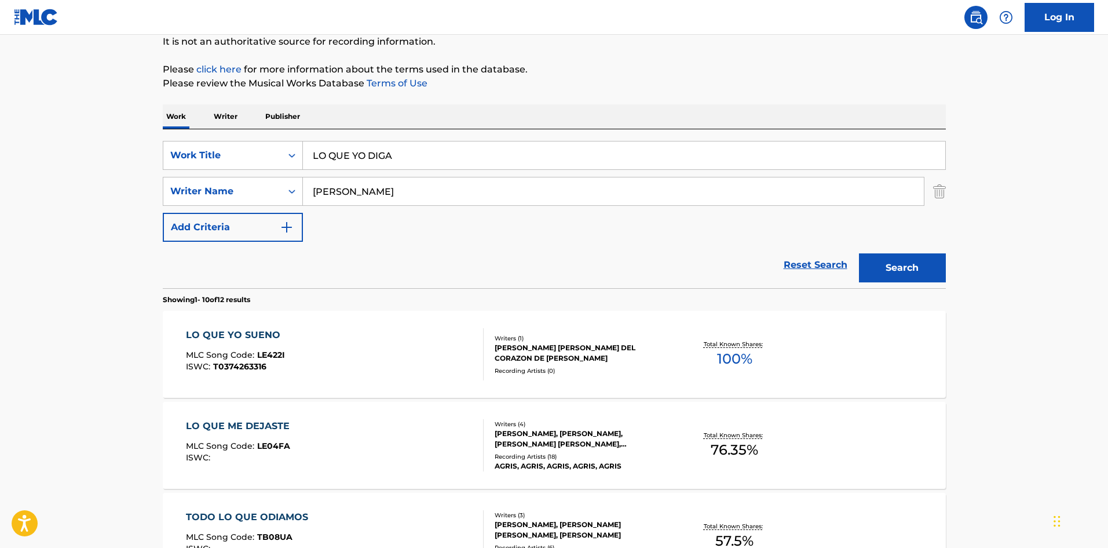
scroll to position [116, 0]
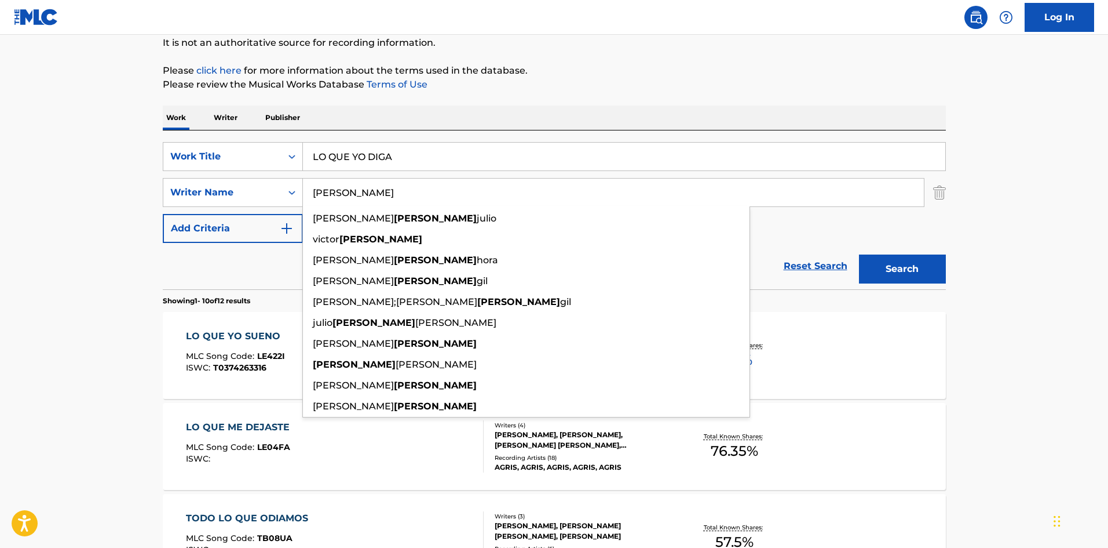
drag, startPoint x: 407, startPoint y: 194, endPoint x: 35, endPoint y: 184, distance: 372.1
paste input "[PERSON_NAME]"
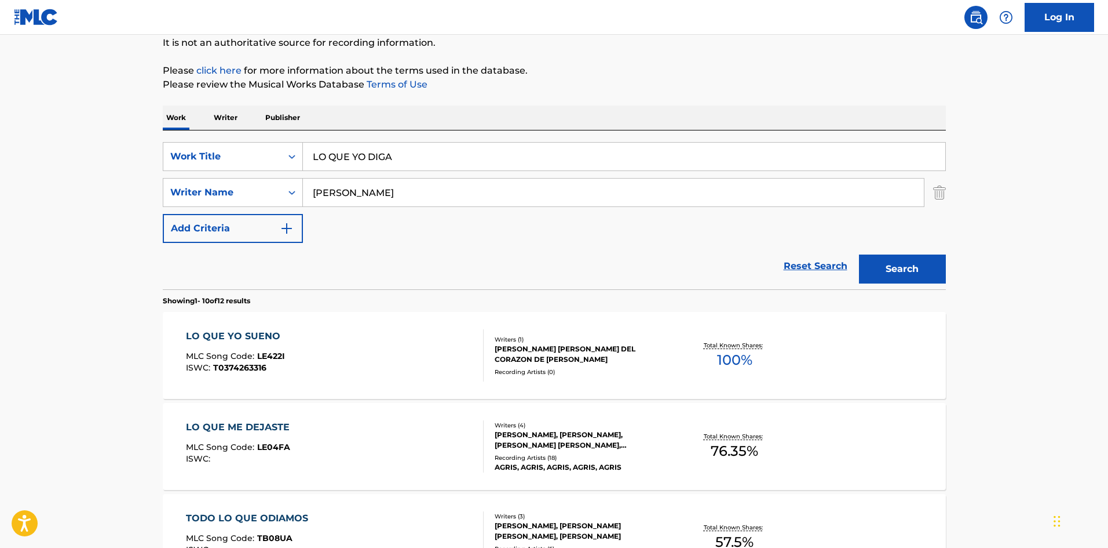
click at [911, 276] on button "Search" at bounding box center [902, 268] width 87 height 29
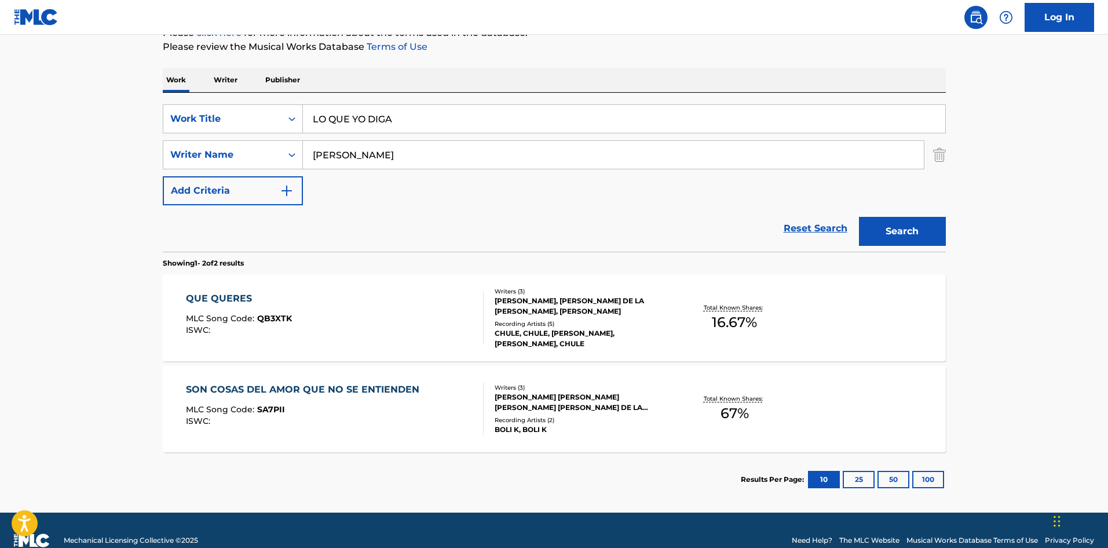
scroll to position [174, 0]
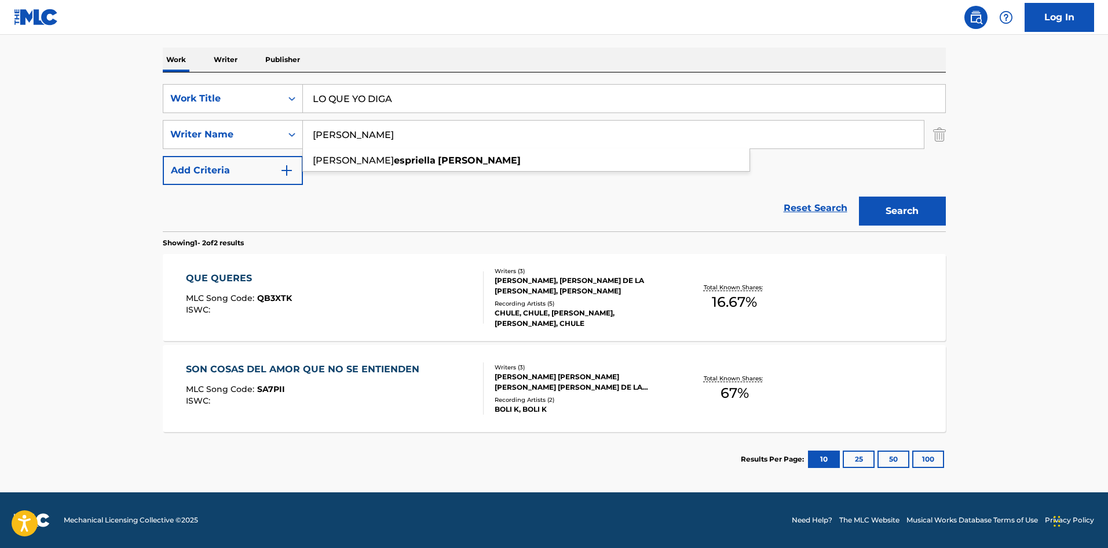
drag, startPoint x: 409, startPoint y: 131, endPoint x: 25, endPoint y: 121, distance: 384.3
click at [0, 131] on main "The MLC Public Work Search The accuracy and completeness of The MLC's data is d…" at bounding box center [554, 176] width 1108 height 631
paste input "[PERSON_NAME]"
type input "[PERSON_NAME]"
click at [891, 210] on button "Search" at bounding box center [902, 210] width 87 height 29
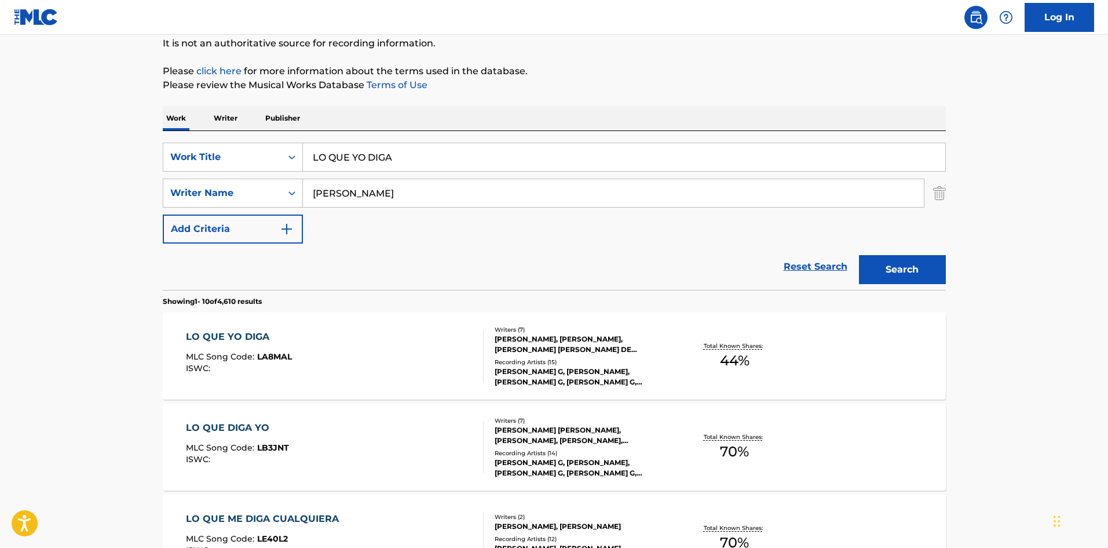
scroll to position [116, 0]
click at [238, 332] on div "LO QUE YO DIGA" at bounding box center [239, 336] width 106 height 14
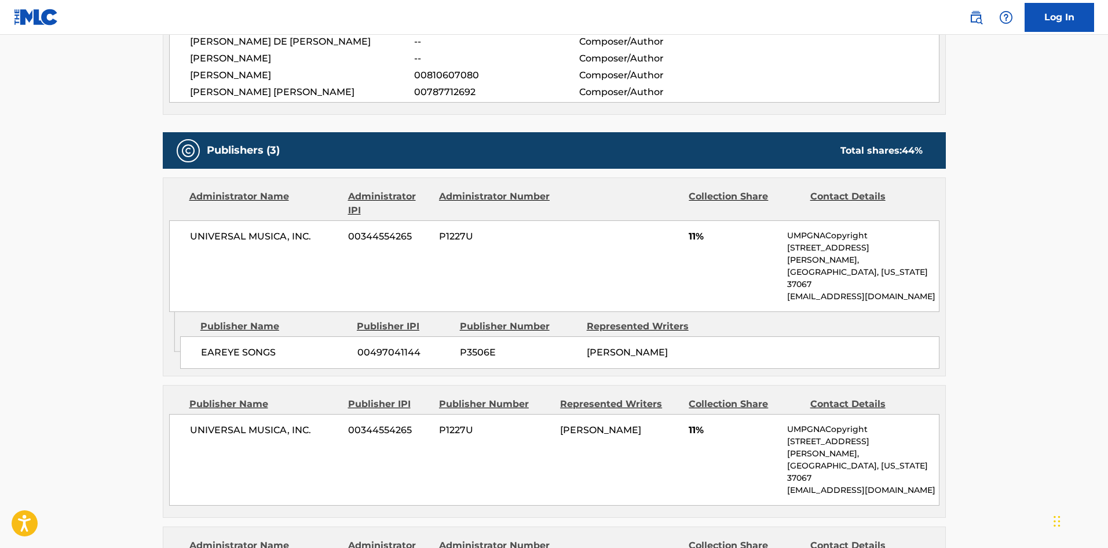
scroll to position [521, 0]
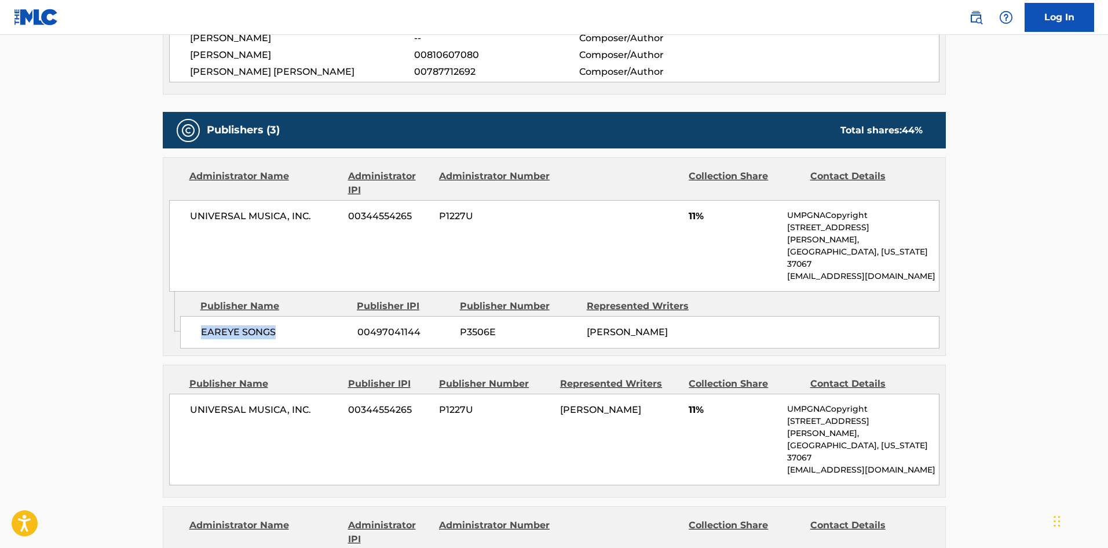
drag, startPoint x: 200, startPoint y: 307, endPoint x: 308, endPoint y: 304, distance: 107.3
click at [308, 325] on span "EAREYE SONGS" at bounding box center [275, 332] width 148 height 14
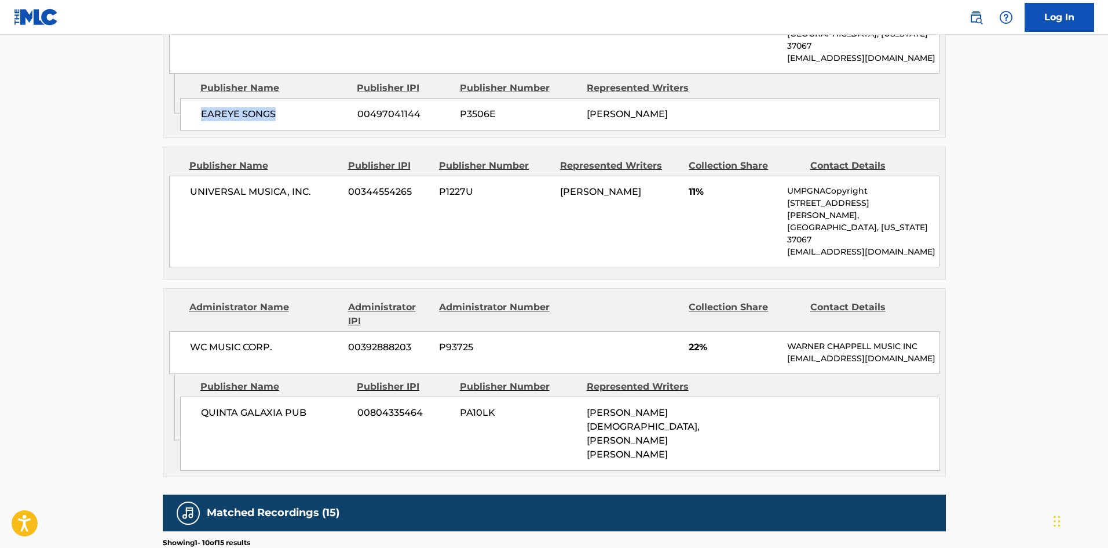
scroll to position [753, 0]
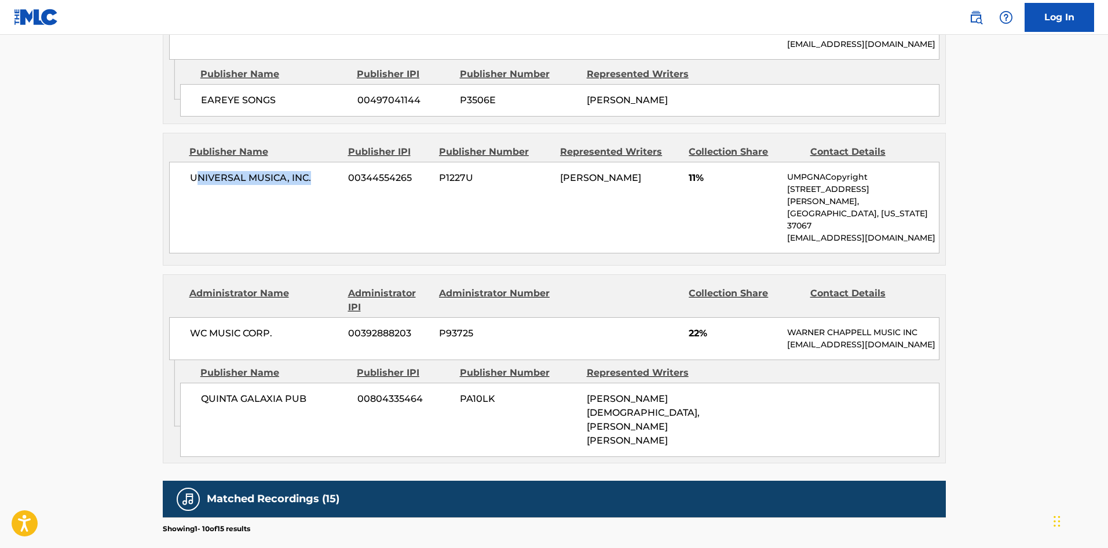
drag, startPoint x: 195, startPoint y: 153, endPoint x: 333, endPoint y: 154, distance: 137.3
click at [333, 171] on span "UNIVERSAL MUSICA, INC." at bounding box center [265, 178] width 150 height 14
drag, startPoint x: 203, startPoint y: 363, endPoint x: 355, endPoint y: 367, distance: 151.3
click at [355, 382] on div "QUINTA GALAXIA PUB 00804335464 PA10LK [PERSON_NAME] [PERSON_NAME], [GEOGRAPHIC_…" at bounding box center [560, 419] width 760 height 74
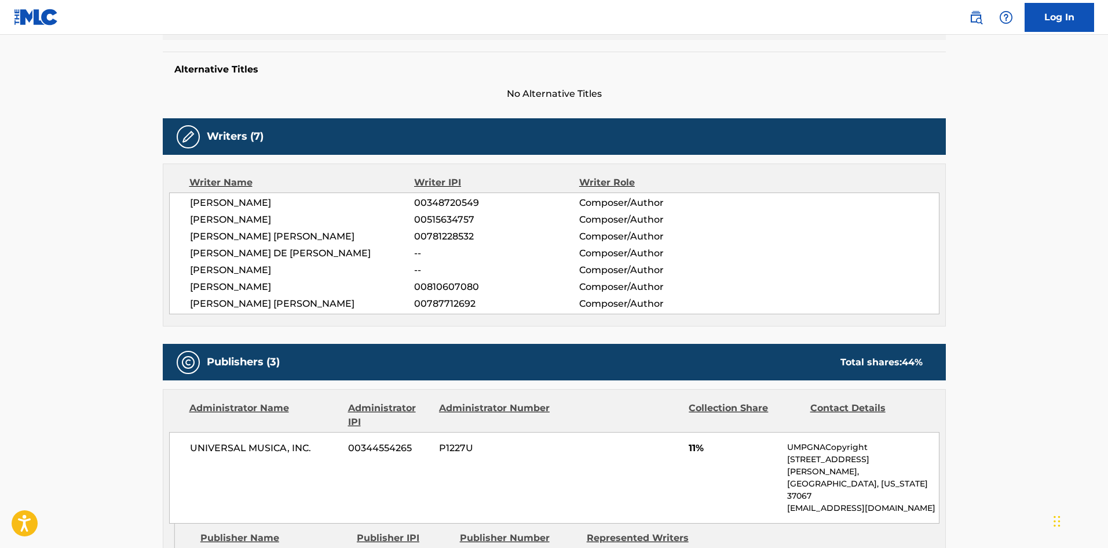
scroll to position [0, 0]
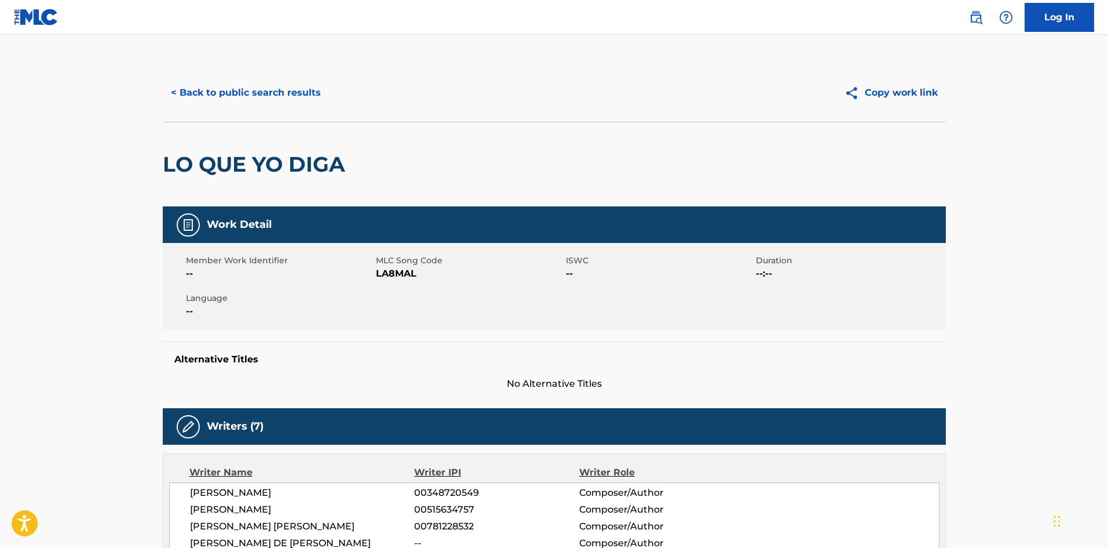
click at [235, 104] on button "< Back to public search results" at bounding box center [246, 92] width 166 height 29
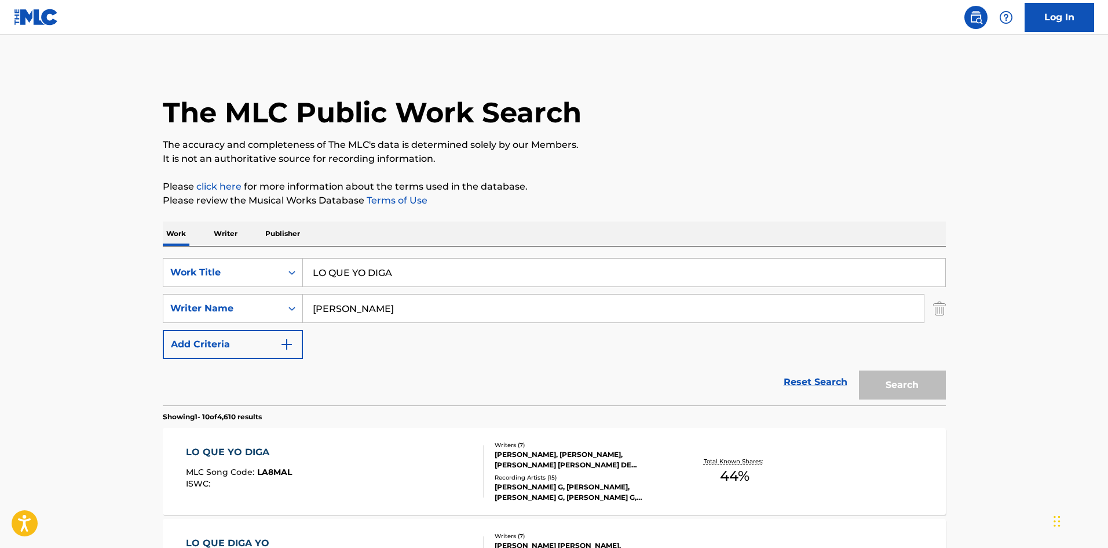
scroll to position [116, 0]
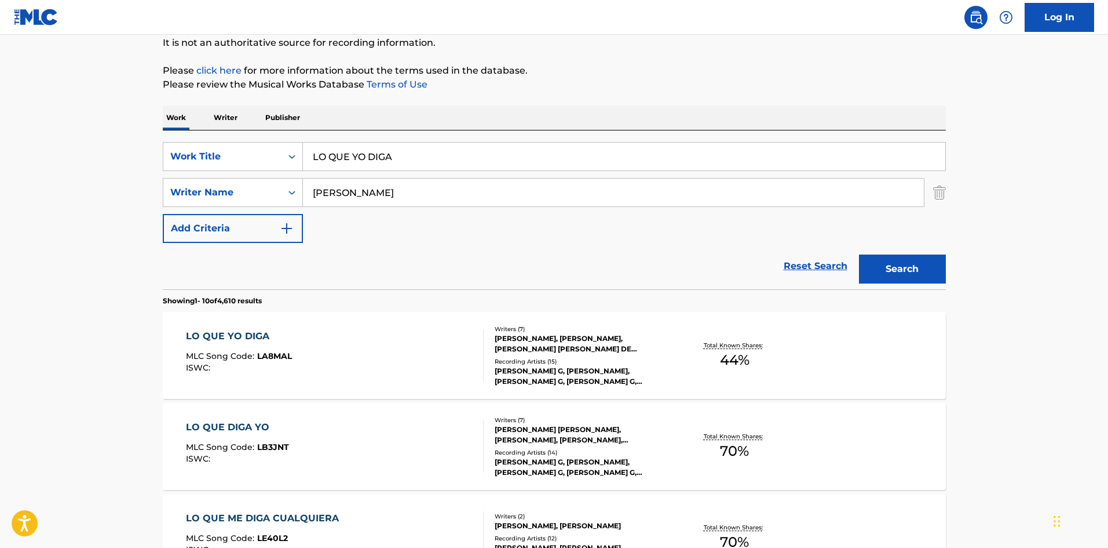
drag, startPoint x: 459, startPoint y: 154, endPoint x: 425, endPoint y: 4, distance: 153.4
click at [210, 144] on div "SearchWithCriteria478760e1-5a09-4e94-83e4-9eb0619c530b Work Title LO QUE YO DIGA" at bounding box center [554, 156] width 783 height 29
paste input "KILL [PERSON_NAME]"
type input "KILL [PERSON_NAME]"
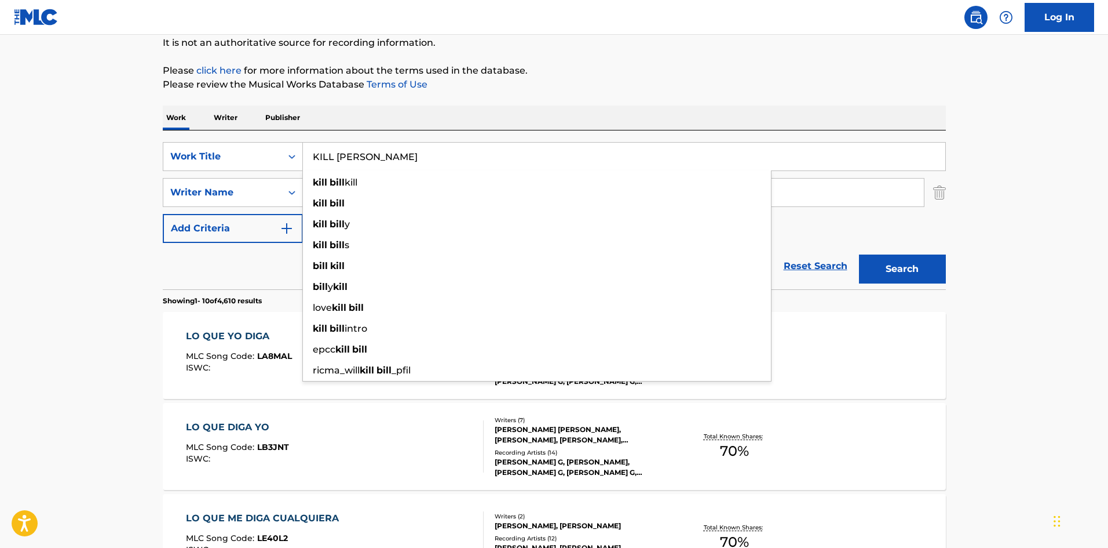
drag, startPoint x: 437, startPoint y: 99, endPoint x: 417, endPoint y: 144, distance: 49.0
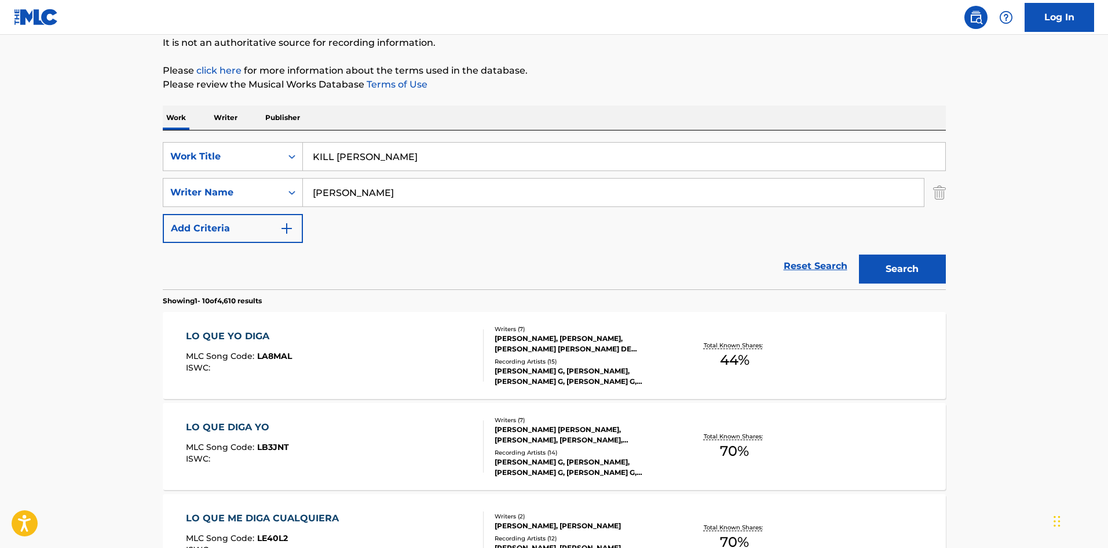
drag, startPoint x: 396, startPoint y: 188, endPoint x: 0, endPoint y: 124, distance: 401.4
paste input "CHIN-QUEE"
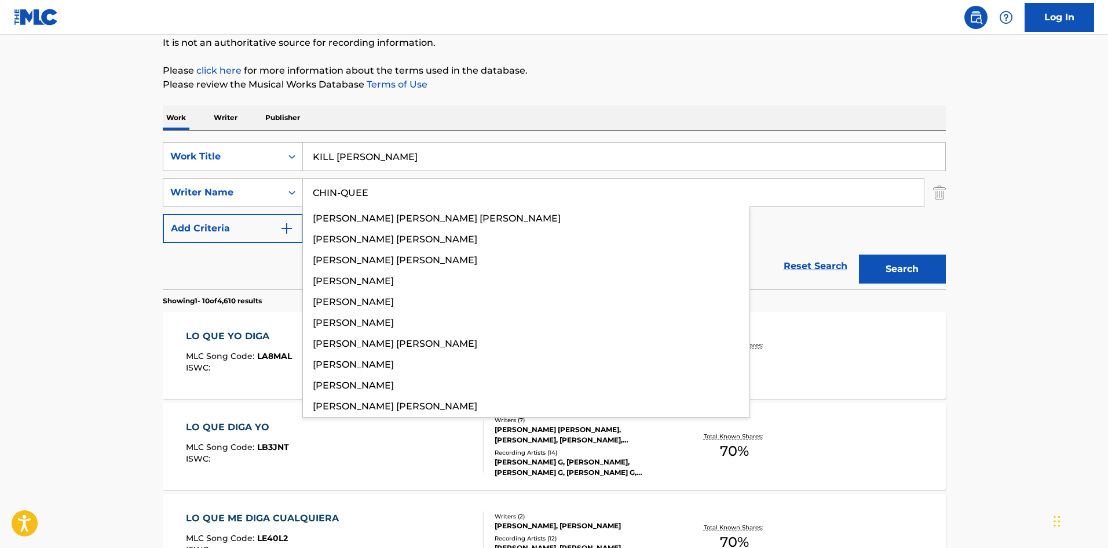
type input "CHIN-QUEE"
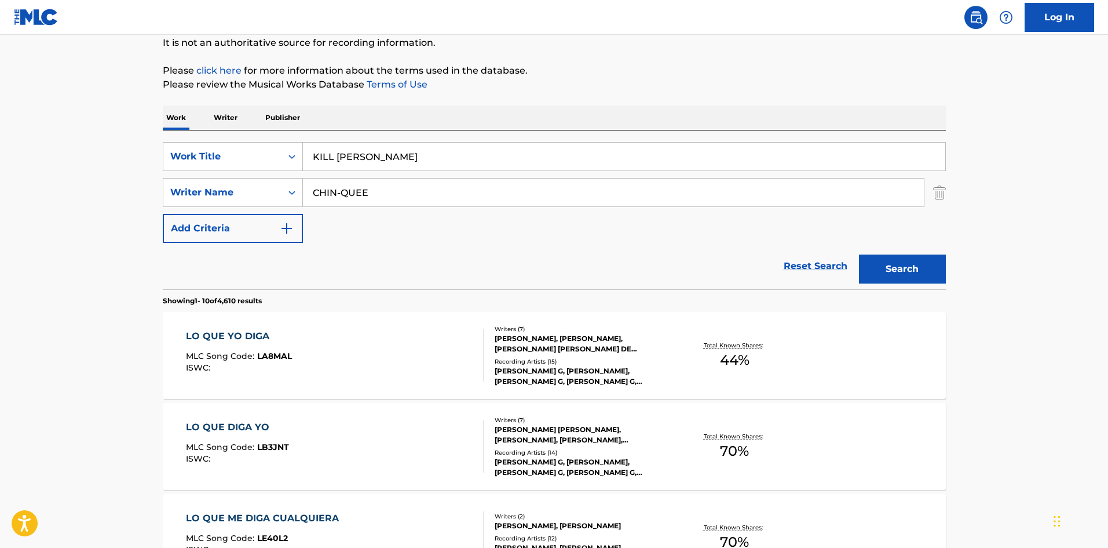
click at [918, 269] on button "Search" at bounding box center [902, 268] width 87 height 29
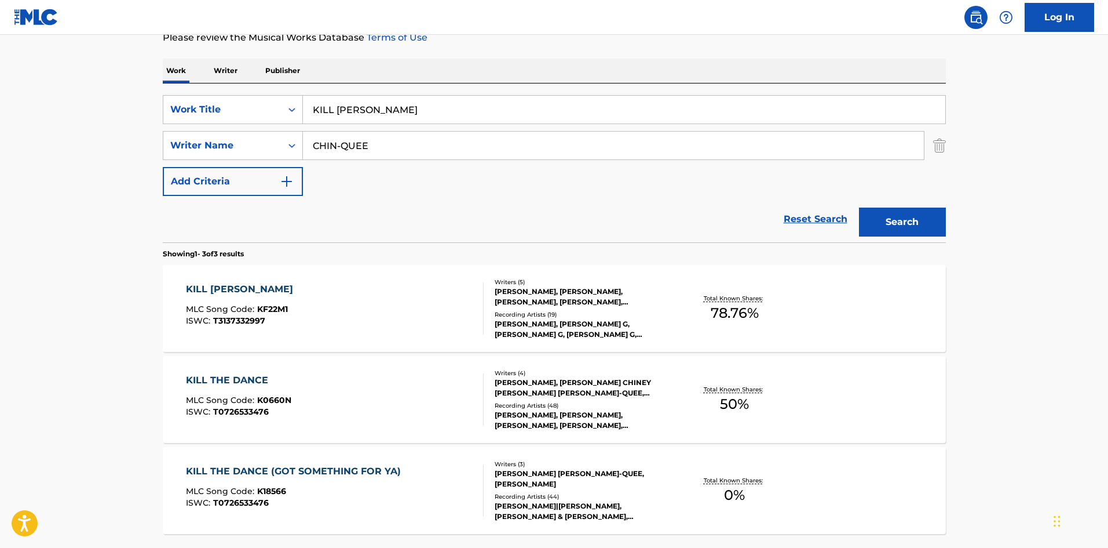
scroll to position [232, 0]
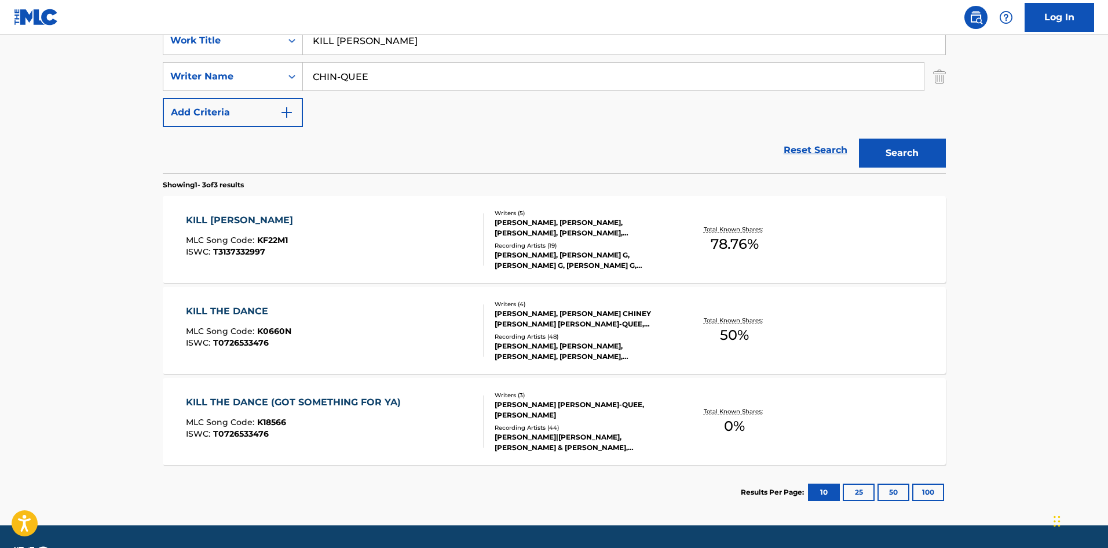
click at [204, 216] on div "KILL [PERSON_NAME]" at bounding box center [242, 220] width 113 height 14
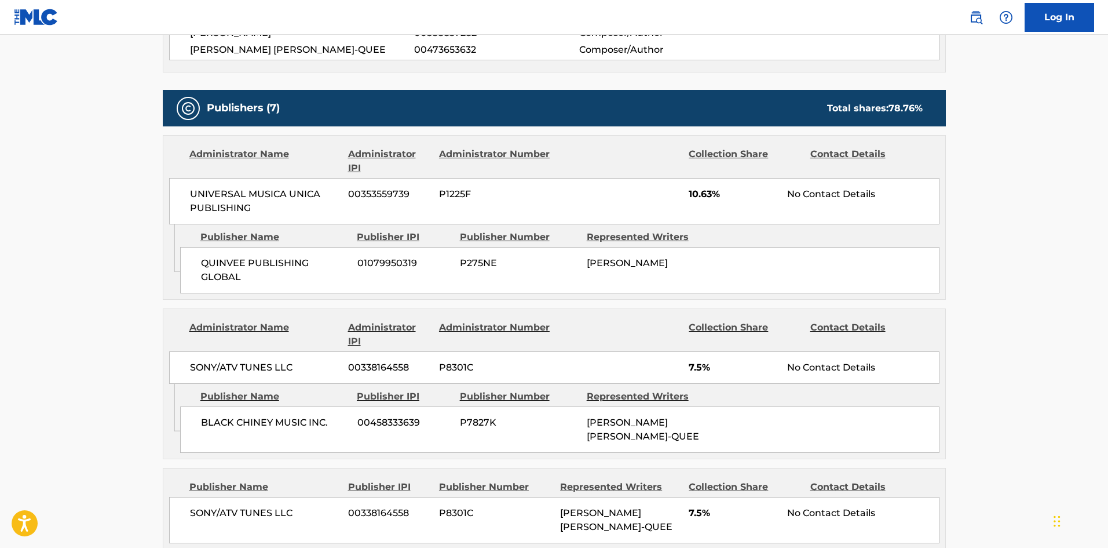
scroll to position [521, 0]
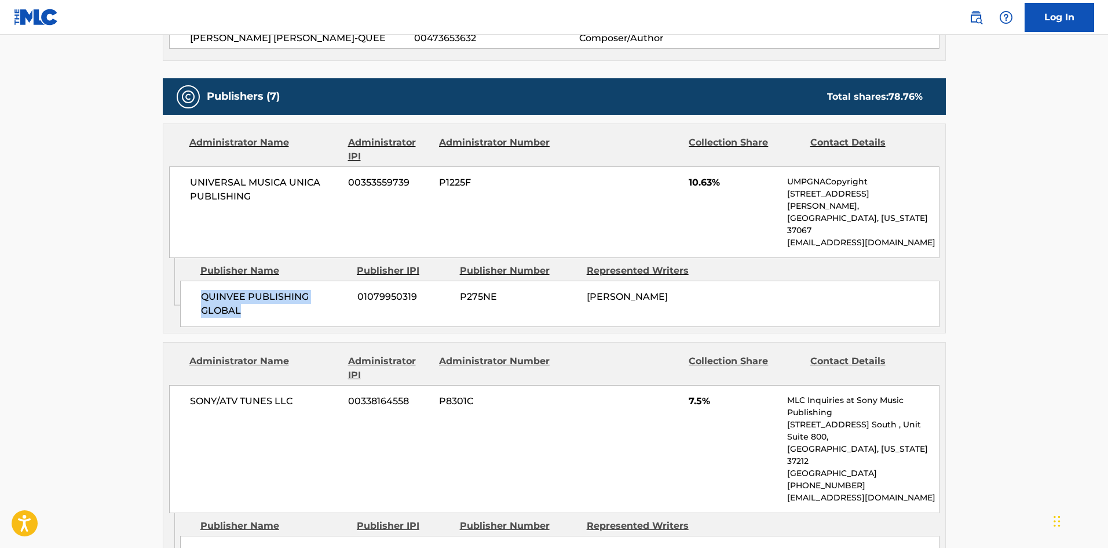
drag, startPoint x: 202, startPoint y: 272, endPoint x: 293, endPoint y: 290, distance: 92.7
click at [293, 290] on span "QUINVEE PUBLISHING GLOBAL" at bounding box center [275, 304] width 148 height 28
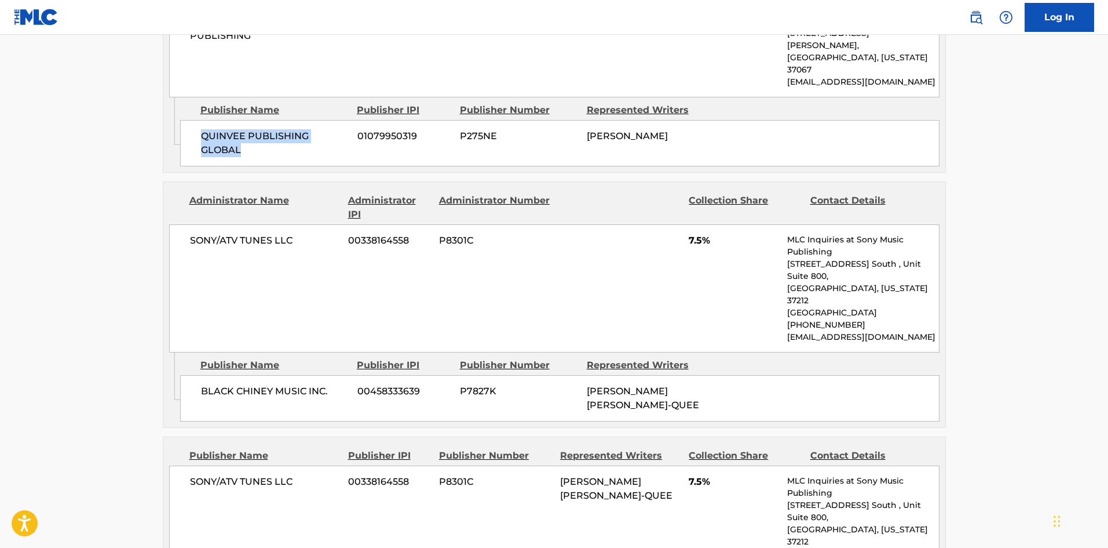
scroll to position [695, 0]
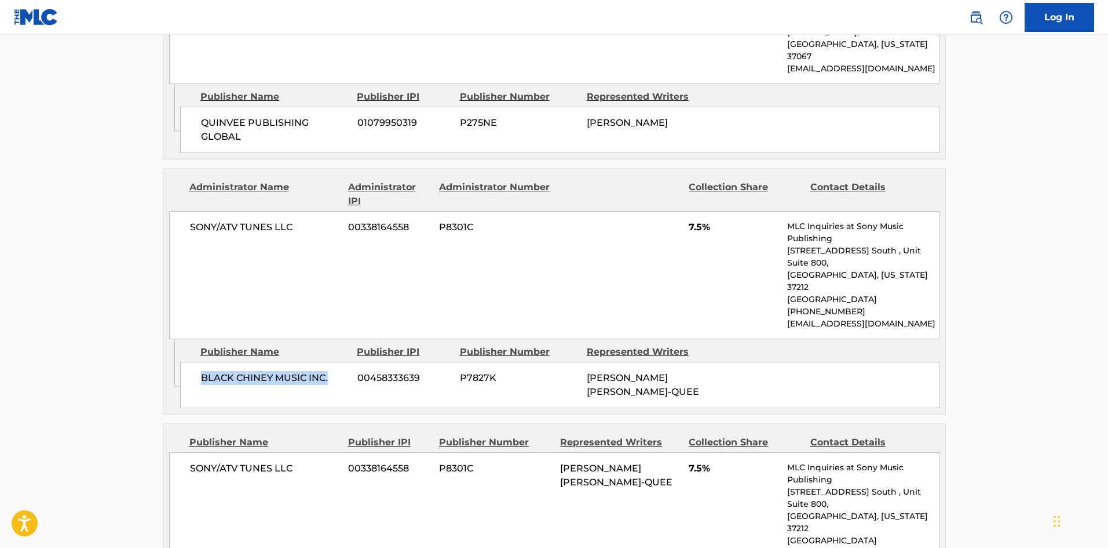
drag, startPoint x: 203, startPoint y: 331, endPoint x: 359, endPoint y: 264, distance: 169.2
click at [339, 362] on div "BLACK CHINEY MUSIC INC. 00458333639 P7827K [PERSON_NAME] [PERSON_NAME]-QUEE" at bounding box center [560, 385] width 760 height 46
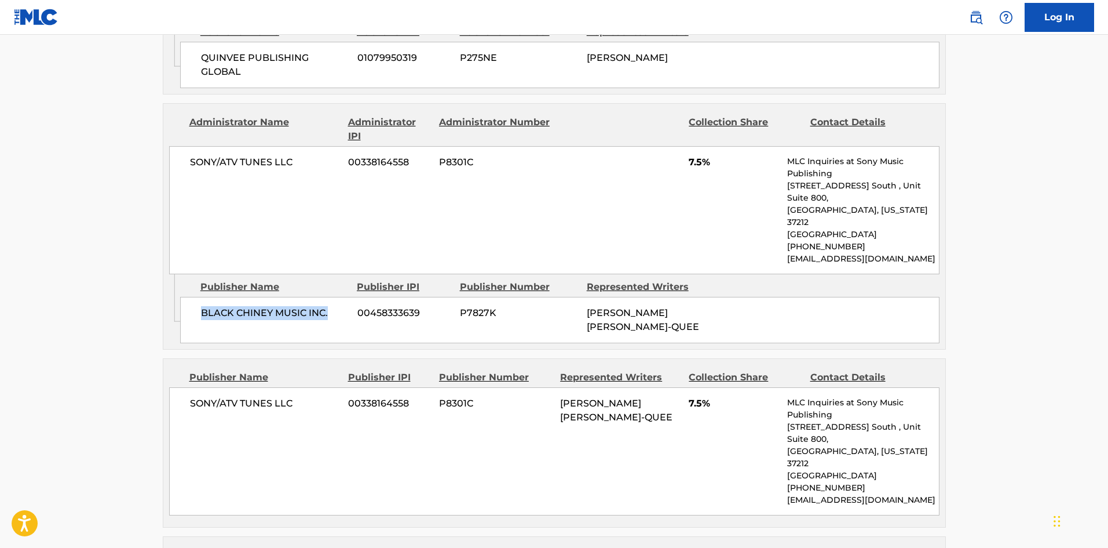
scroll to position [869, 0]
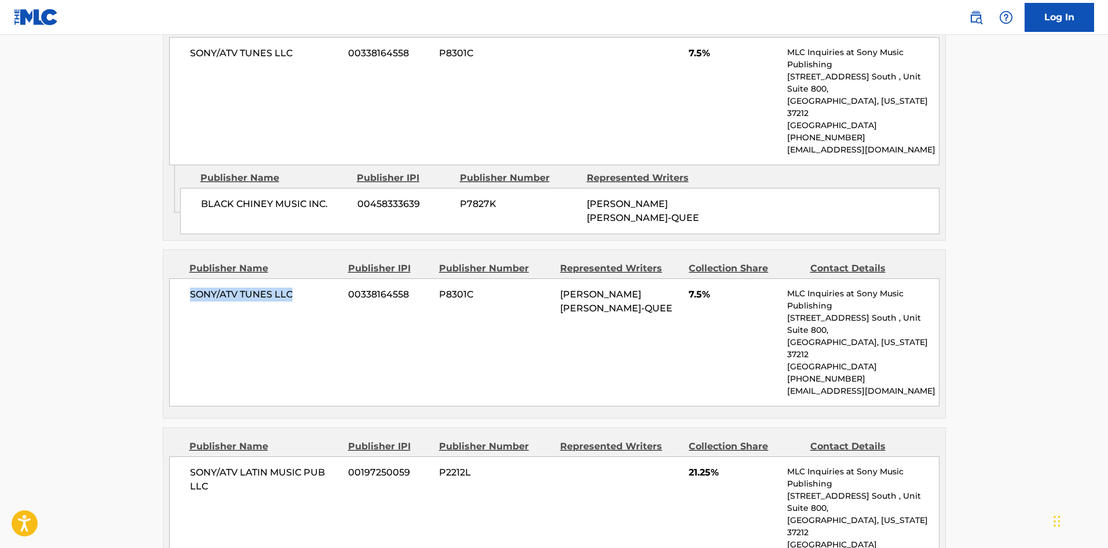
drag, startPoint x: 189, startPoint y: 248, endPoint x: 341, endPoint y: 240, distance: 152.0
click at [341, 278] on div "SONY/ATV TUNES LLC 00338164558 P8301C [PERSON_NAME] [PERSON_NAME]-QUEE 7.5% MLC…" at bounding box center [554, 342] width 771 height 128
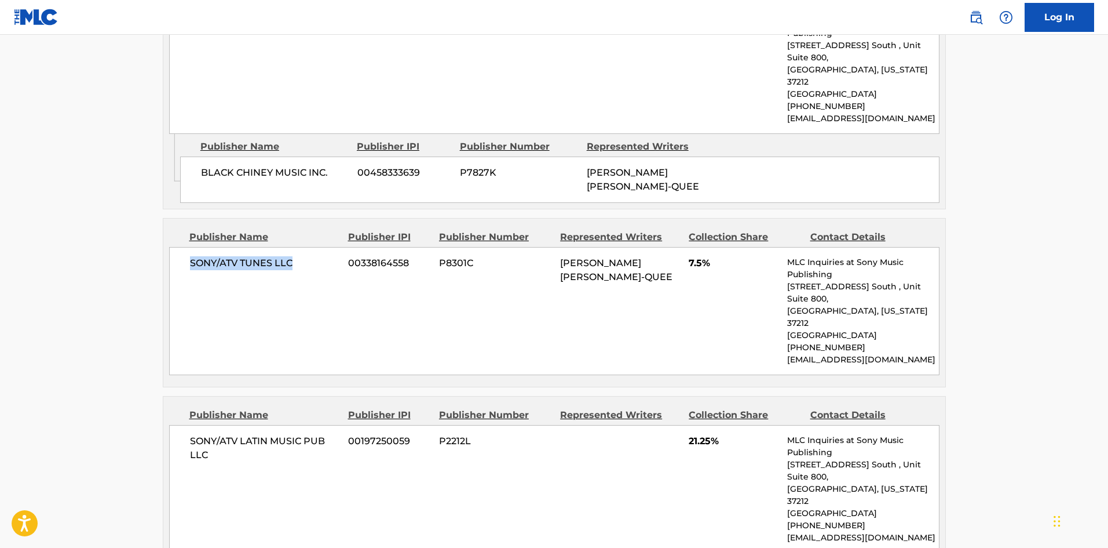
scroll to position [985, 0]
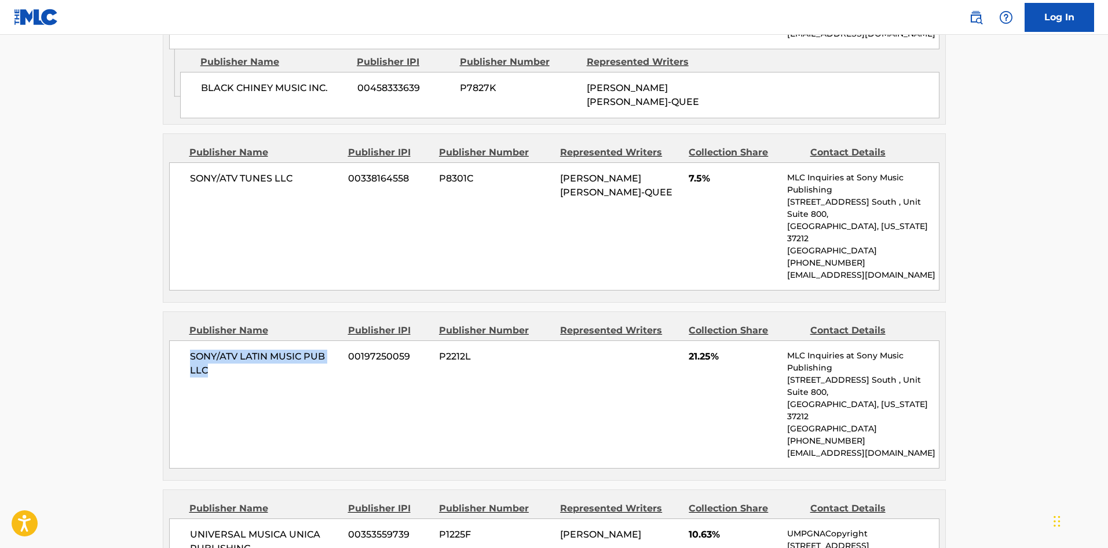
drag, startPoint x: 187, startPoint y: 281, endPoint x: 331, endPoint y: 187, distance: 172.6
click at [254, 340] on div "SONY/ATV LATIN MUSIC PUB LLC 00197250059 P2212L 21.25% MLC Inquiries at Sony Mu…" at bounding box center [554, 404] width 771 height 128
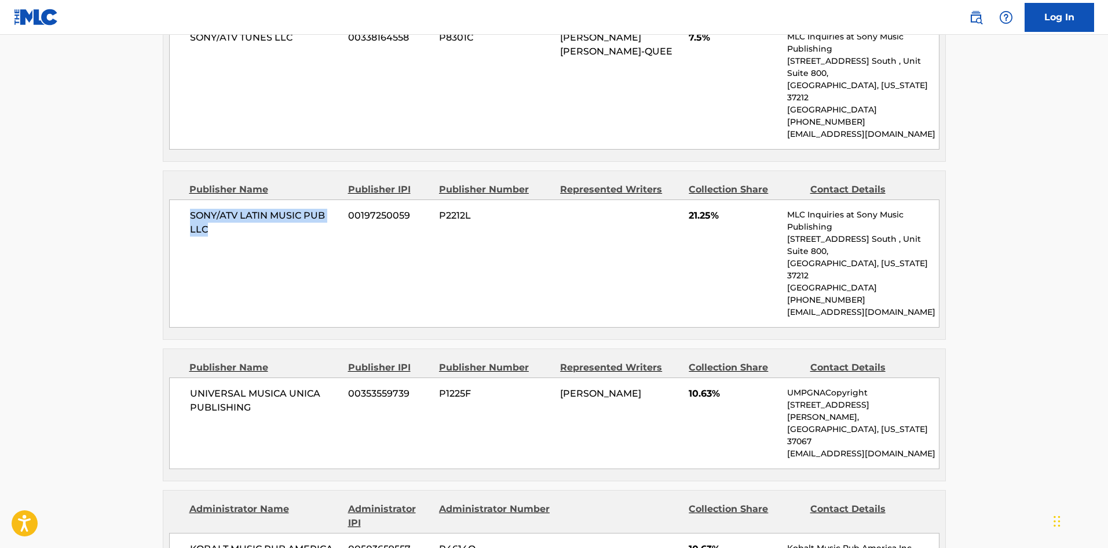
scroll to position [1159, 0]
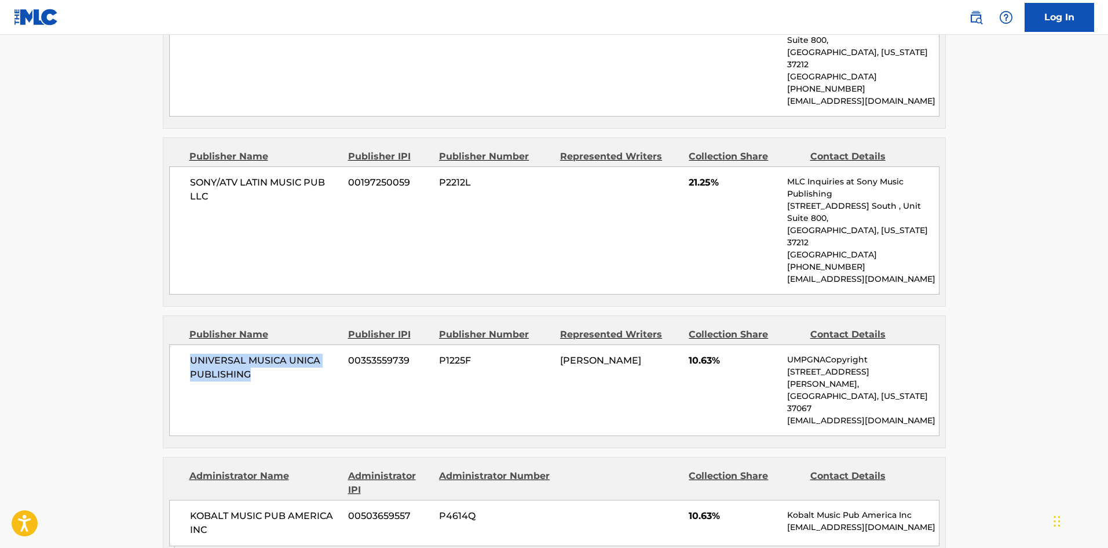
drag, startPoint x: 191, startPoint y: 256, endPoint x: 313, endPoint y: 214, distance: 129.4
click at [292, 353] on span "UNIVERSAL MUSICA UNICA PUBLISHING" at bounding box center [265, 367] width 150 height 28
drag, startPoint x: 685, startPoint y: 265, endPoint x: 713, endPoint y: 264, distance: 27.3
click at [713, 344] on div "UNIVERSAL MUSICA UNICA PUBLISHING 00353559739 P1225F [PERSON_NAME] 10.63% UMPGN…" at bounding box center [554, 390] width 771 height 92
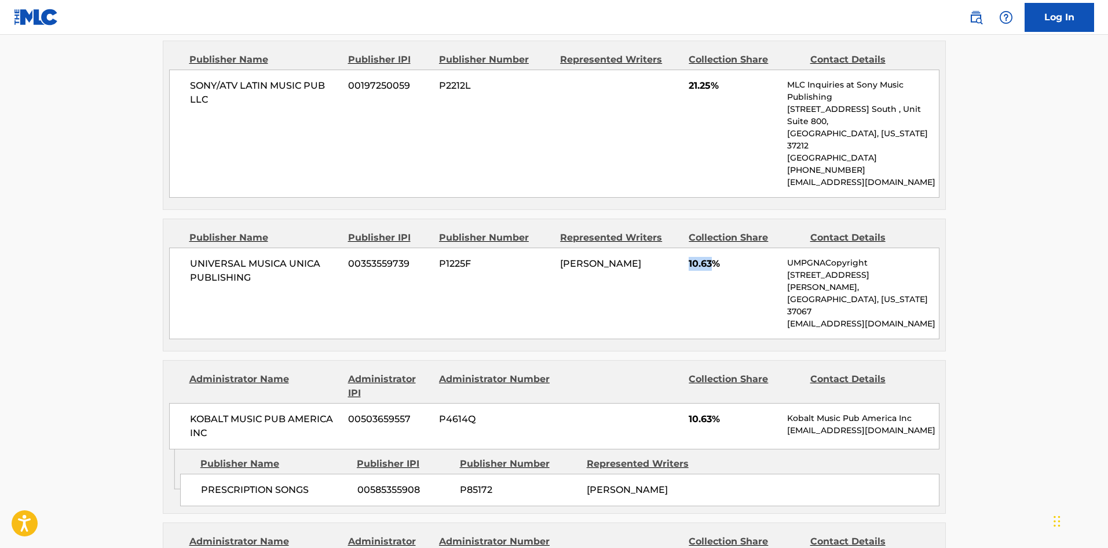
scroll to position [1275, 0]
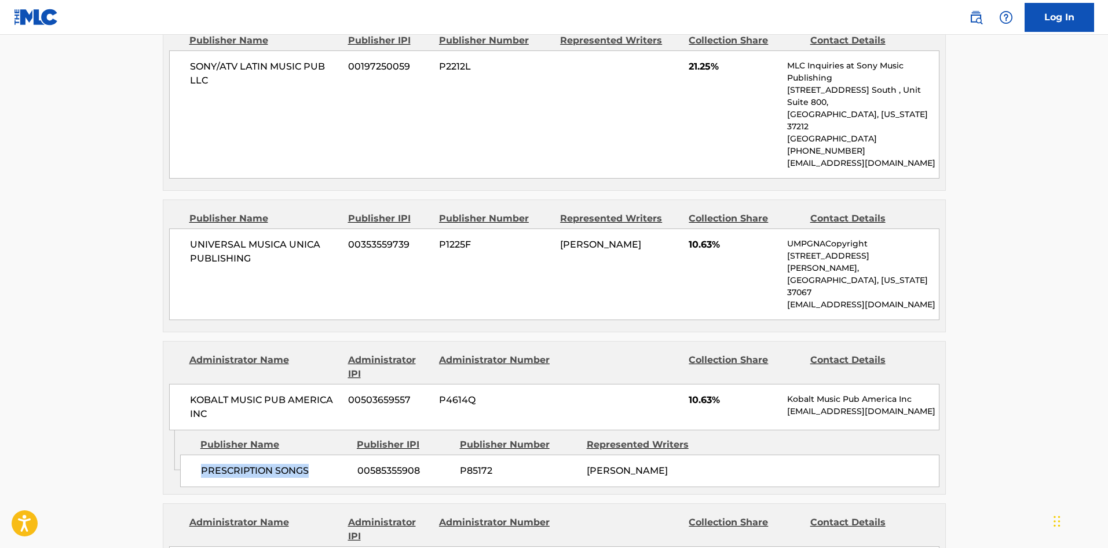
drag, startPoint x: 198, startPoint y: 351, endPoint x: 318, endPoint y: 341, distance: 119.7
click at [318, 454] on div "PRESCRIPTION SONGS 00585355908 P85172 [PERSON_NAME]" at bounding box center [560, 470] width 760 height 32
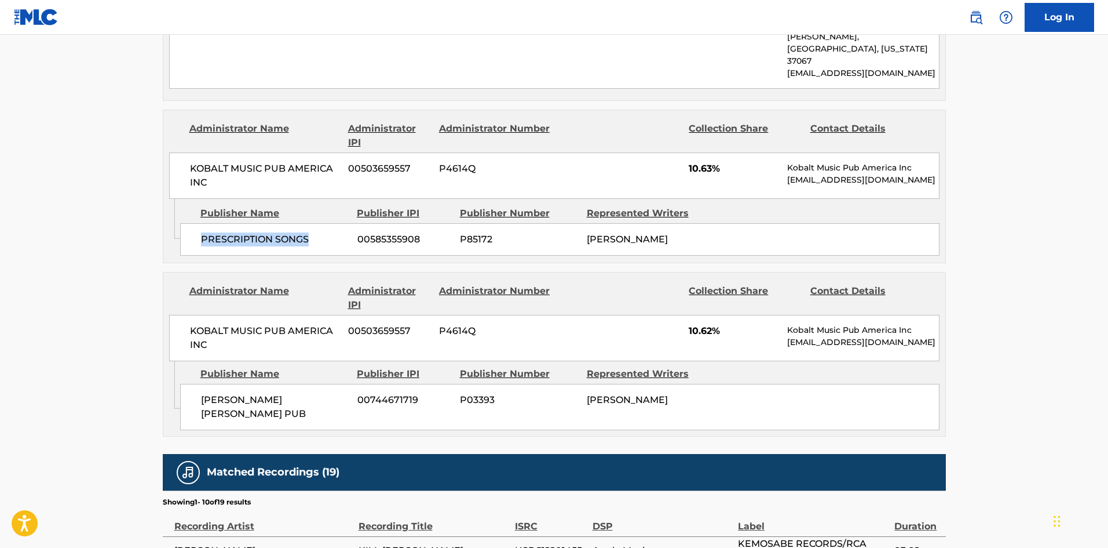
scroll to position [1507, 0]
drag, startPoint x: 200, startPoint y: 290, endPoint x: 342, endPoint y: 193, distance: 171.8
click at [316, 360] on div "Publisher Name Publisher IPI Publisher Number Represented Writers [PERSON_NAME]…" at bounding box center [562, 394] width 765 height 69
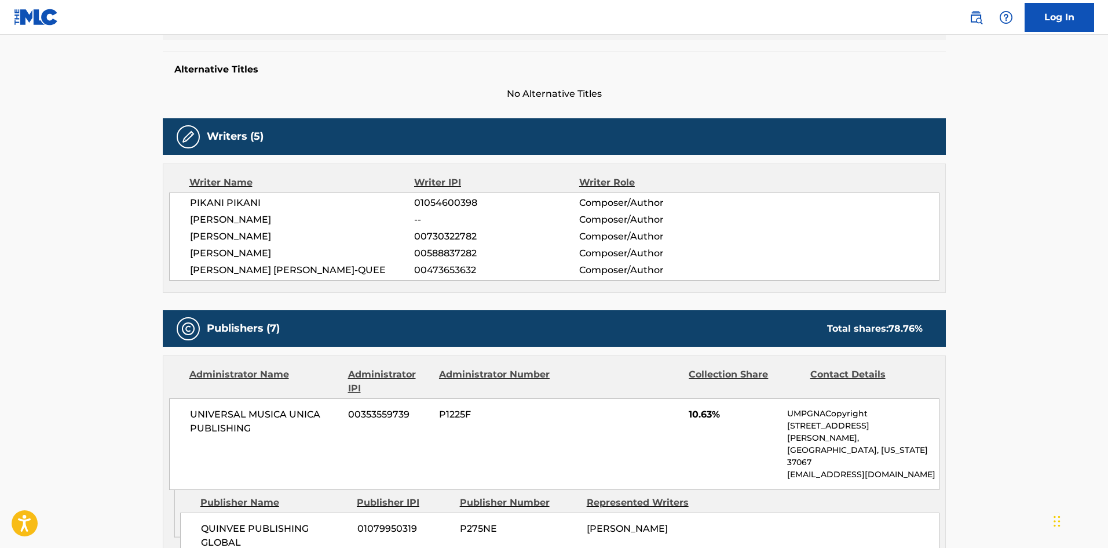
scroll to position [0, 0]
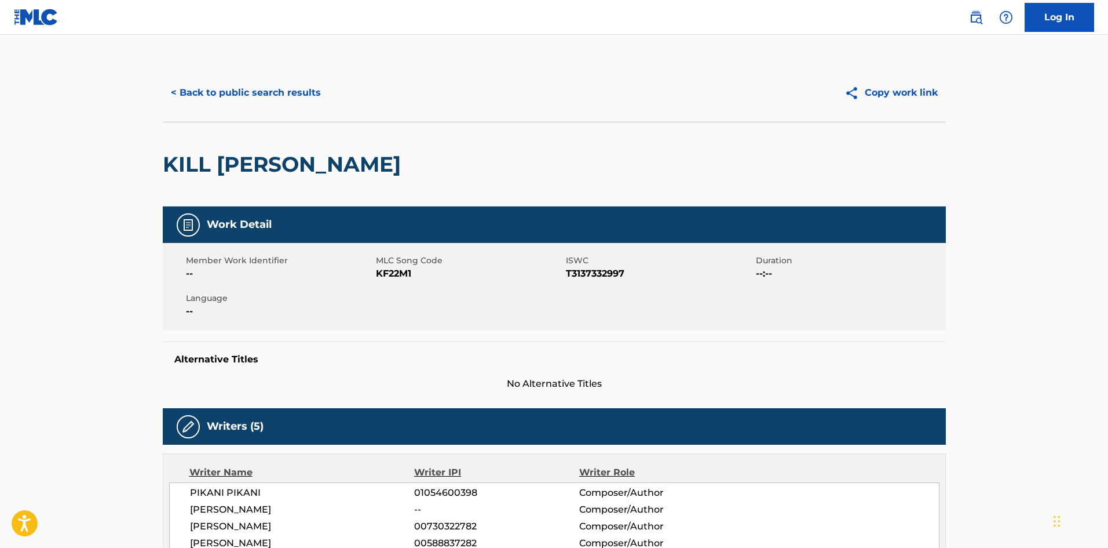
click at [296, 102] on button "< Back to public search results" at bounding box center [246, 92] width 166 height 29
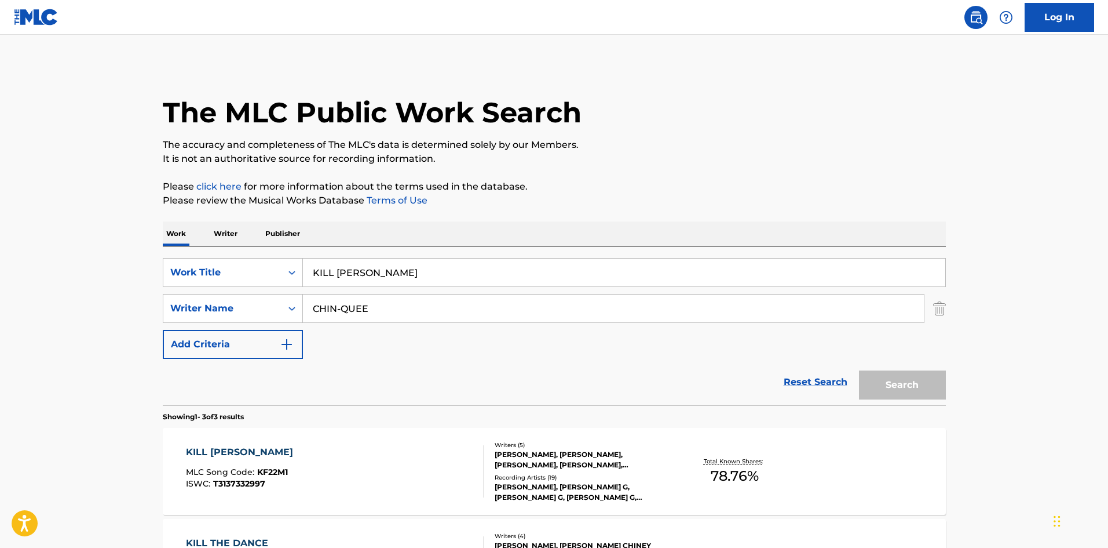
scroll to position [199, 0]
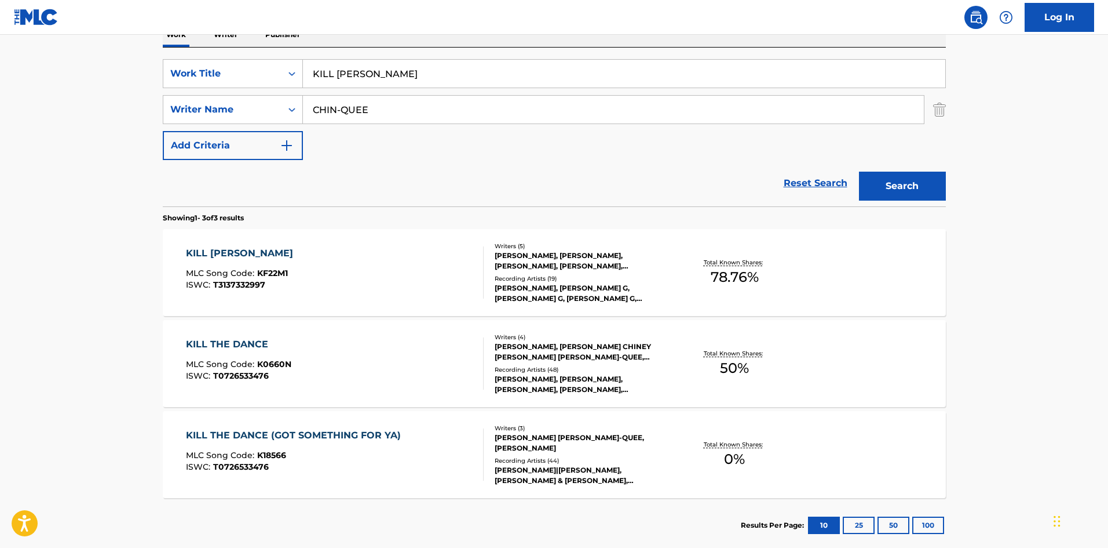
drag, startPoint x: 392, startPoint y: 54, endPoint x: 389, endPoint y: 74, distance: 20.5
click at [389, 64] on div "SearchWithCriteria478760e1-5a09-4e94-83e4-9eb0619c530b Work Title KILL BILL Sea…" at bounding box center [554, 127] width 783 height 159
drag, startPoint x: 389, startPoint y: 75, endPoint x: 98, endPoint y: 49, distance: 292.0
click at [105, 59] on main "The MLC Public Work Search The accuracy and completeness of The MLC's data is d…" at bounding box center [554, 197] width 1108 height 722
paste input "Lovin' So Hard"
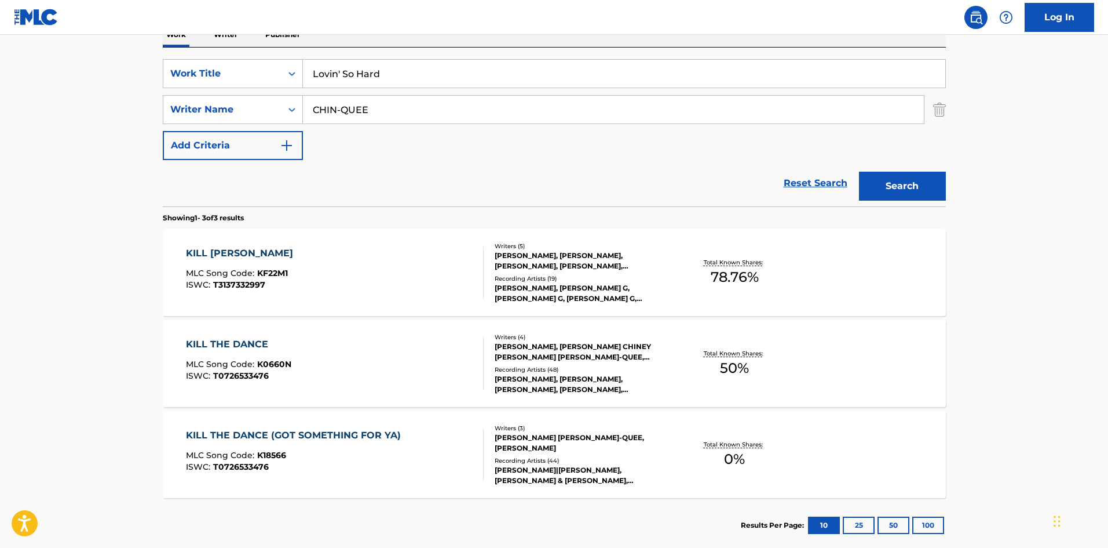
type input "Lovin' So Hard"
drag, startPoint x: 417, startPoint y: 110, endPoint x: 85, endPoint y: 83, distance: 332.5
click at [144, 92] on main "The MLC Public Work Search The accuracy and completeness of The MLC's data is d…" at bounding box center [554, 197] width 1108 height 722
paste input "LUKASZ"
type input "LUKASZ"
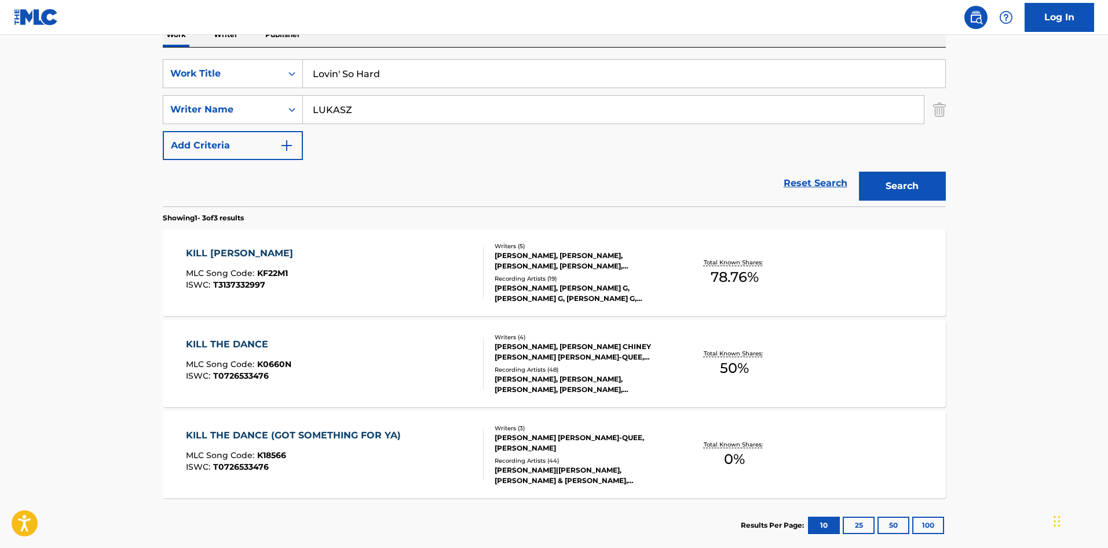
click at [888, 191] on button "Search" at bounding box center [902, 186] width 87 height 29
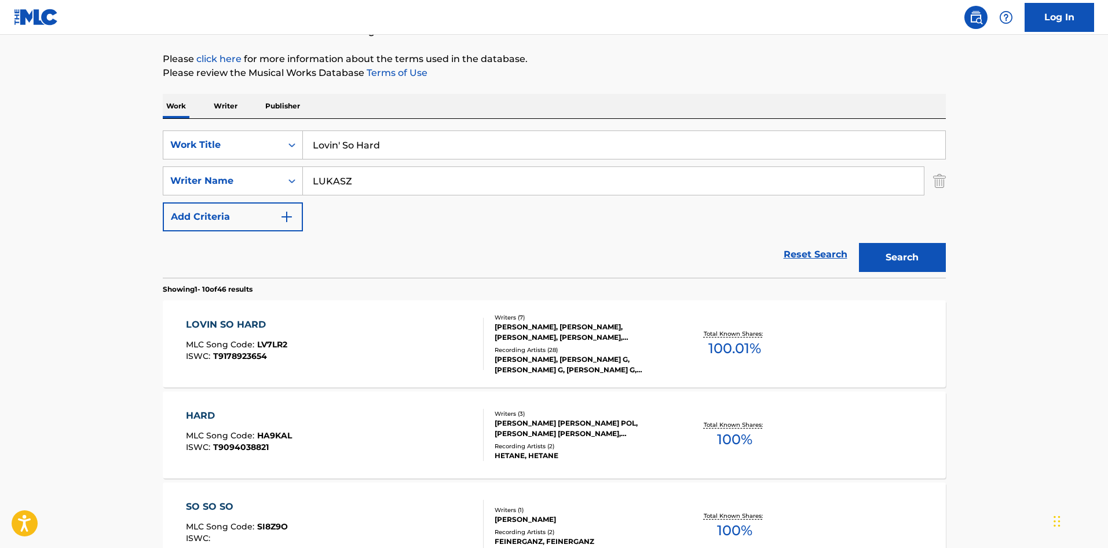
scroll to position [174, 0]
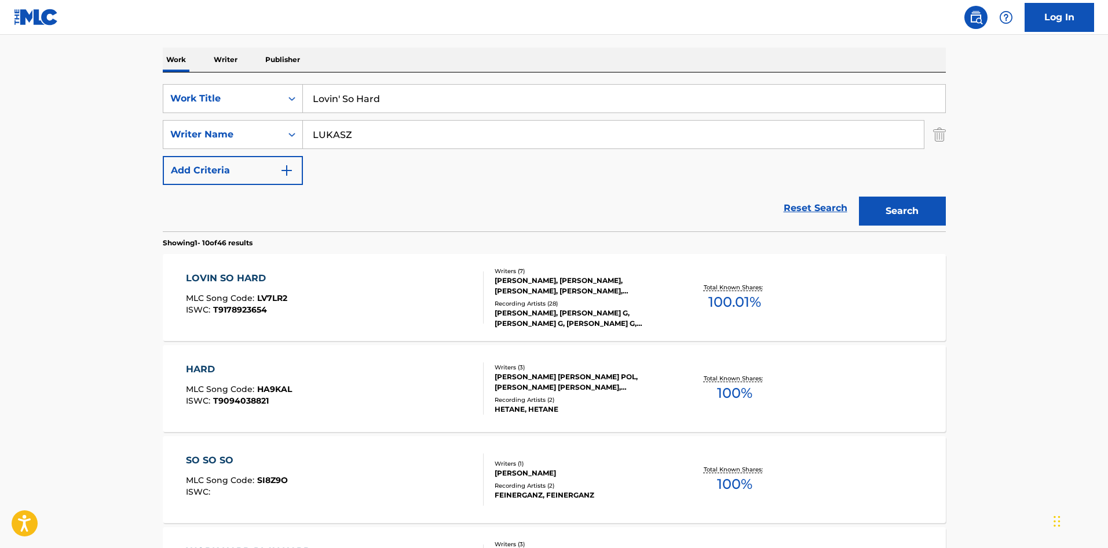
click at [228, 278] on div "LOVIN SO HARD" at bounding box center [236, 278] width 101 height 14
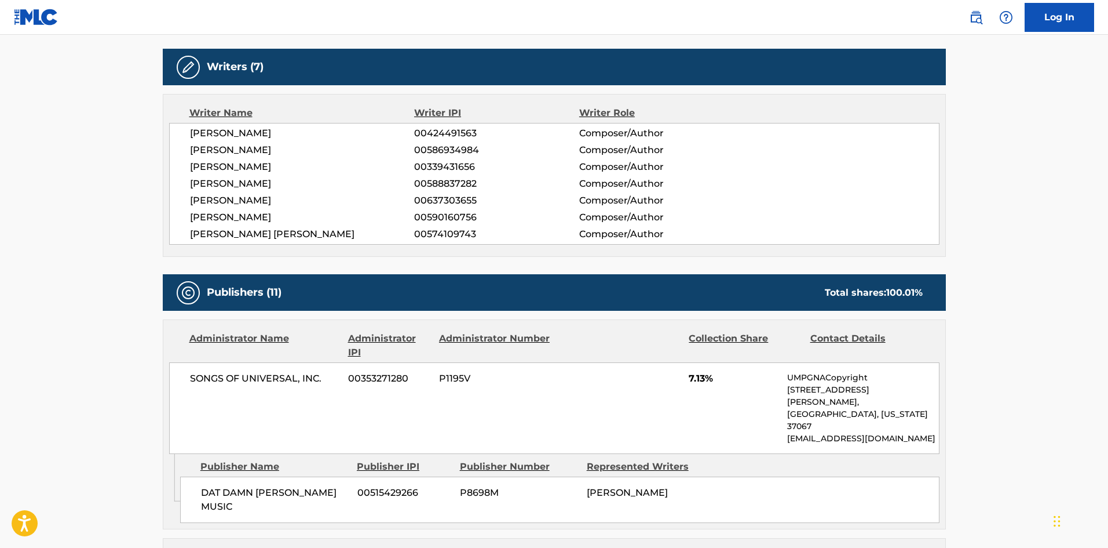
scroll to position [579, 0]
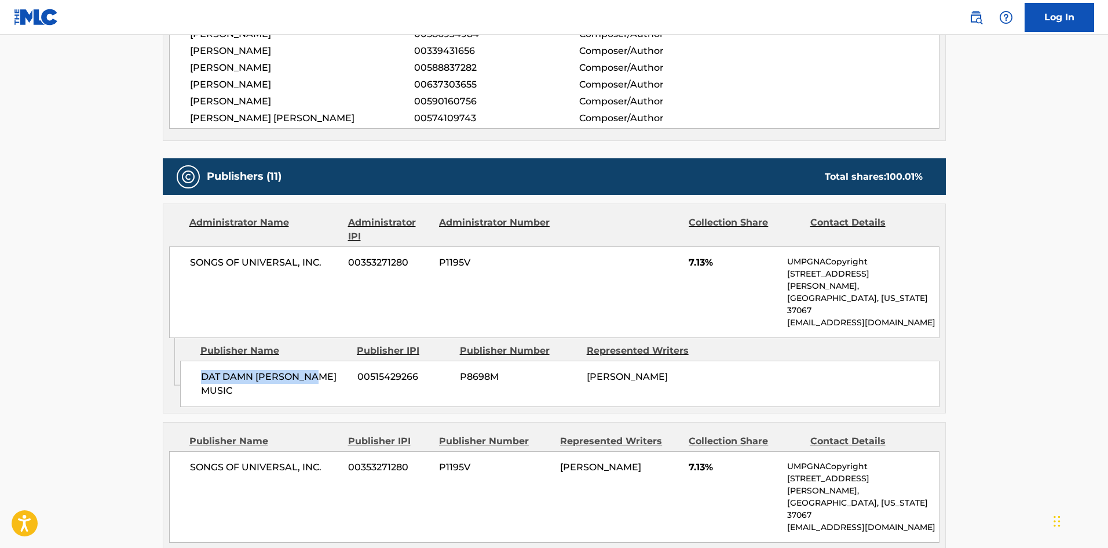
drag, startPoint x: 203, startPoint y: 352, endPoint x: 338, endPoint y: 353, distance: 135.0
click at [338, 370] on span "DAT DAMN [PERSON_NAME] MUSIC" at bounding box center [275, 384] width 148 height 28
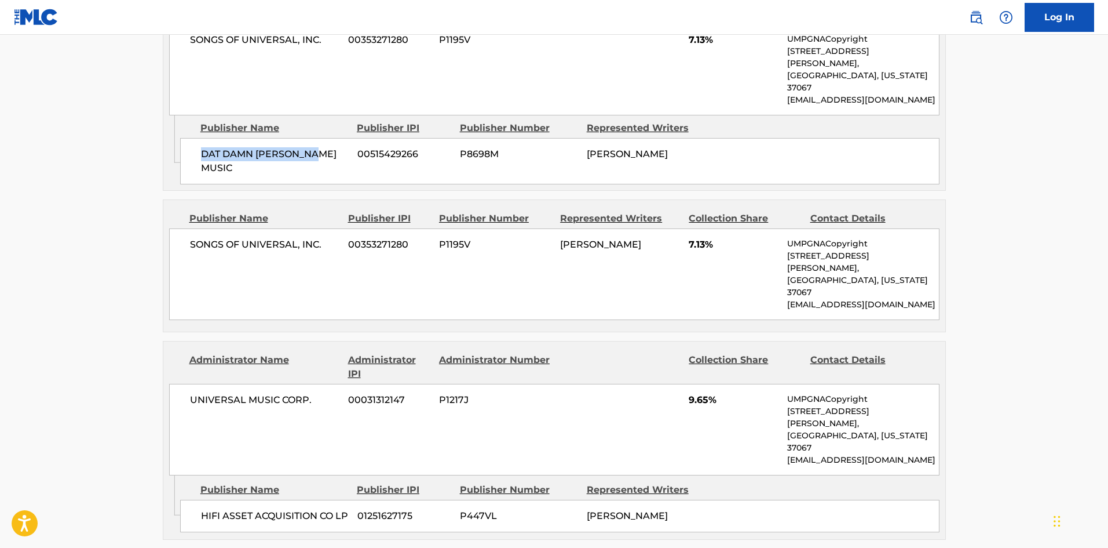
scroll to position [811, 0]
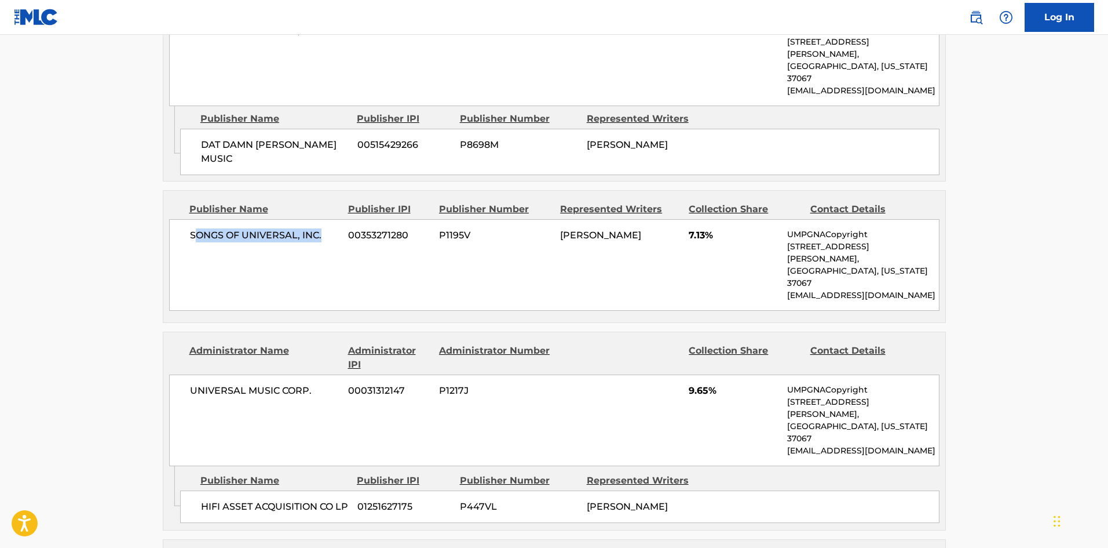
drag, startPoint x: 194, startPoint y: 206, endPoint x: 330, endPoint y: 198, distance: 135.8
click at [330, 228] on span "SONGS OF UNIVERSAL, INC." at bounding box center [265, 235] width 150 height 14
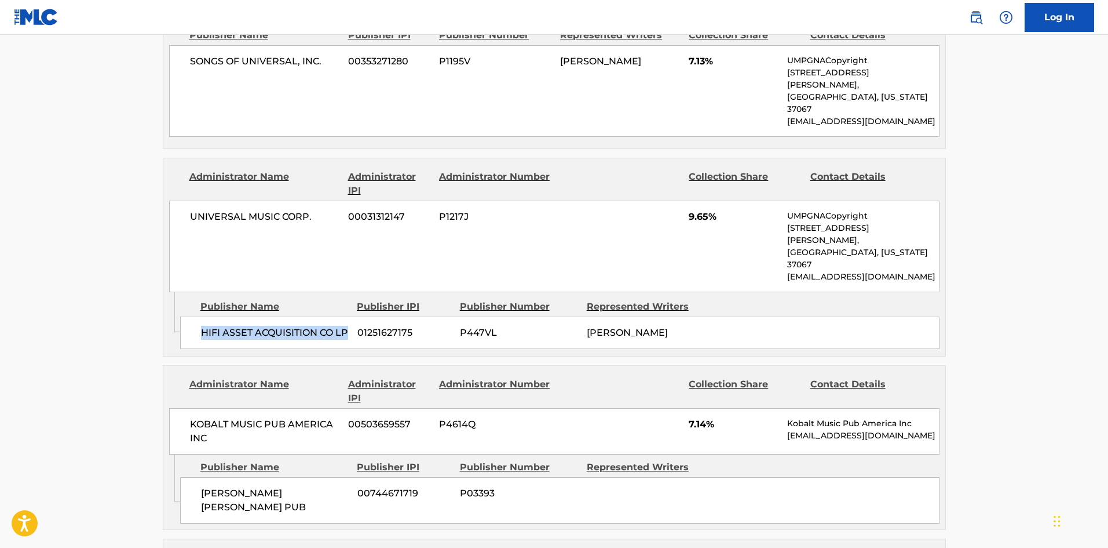
drag, startPoint x: 197, startPoint y: 243, endPoint x: 242, endPoint y: 253, distance: 45.6
click at [241, 316] on div "HIFI ASSET ACQUISITION CO LP 01251627175 P447VL [PERSON_NAME]" at bounding box center [560, 332] width 760 height 32
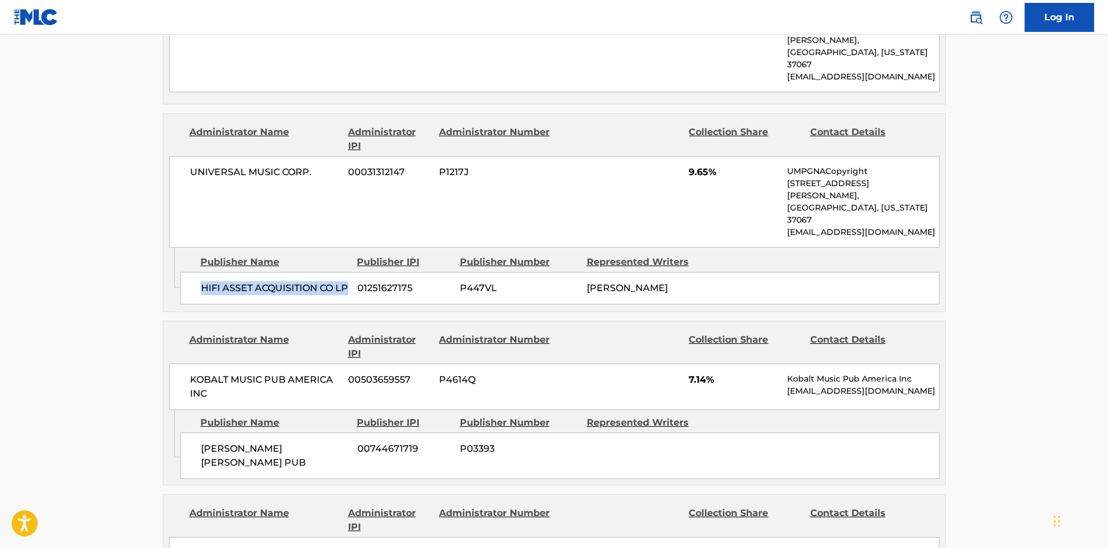
scroll to position [1101, 0]
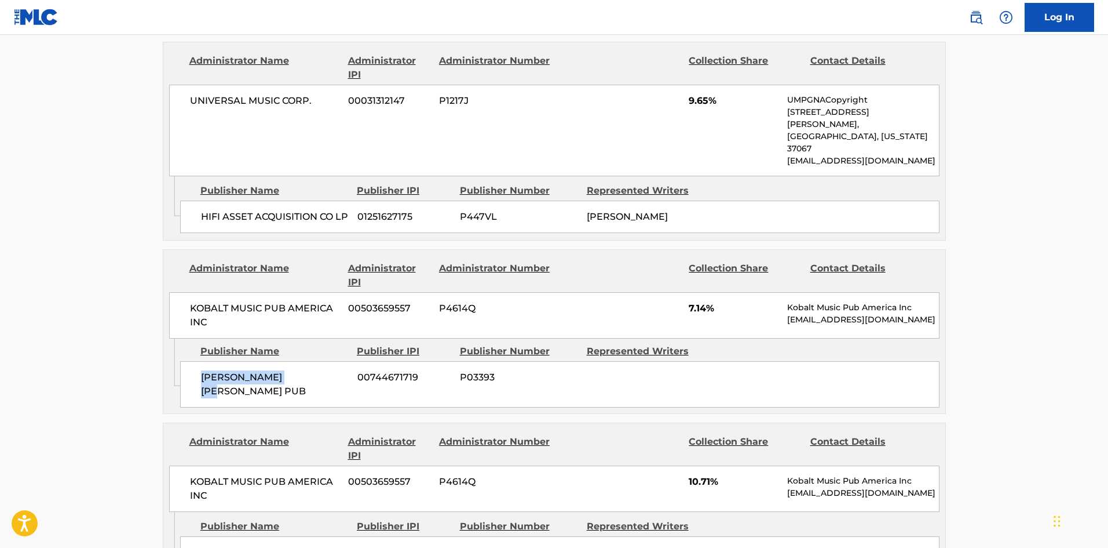
drag, startPoint x: 197, startPoint y: 308, endPoint x: 332, endPoint y: 301, distance: 135.2
click at [332, 361] on div "[PERSON_NAME] [PERSON_NAME] PUB 00744671719 P03393" at bounding box center [560, 384] width 760 height 46
drag, startPoint x: 690, startPoint y: 238, endPoint x: 706, endPoint y: 237, distance: 15.7
click at [706, 301] on span "7.14%" at bounding box center [734, 308] width 90 height 14
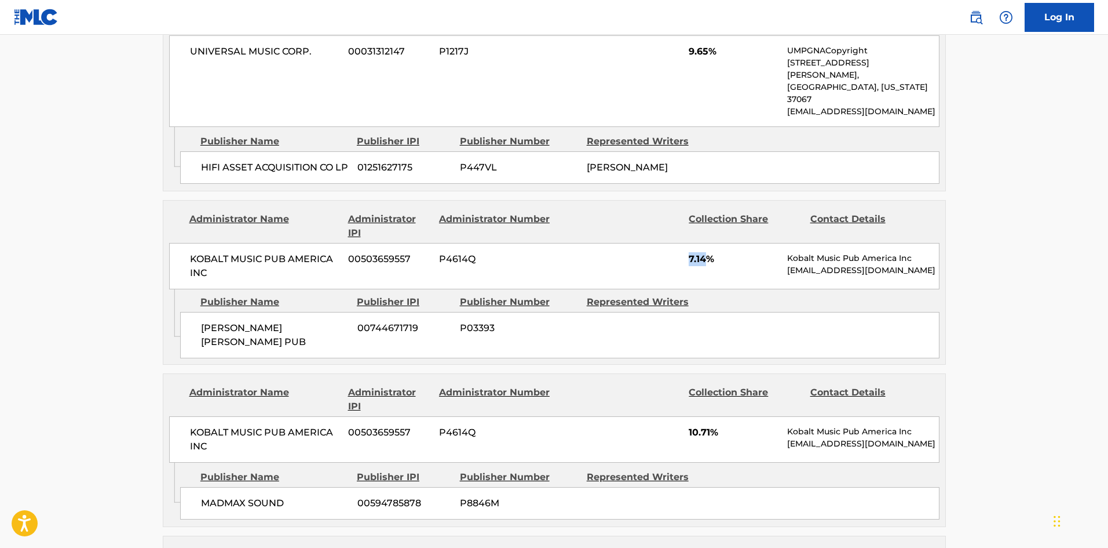
scroll to position [1217, 0]
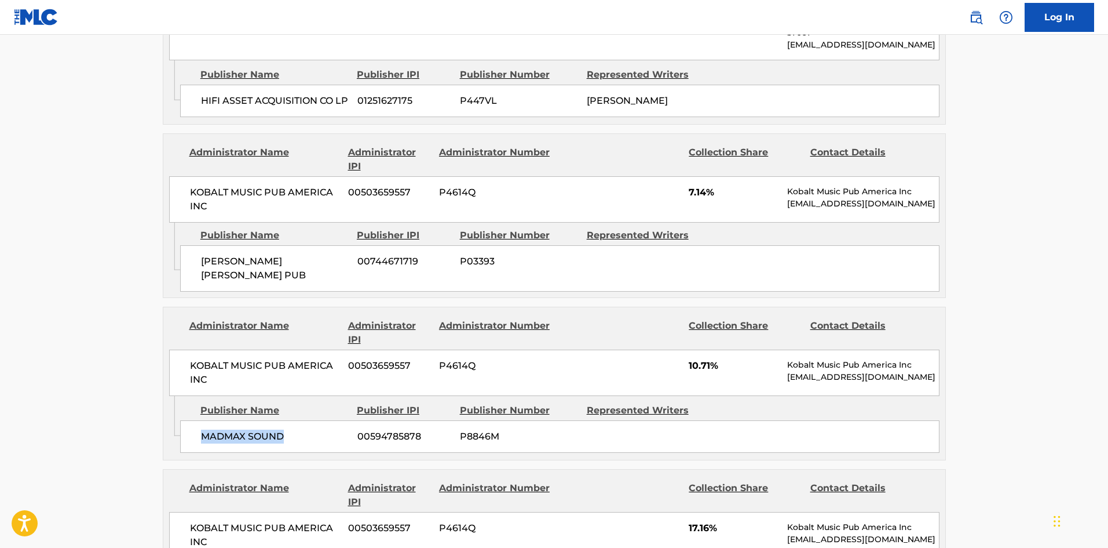
drag, startPoint x: 199, startPoint y: 351, endPoint x: 305, endPoint y: 352, distance: 106.6
click at [305, 420] on div "MADMAX SOUND 00594785878 P8846M" at bounding box center [560, 436] width 760 height 32
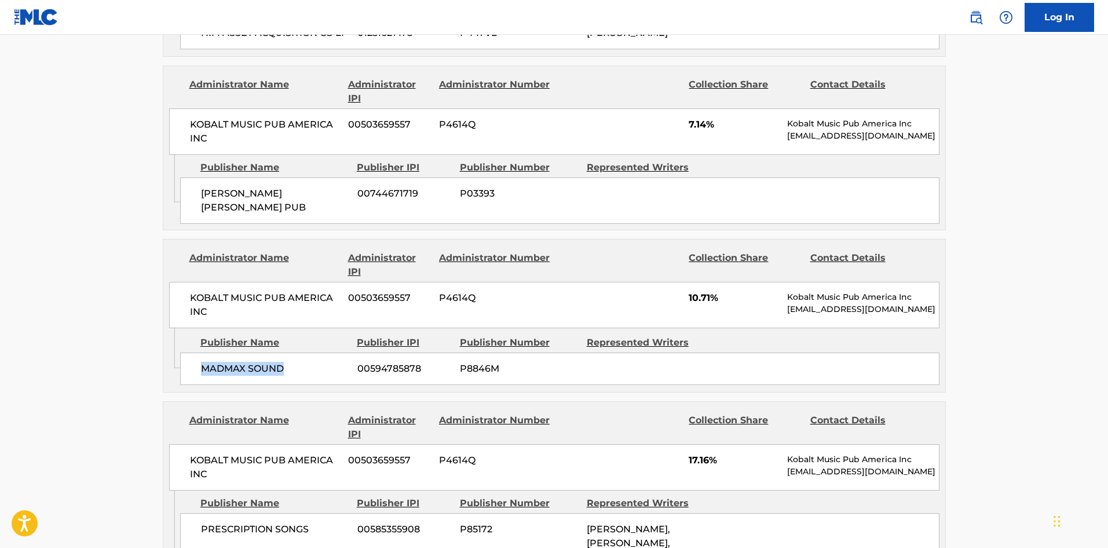
scroll to position [1391, 0]
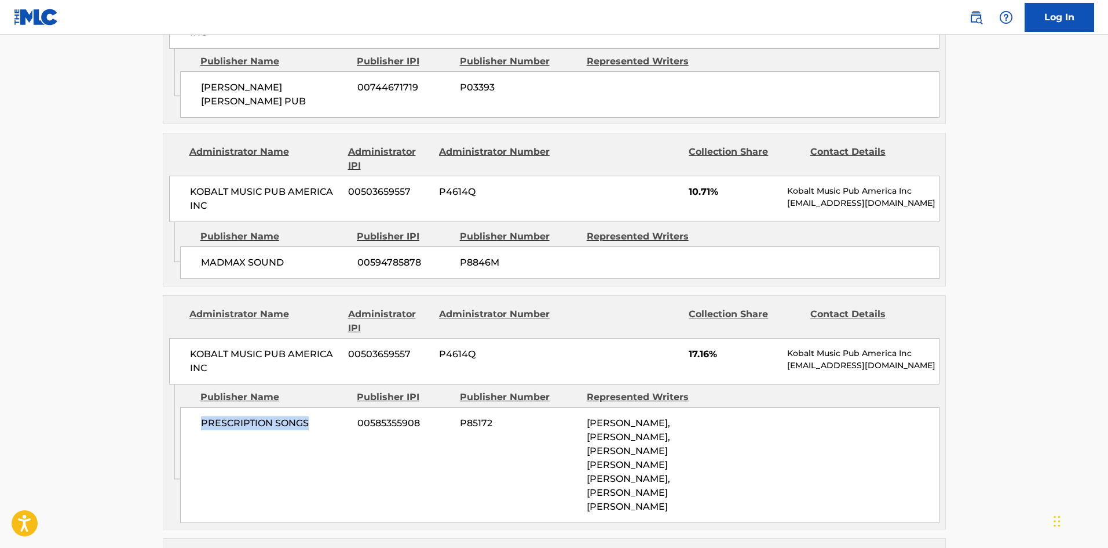
drag, startPoint x: 203, startPoint y: 342, endPoint x: 318, endPoint y: 342, distance: 115.3
click at [318, 416] on span "PRESCRIPTION SONGS" at bounding box center [275, 423] width 148 height 14
drag, startPoint x: 687, startPoint y: 272, endPoint x: 709, endPoint y: 268, distance: 23.0
click at [709, 338] on div "KOBALT MUSIC PUB AMERICA INC 00503659557 P4614Q 17.16% Kobalt Music Pub America…" at bounding box center [554, 361] width 771 height 46
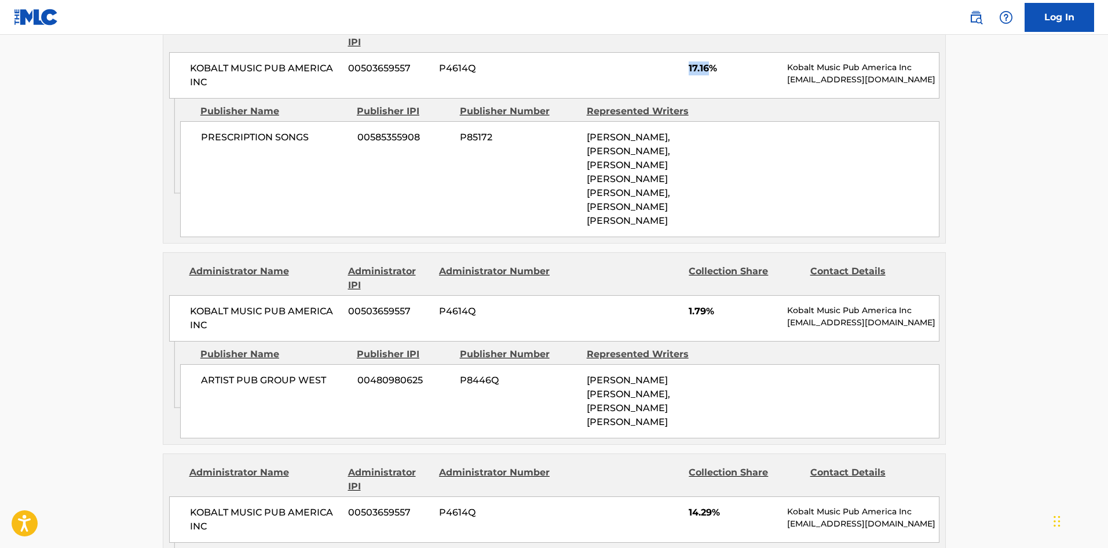
scroll to position [1680, 0]
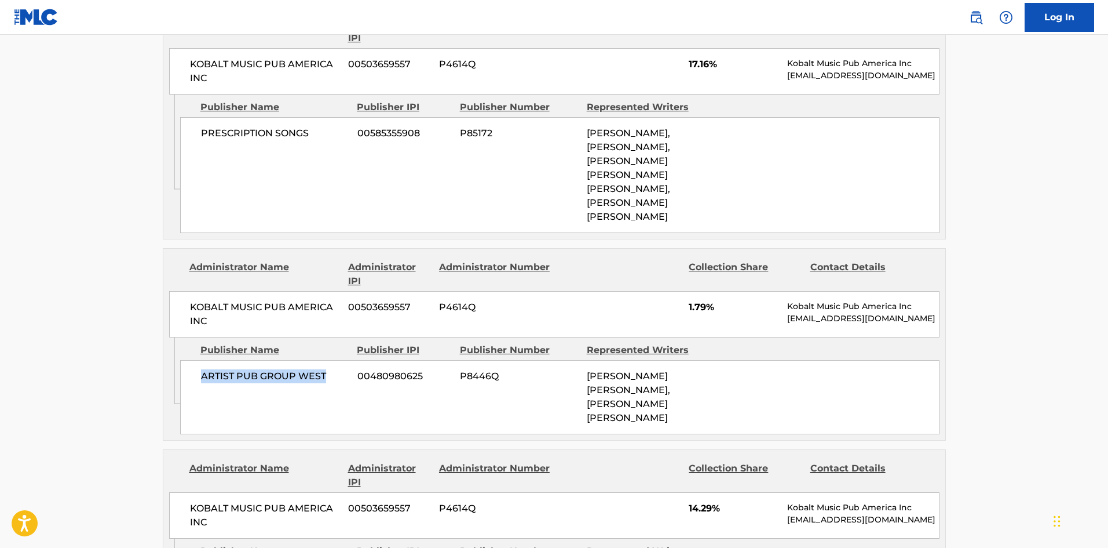
drag, startPoint x: 195, startPoint y: 296, endPoint x: 389, endPoint y: 178, distance: 227.0
click at [340, 360] on div "ARTIST PUB GROUP WEST 00480980625 P8446Q [PERSON_NAME] [PERSON_NAME], [PERSON_N…" at bounding box center [560, 397] width 760 height 74
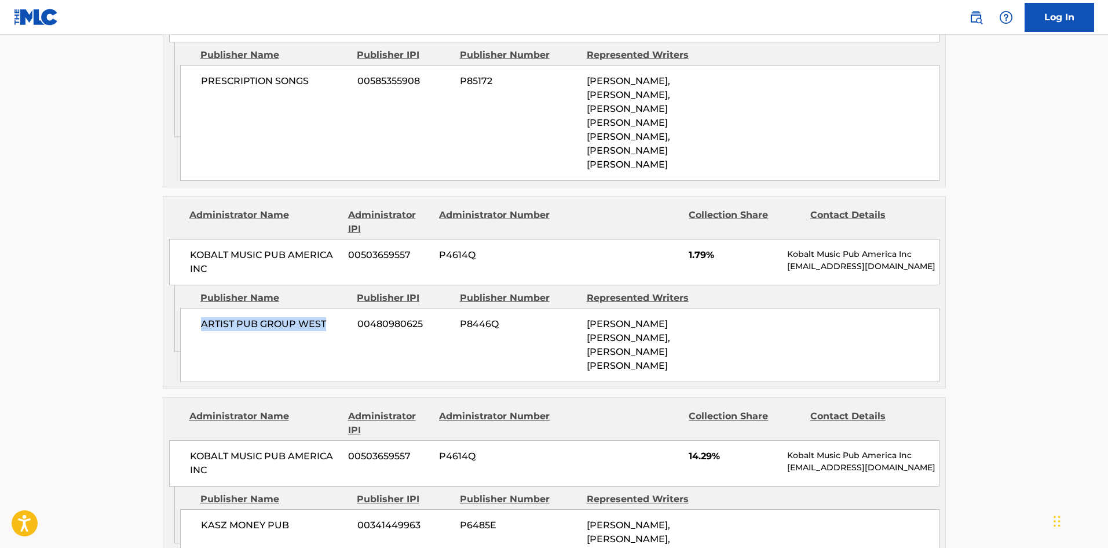
scroll to position [1796, 0]
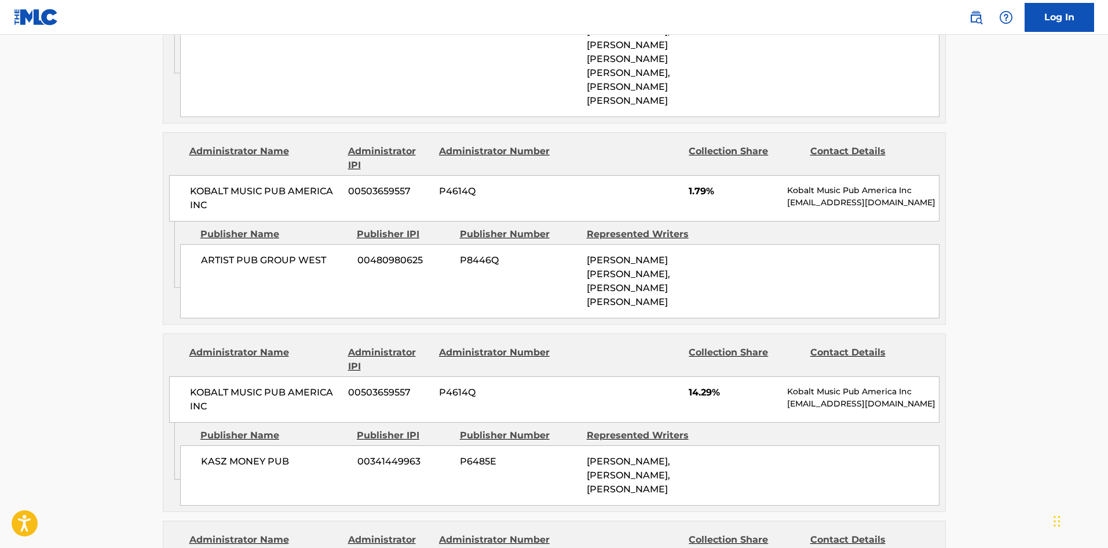
click at [207, 454] on span "KASZ MONEY PUB" at bounding box center [275, 461] width 148 height 14
drag, startPoint x: 228, startPoint y: 362, endPoint x: 351, endPoint y: 25, distance: 358.0
click at [312, 454] on span "KASZ MONEY PUB" at bounding box center [275, 461] width 148 height 14
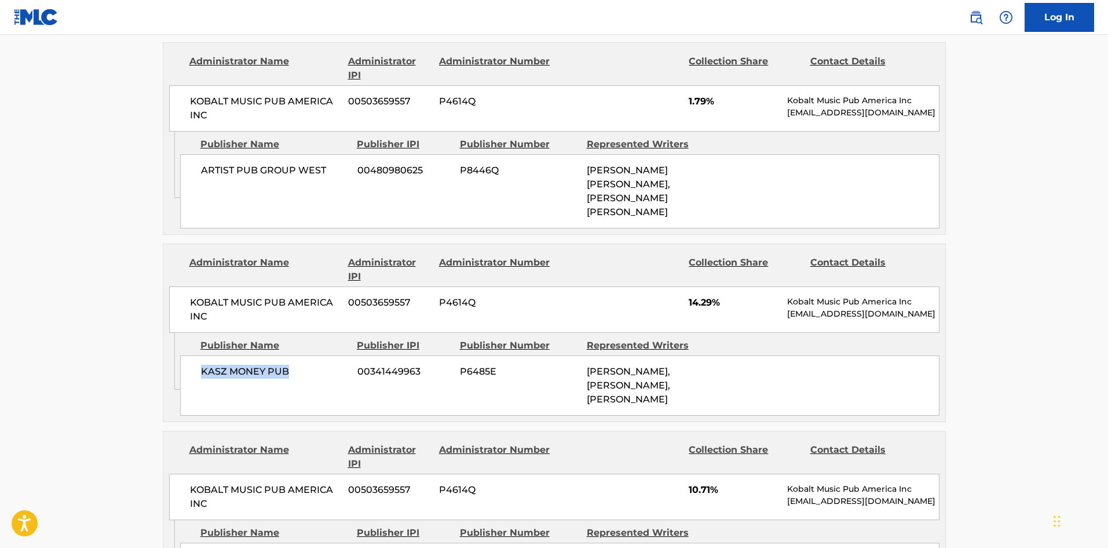
scroll to position [2028, 0]
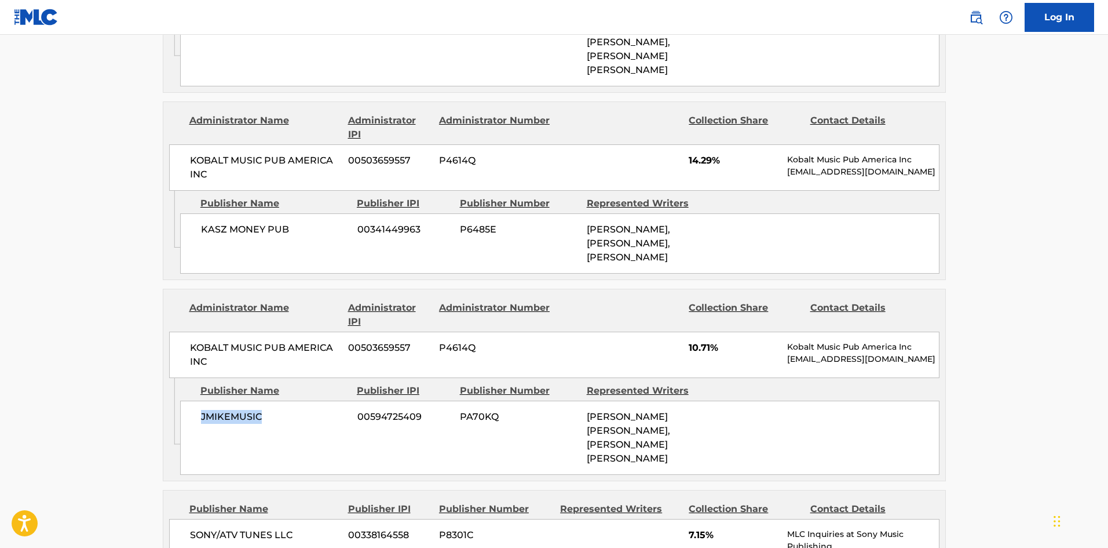
drag, startPoint x: 191, startPoint y: 320, endPoint x: 305, endPoint y: 313, distance: 114.3
click at [304, 400] on div "JMIKEMUSIC 00594725409 PA70KQ [PERSON_NAME] [PERSON_NAME], [PERSON_NAME] [PERSO…" at bounding box center [560, 437] width 760 height 74
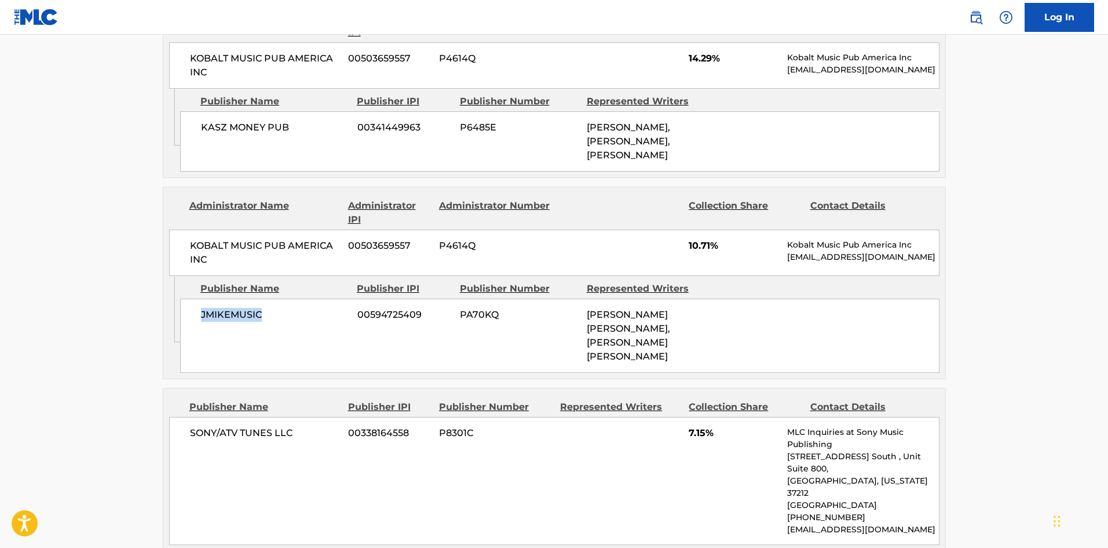
scroll to position [2202, 0]
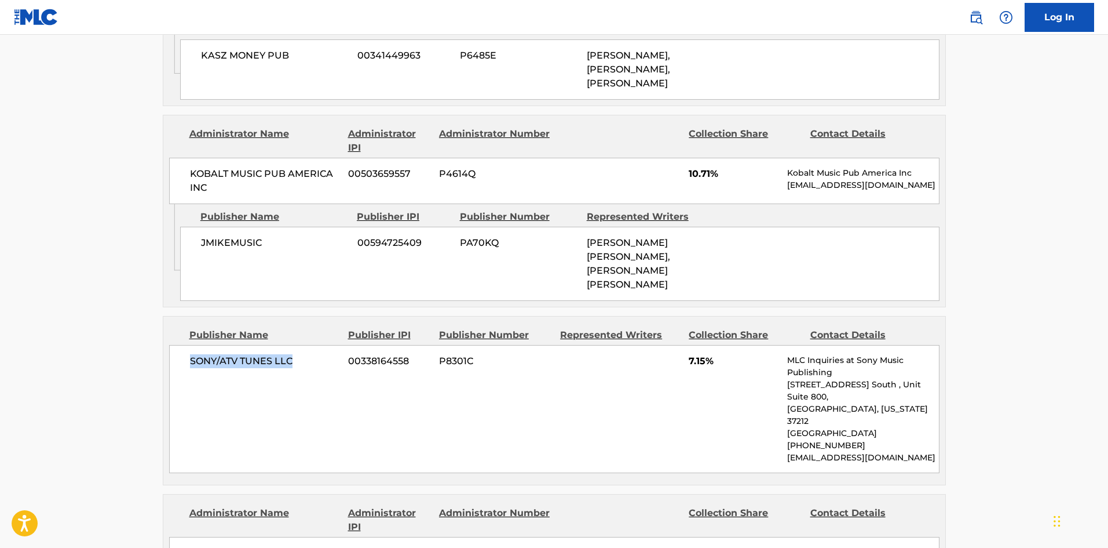
drag, startPoint x: 189, startPoint y: 242, endPoint x: 365, endPoint y: 20, distance: 283.8
click at [327, 345] on div "SONY/ATV TUNES LLC 00338164558 P8301C 7.15% MLC Inquiries at Sony Music Publish…" at bounding box center [554, 409] width 771 height 128
drag, startPoint x: 689, startPoint y: 247, endPoint x: 706, endPoint y: 246, distance: 16.9
click at [706, 354] on span "7.15%" at bounding box center [734, 361] width 90 height 14
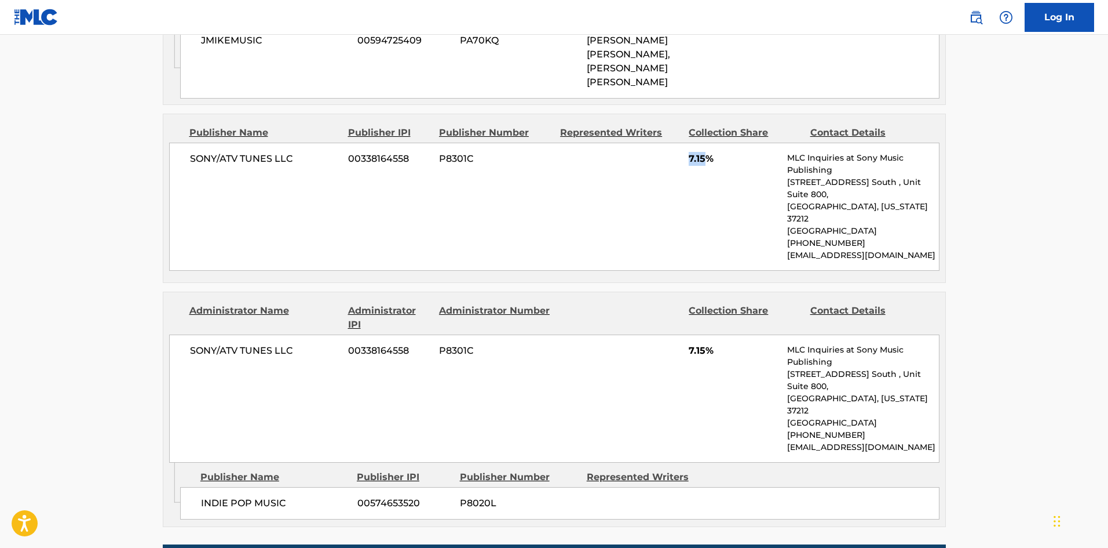
scroll to position [2434, 0]
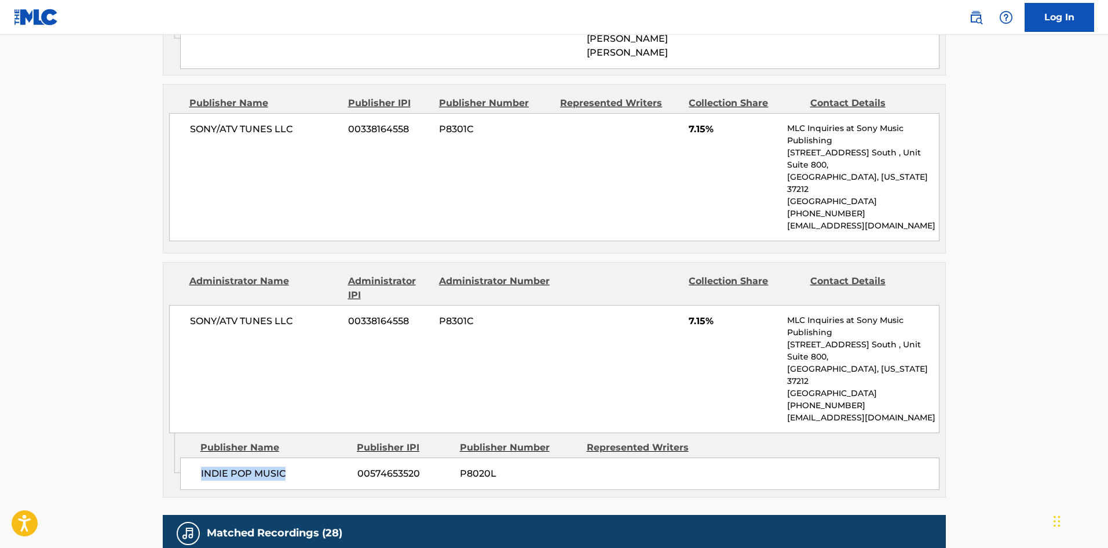
drag, startPoint x: 197, startPoint y: 309, endPoint x: 311, endPoint y: 309, distance: 114.2
click at [311, 457] on div "INDIE POP MUSIC 00574653520 P8020L" at bounding box center [560, 473] width 760 height 32
drag, startPoint x: 689, startPoint y: 184, endPoint x: 705, endPoint y: 183, distance: 16.3
click at [705, 305] on div "SONY/ATV TUNES LLC 00338164558 P8301C 7.15% MLC Inquiries at Sony Music Publish…" at bounding box center [554, 369] width 771 height 128
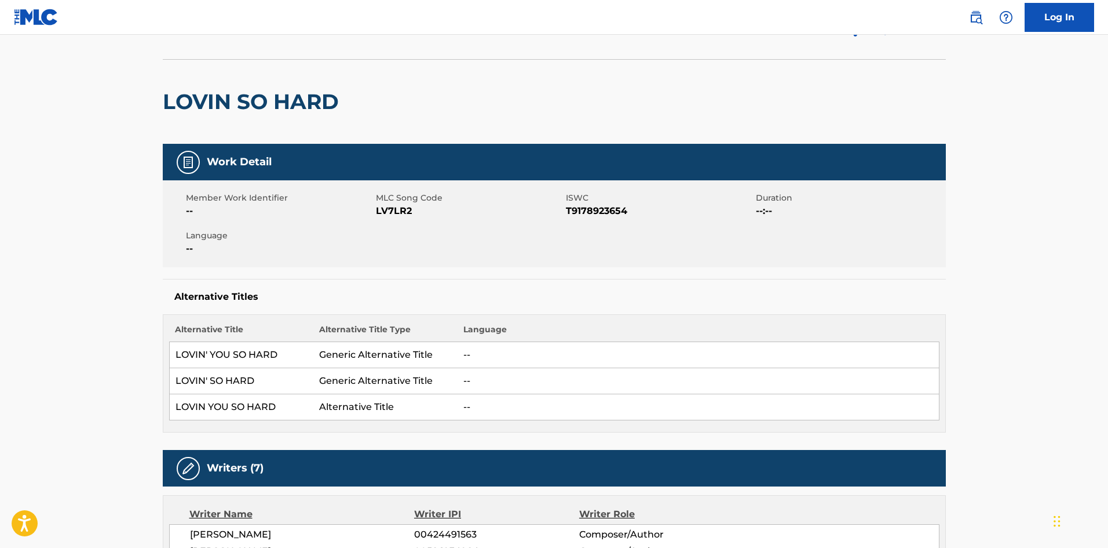
scroll to position [0, 0]
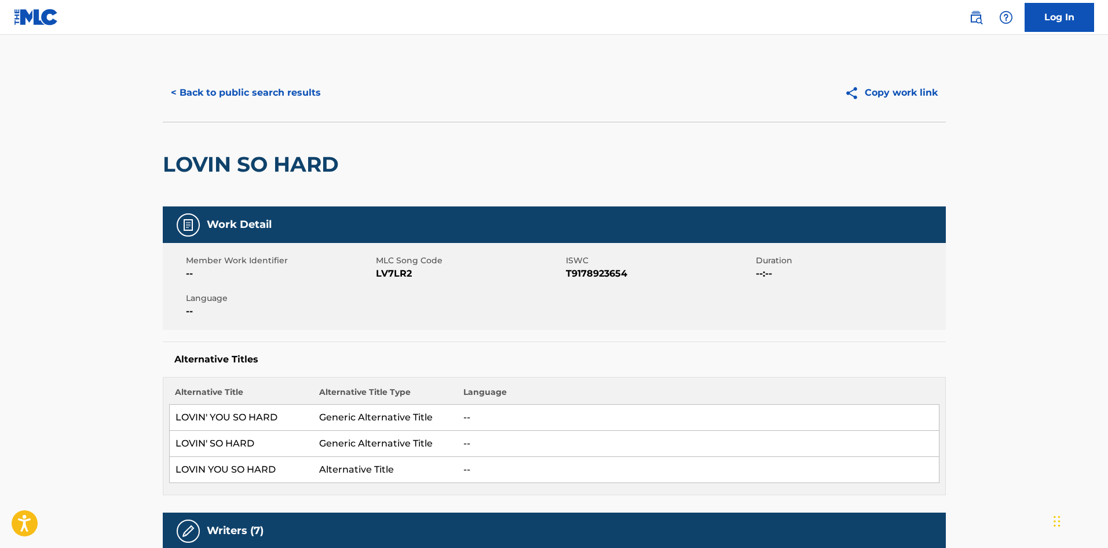
click at [256, 78] on button "< Back to public search results" at bounding box center [246, 92] width 166 height 29
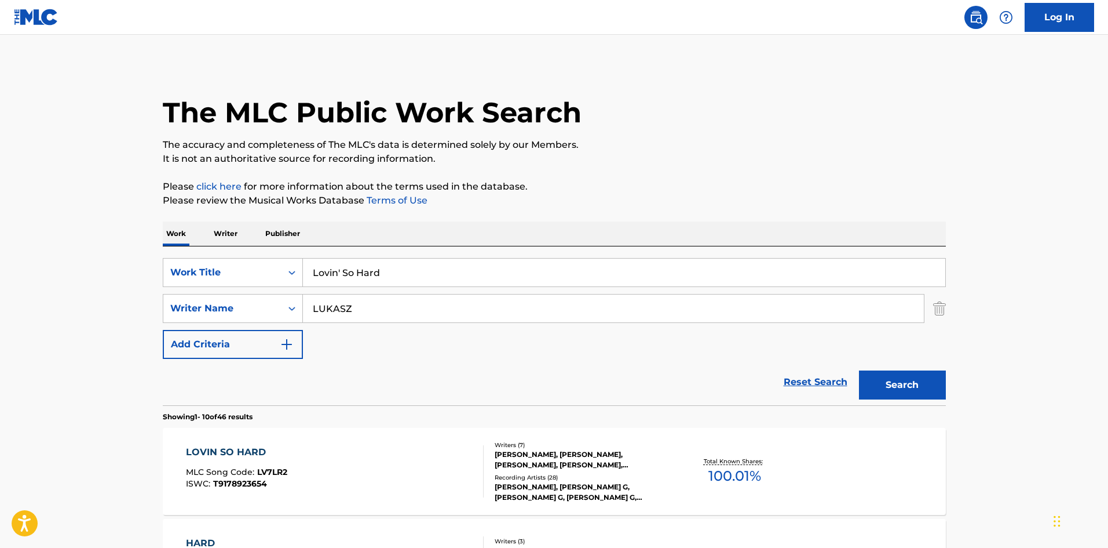
scroll to position [174, 0]
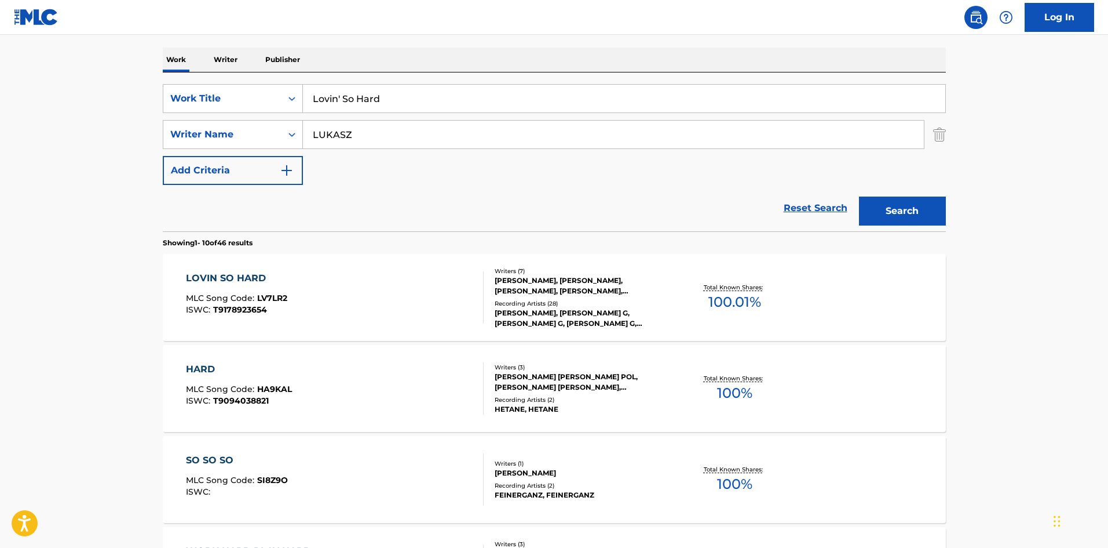
drag, startPoint x: 430, startPoint y: 96, endPoint x: 96, endPoint y: 60, distance: 335.7
click at [100, 65] on main "The MLC Public Work Search The accuracy and completeness of The MLC's data is d…" at bounding box center [554, 543] width 1108 height 1364
paste input "What You Do"
type input "Lovin' What You Do"
drag, startPoint x: 396, startPoint y: 214, endPoint x: 411, endPoint y: 185, distance: 32.9
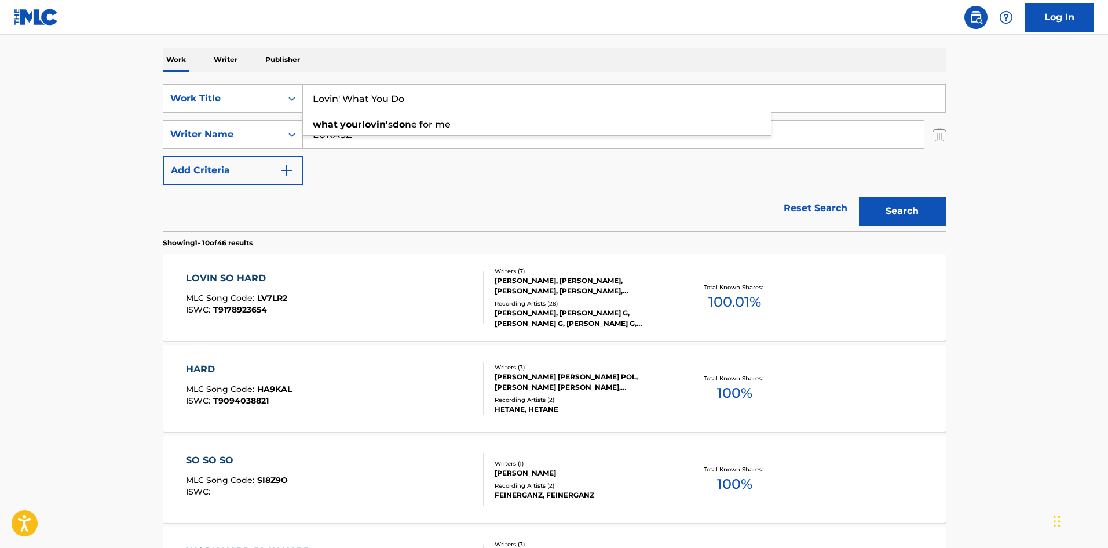
click at [397, 213] on div "Reset Search Search" at bounding box center [554, 208] width 783 height 46
drag, startPoint x: 420, startPoint y: 130, endPoint x: 72, endPoint y: 138, distance: 347.2
click at [76, 138] on main "The MLC Public Work Search The accuracy and completeness of The MLC's data is d…" at bounding box center [554, 543] width 1108 height 1364
paste input "[PERSON_NAME]"
type input "[PERSON_NAME]"
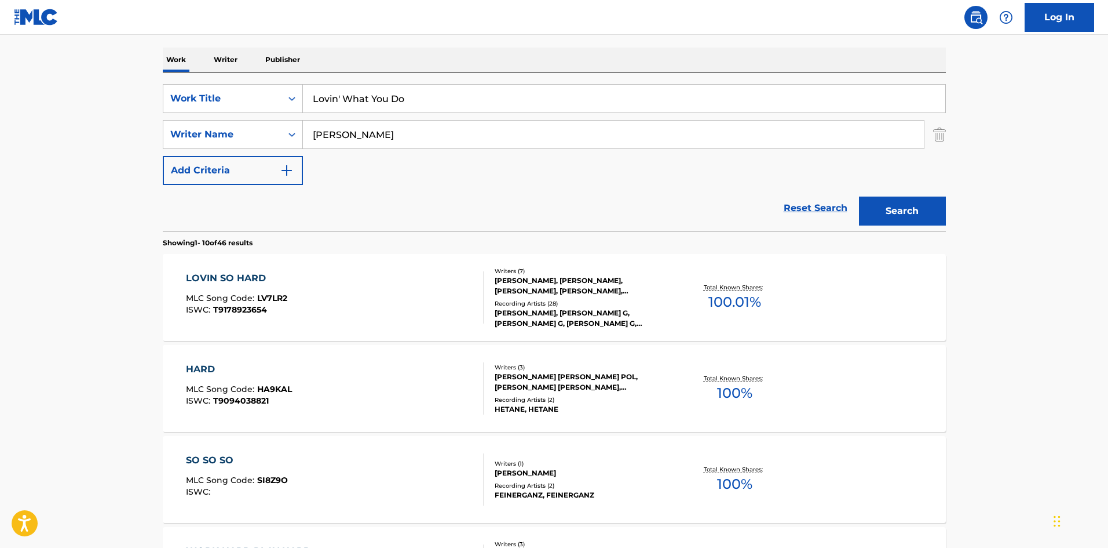
click at [921, 212] on button "Search" at bounding box center [902, 210] width 87 height 29
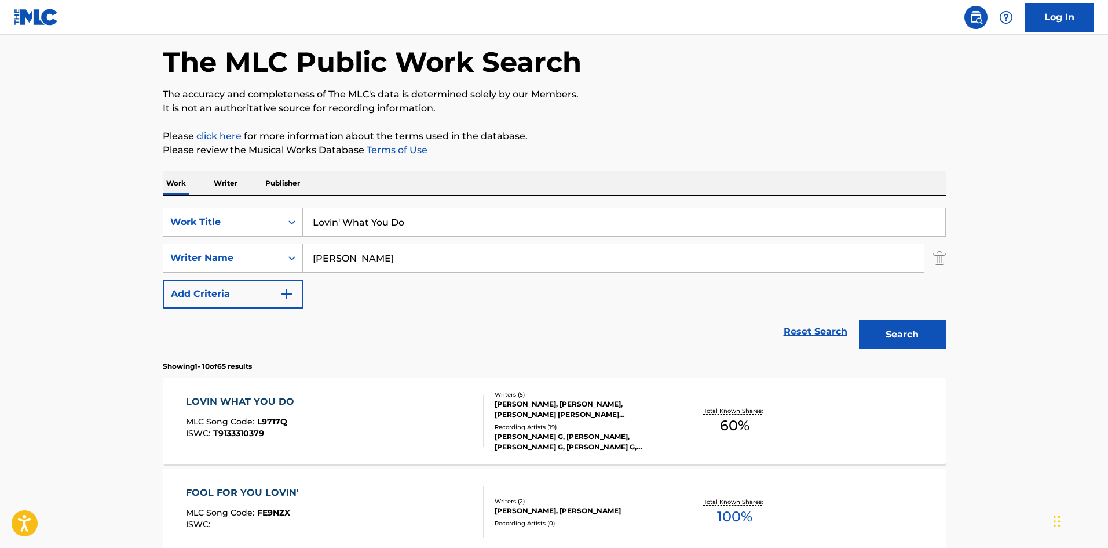
scroll to position [116, 0]
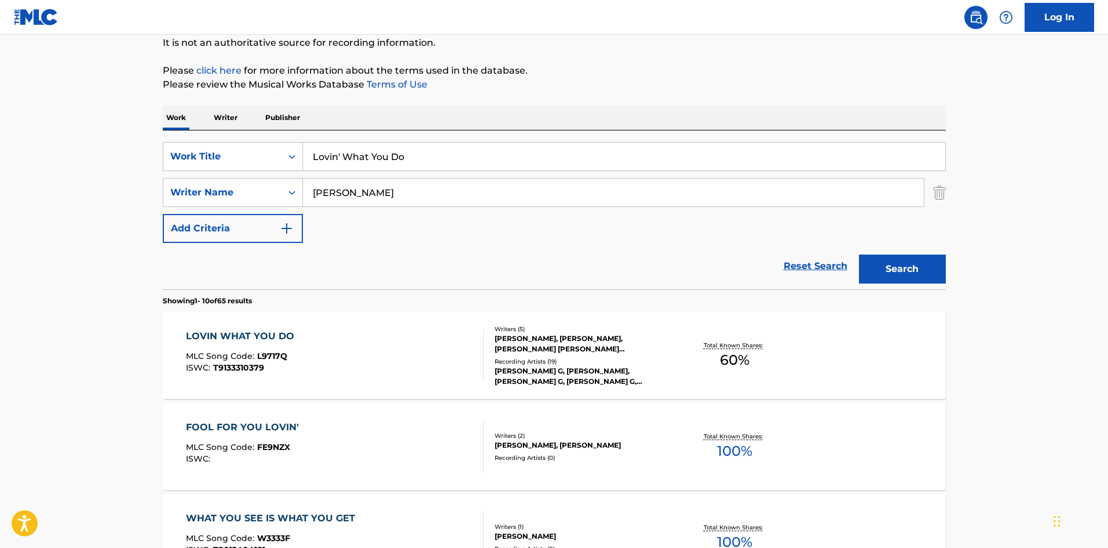
click at [242, 335] on div "LOVIN WHAT YOU DO" at bounding box center [243, 336] width 114 height 14
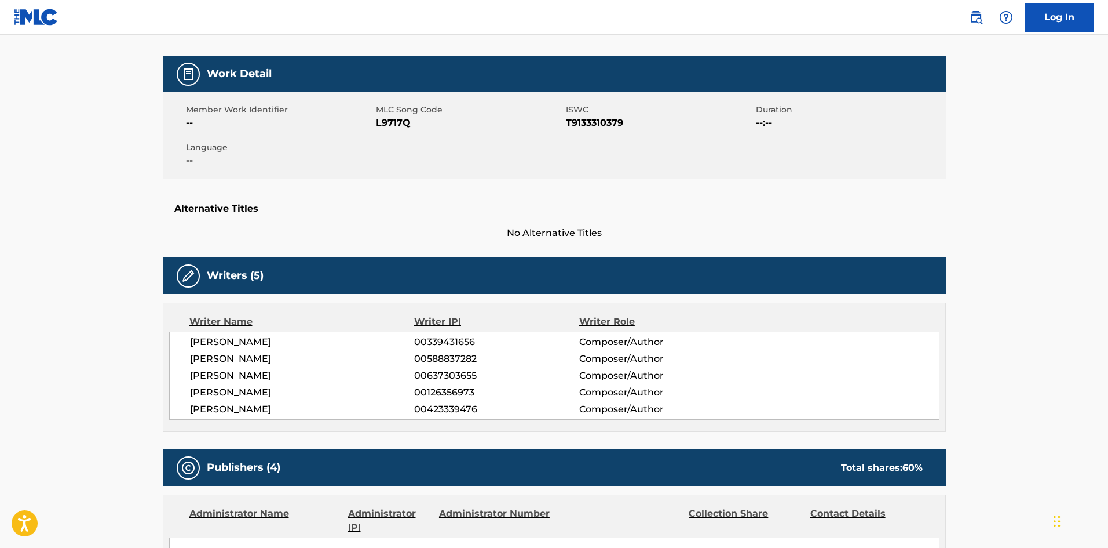
scroll to position [406, 0]
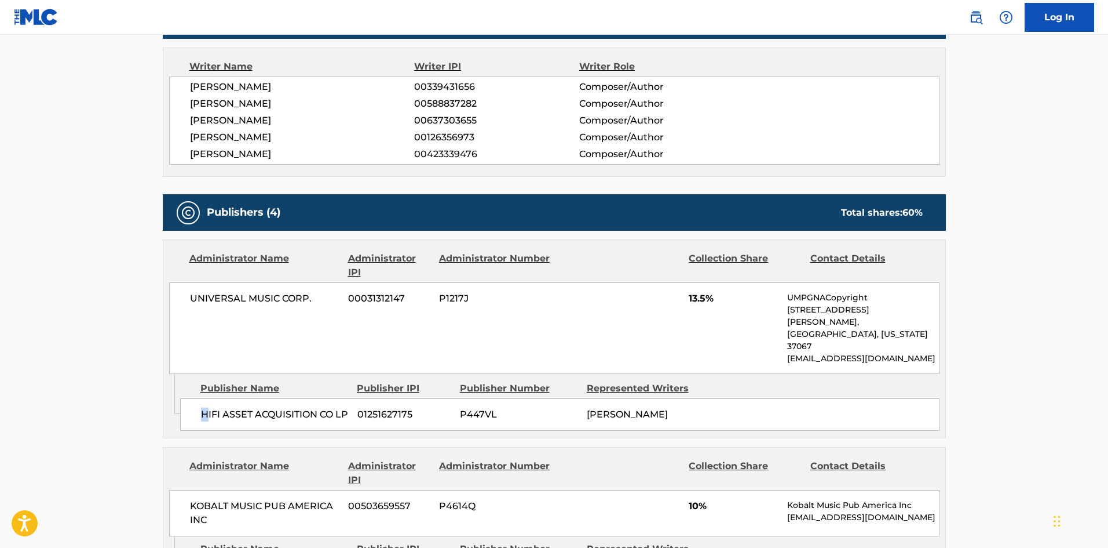
click at [203, 398] on div "HIFI ASSET ACQUISITION CO LP 01251627175 P447VL [PERSON_NAME]" at bounding box center [560, 414] width 760 height 32
click at [203, 407] on span "HIFI ASSET ACQUISITION CO LP" at bounding box center [275, 414] width 148 height 14
drag, startPoint x: 205, startPoint y: 385, endPoint x: 254, endPoint y: 362, distance: 54.2
click at [242, 408] on span "HIFI ASSET ACQUISITION CO LP" at bounding box center [275, 414] width 148 height 14
click at [196, 398] on div "HIFI ASSET ACQUISITION CO LP 01251627175 P447VL [PERSON_NAME]" at bounding box center [560, 414] width 760 height 32
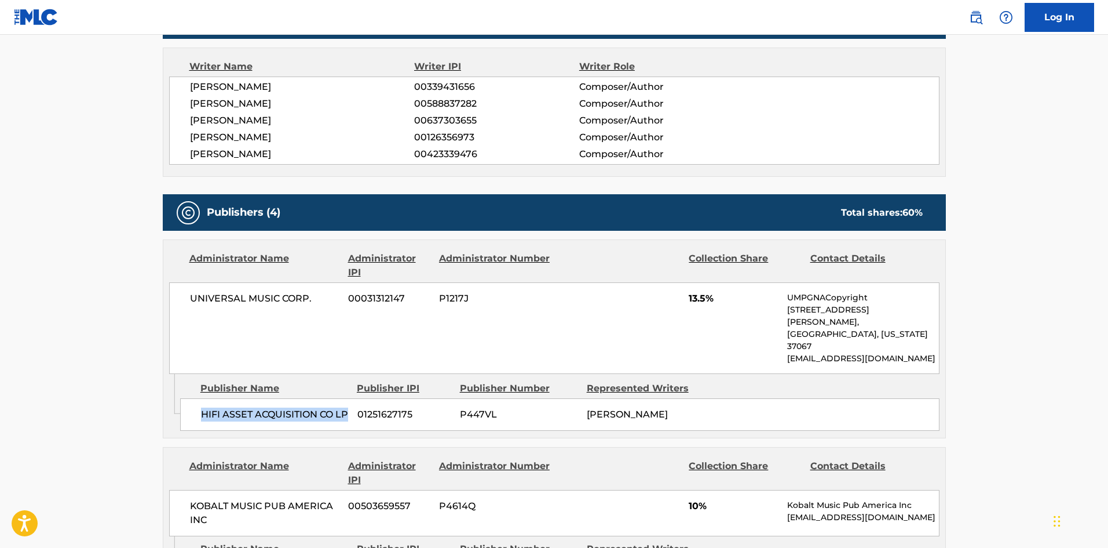
drag, startPoint x: 199, startPoint y: 388, endPoint x: 240, endPoint y: 402, distance: 43.4
click at [240, 402] on div "HIFI ASSET ACQUISITION CO LP 01251627175 P447VL [PERSON_NAME]" at bounding box center [560, 414] width 760 height 32
drag, startPoint x: 688, startPoint y: 297, endPoint x: 706, endPoint y: 298, distance: 17.4
click at [706, 298] on div "UNIVERSAL MUSIC CORP. 00031312147 P1217J 13.5% UMPGNACopyright [STREET_ADDRESS]…" at bounding box center [554, 328] width 771 height 92
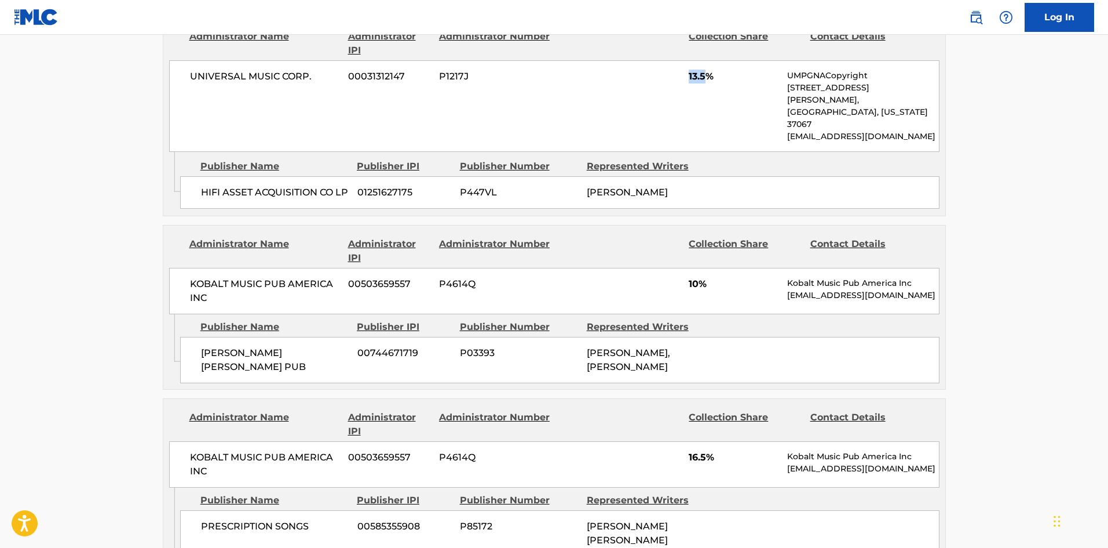
scroll to position [637, 0]
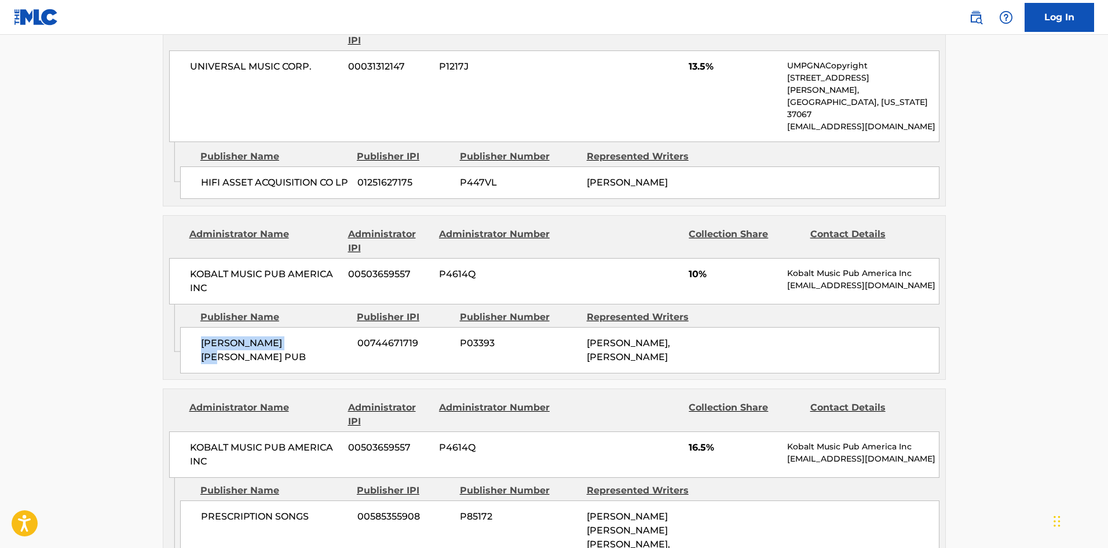
drag, startPoint x: 200, startPoint y: 334, endPoint x: 318, endPoint y: 323, distance: 118.2
click at [318, 327] on div "[PERSON_NAME] [PERSON_NAME] PUB 00744671719 P03393 [PERSON_NAME], [PERSON_NAME]" at bounding box center [560, 350] width 760 height 46
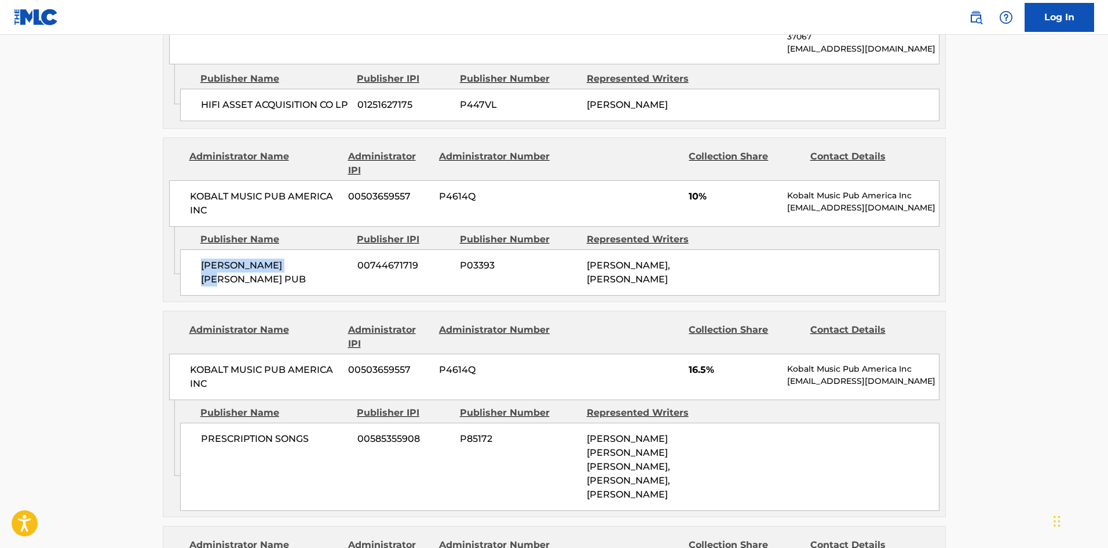
scroll to position [869, 0]
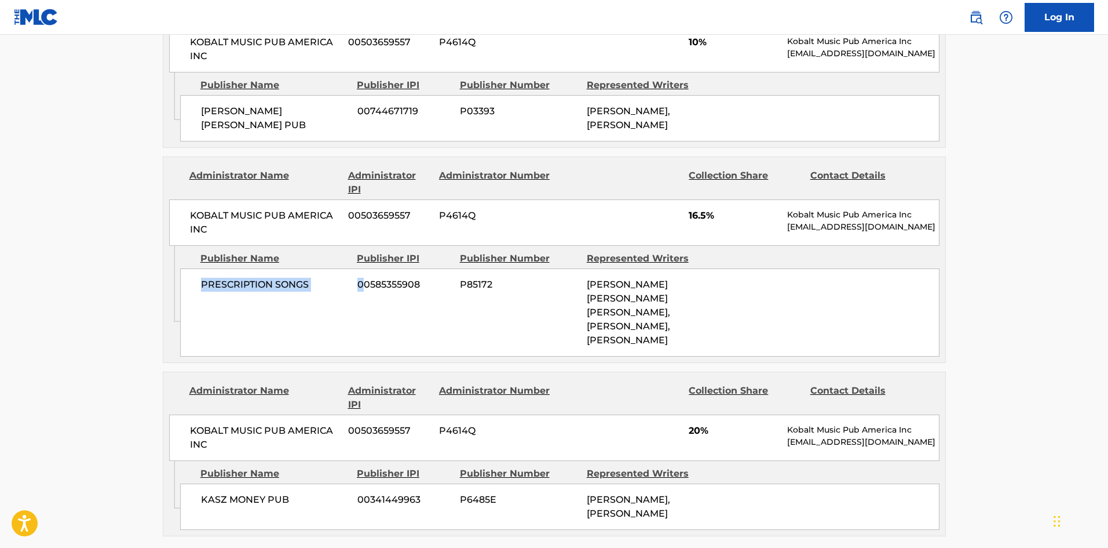
drag, startPoint x: 195, startPoint y: 283, endPoint x: 361, endPoint y: 231, distance: 174.5
click at [363, 276] on div "PRESCRIPTION SONGS 00585355908 P85172 [PERSON_NAME] [PERSON_NAME] [PERSON_NAME]…" at bounding box center [560, 312] width 760 height 88
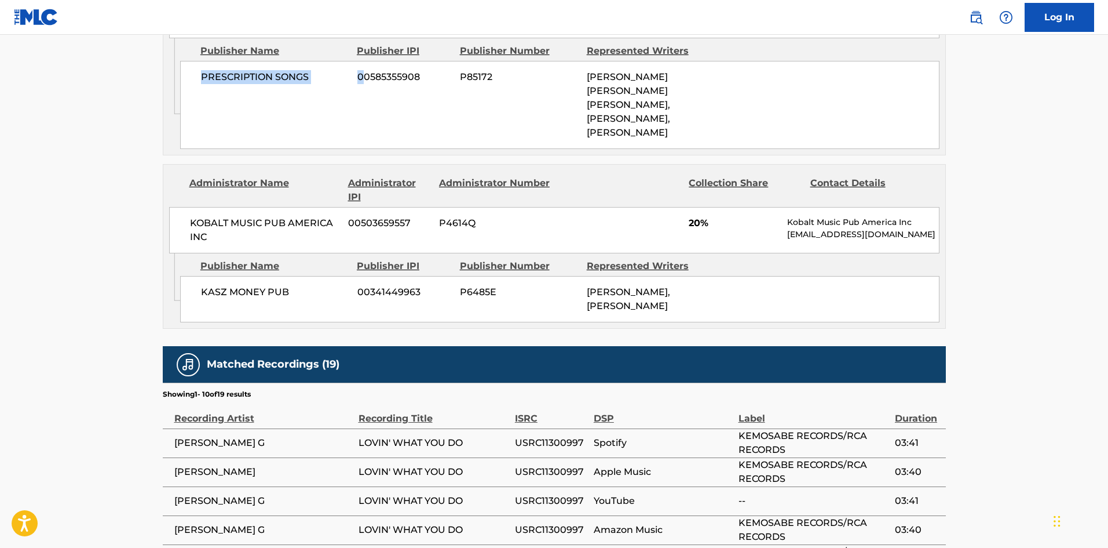
scroll to position [1101, 0]
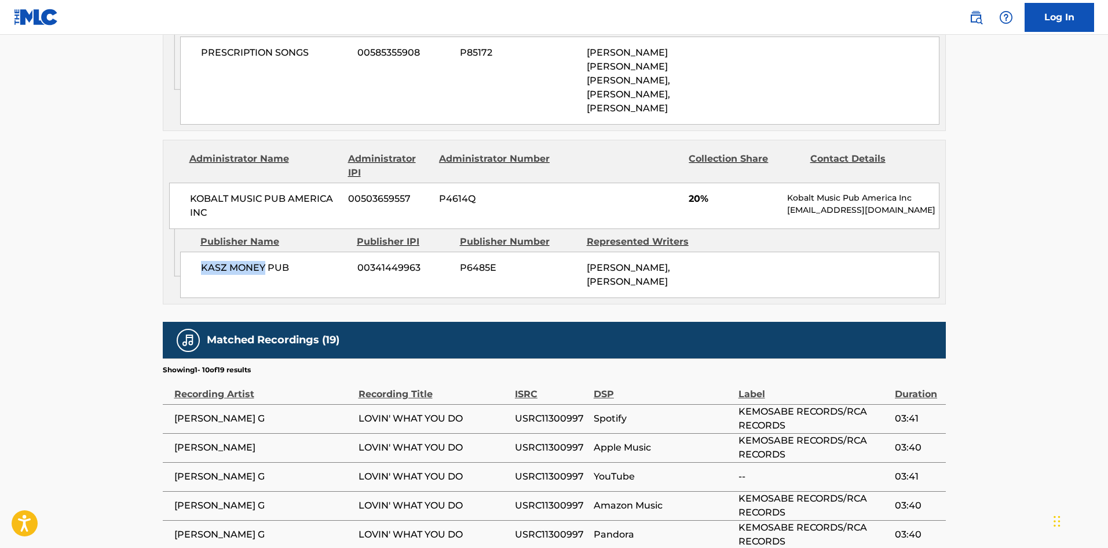
drag, startPoint x: 192, startPoint y: 284, endPoint x: 262, endPoint y: 282, distance: 70.1
click at [262, 282] on div "KASZ MONEY PUB 00341449963 P6485E [PERSON_NAME], [PERSON_NAME]" at bounding box center [560, 274] width 760 height 46
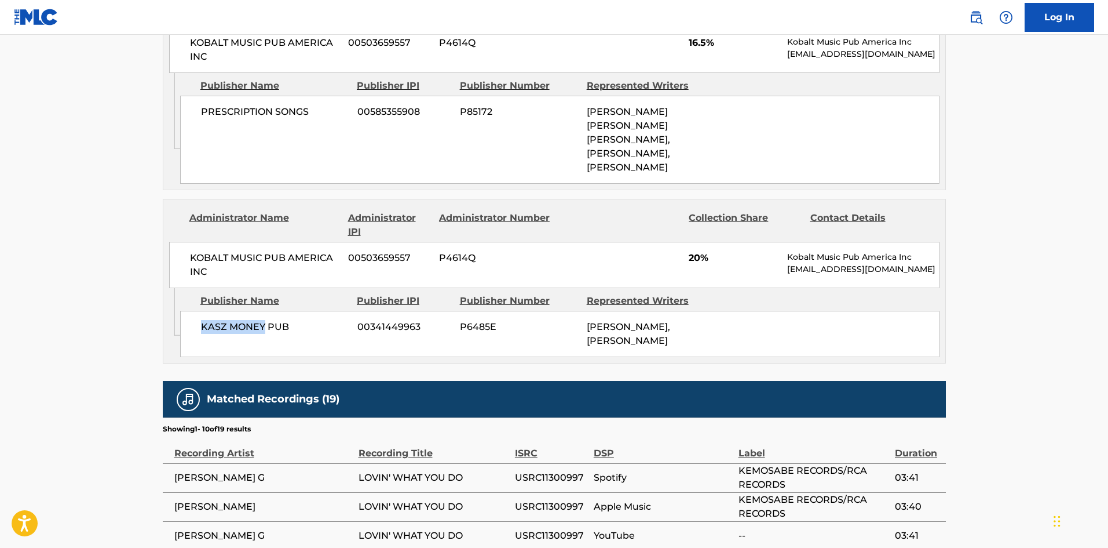
scroll to position [1043, 0]
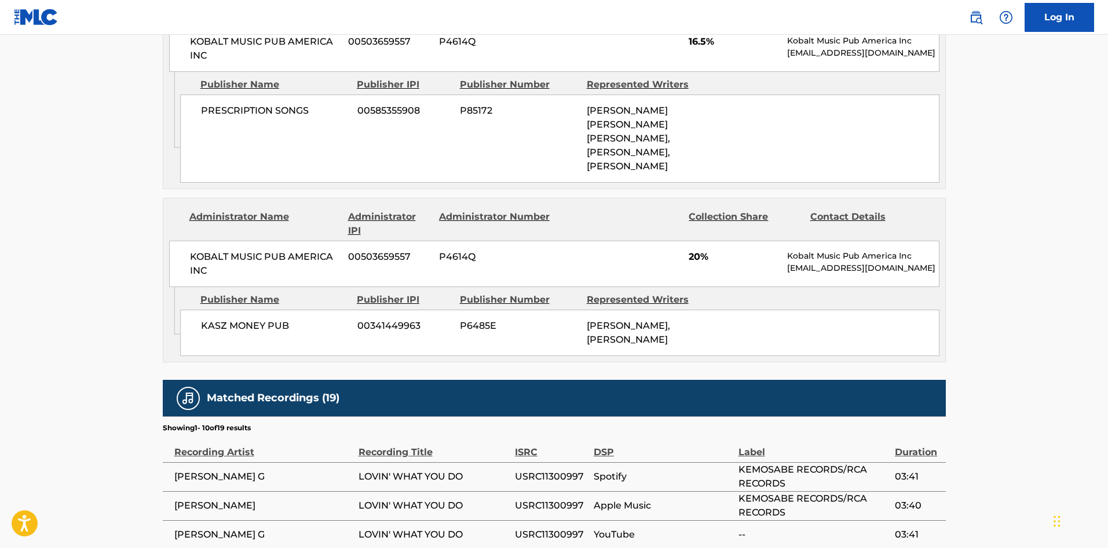
click at [163, 183] on div "Admin Original Publisher Connecting Line" at bounding box center [171, 127] width 17 height 111
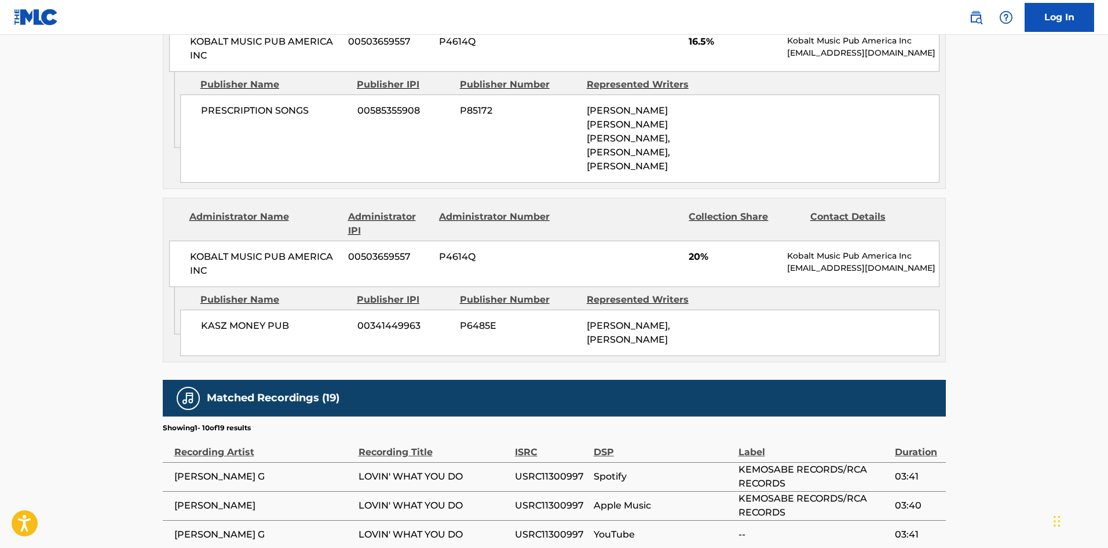
click at [163, 183] on div "Admin Original Publisher Connecting Line" at bounding box center [171, 127] width 17 height 111
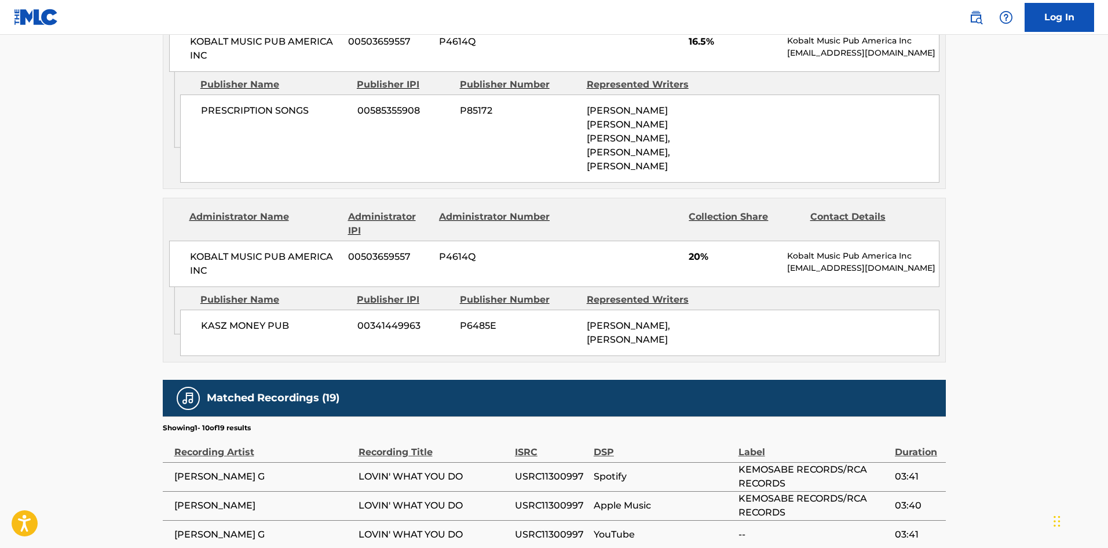
click at [163, 183] on div "Admin Original Publisher Connecting Line" at bounding box center [171, 127] width 17 height 111
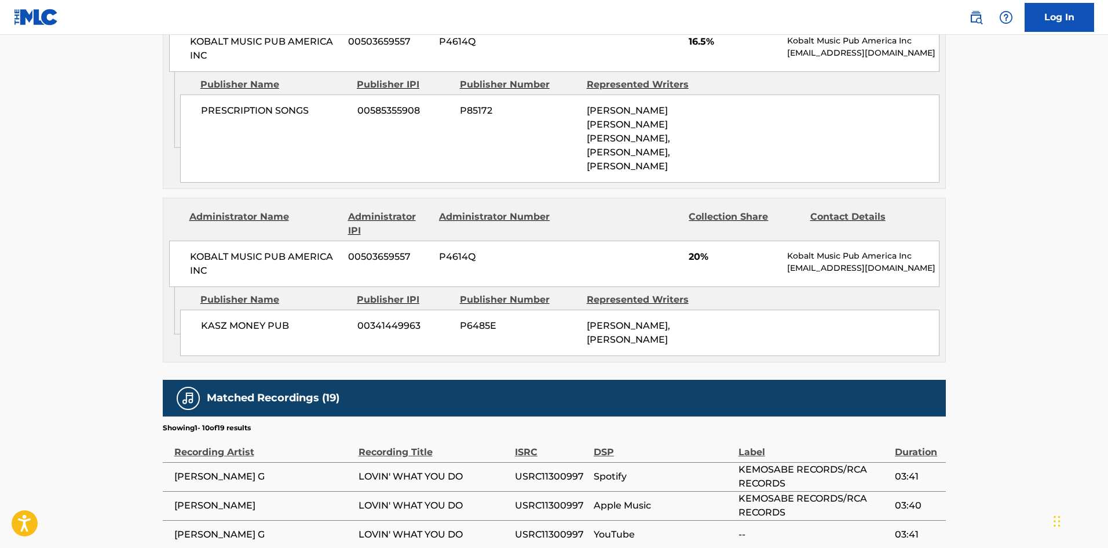
click at [163, 183] on div "Admin Original Publisher Connecting Line" at bounding box center [171, 127] width 17 height 111
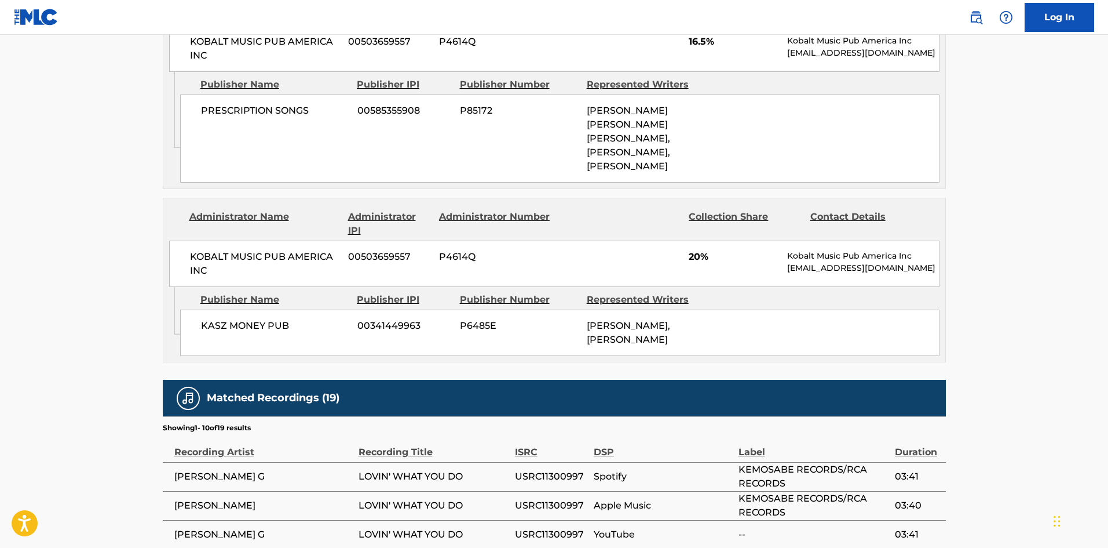
click at [163, 183] on div "Admin Original Publisher Connecting Line" at bounding box center [171, 127] width 17 height 111
